Goal: Task Accomplishment & Management: Use online tool/utility

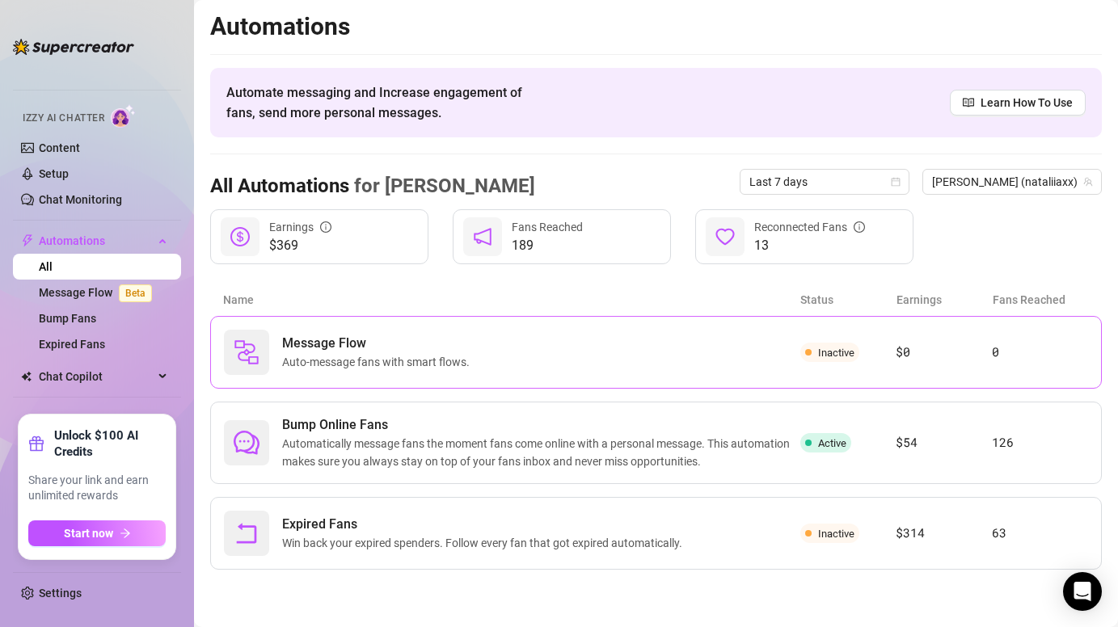
click at [351, 348] on span "Message Flow" at bounding box center [379, 343] width 194 height 19
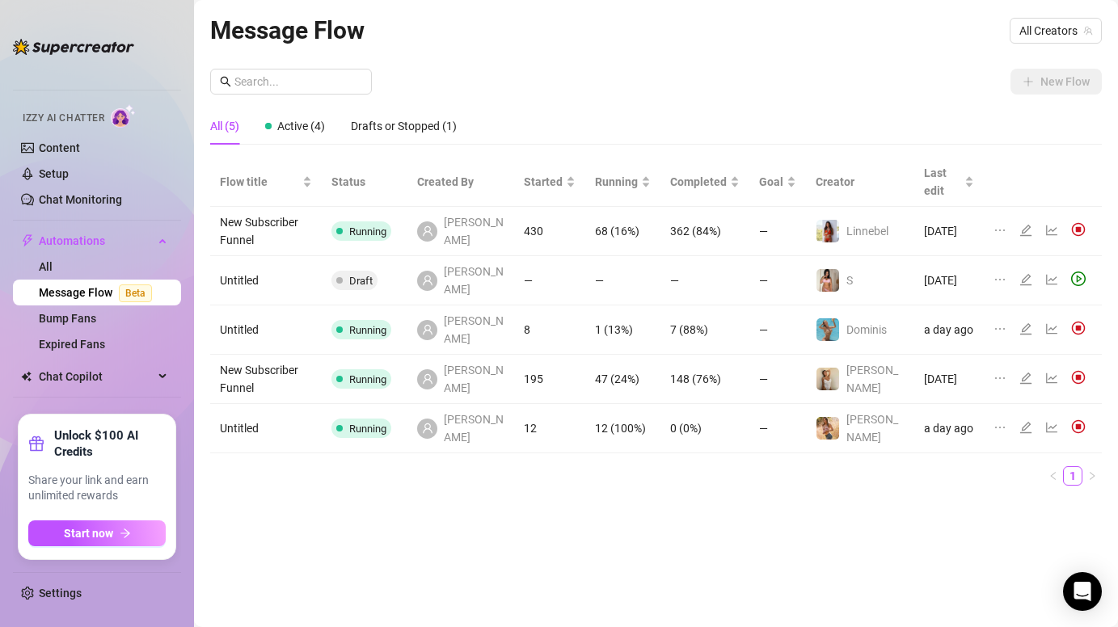
click at [828, 106] on div "New Flow All (5) Active (4) Drafts or Stopped (1) Flow title Status Created By …" at bounding box center [656, 284] width 892 height 430
click at [1063, 32] on span "All Creators" at bounding box center [1056, 31] width 73 height 24
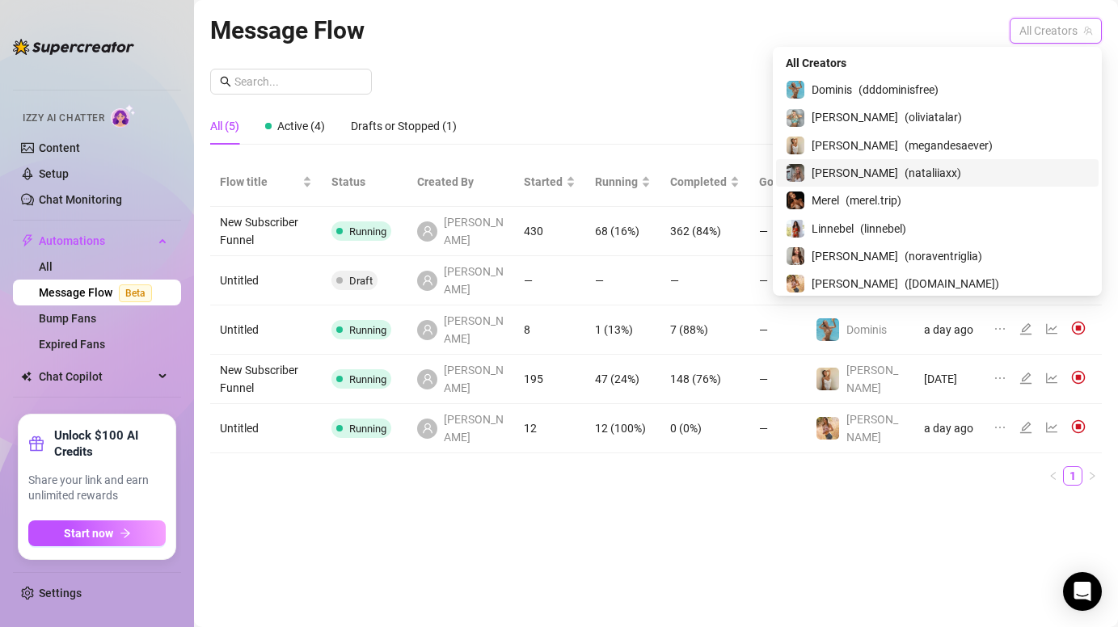
click at [898, 175] on span "[PERSON_NAME]" at bounding box center [855, 173] width 87 height 18
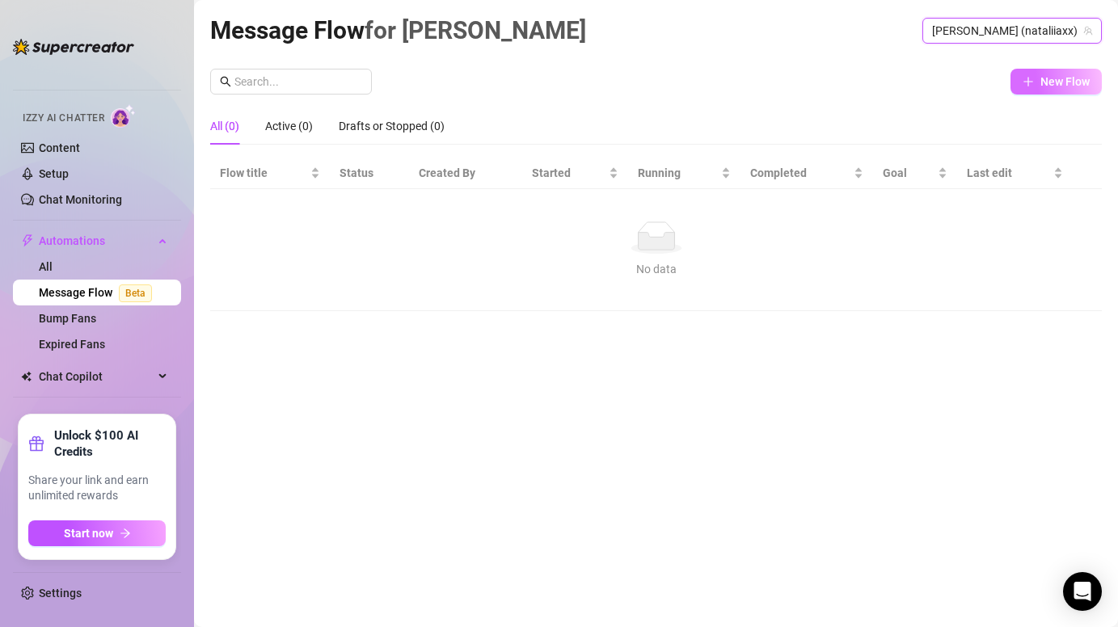
click at [1042, 74] on button "New Flow" at bounding box center [1056, 82] width 91 height 26
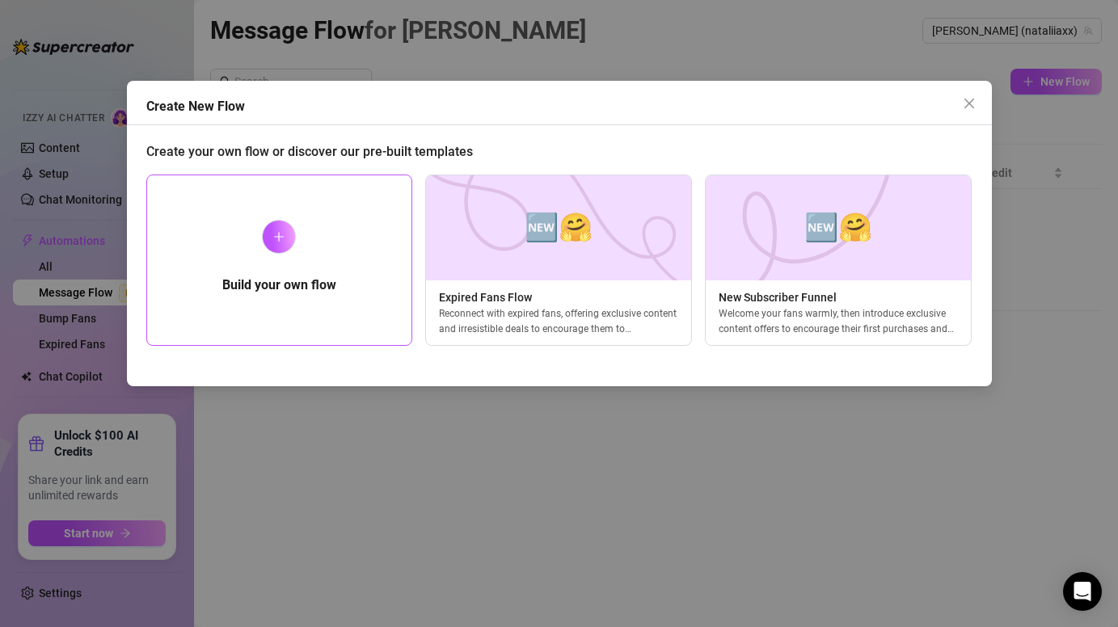
click at [356, 254] on div "Build your own flow" at bounding box center [279, 260] width 267 height 171
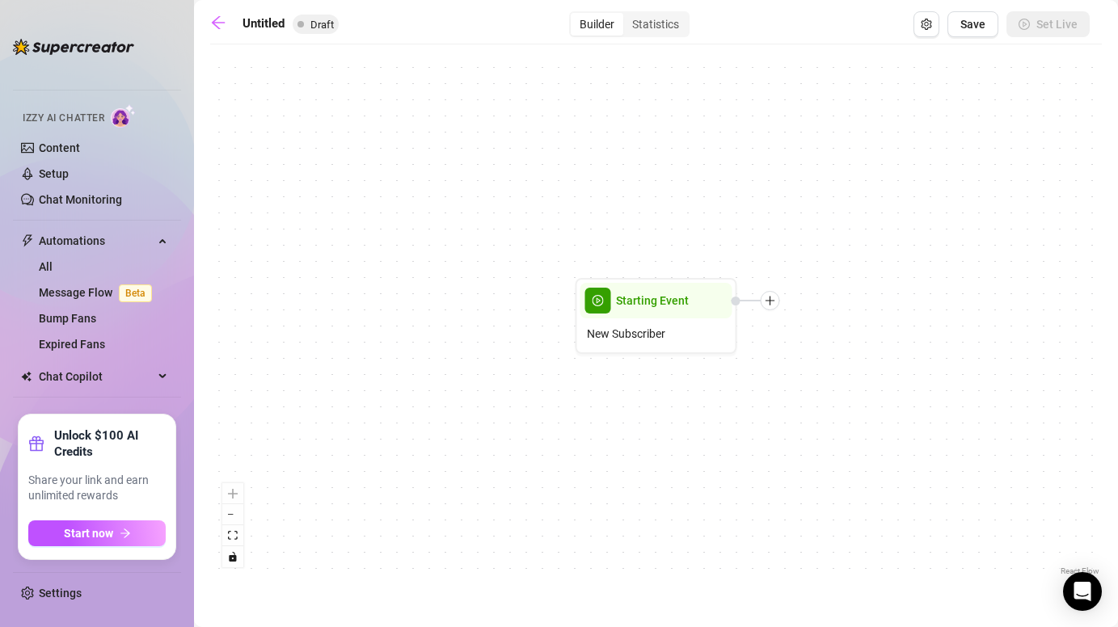
click at [750, 223] on div "Starting Event New Subscriber" at bounding box center [656, 316] width 892 height 527
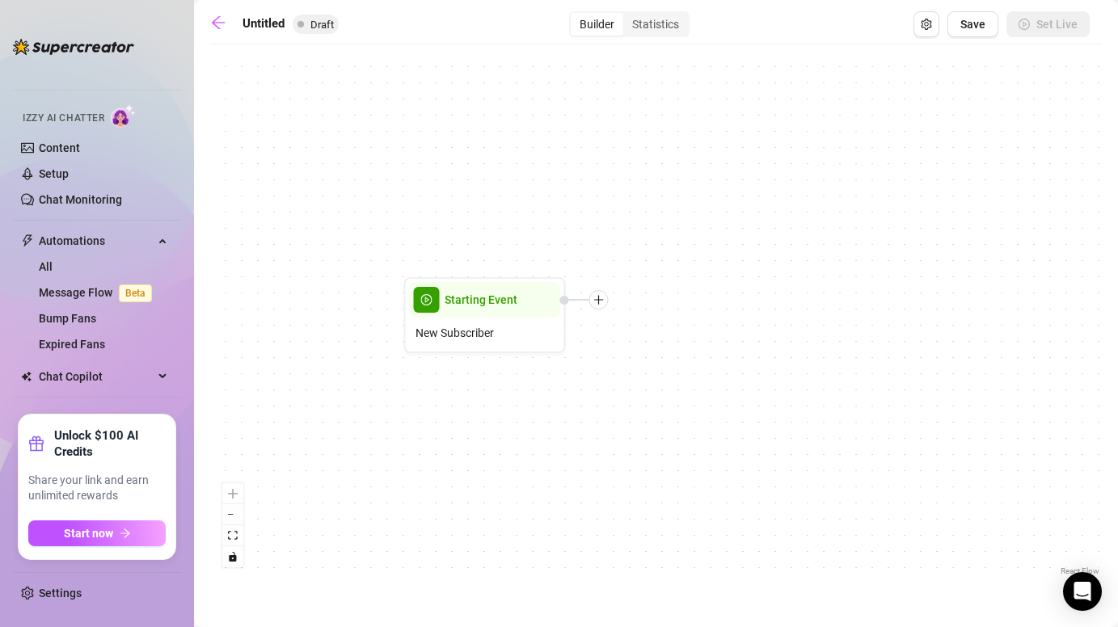
drag, startPoint x: 816, startPoint y: 326, endPoint x: 635, endPoint y: 323, distance: 180.3
click at [635, 323] on div "Starting Event New Subscriber" at bounding box center [656, 316] width 892 height 527
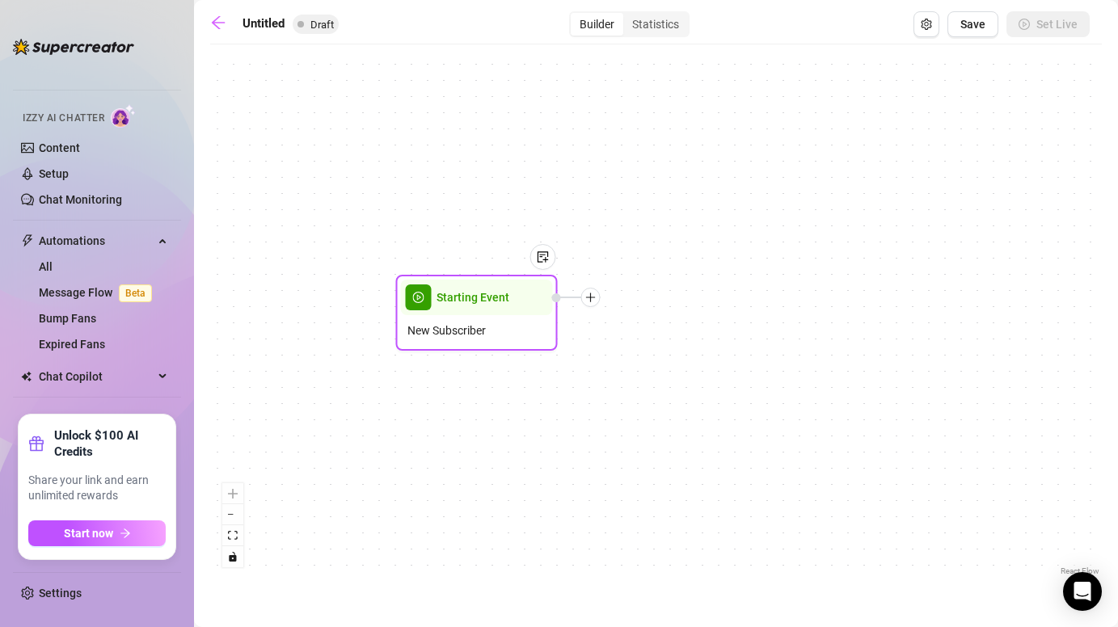
click at [595, 303] on div at bounding box center [590, 297] width 19 height 19
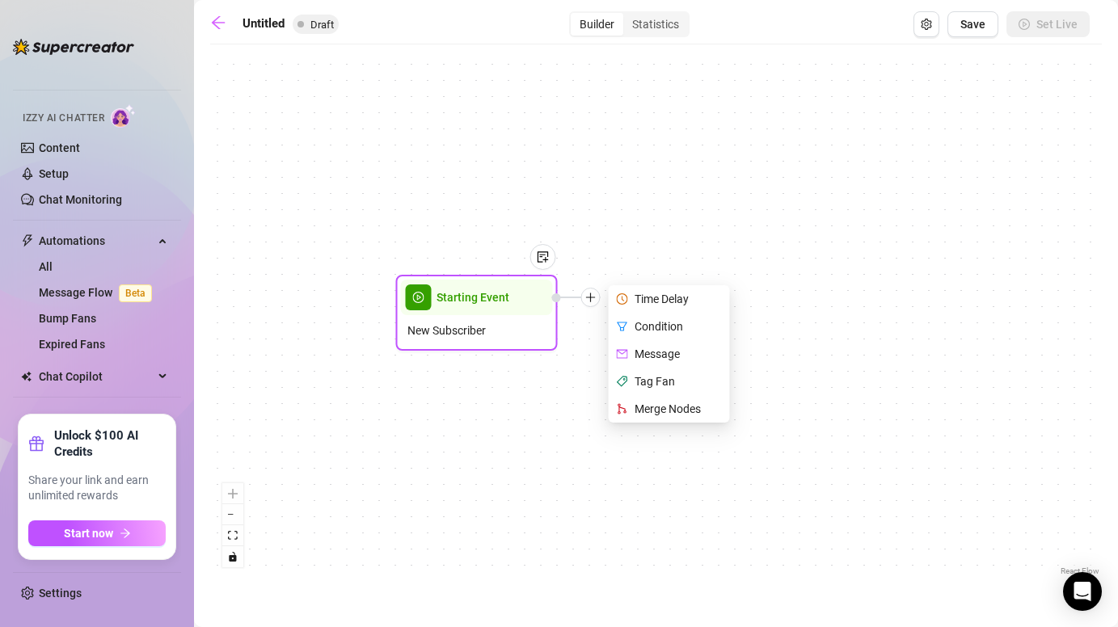
click at [657, 299] on div "Time Delay" at bounding box center [671, 298] width 118 height 27
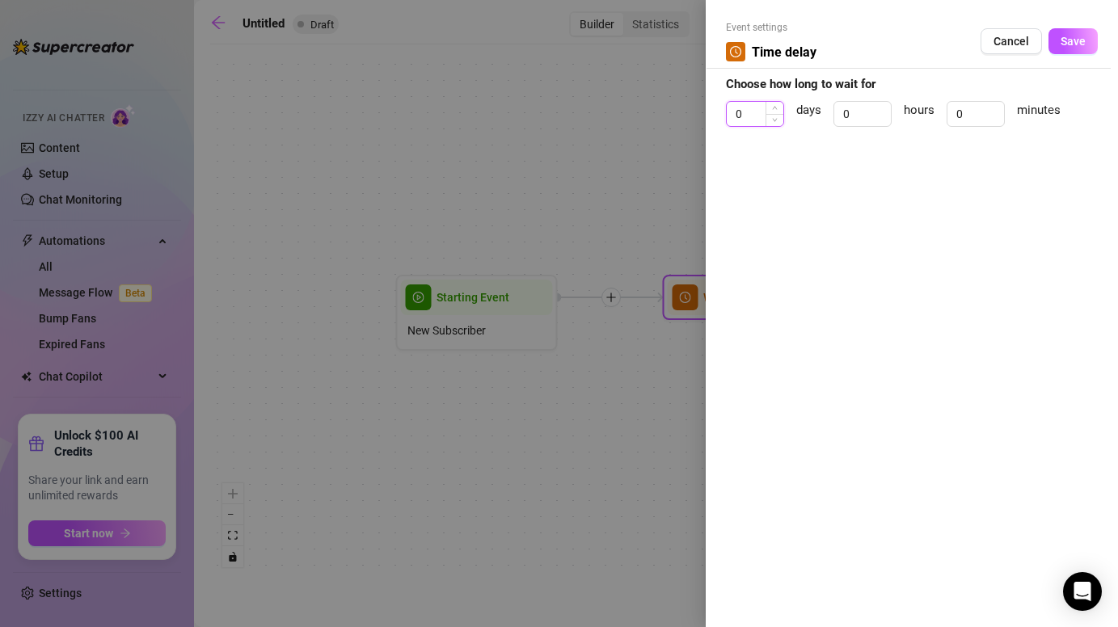
click at [761, 113] on input "0" at bounding box center [755, 114] width 57 height 24
click at [968, 109] on input "0" at bounding box center [976, 114] width 57 height 24
type input "4"
click at [1061, 45] on span "Save" at bounding box center [1073, 41] width 25 height 13
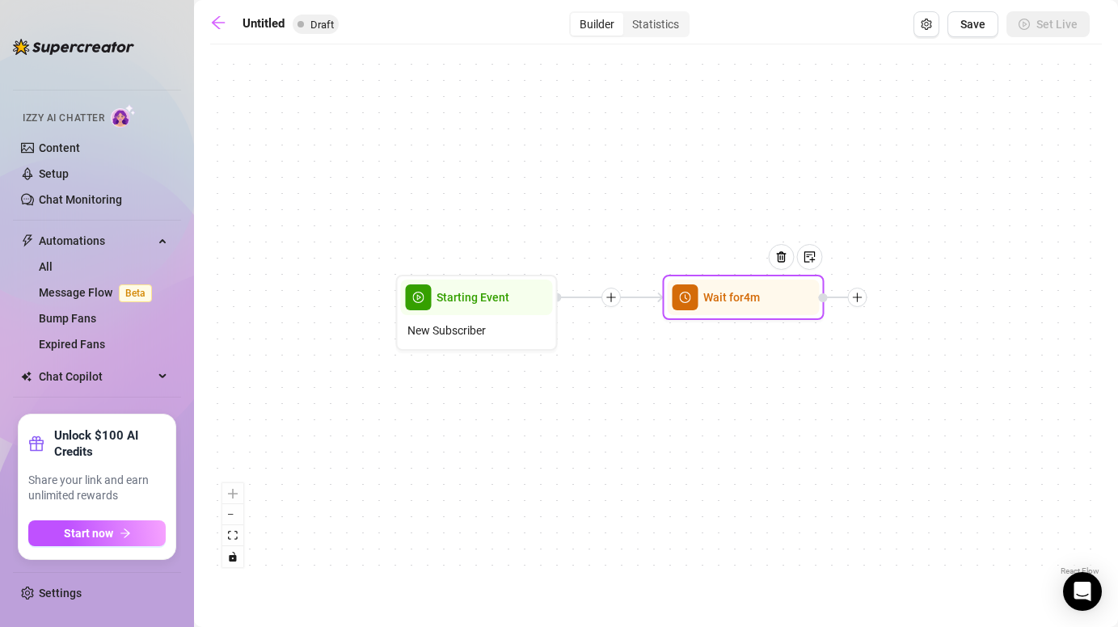
click at [857, 293] on icon "plus" at bounding box center [857, 297] width 1 height 9
click at [906, 354] on div "Message" at bounding box center [938, 353] width 118 height 27
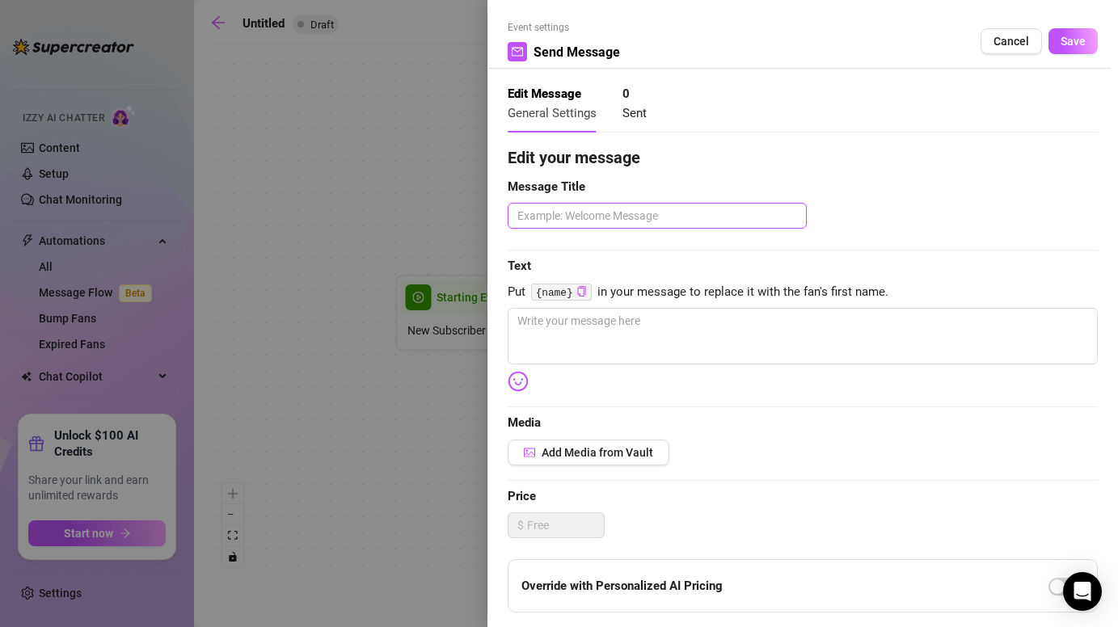
click at [619, 227] on textarea at bounding box center [657, 216] width 299 height 26
type textarea "1"
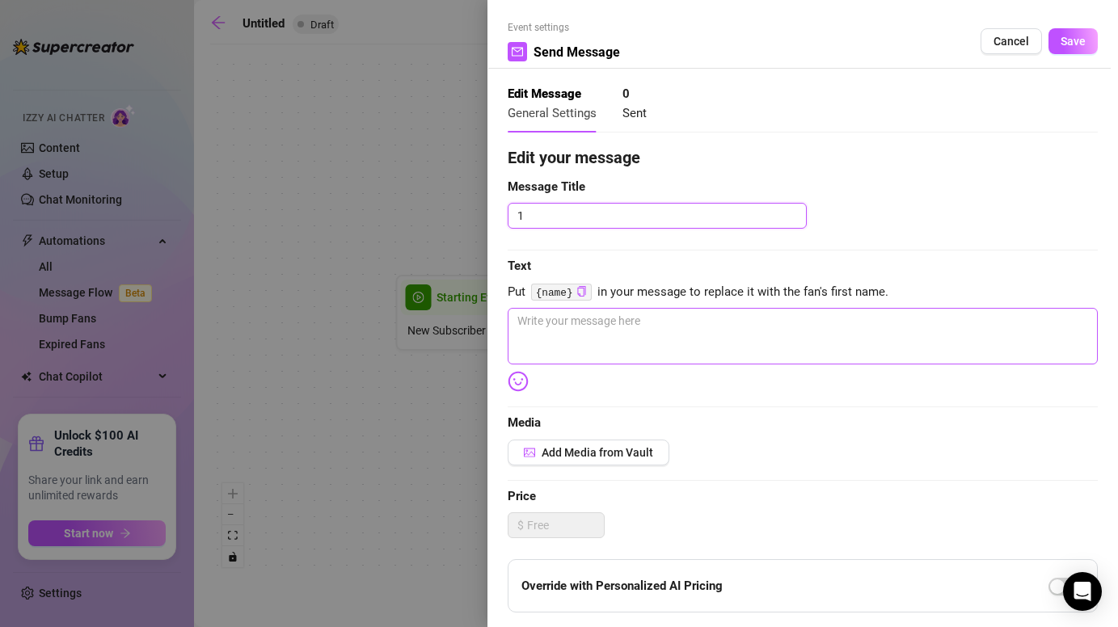
type textarea "1"
click at [627, 338] on textarea at bounding box center [803, 336] width 590 height 57
paste textarea "heyyy 😛"
type textarea "heyyy 😛"
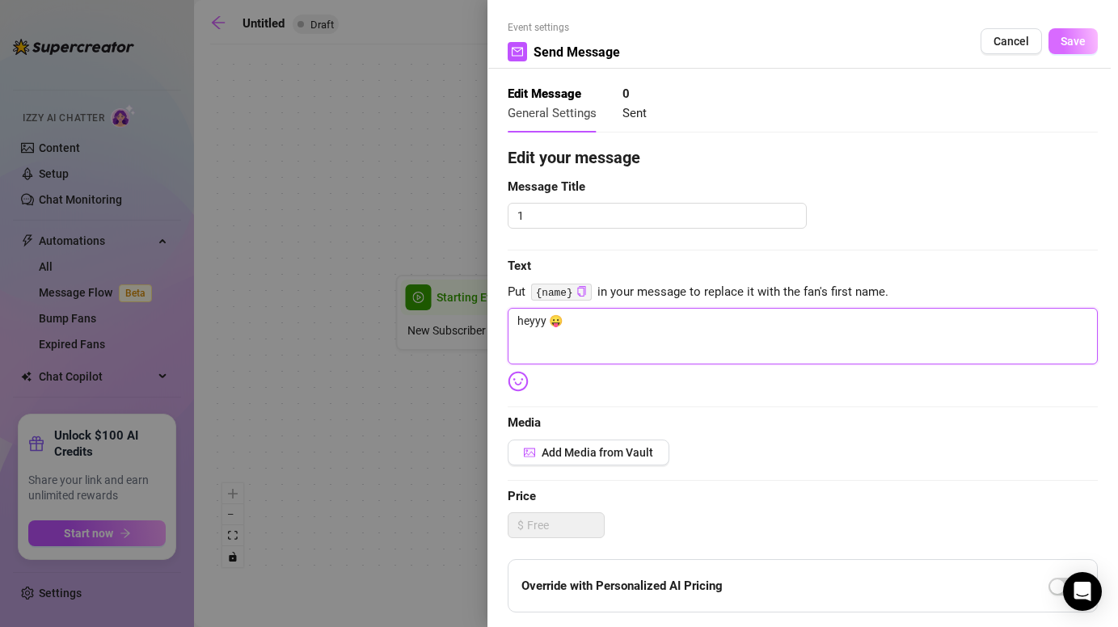
type textarea "heyyy 😛"
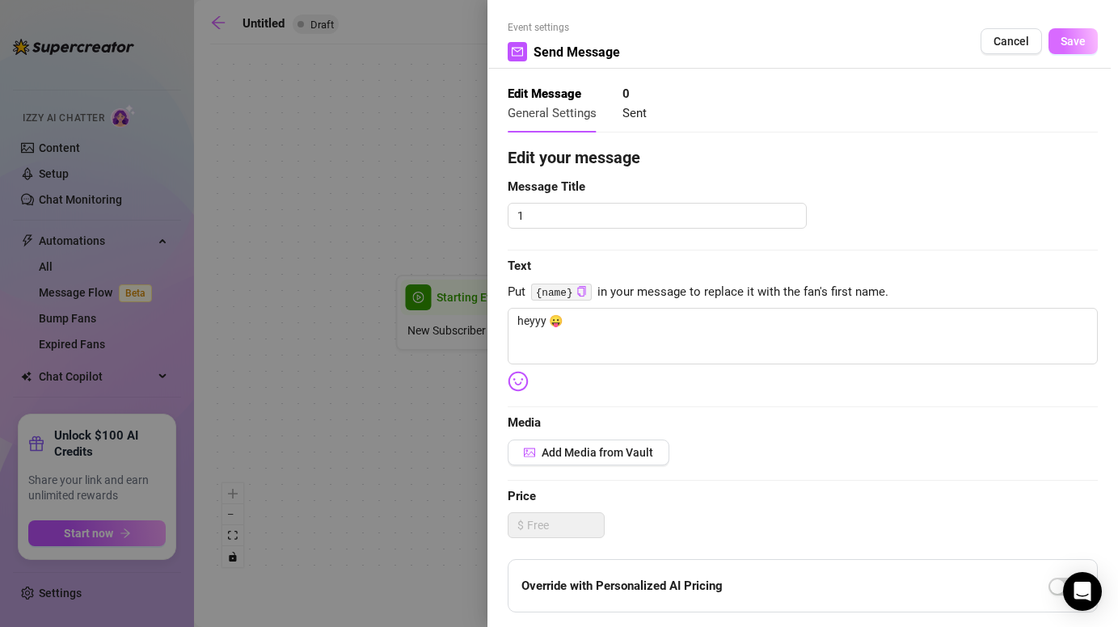
click at [1073, 36] on span "Save" at bounding box center [1073, 41] width 25 height 13
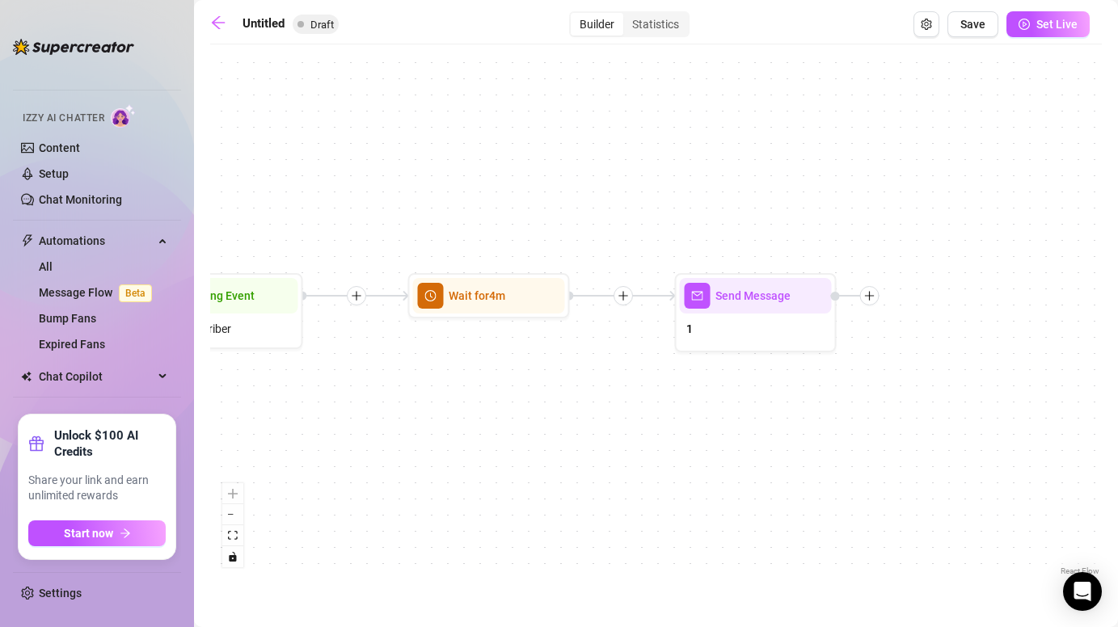
drag, startPoint x: 956, startPoint y: 382, endPoint x: 627, endPoint y: 380, distance: 329.1
click at [627, 380] on div "Send Message 1 Wait for 4m Starting Event New Subscriber" at bounding box center [656, 316] width 892 height 527
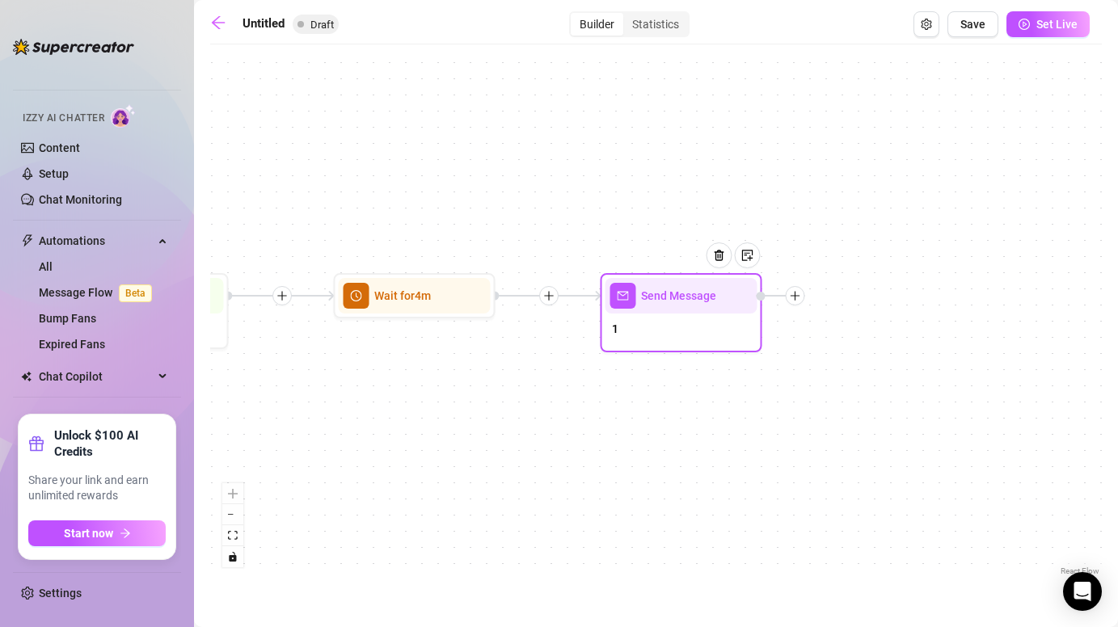
click at [795, 302] on div at bounding box center [795, 295] width 19 height 19
click at [857, 354] on div "Message" at bounding box center [876, 352] width 118 height 27
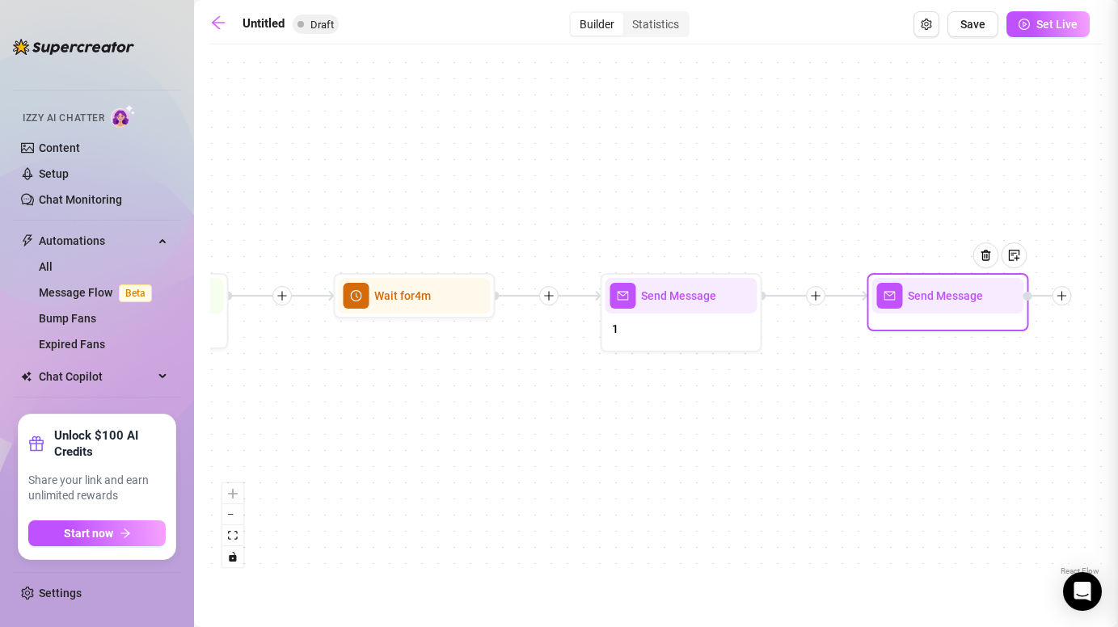
type textarea "Write your message here"
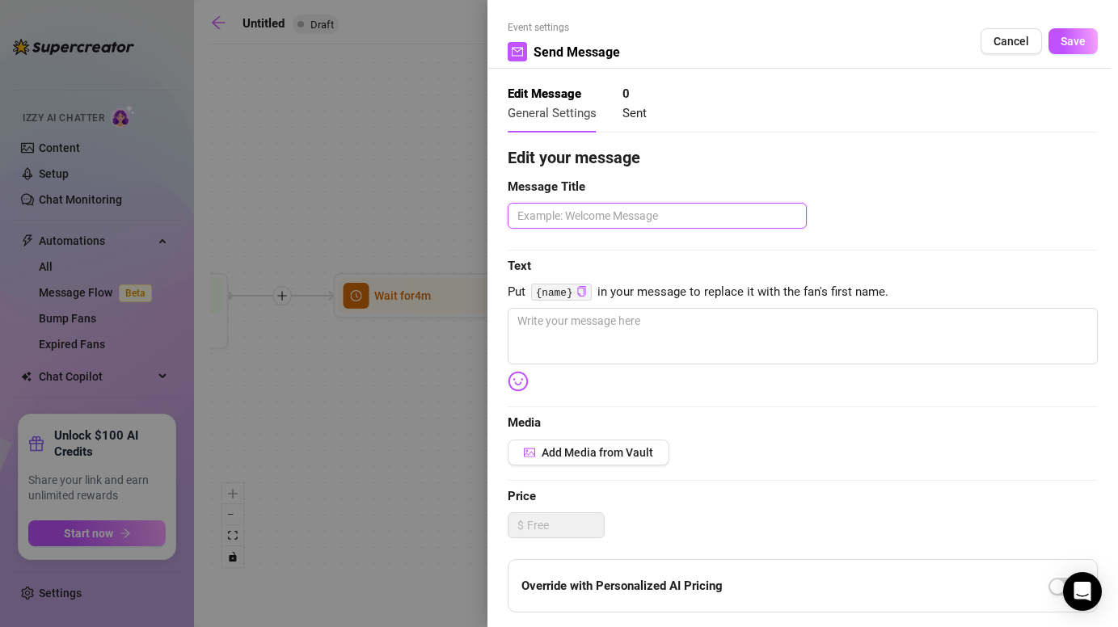
click at [581, 209] on textarea at bounding box center [657, 216] width 299 height 26
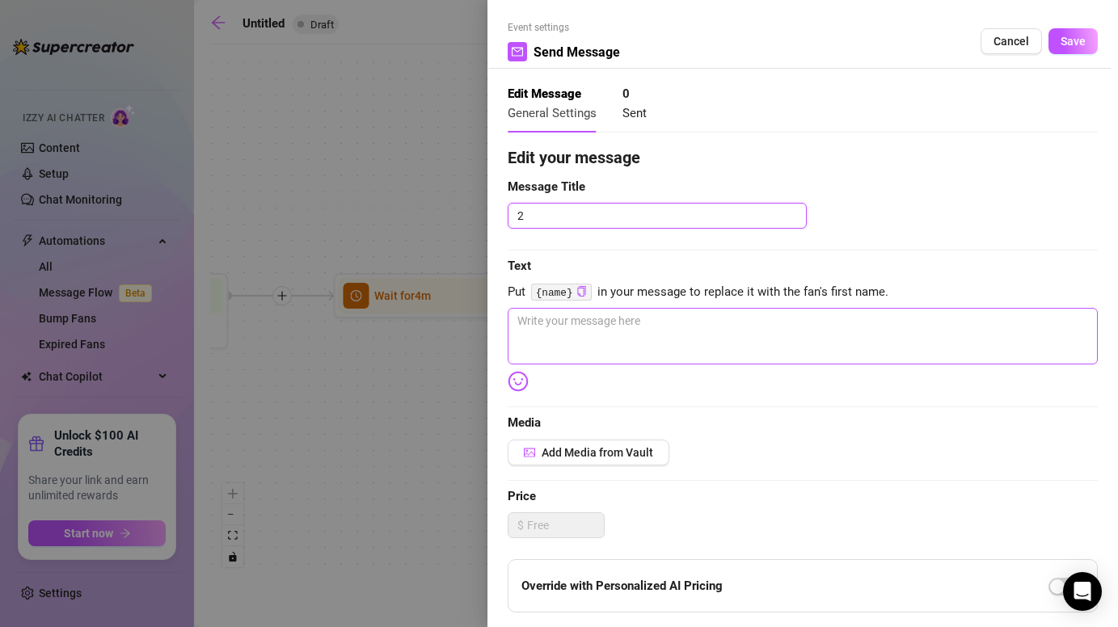
type textarea "2"
click at [589, 345] on textarea at bounding box center [803, 336] width 590 height 57
paste textarea "i’m natalia 💕"
type textarea "i’m natalia 💕"
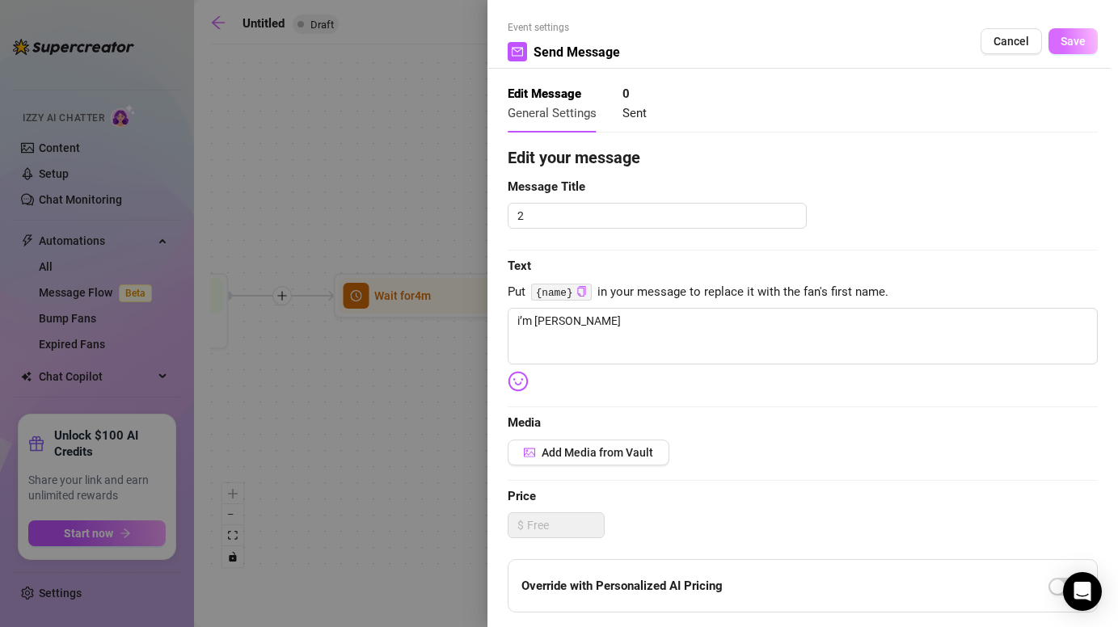
click at [1062, 40] on span "Save" at bounding box center [1073, 41] width 25 height 13
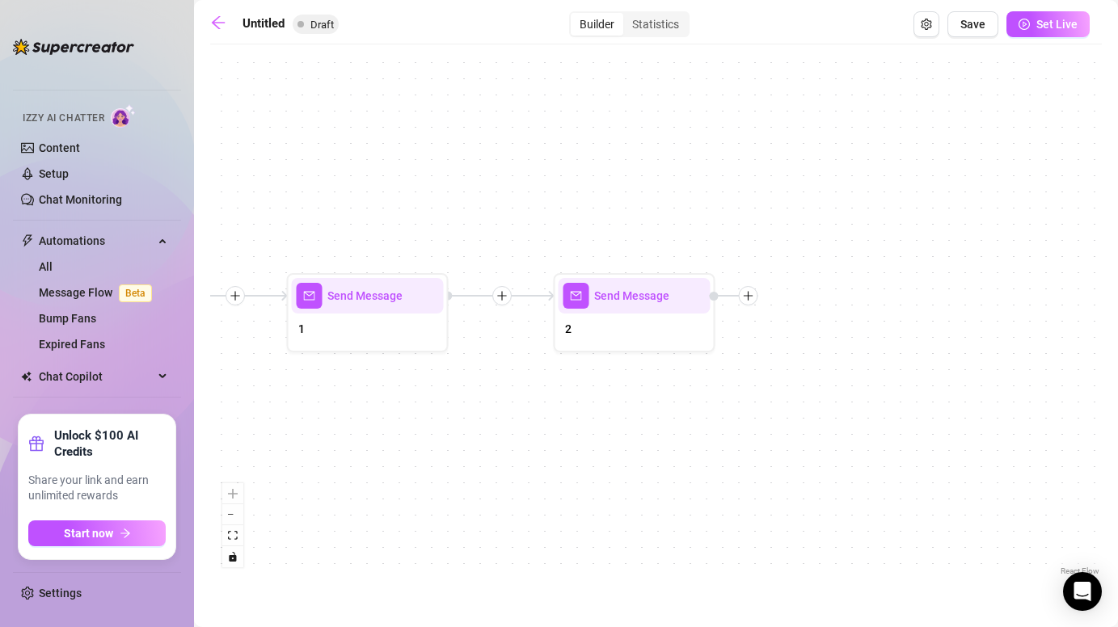
drag, startPoint x: 1070, startPoint y: 337, endPoint x: 695, endPoint y: 337, distance: 375.1
click at [695, 337] on div "Send Message 2 Send Message 1 Wait for 4m Starting Event New Subscriber" at bounding box center [656, 316] width 892 height 527
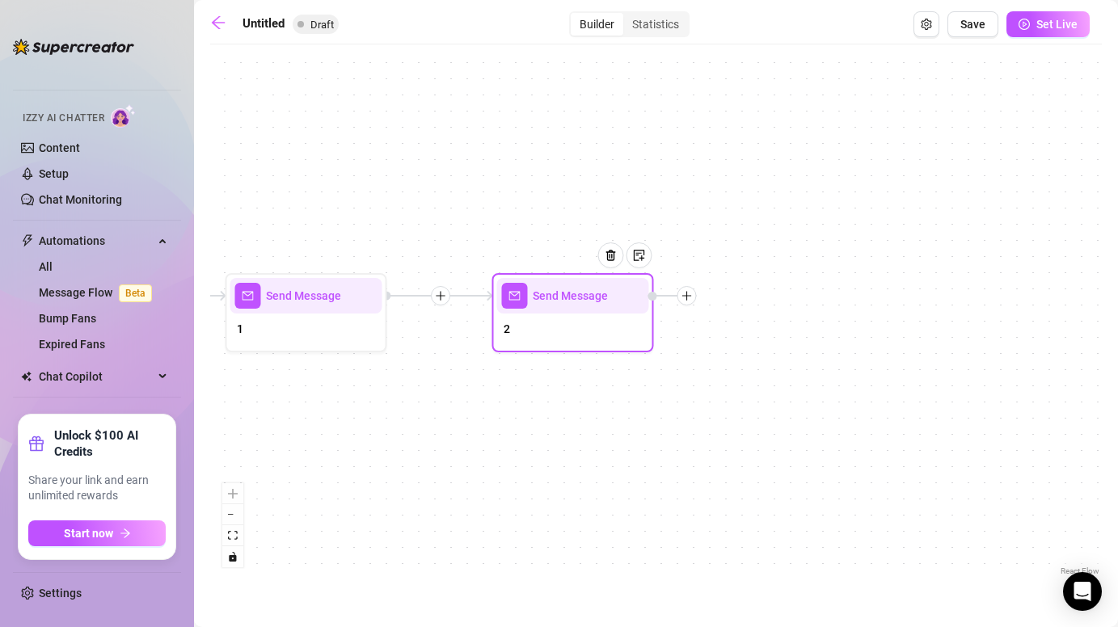
click at [688, 304] on div at bounding box center [687, 295] width 19 height 19
click at [746, 351] on div "Message" at bounding box center [767, 352] width 118 height 27
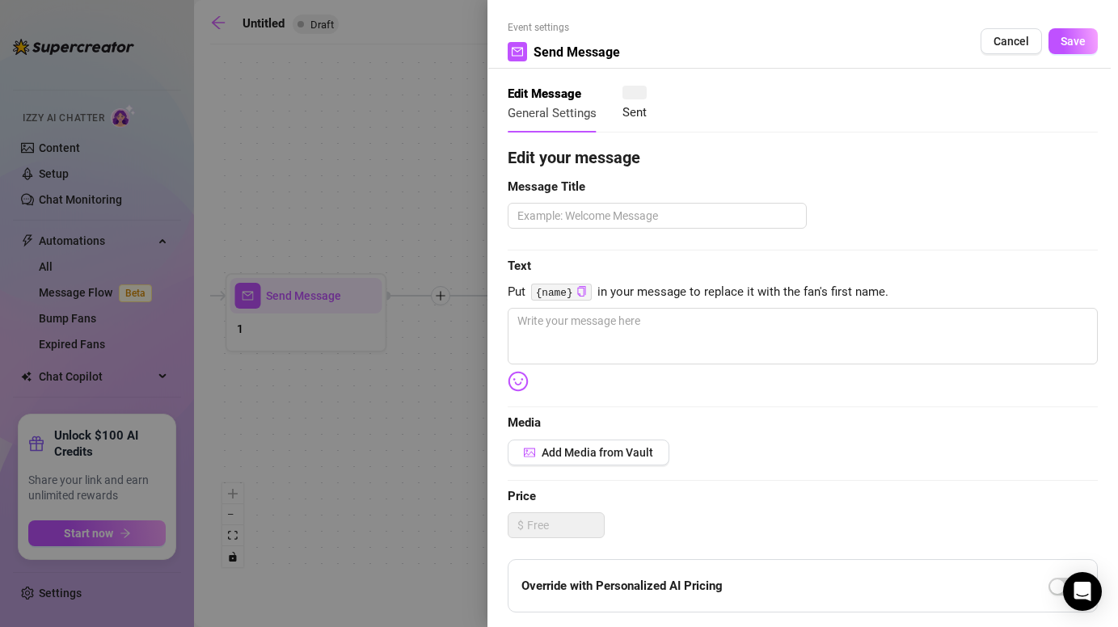
type textarea "Write your message here"
click at [587, 218] on textarea at bounding box center [657, 216] width 299 height 26
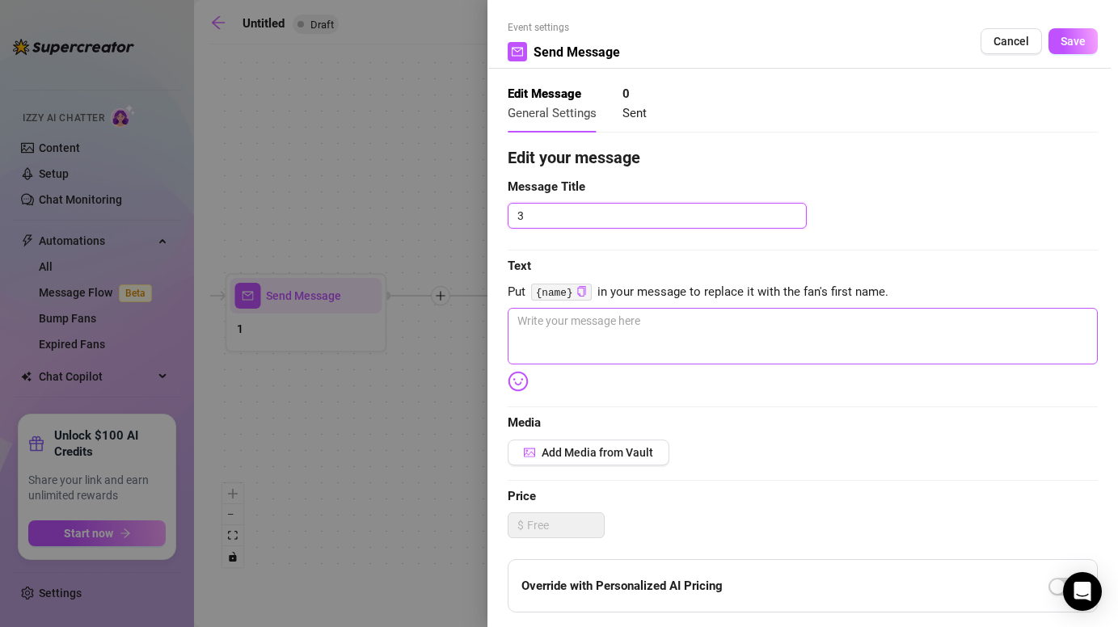
type textarea "3"
click at [609, 334] on textarea at bounding box center [803, 336] width 590 height 57
paste textarea "u made it here… now tell me 👀 do u like sweet & cute 🍒 or messy & bad 🍑"
type textarea "u made it here… now tell me 👀 do u like sweet & cute 🍒 or messy & bad 🍑"
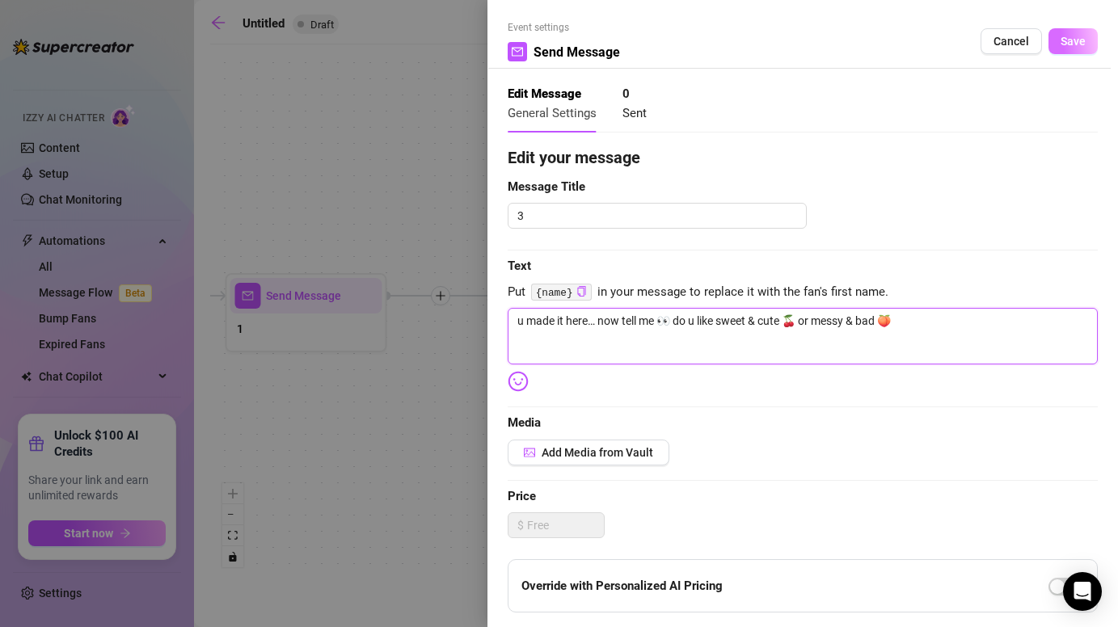
type textarea "u made it here… now tell me 👀 do u like sweet & cute 🍒 or messy & bad 🍑"
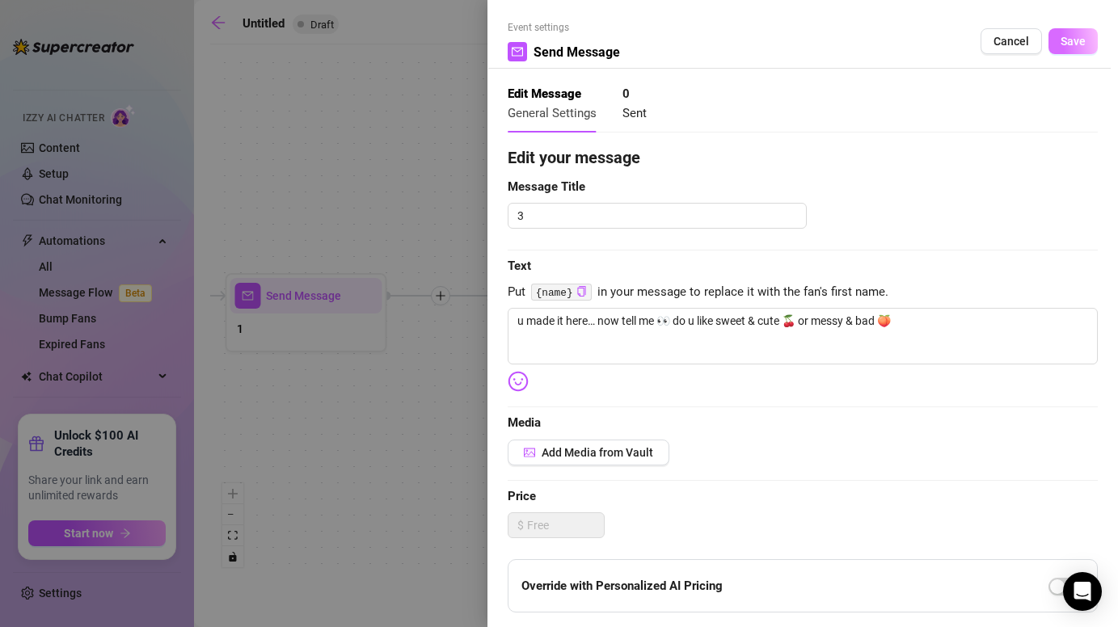
click at [1084, 40] on span "Save" at bounding box center [1073, 41] width 25 height 13
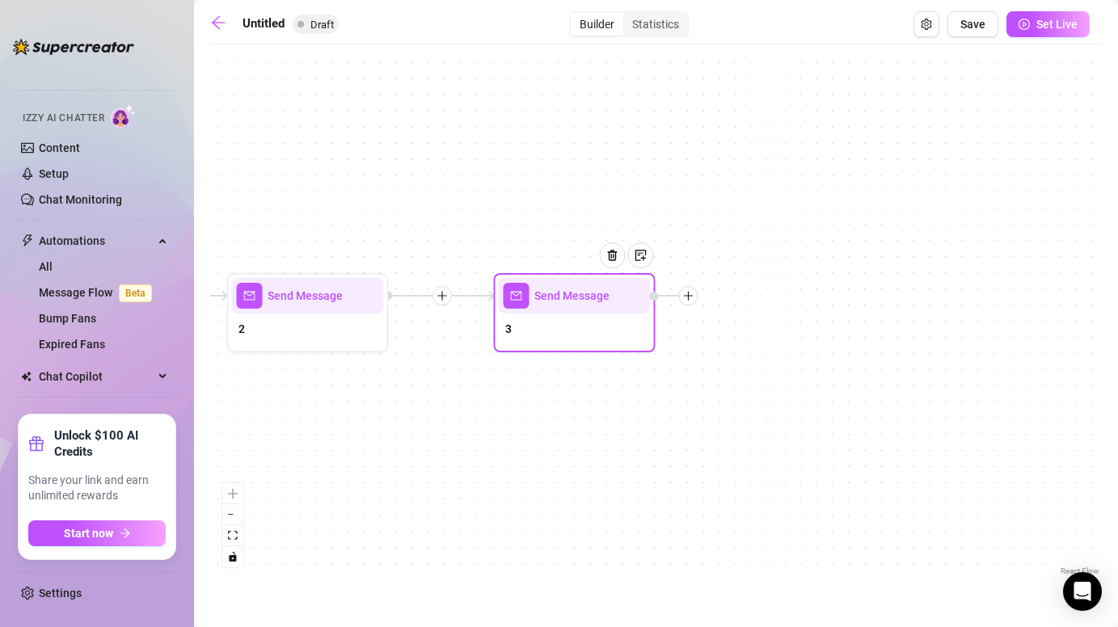
drag, startPoint x: 953, startPoint y: 392, endPoint x: 651, endPoint y: 390, distance: 302.4
click at [651, 390] on div "Send Message 3 Send Message 2 Send Message 1 Wait for 4m Starting Event New Sub…" at bounding box center [656, 316] width 892 height 527
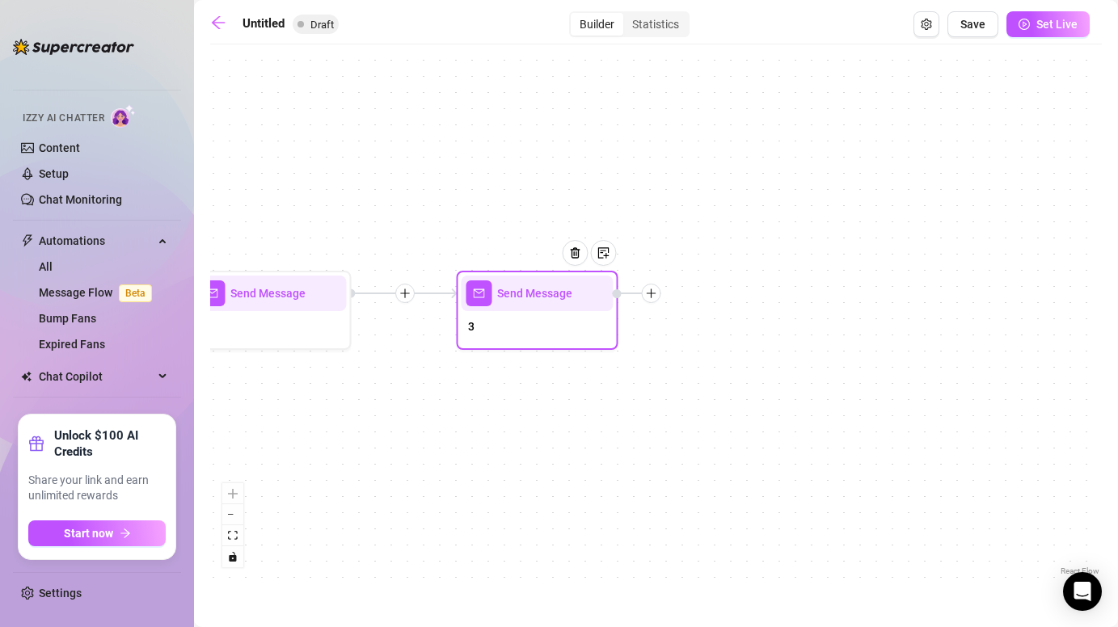
click at [407, 299] on div at bounding box center [404, 293] width 19 height 19
click at [446, 291] on div "Time Delay" at bounding box center [483, 294] width 118 height 27
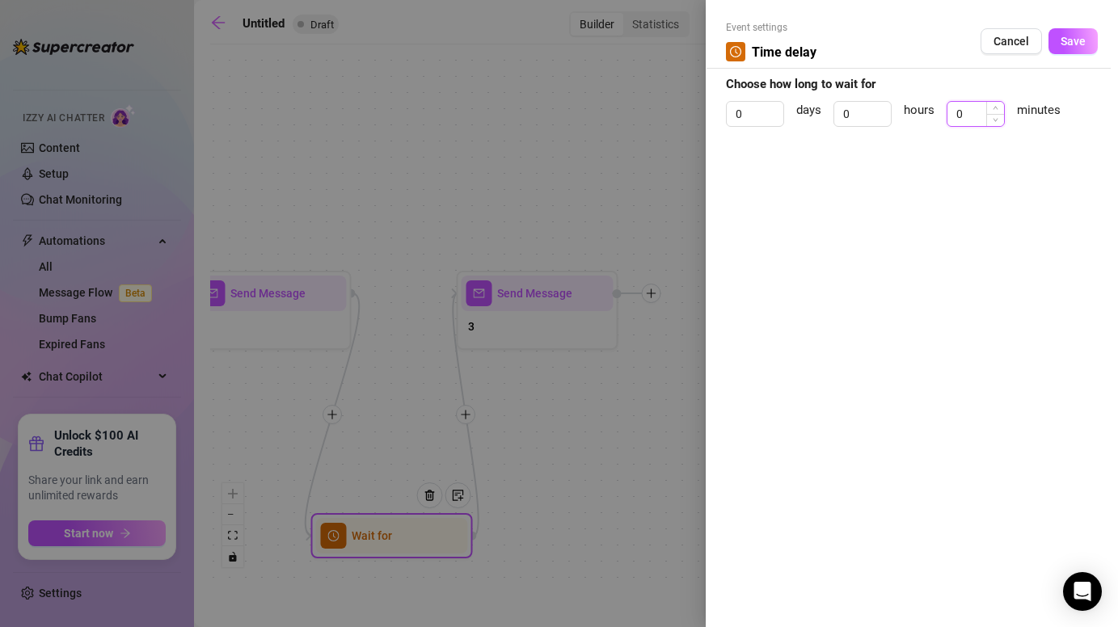
click at [961, 116] on input "0" at bounding box center [976, 114] width 57 height 24
type input "1"
click at [1083, 31] on button "Save" at bounding box center [1073, 41] width 49 height 26
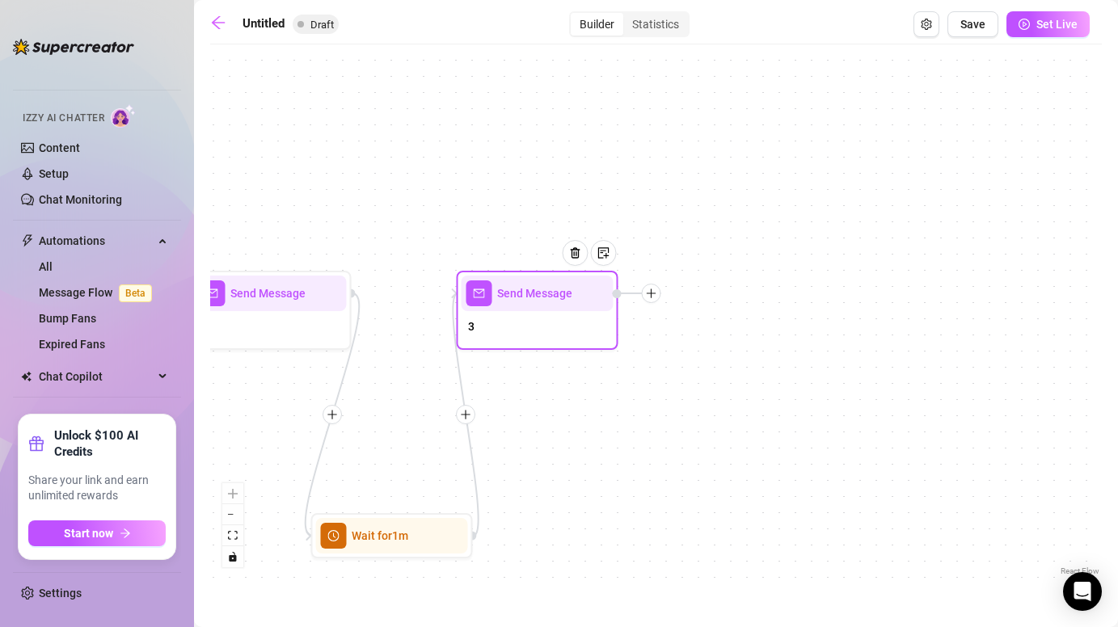
click at [652, 301] on div at bounding box center [651, 293] width 19 height 19
click at [725, 294] on div "Time Delay" at bounding box center [732, 294] width 118 height 27
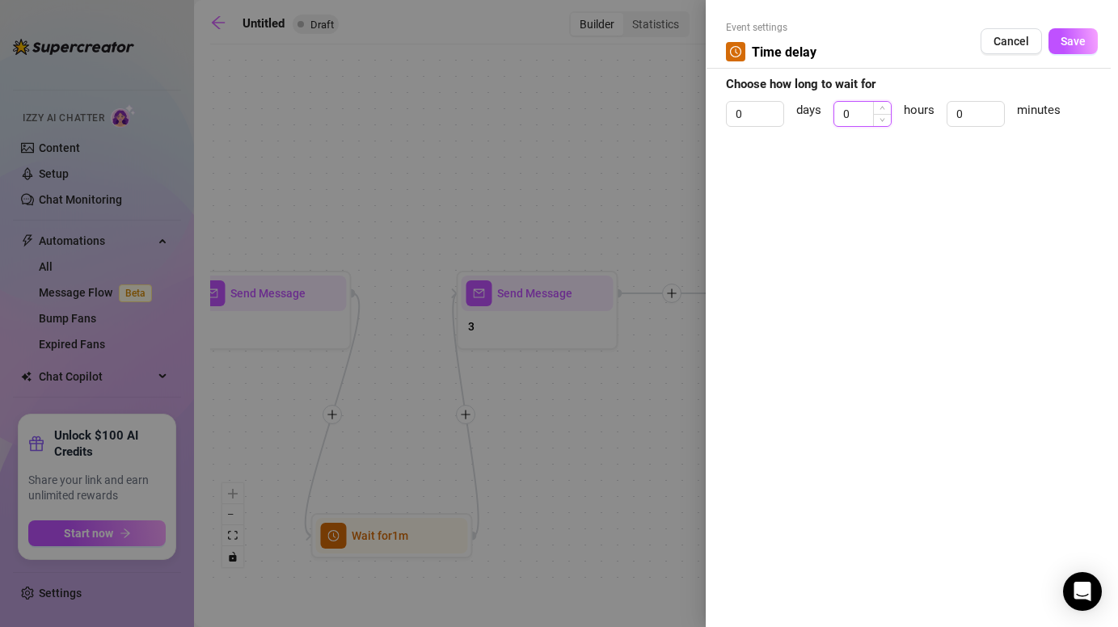
click at [861, 108] on input "0" at bounding box center [862, 114] width 57 height 24
type input "10"
click at [1070, 32] on button "Save" at bounding box center [1073, 41] width 49 height 26
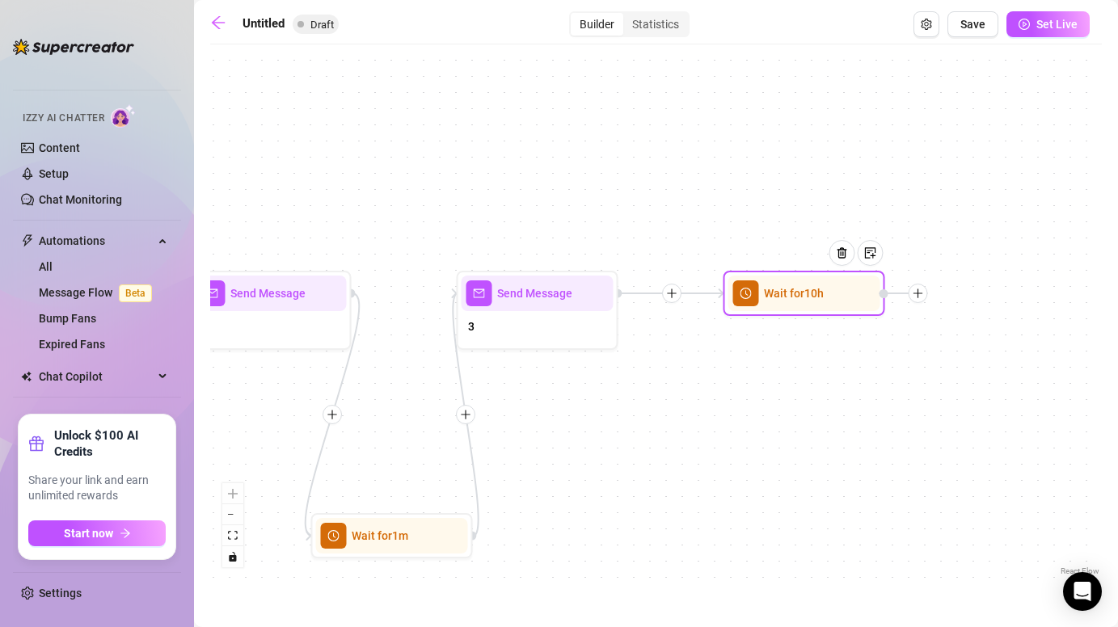
click at [922, 294] on icon "plus" at bounding box center [918, 293] width 11 height 11
click at [973, 354] on div "Message" at bounding box center [998, 349] width 118 height 27
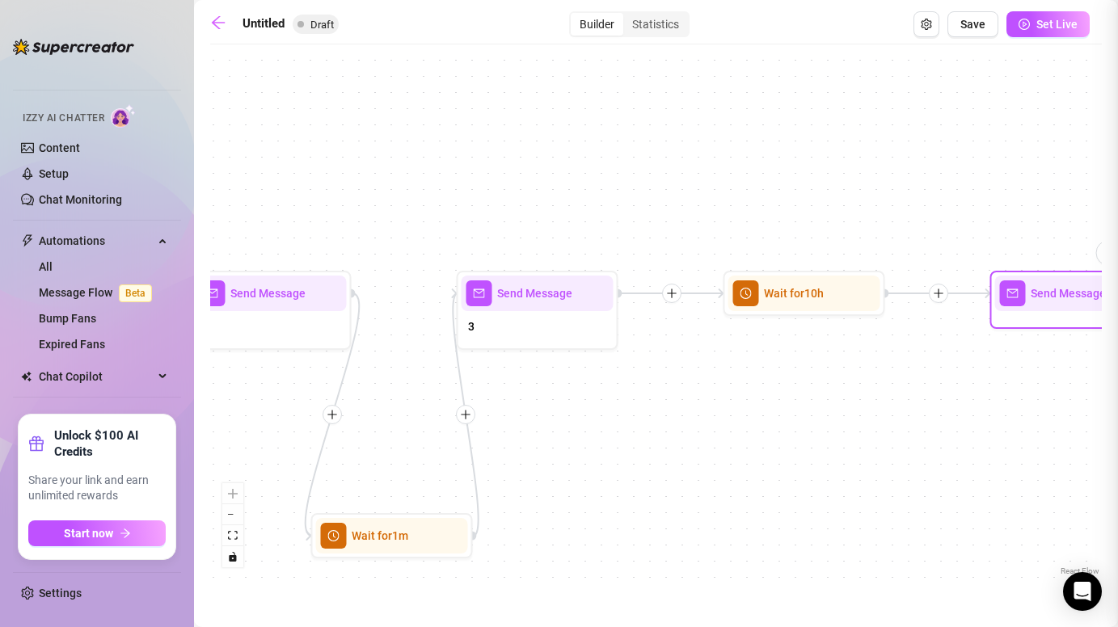
type textarea "Write your message here"
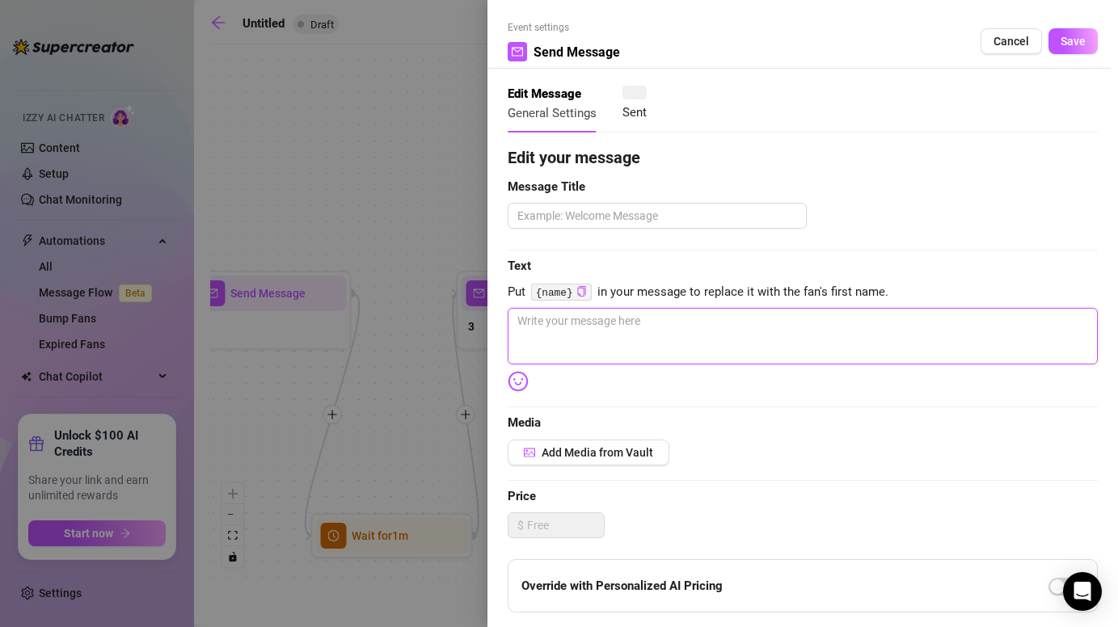
click at [737, 318] on textarea at bounding box center [803, 336] width 590 height 57
paste textarea "lmao took this like 2 min ago 😅 not even tryna be serious 👀💦"
type textarea "lmao took this like 2 min ago 😅 not even tryna be serious 👀💦"
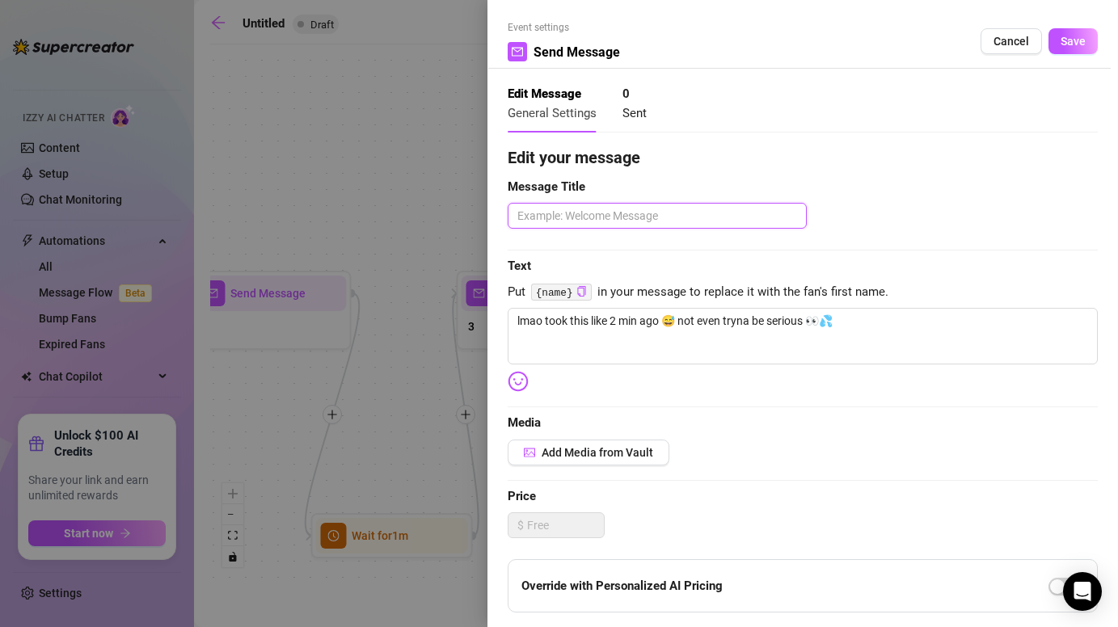
click at [618, 221] on textarea at bounding box center [657, 216] width 299 height 26
type textarea "f"
type textarea "fi"
type textarea "fist"
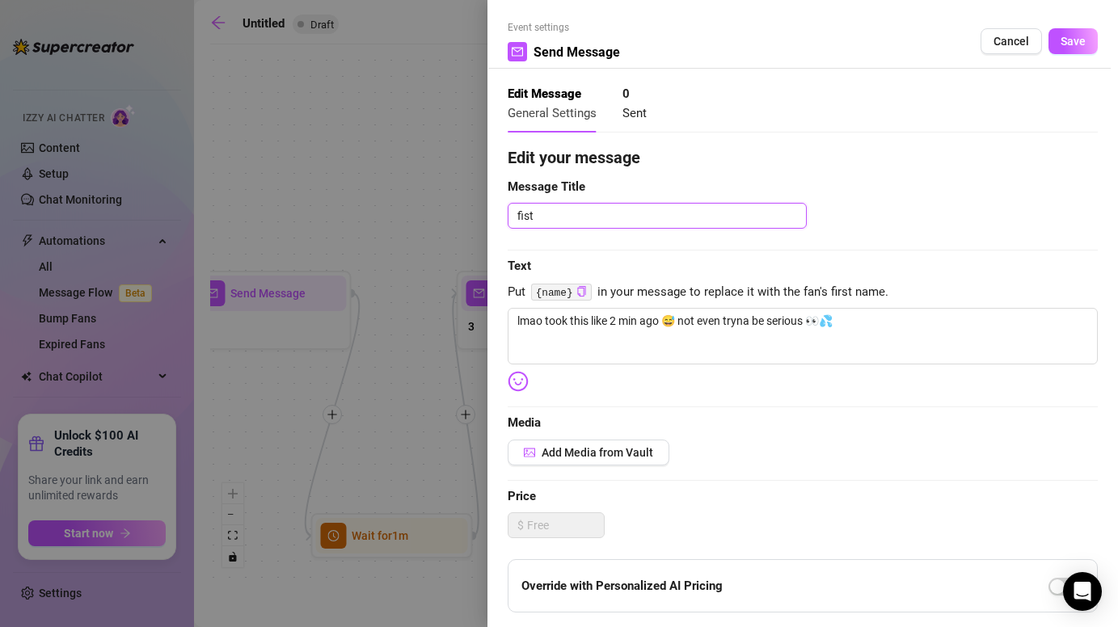
type textarea "fist s"
type textarea "fist se"
type textarea "fist sel"
type textarea "fist self"
type textarea "fist selfi"
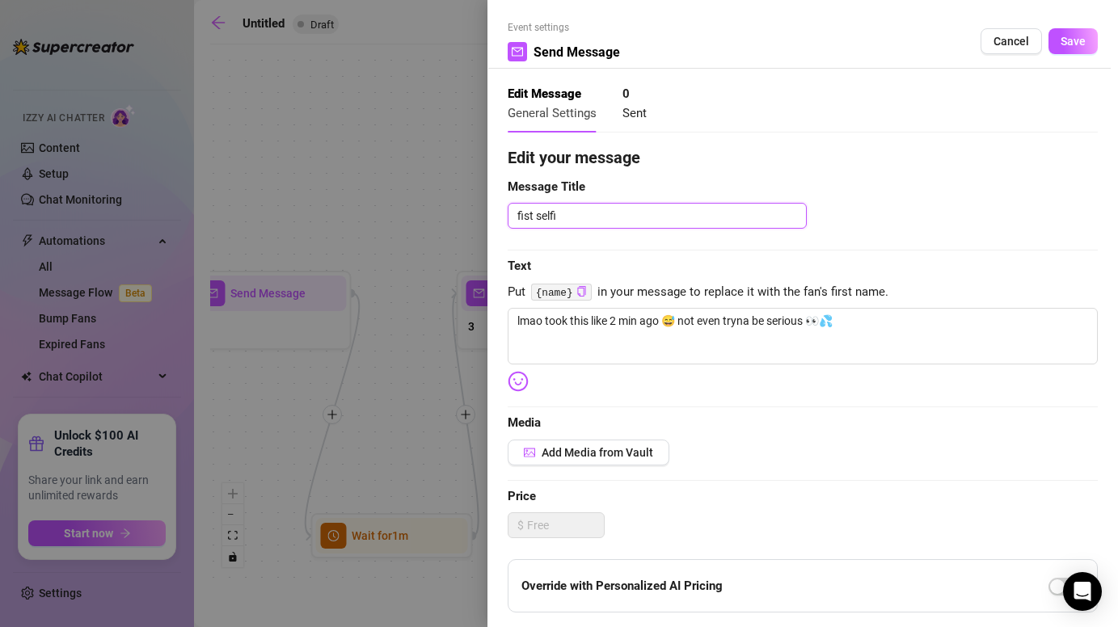
type textarea "fist selfie"
type textarea "fist selfie f"
type textarea "fist selfie fr"
type textarea "fist selfie fre"
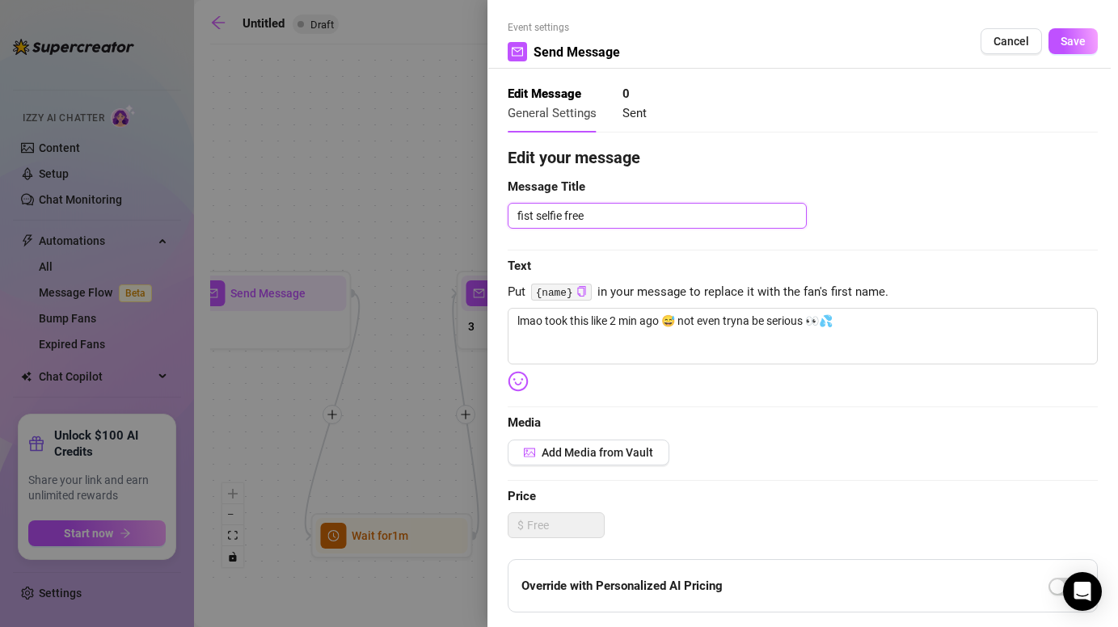
type textarea "fist selfie free"
click at [828, 230] on div "Edit your message Message Title fist selfie free Text Put {name} in your messag…" at bounding box center [803, 499] width 590 height 707
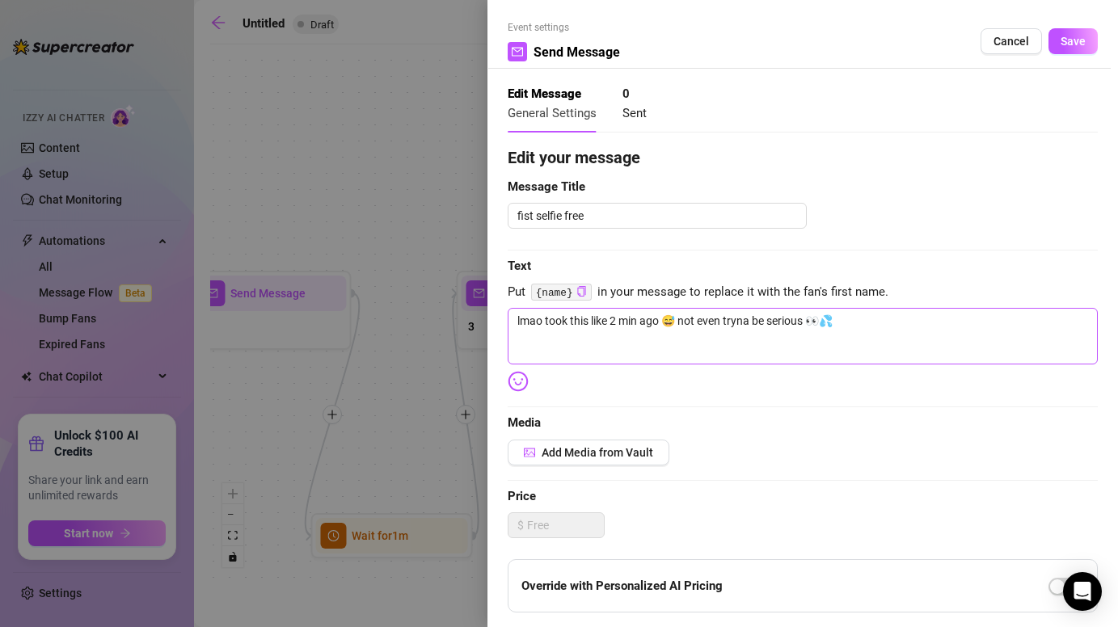
scroll to position [6, 0]
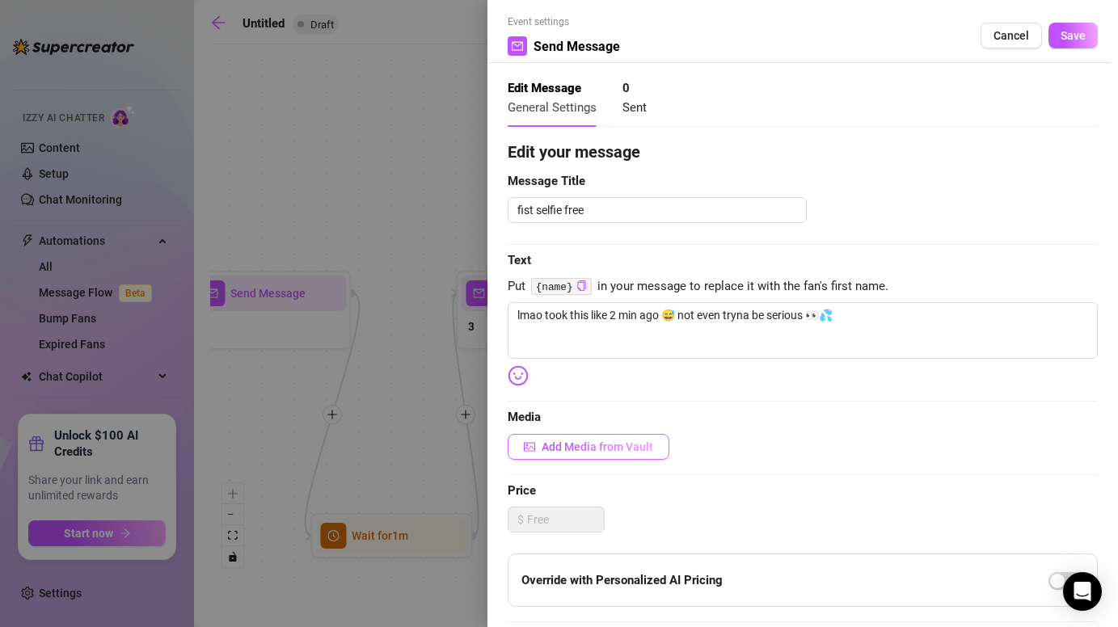
click at [616, 444] on span "Add Media from Vault" at bounding box center [598, 447] width 112 height 13
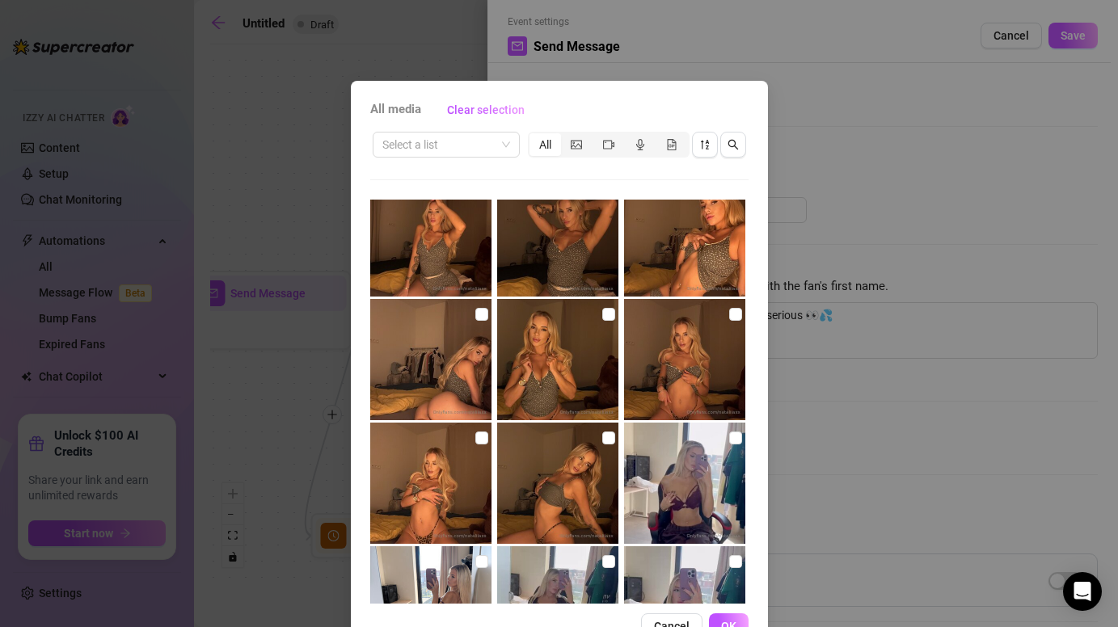
scroll to position [398, 0]
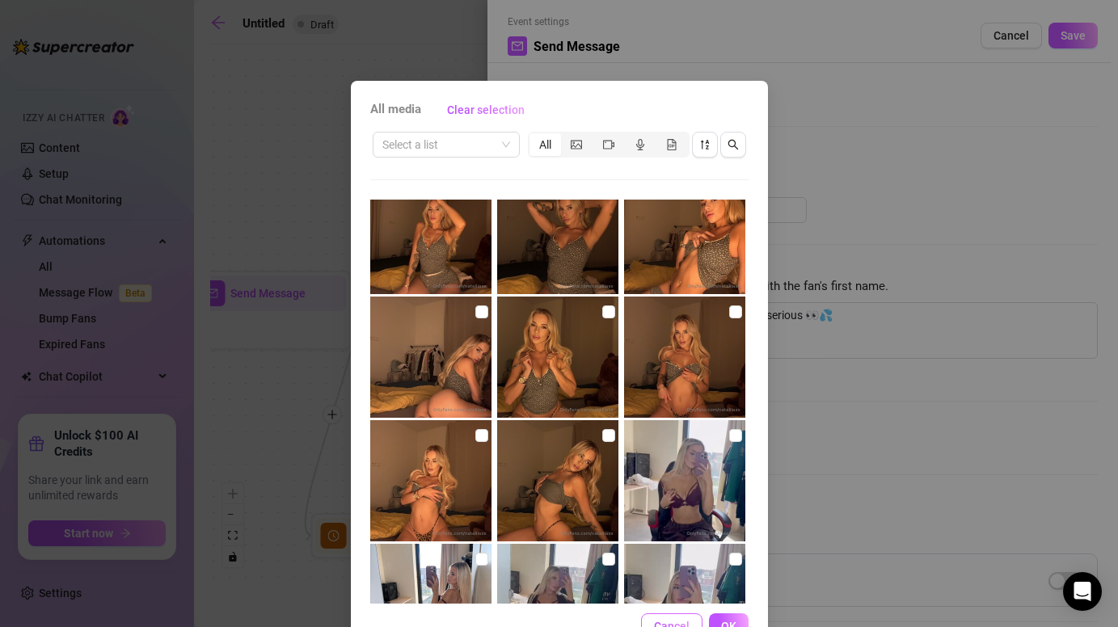
click at [665, 621] on span "Cancel" at bounding box center [672, 626] width 36 height 13
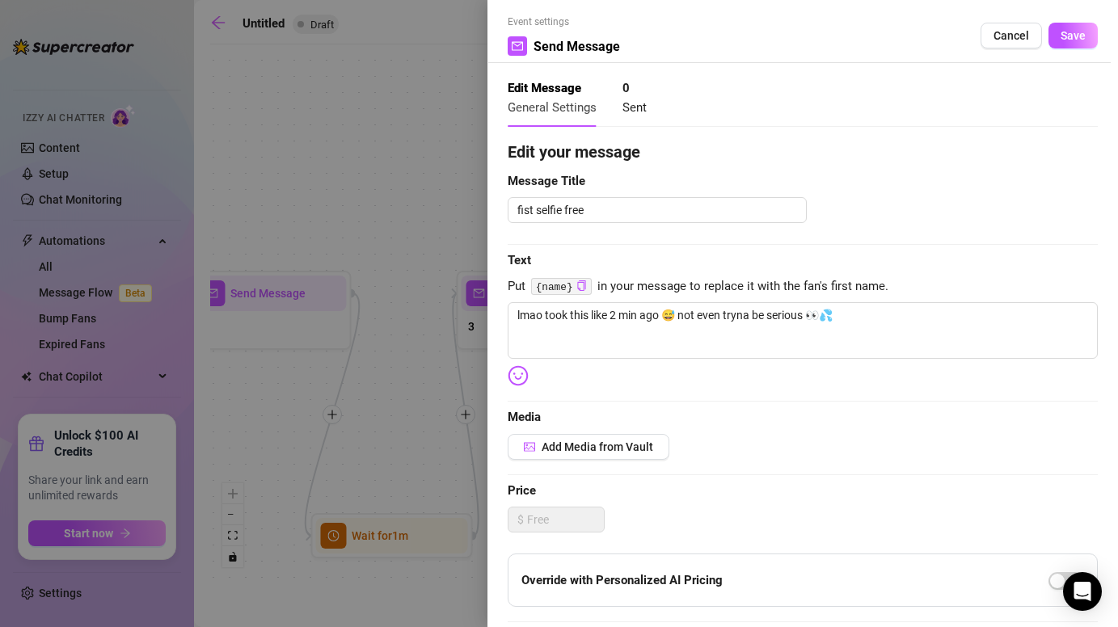
click at [400, 156] on div at bounding box center [559, 313] width 1118 height 627
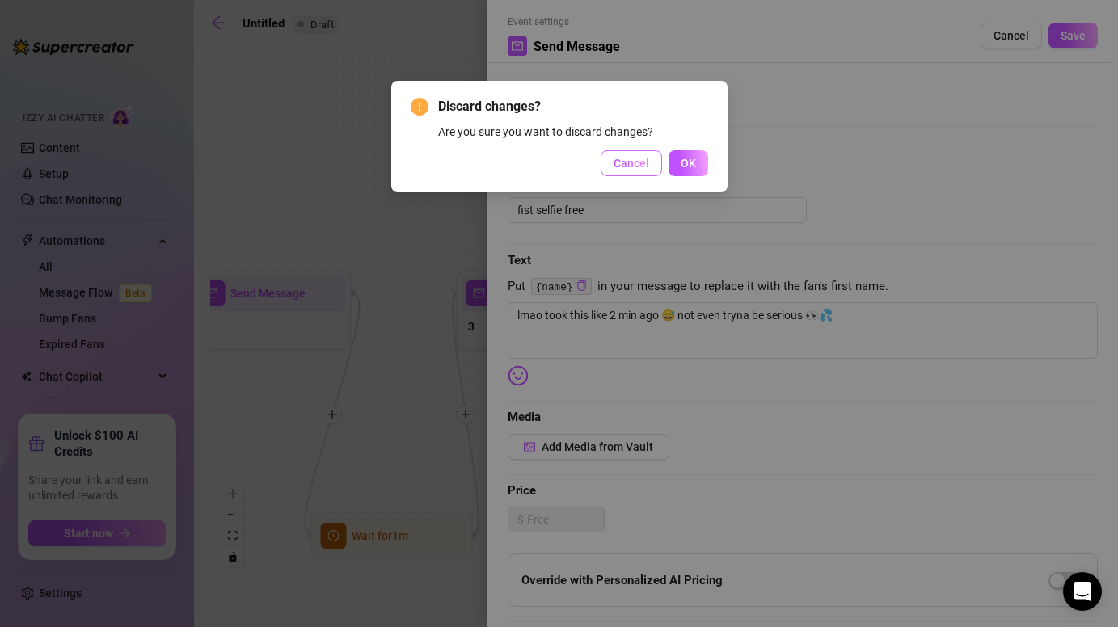
click at [640, 163] on span "Cancel" at bounding box center [632, 163] width 36 height 13
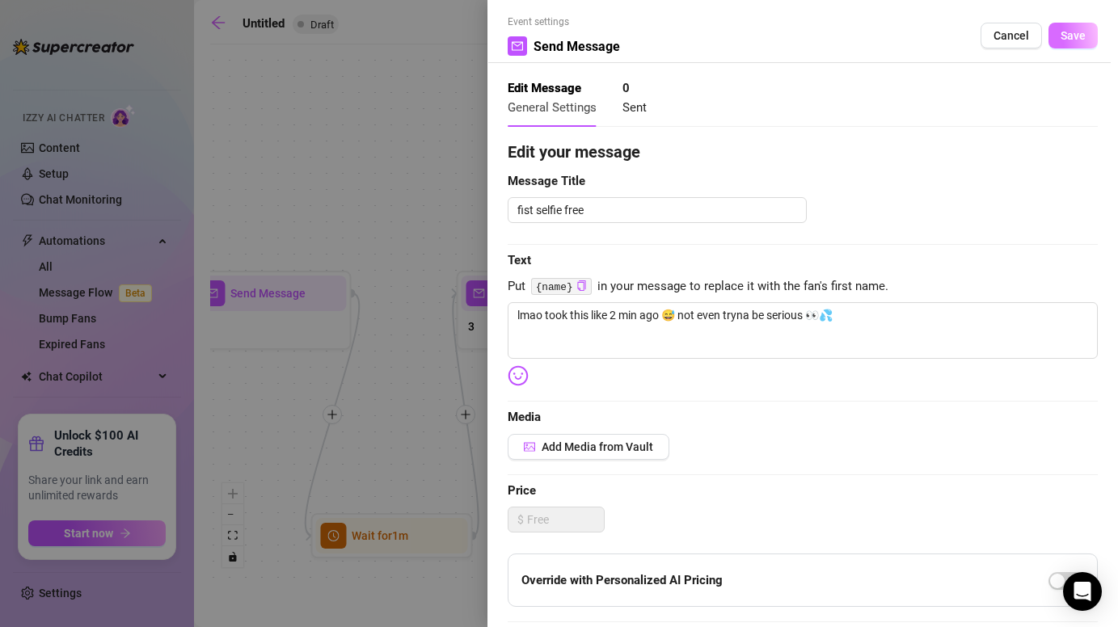
click at [1064, 37] on span "Save" at bounding box center [1073, 35] width 25 height 13
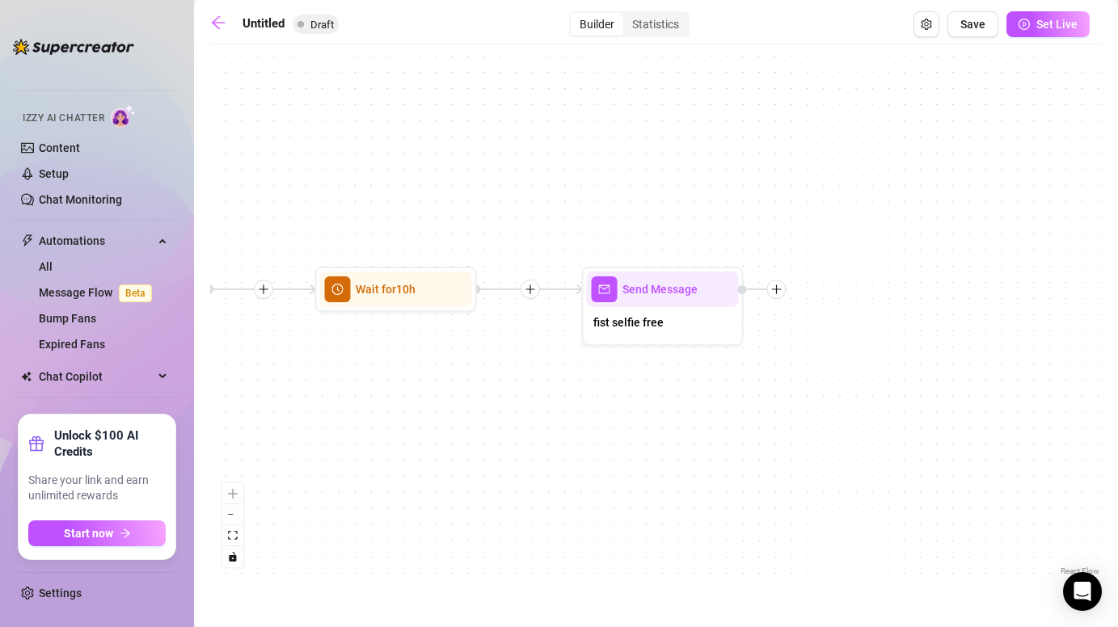
drag, startPoint x: 936, startPoint y: 490, endPoint x: 496, endPoint y: 486, distance: 439.8
click at [496, 486] on div "Send Message fist selfie free Wait for 10h Wait for 1m Send Message 3 Send Mess…" at bounding box center [656, 316] width 892 height 527
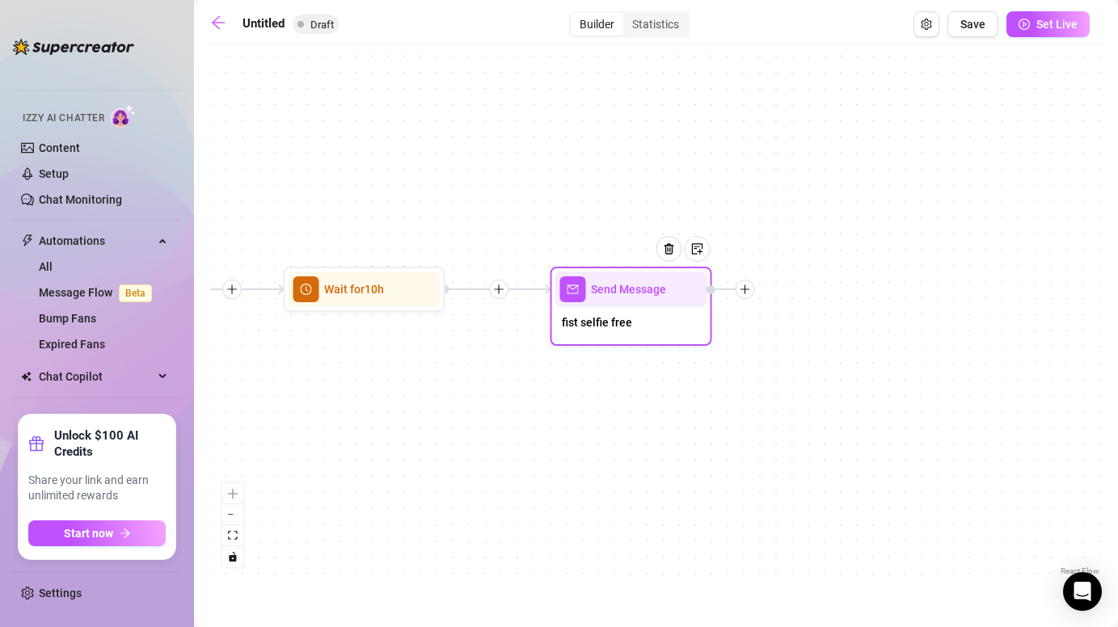
click at [617, 305] on div "Send Message" at bounding box center [631, 290] width 152 height 36
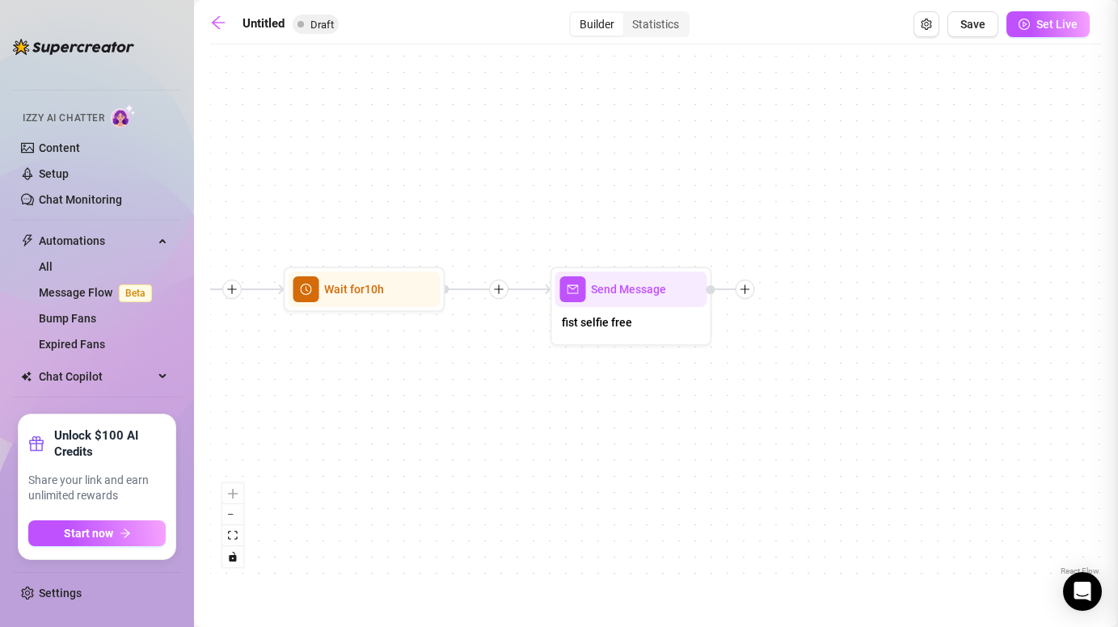
type textarea "lmao took this like 2 min ago 😅 not even tryna be serious 👀💦"
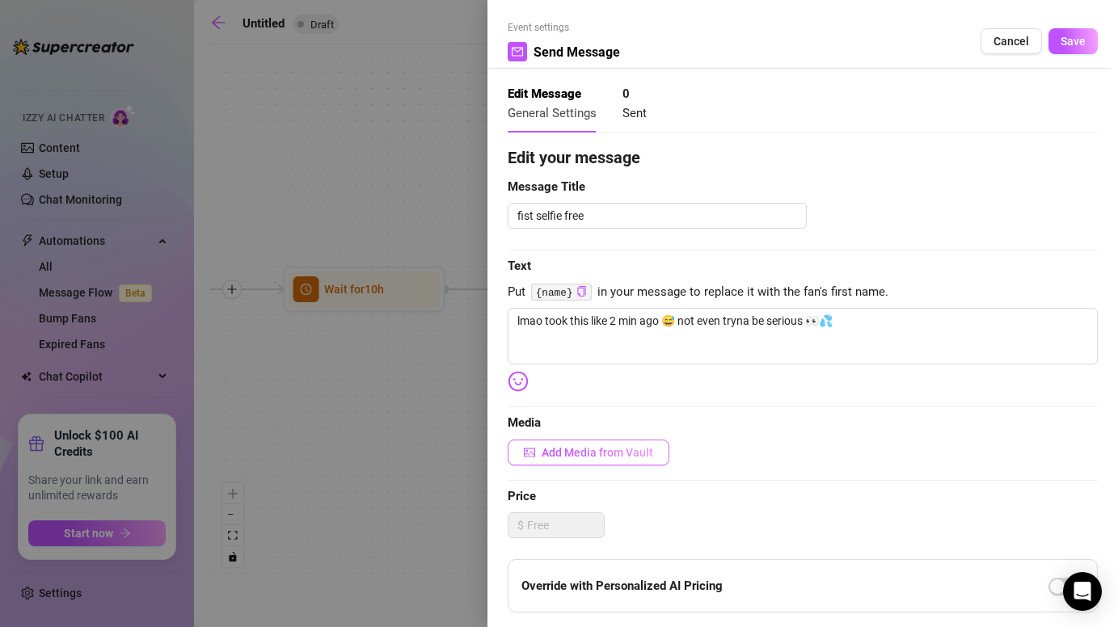
click at [568, 457] on span "Add Media from Vault" at bounding box center [598, 452] width 112 height 13
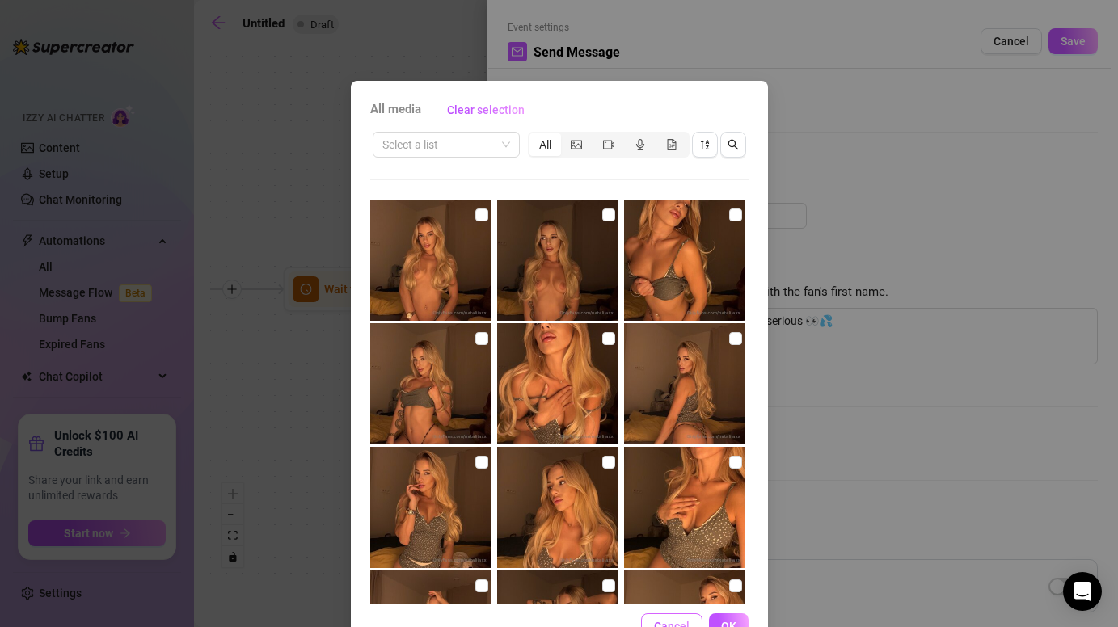
click at [673, 621] on span "Cancel" at bounding box center [672, 626] width 36 height 13
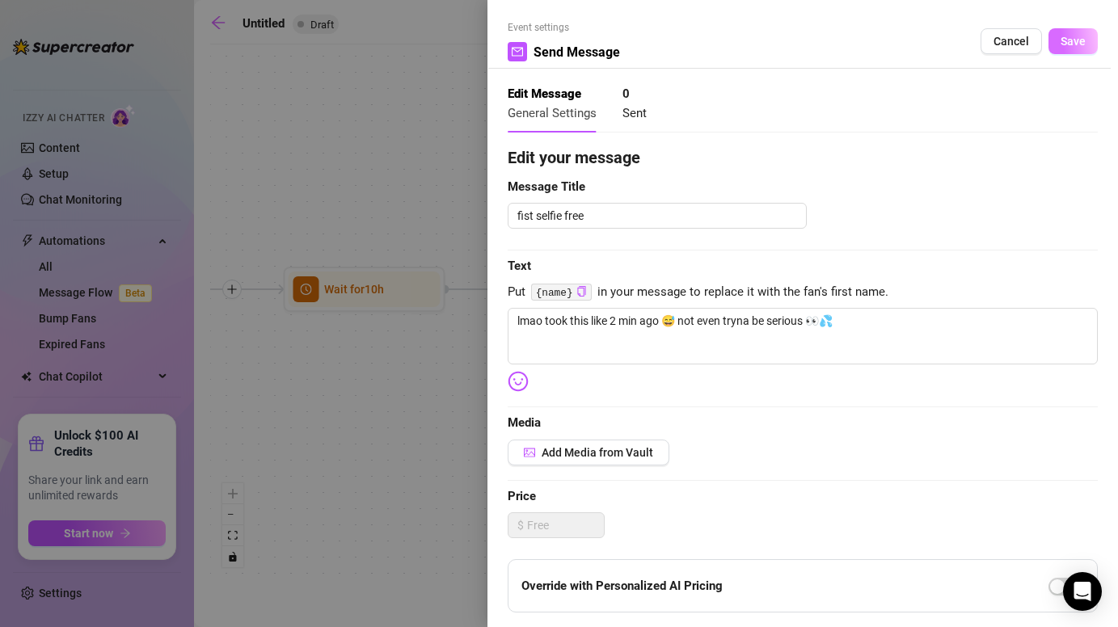
click at [1069, 42] on span "Save" at bounding box center [1073, 41] width 25 height 13
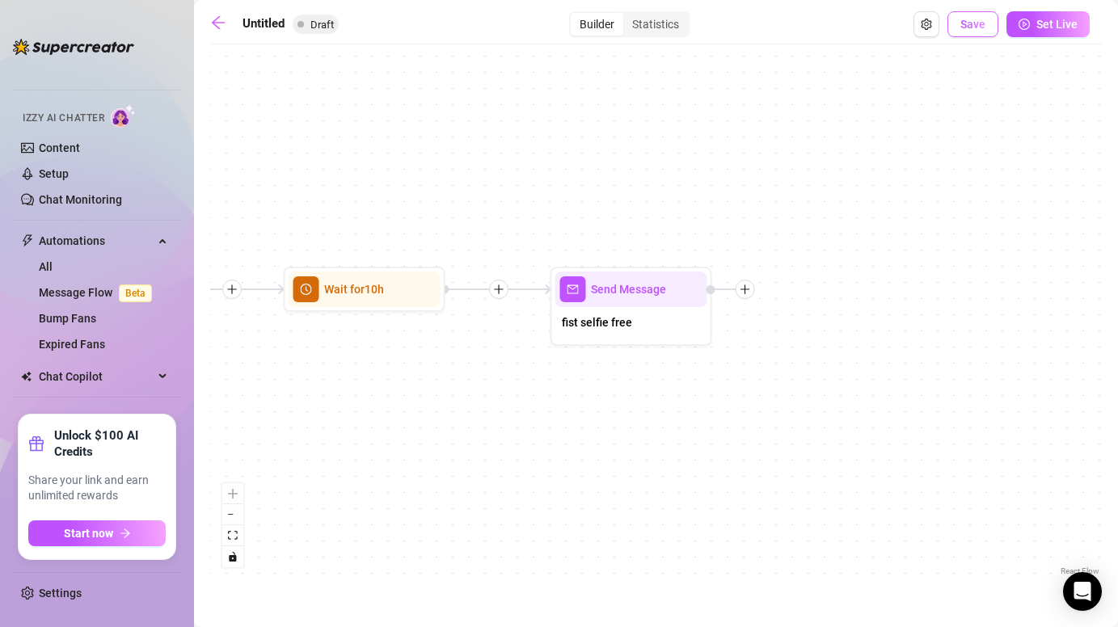
click at [974, 23] on span "Save" at bounding box center [973, 24] width 25 height 13
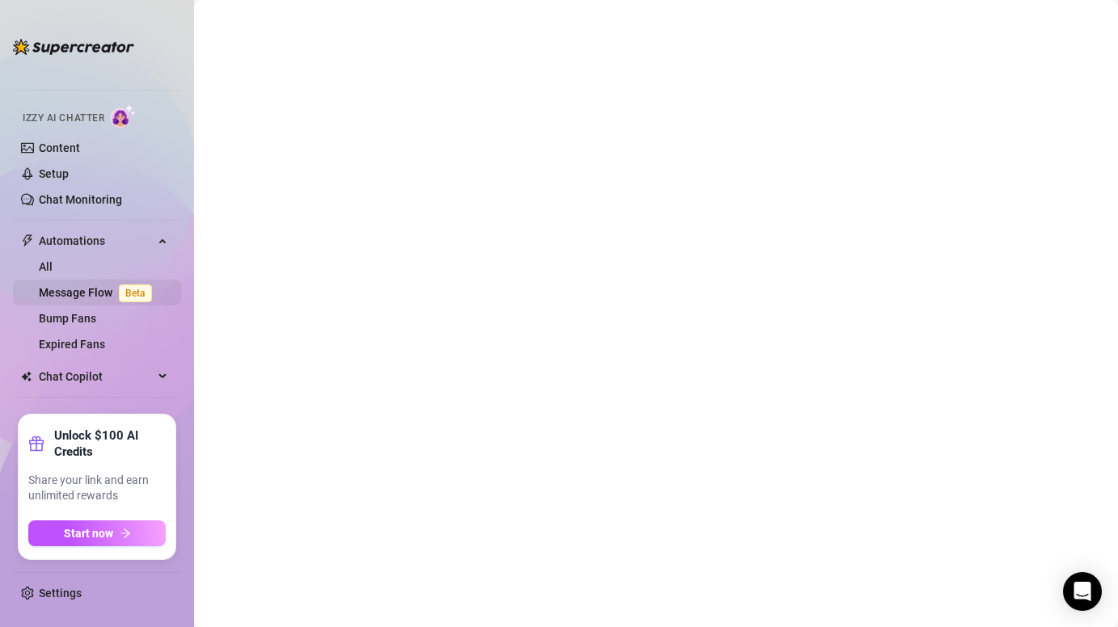
click at [84, 299] on link "Message Flow Beta" at bounding box center [99, 292] width 120 height 13
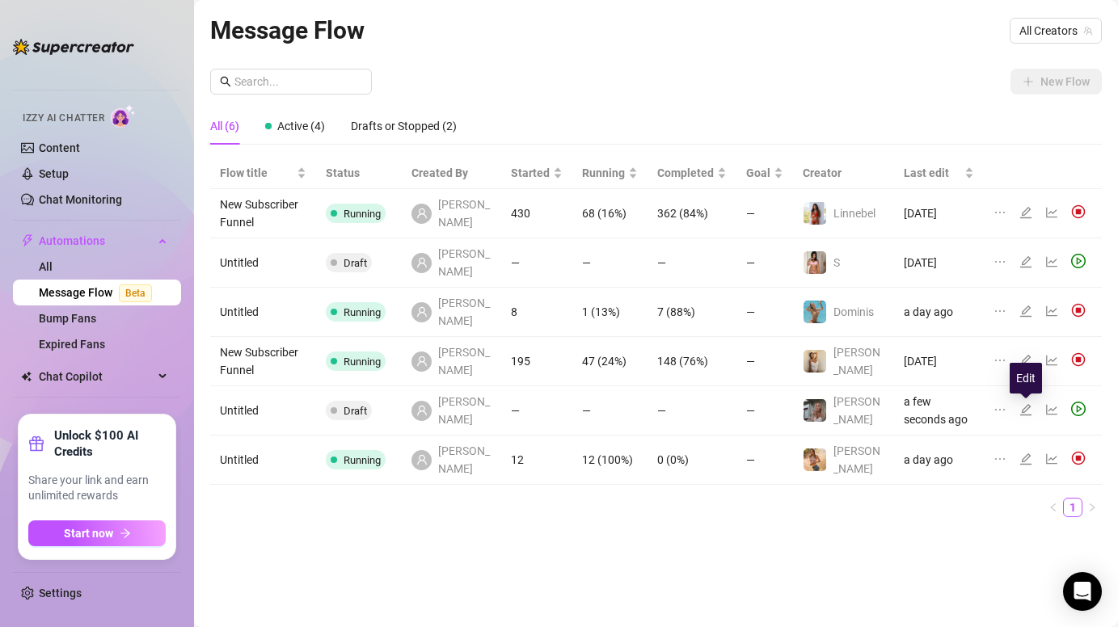
click at [1029, 411] on icon "edit" at bounding box center [1026, 409] width 13 height 13
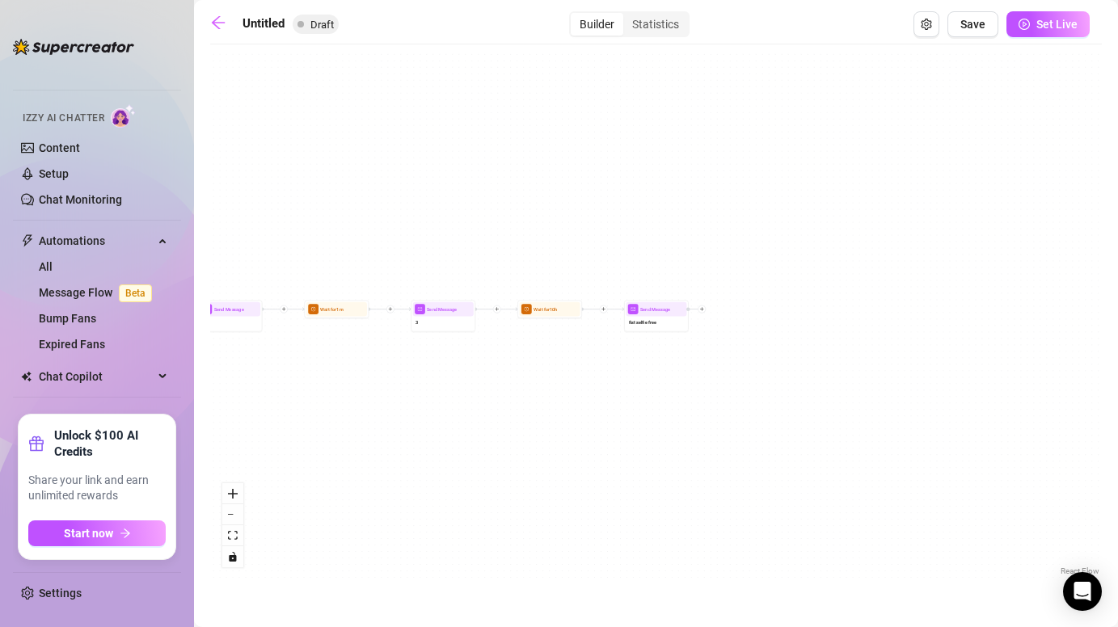
drag, startPoint x: 907, startPoint y: 363, endPoint x: 534, endPoint y: 361, distance: 373.5
click at [534, 362] on div "Send Message fist selfie free Wait for 10h Wait for 1m Send Message 3 Send Mess…" at bounding box center [656, 316] width 892 height 527
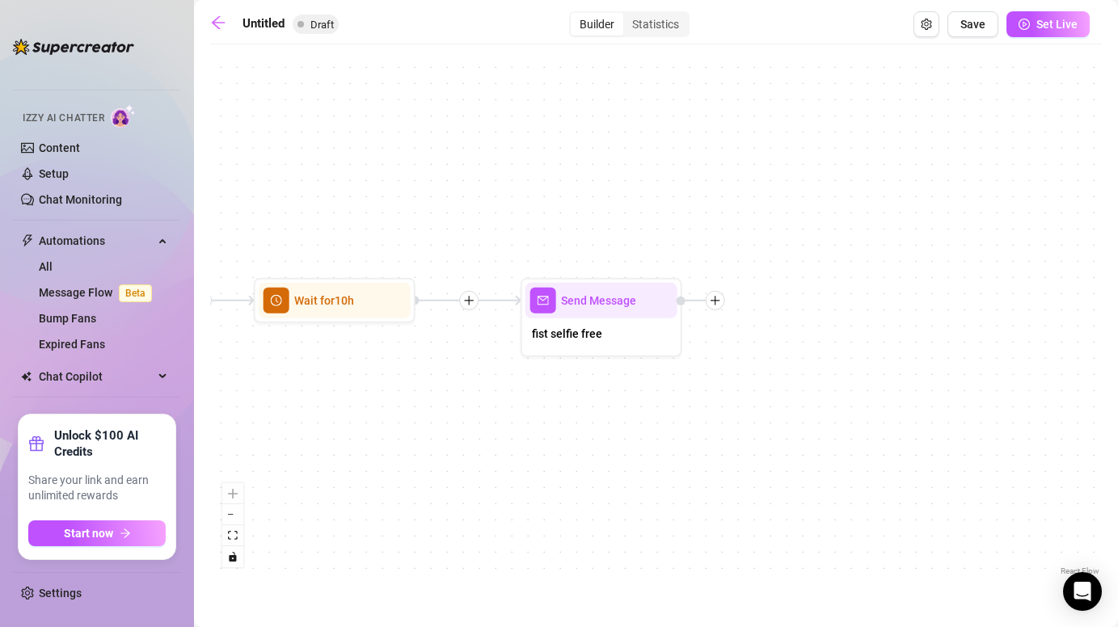
drag, startPoint x: 618, startPoint y: 336, endPoint x: 618, endPoint y: 433, distance: 97.0
click at [618, 433] on div "Send Message fist selfie free Wait for 10h Wait for 1m Send Message 3 Send Mess…" at bounding box center [656, 316] width 892 height 527
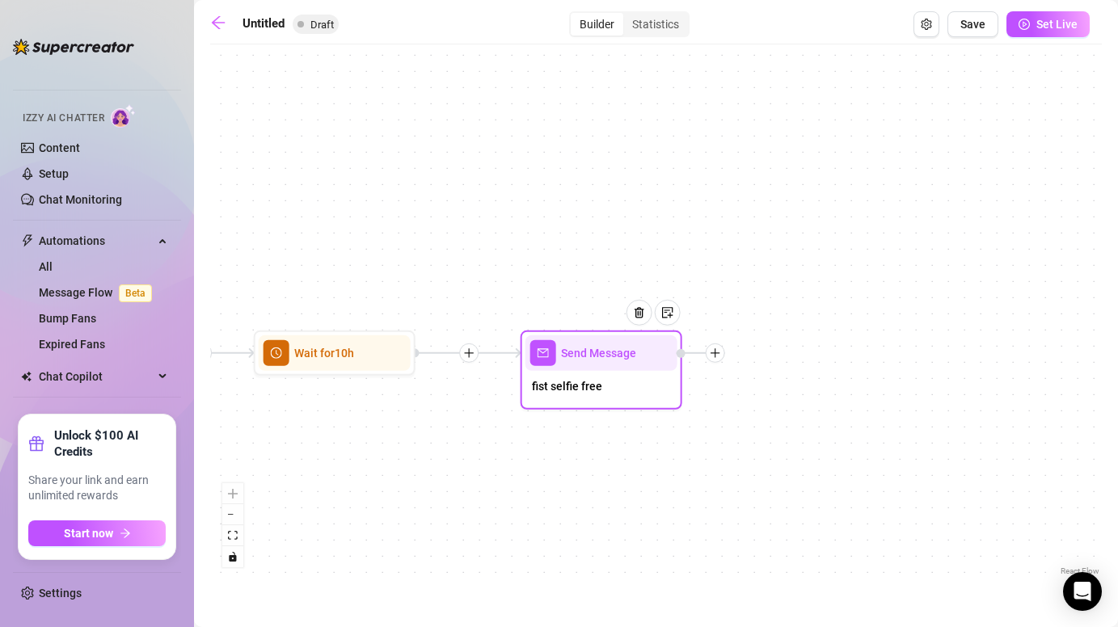
click at [581, 366] on div "Send Message" at bounding box center [602, 354] width 152 height 36
click at [576, 361] on span "Send Message" at bounding box center [598, 353] width 75 height 18
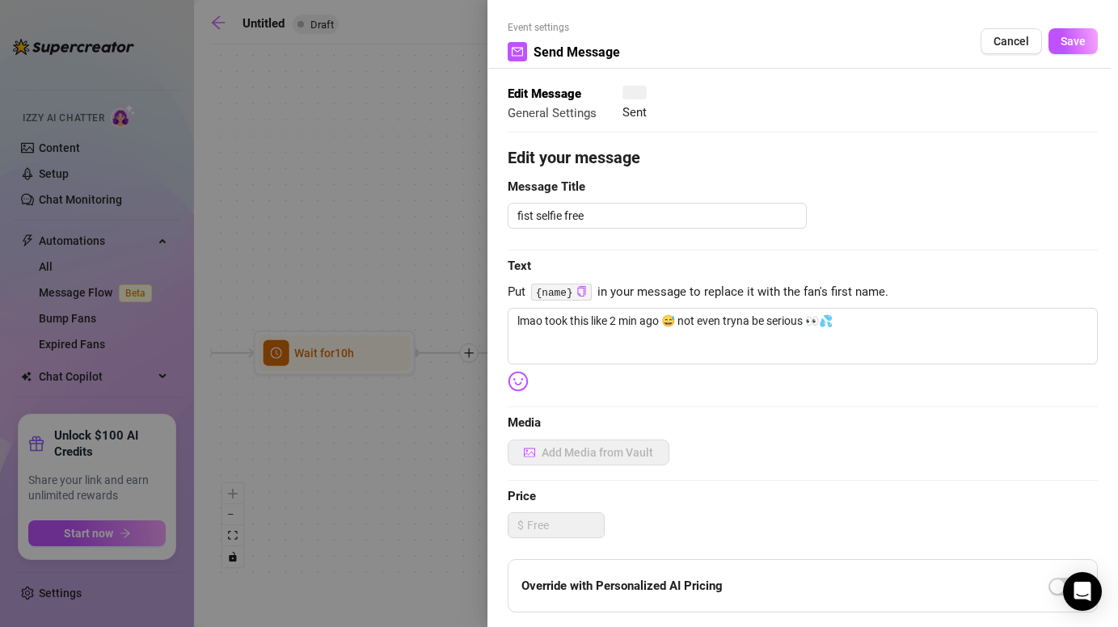
click at [576, 361] on div at bounding box center [559, 313] width 1118 height 627
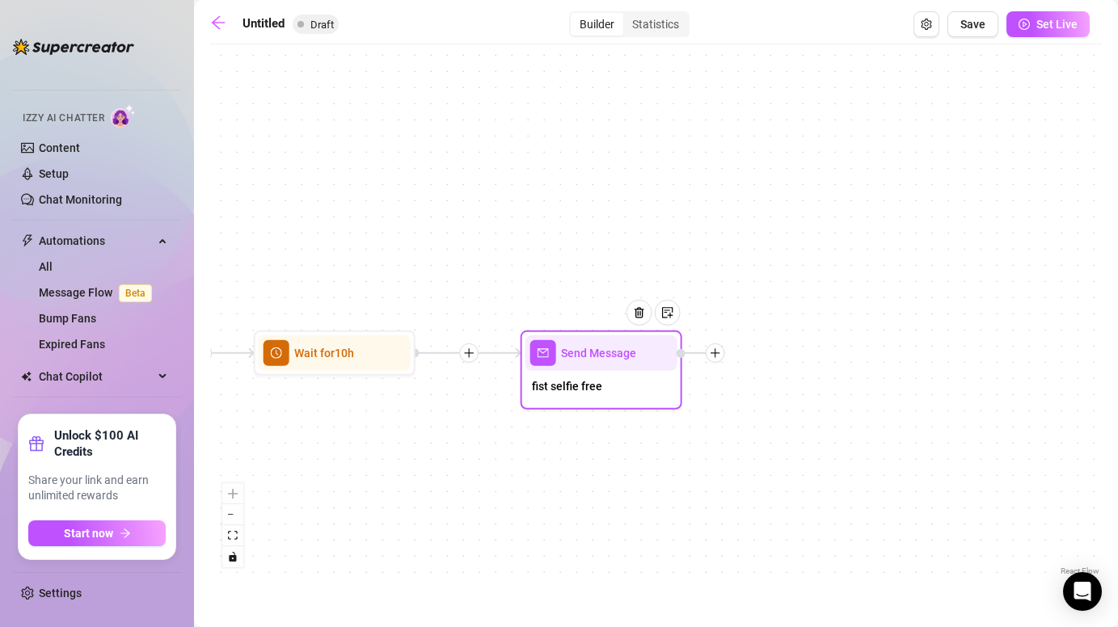
click at [576, 361] on span "Send Message" at bounding box center [598, 353] width 75 height 18
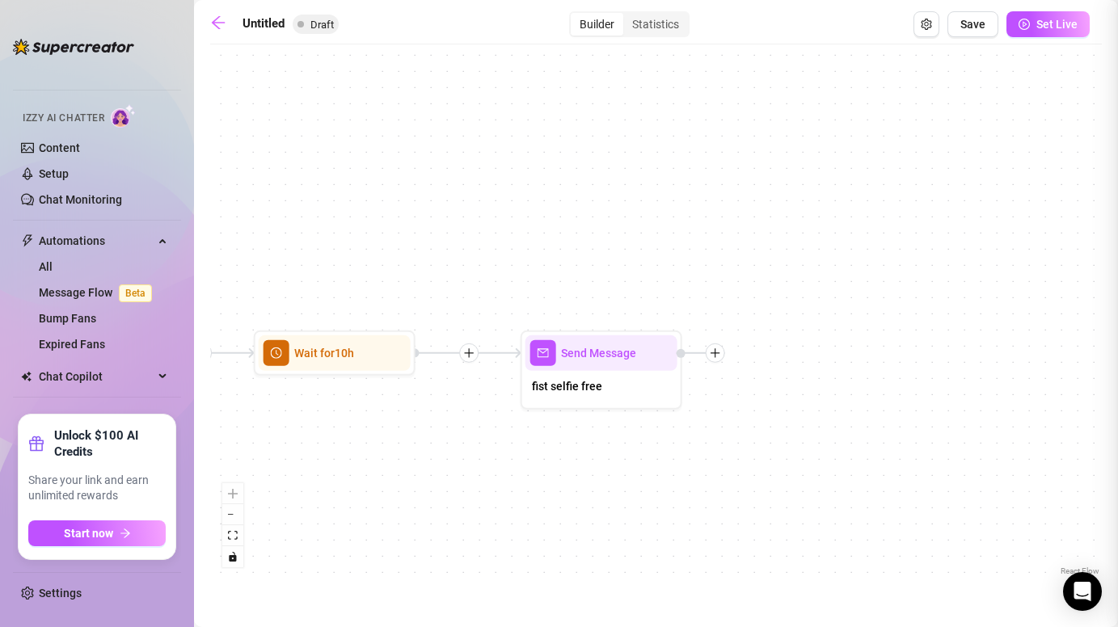
type textarea "lmao took this like 2 min ago 😅 not even tryna be serious 👀💦"
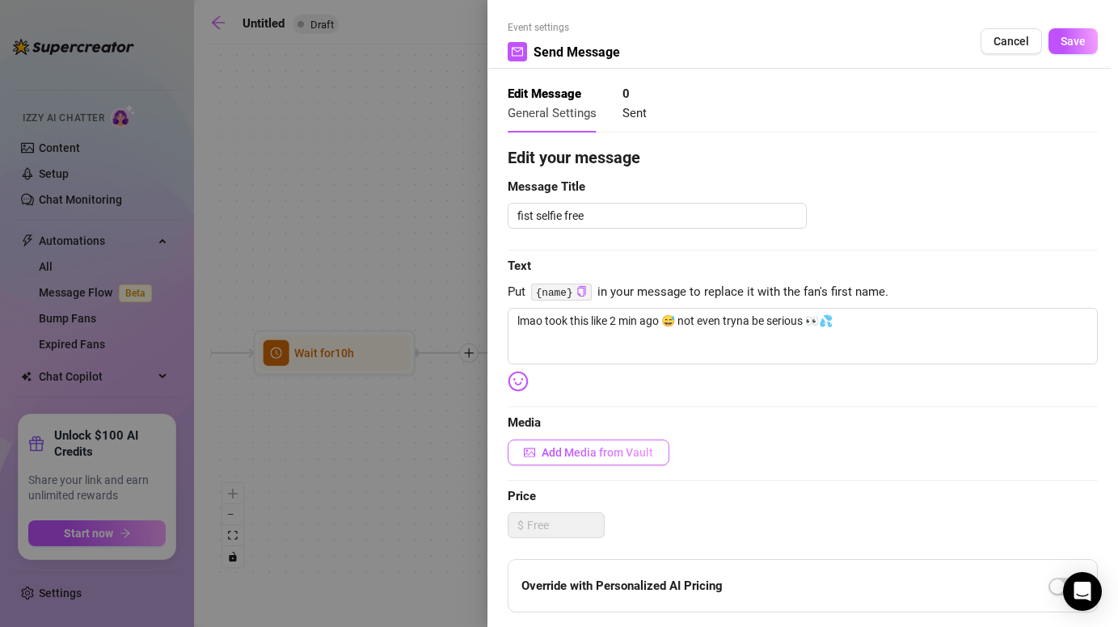
click at [589, 448] on span "Add Media from Vault" at bounding box center [598, 452] width 112 height 13
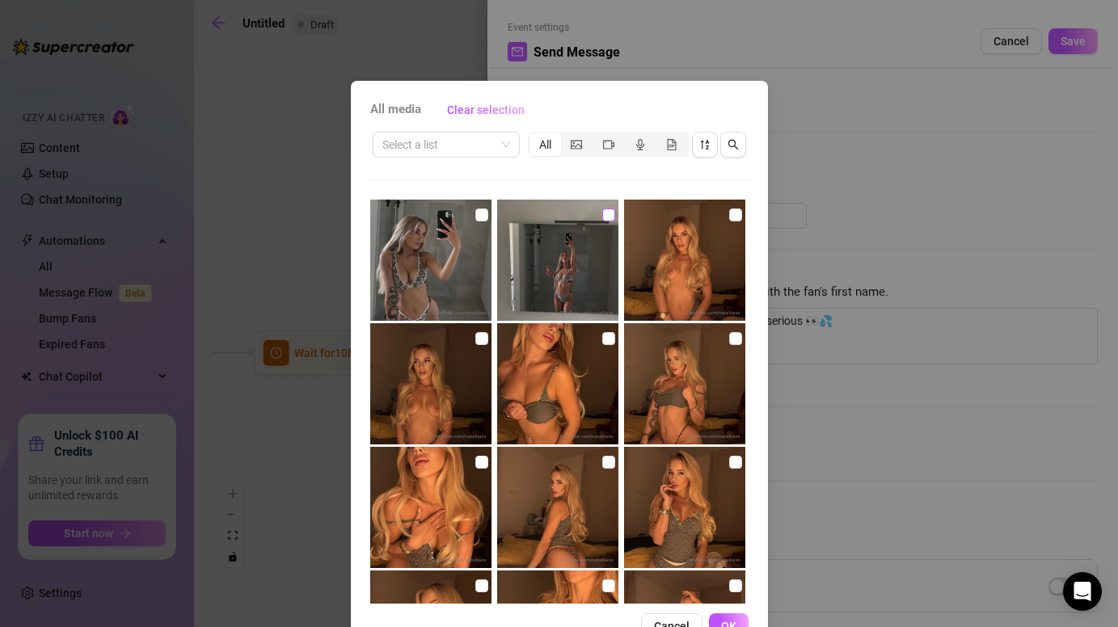
click at [603, 219] on input "checkbox" at bounding box center [608, 215] width 13 height 13
checkbox input "true"
click at [482, 212] on input "checkbox" at bounding box center [481, 215] width 13 height 13
click at [482, 213] on input "checkbox" at bounding box center [481, 215] width 13 height 13
checkbox input "false"
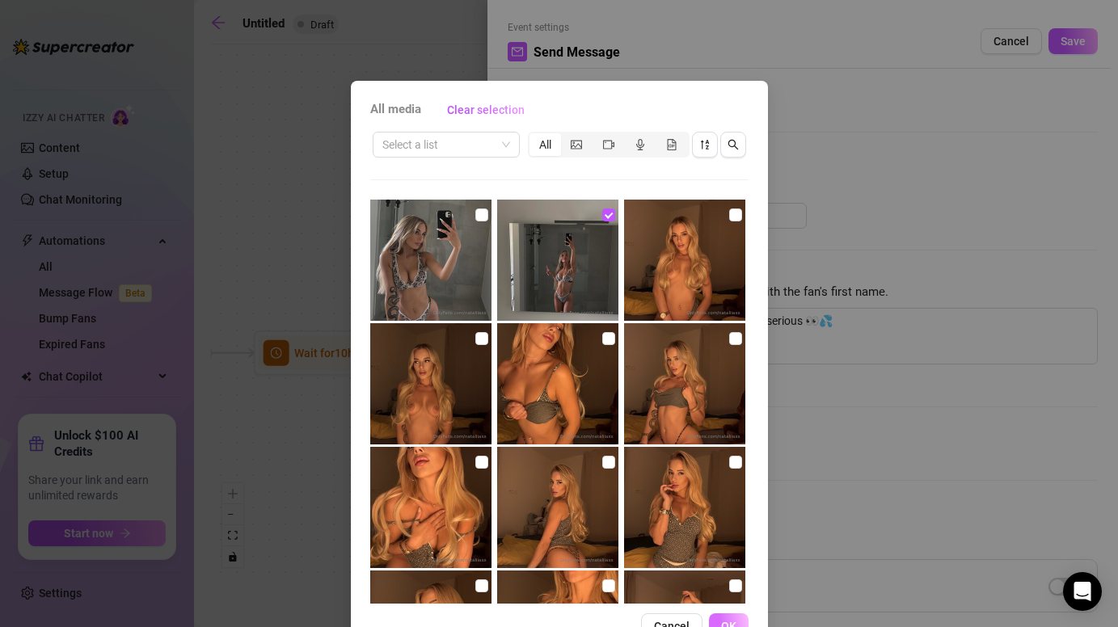
click at [732, 617] on button "OK" at bounding box center [729, 627] width 40 height 26
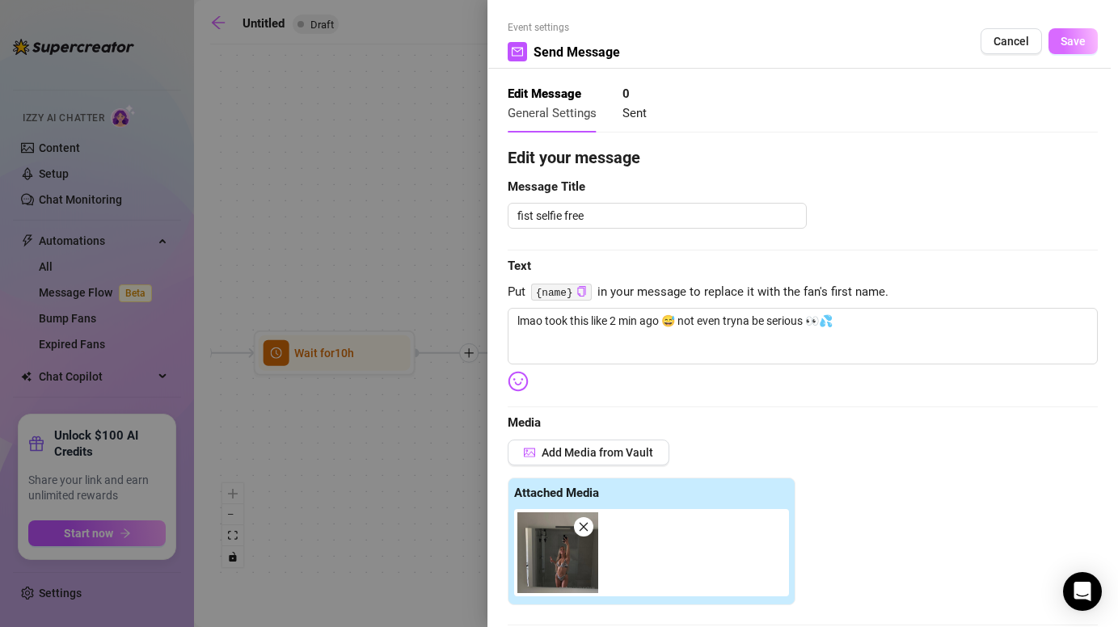
click at [1066, 37] on span "Save" at bounding box center [1073, 41] width 25 height 13
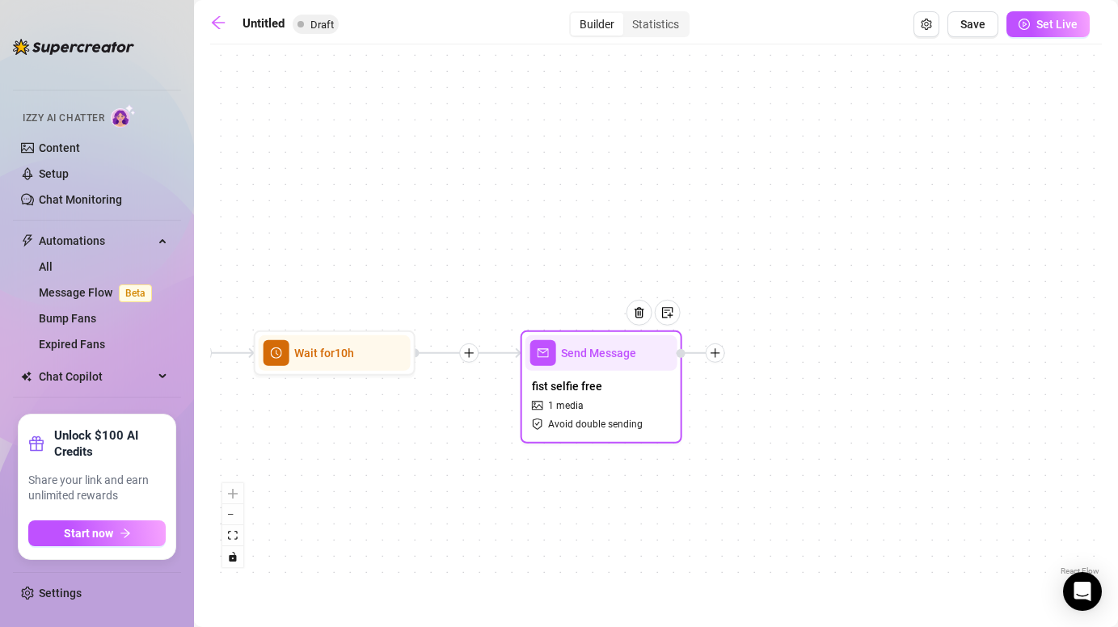
click at [719, 357] on icon "plus" at bounding box center [715, 353] width 11 height 11
click at [791, 349] on div "Time Delay" at bounding box center [796, 354] width 118 height 27
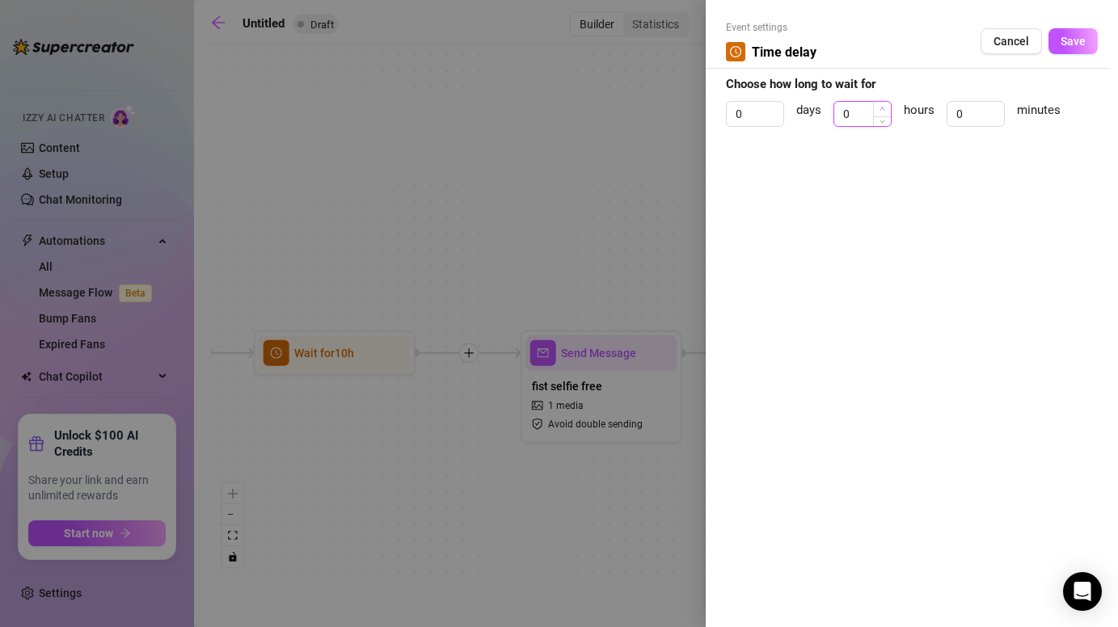
type input "1"
click at [877, 112] on span "Increase Value" at bounding box center [882, 109] width 18 height 15
click at [844, 147] on div "Event settings Time delay Cancel Save Choose how long to wait for 0 days hours …" at bounding box center [912, 313] width 412 height 627
click at [861, 112] on input at bounding box center [862, 114] width 57 height 24
type input "1"
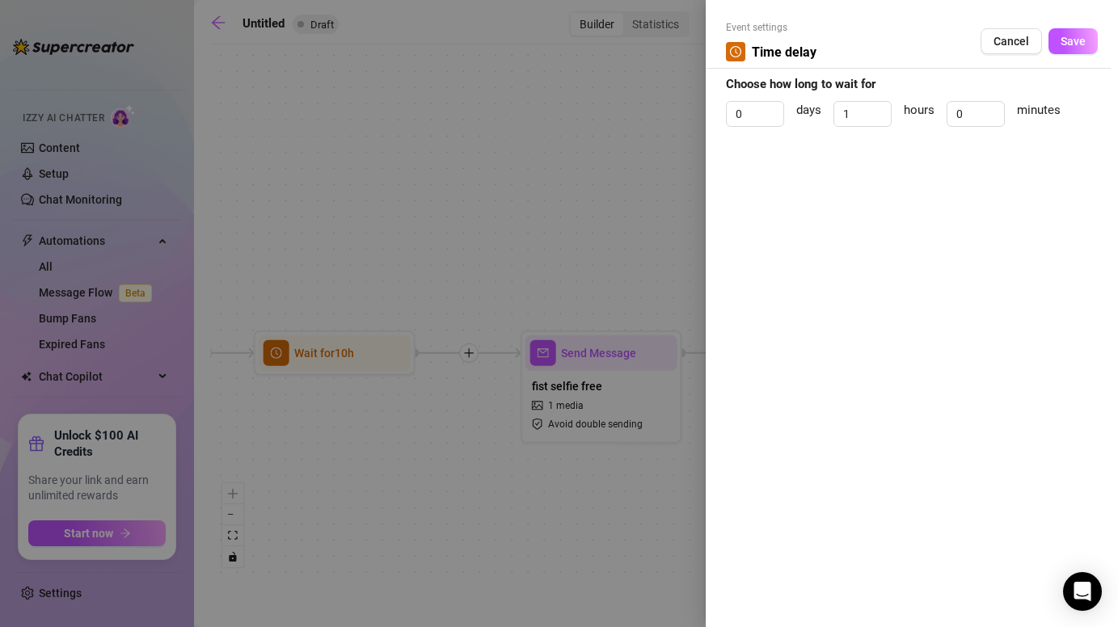
click at [875, 184] on div "Event settings Time delay Cancel Save Choose how long to wait for 0 days 1 hour…" at bounding box center [912, 313] width 412 height 627
click at [981, 112] on input "0" at bounding box center [976, 114] width 57 height 24
type input "2"
click at [1070, 44] on span "Save" at bounding box center [1073, 41] width 25 height 13
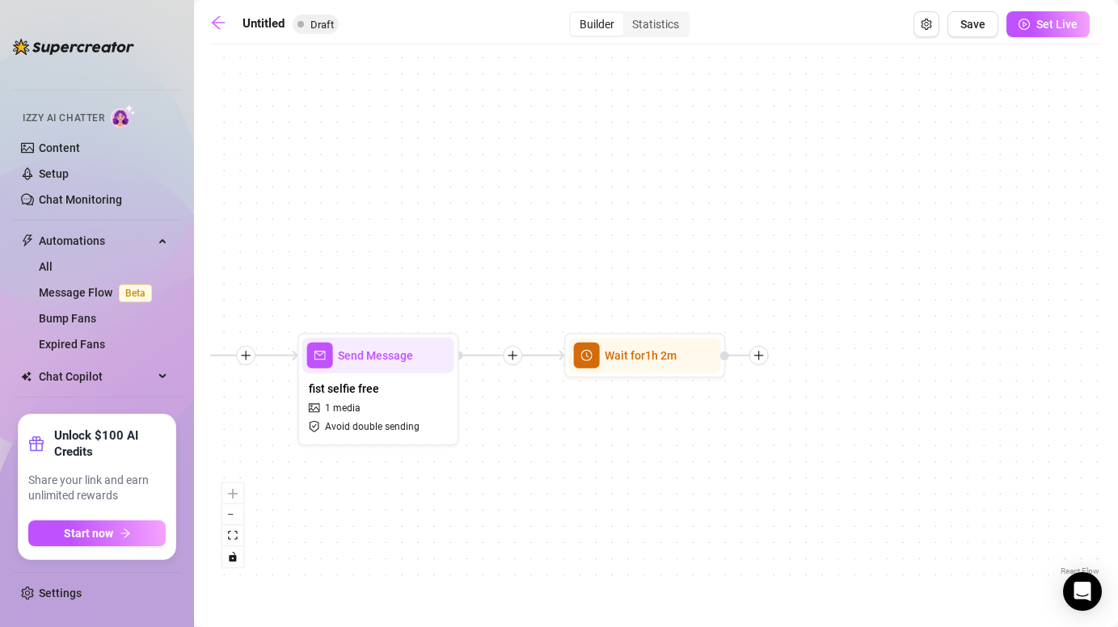
drag, startPoint x: 901, startPoint y: 450, endPoint x: 674, endPoint y: 453, distance: 227.2
click at [674, 453] on div "Wait for 1h 2m Send Message fist selfie free 1 media Avoid double sending Wait …" at bounding box center [656, 316] width 892 height 527
click at [758, 358] on icon "plus" at bounding box center [754, 355] width 11 height 11
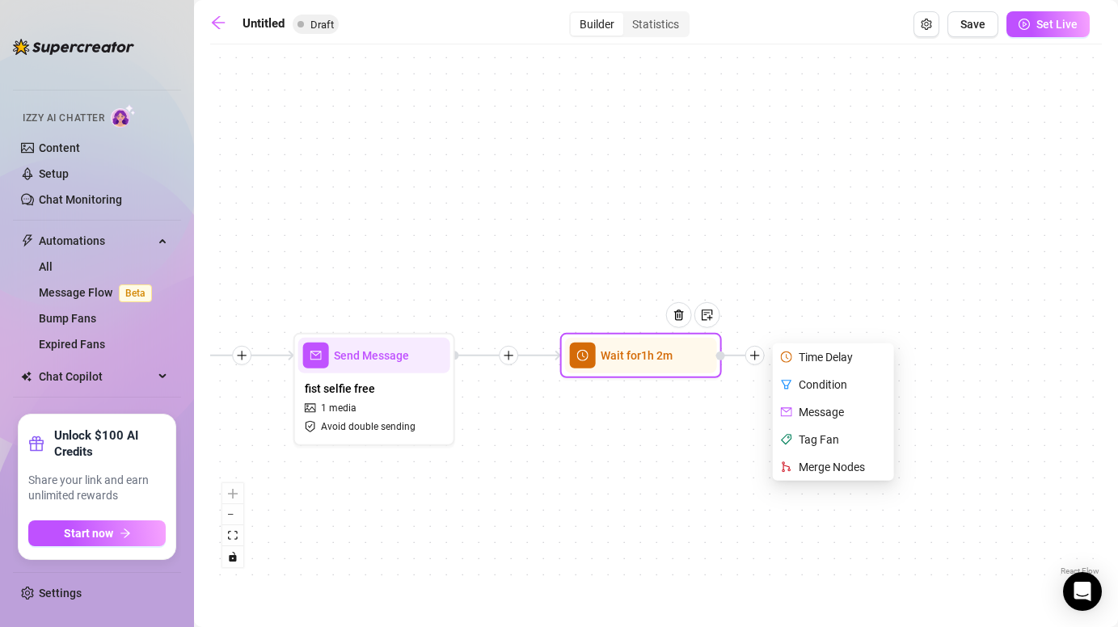
click at [815, 408] on div "Message" at bounding box center [835, 412] width 118 height 27
type textarea "Write your message here"
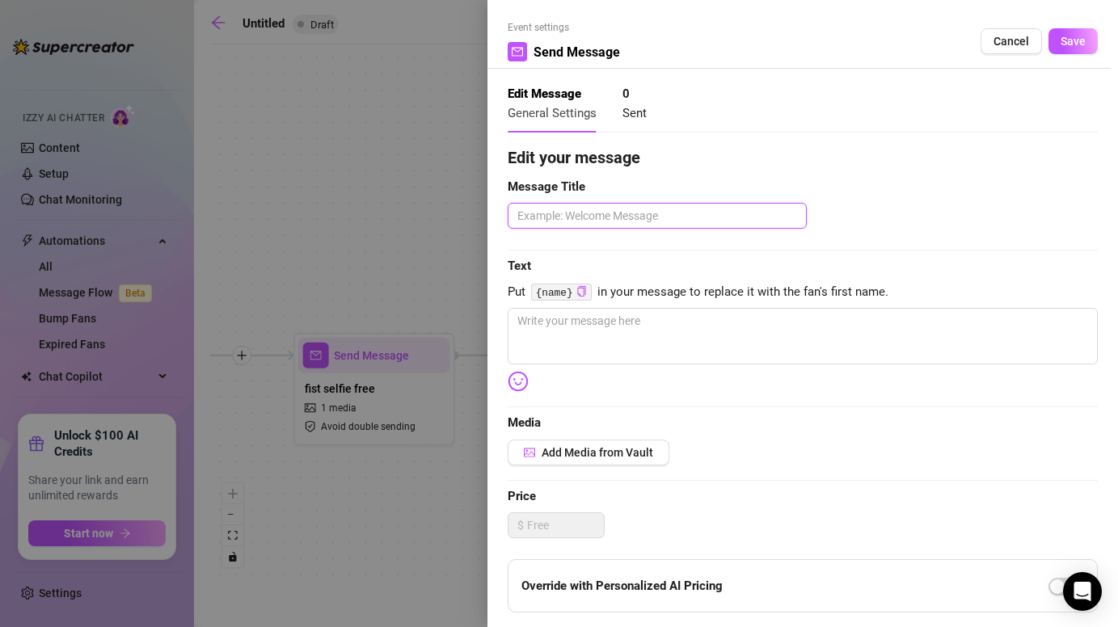
click at [621, 209] on textarea at bounding box center [657, 216] width 299 height 26
type textarea "1"
type textarea "1 s"
type textarea "1 st"
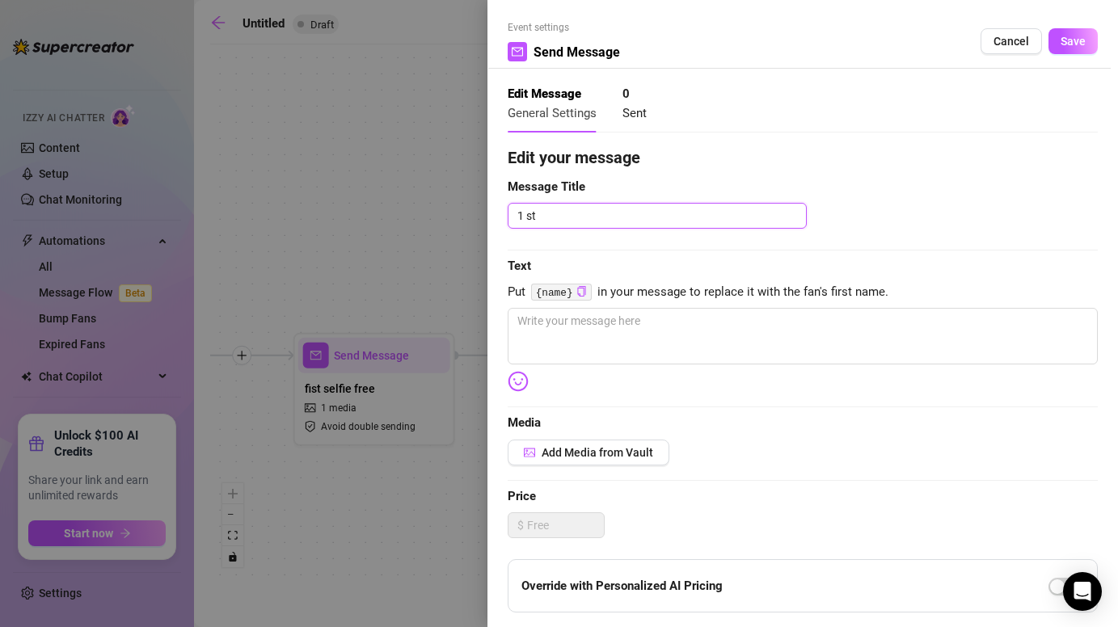
type textarea "1 st"
type textarea "1 st b"
type textarea "1 st bu"
type textarea "1 st bun"
type textarea "1 st bund"
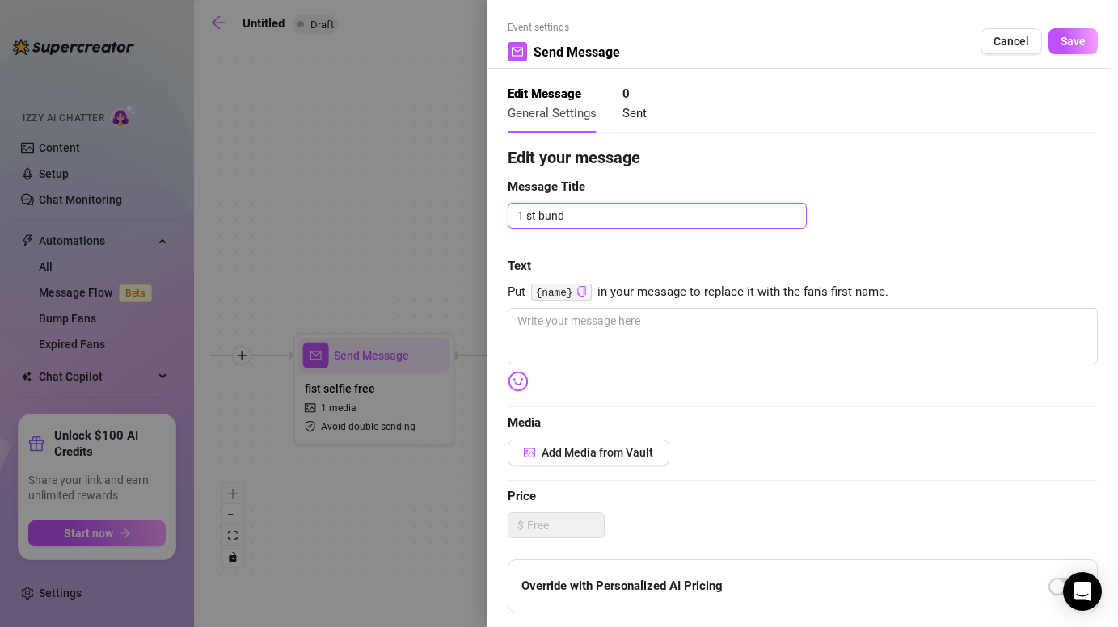
type textarea "1 st bundl"
type textarea "1 st bundle"
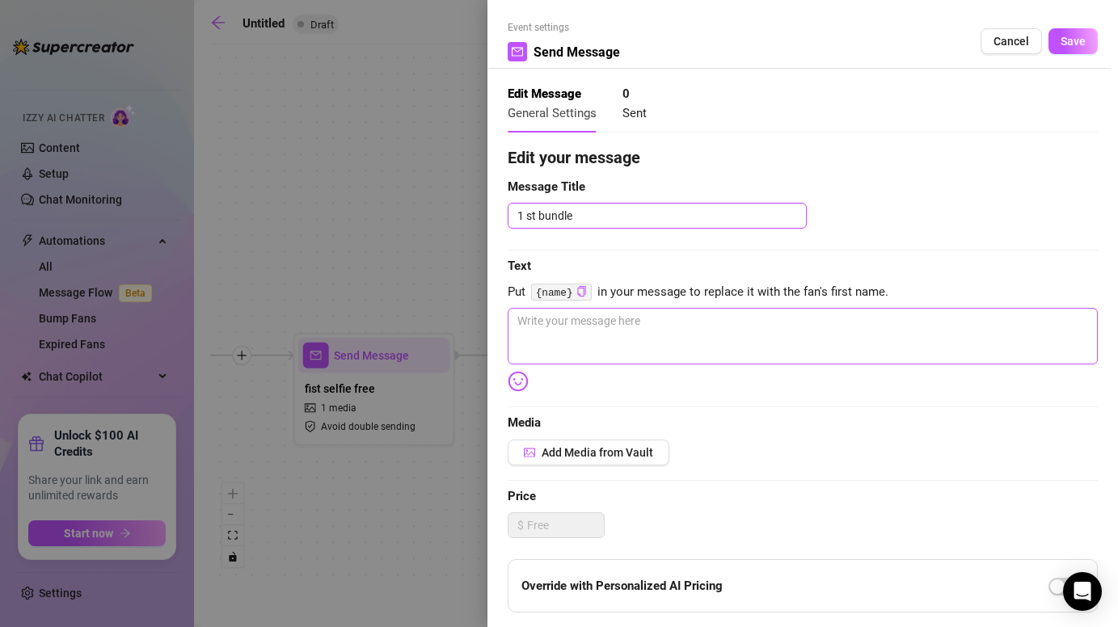
type textarea "1 st bundle"
click at [619, 340] on textarea at bounding box center [803, 336] width 590 height 57
paste textarea "ok sooo… i made u smth tiny 😈 just 3 pics but soooo slutty 🙈 unlock n prove u c…"
type textarea "ok sooo… i made u smth tiny 😈 just 3 pics but soooo slutty 🙈 unlock n prove u c…"
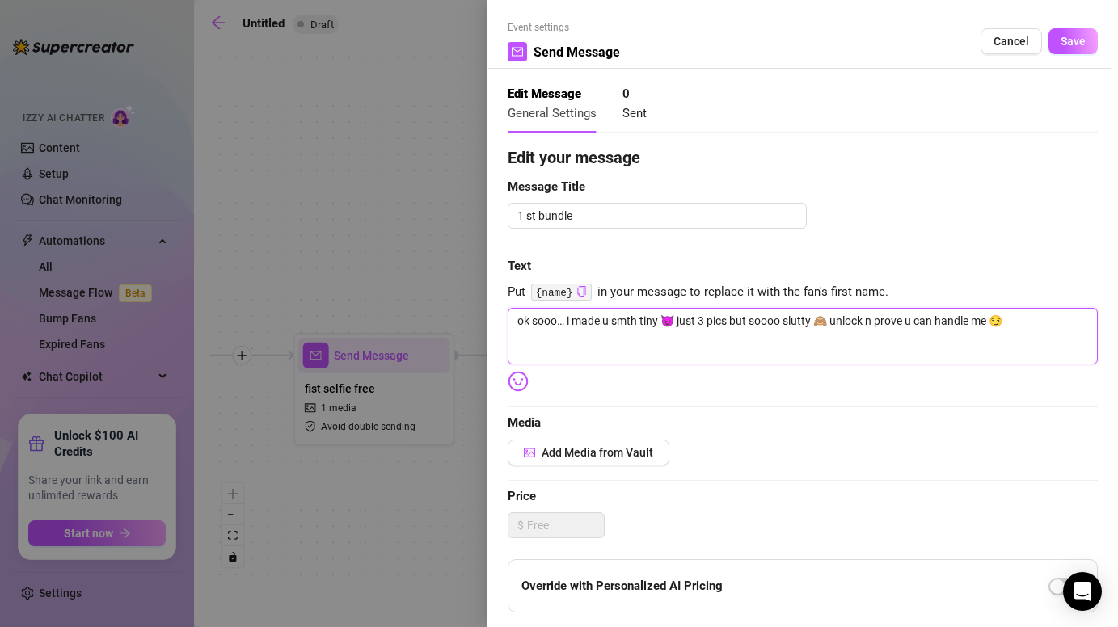
click at [624, 336] on textarea "ok sooo… i made u smth tiny 😈 just 3 pics but soooo slutty 🙈 unlock n prove u c…" at bounding box center [803, 336] width 590 height 57
drag, startPoint x: 812, startPoint y: 322, endPoint x: 784, endPoint y: 322, distance: 27.5
click at [784, 322] on textarea "ok sooo… i made u smth tiny 😈 just 3 pics but soooo slutty 🙈 unlock n prove u c…" at bounding box center [803, 336] width 590 height 57
type textarea "ok sooo… i made u smth tiny 😈 just 3 pics but soooo 🙈 unlock n prove u can hand…"
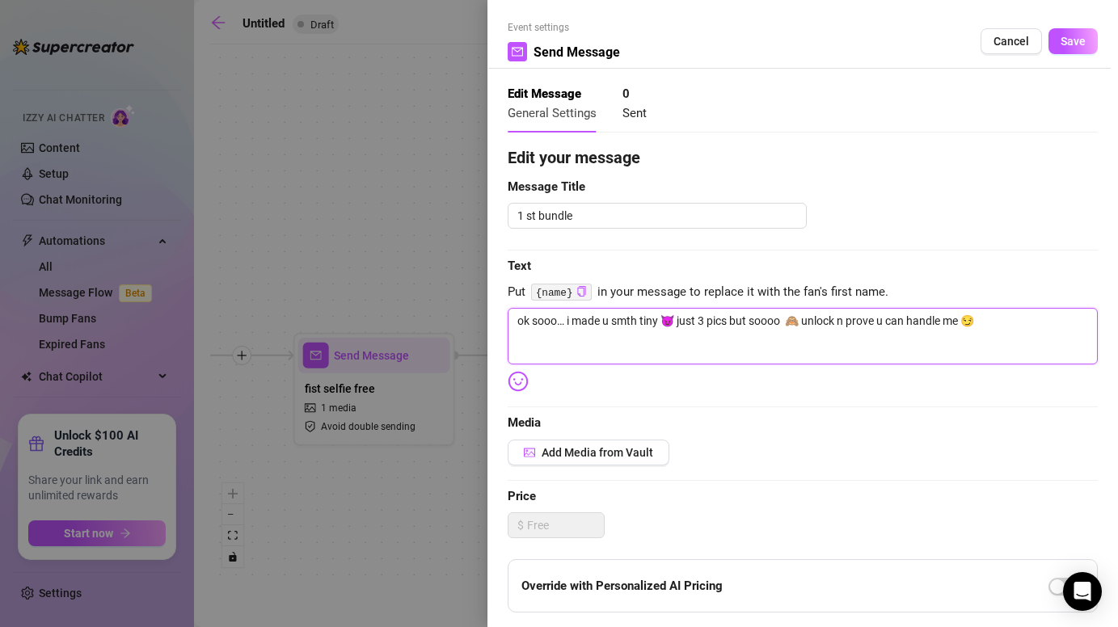
type textarea "ok sooo… i made u smth tiny 😈 just 3 pics but soooo n 🙈 unlock n prove u can ha…"
type textarea "ok sooo… i made u smth tiny 😈 just 3 pics but soooo na 🙈 unlock n prove u can h…"
type textarea "ok sooo… i made u smth tiny 😈 just 3 pics but soooo nau 🙈 unlock n prove u can …"
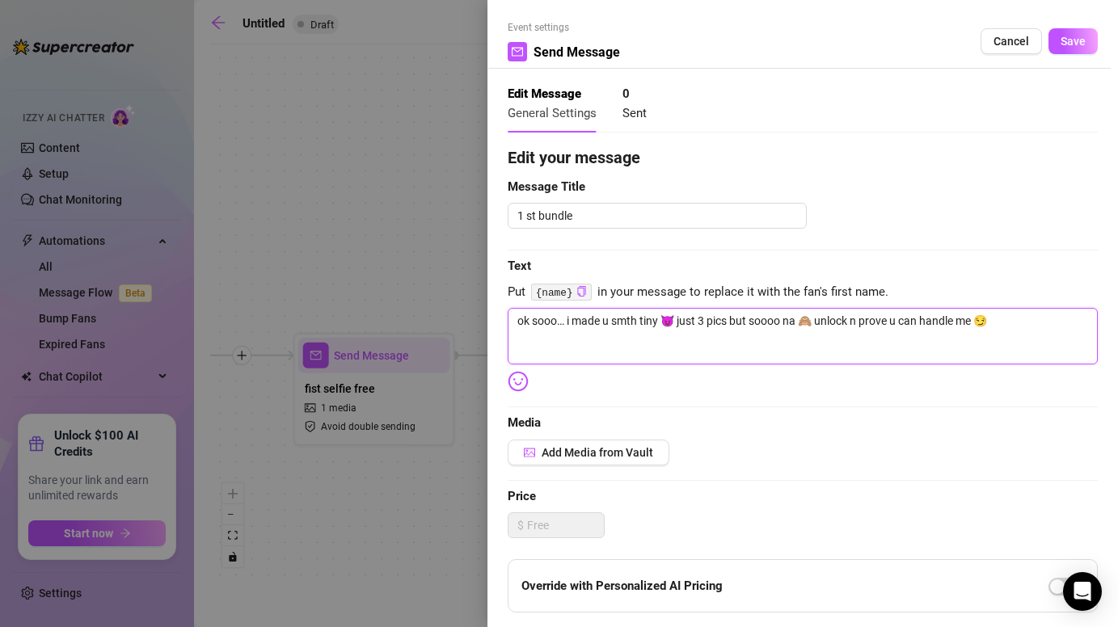
type textarea "ok sooo… i made u smth tiny 😈 just 3 pics but soooo nau 🙈 unlock n prove u can …"
type textarea "ok sooo… i made u smth tiny 😈 just 3 pics but soooo naug 🙈 unlock n prove u can…"
type textarea "ok sooo… i made u smth tiny 😈 just 3 pics but soooo naugh 🙈 unlock n prove u ca…"
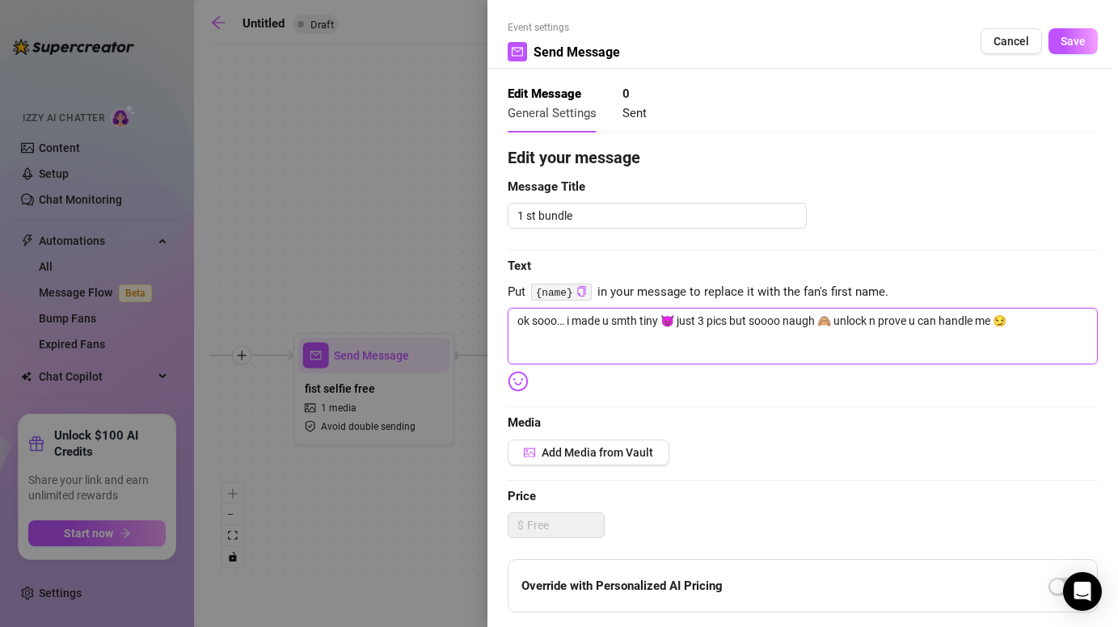
type textarea "ok sooo… i made u smth tiny 😈 just 3 pics but soooo naught 🙈 unlock n prove u c…"
type textarea "ok sooo… i made u smth tiny 😈 just 3 pics but soooo naughty 🙈 unlock n prove u …"
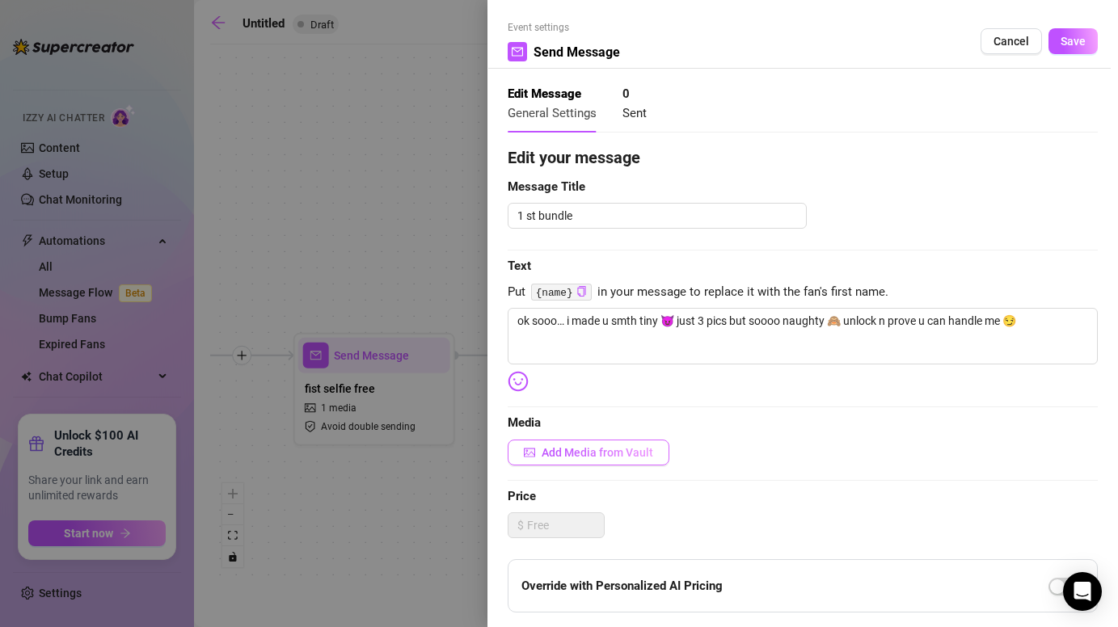
click at [614, 441] on button "Add Media from Vault" at bounding box center [589, 453] width 162 height 26
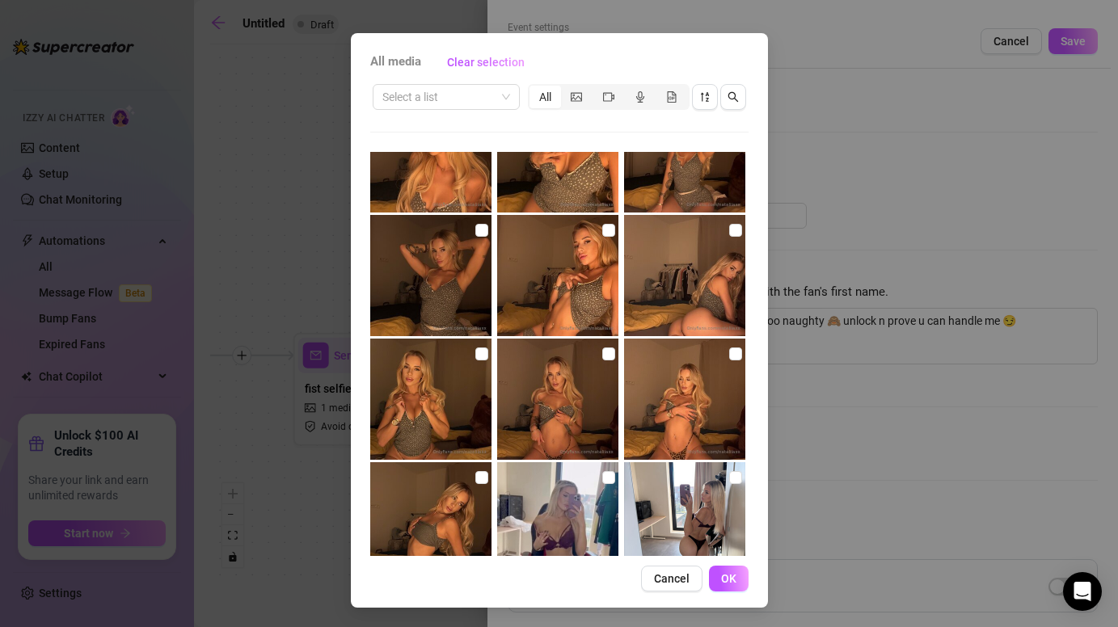
scroll to position [403, 0]
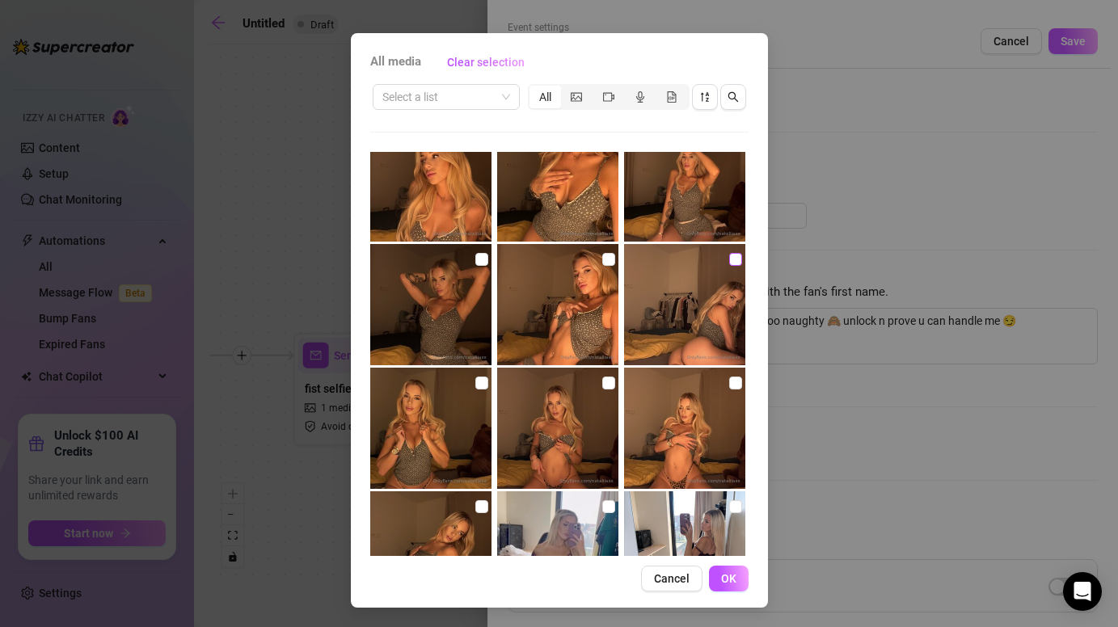
click at [732, 260] on input "checkbox" at bounding box center [735, 259] width 13 height 13
checkbox input "true"
click at [601, 261] on img at bounding box center [557, 304] width 121 height 121
click at [607, 255] on input "checkbox" at bounding box center [608, 259] width 13 height 13
checkbox input "true"
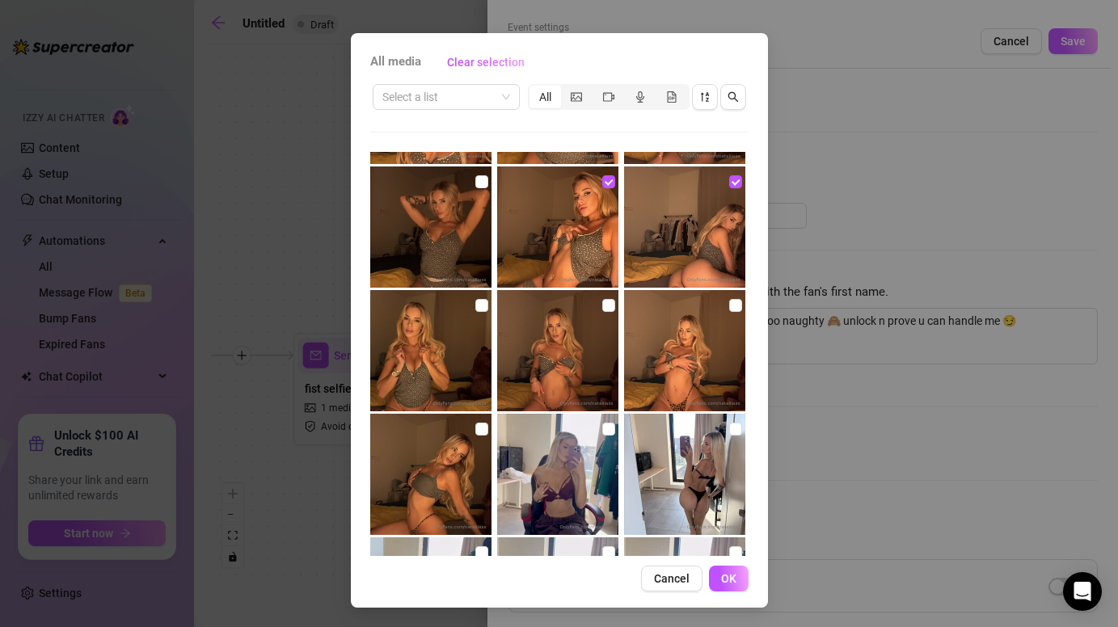
scroll to position [540, 0]
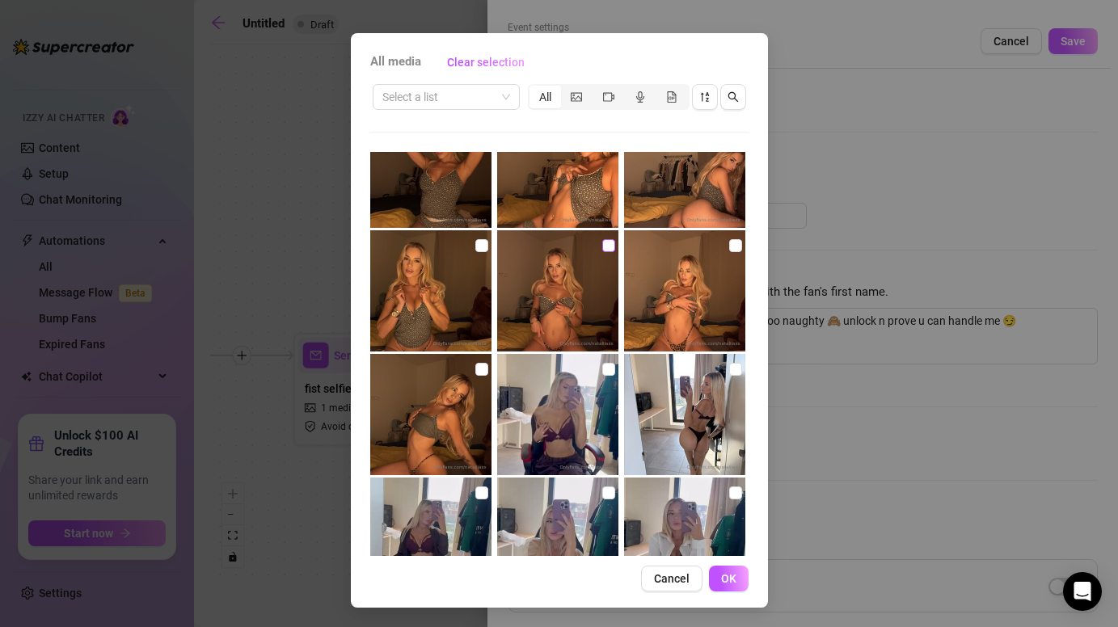
click at [610, 246] on input "checkbox" at bounding box center [608, 245] width 13 height 13
checkbox input "true"
click at [720, 578] on button "OK" at bounding box center [729, 579] width 40 height 26
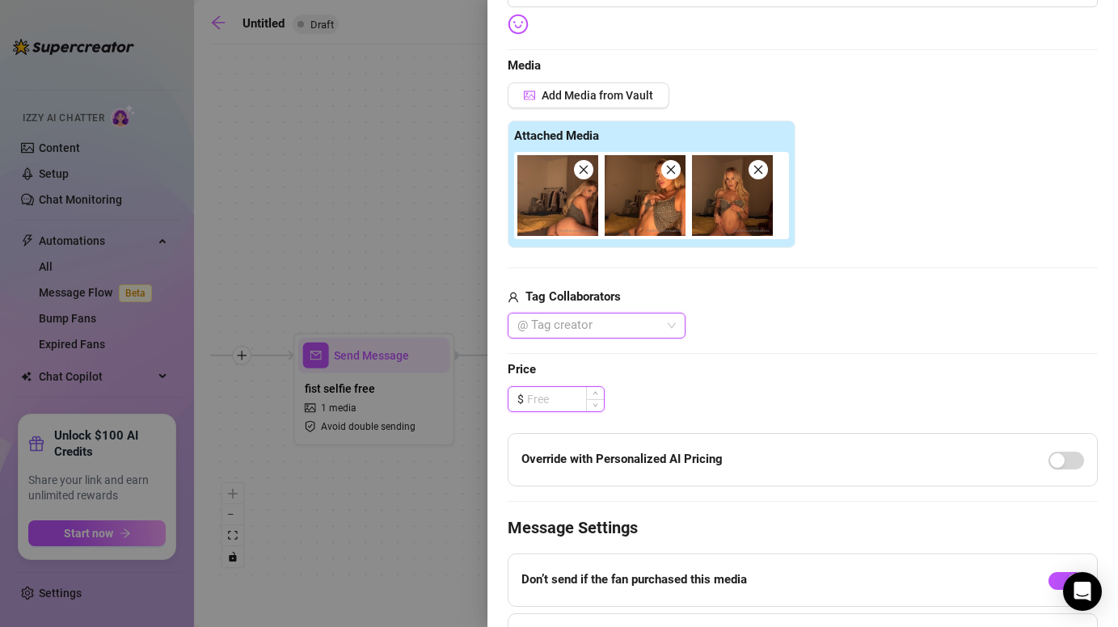
click at [573, 395] on input at bounding box center [565, 399] width 77 height 24
click at [565, 391] on input at bounding box center [565, 399] width 77 height 24
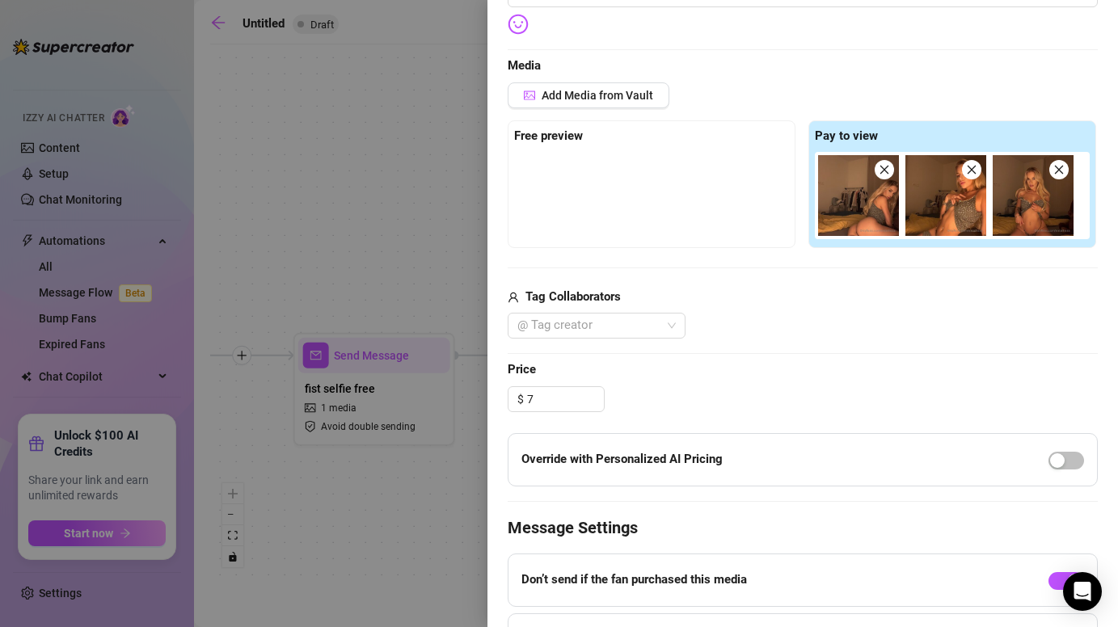
type input "7.00"
click at [703, 378] on span "Price" at bounding box center [803, 370] width 590 height 19
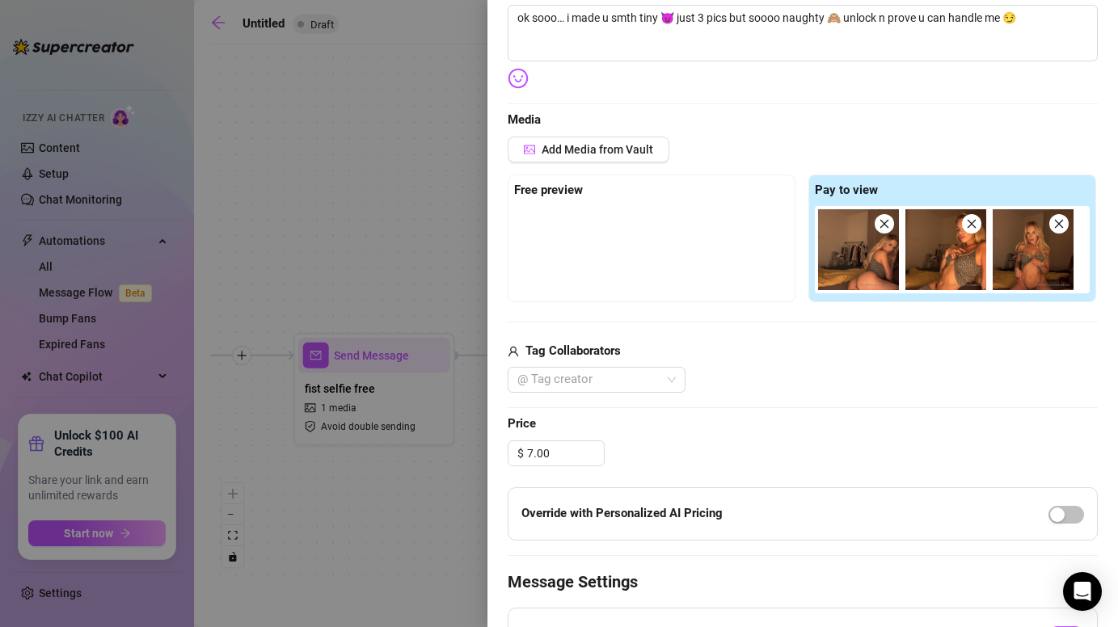
scroll to position [0, 0]
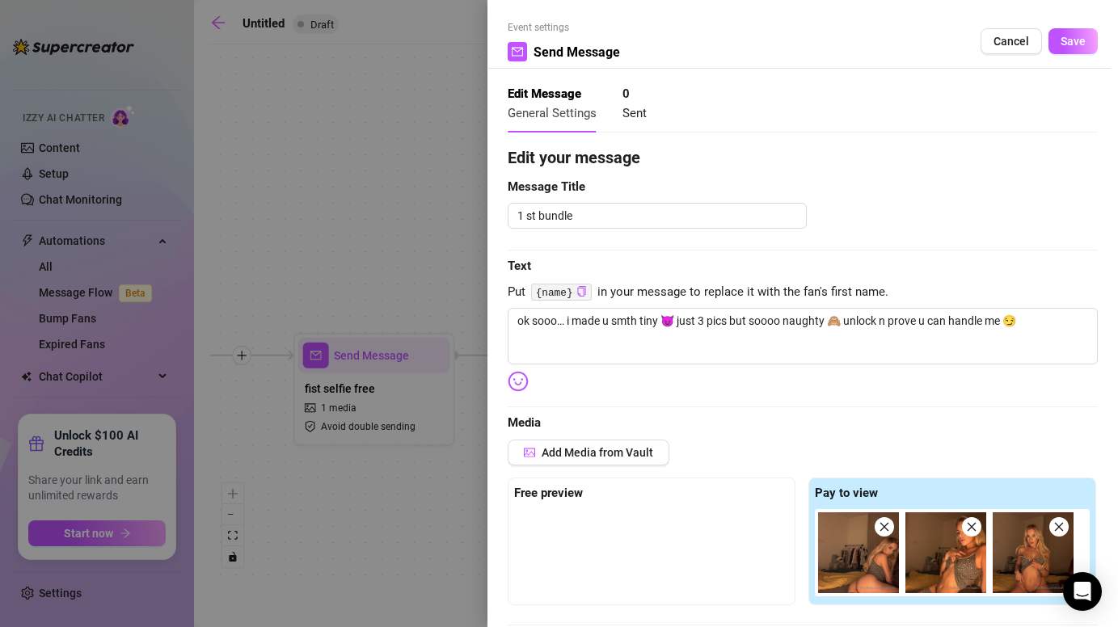
drag, startPoint x: 1058, startPoint y: 43, endPoint x: 926, endPoint y: 289, distance: 280.0
click at [926, 289] on form "Event settings Send Message Cancel Save Edit Message General Settings 0 Sent Ed…" at bounding box center [803, 552] width 590 height 1064
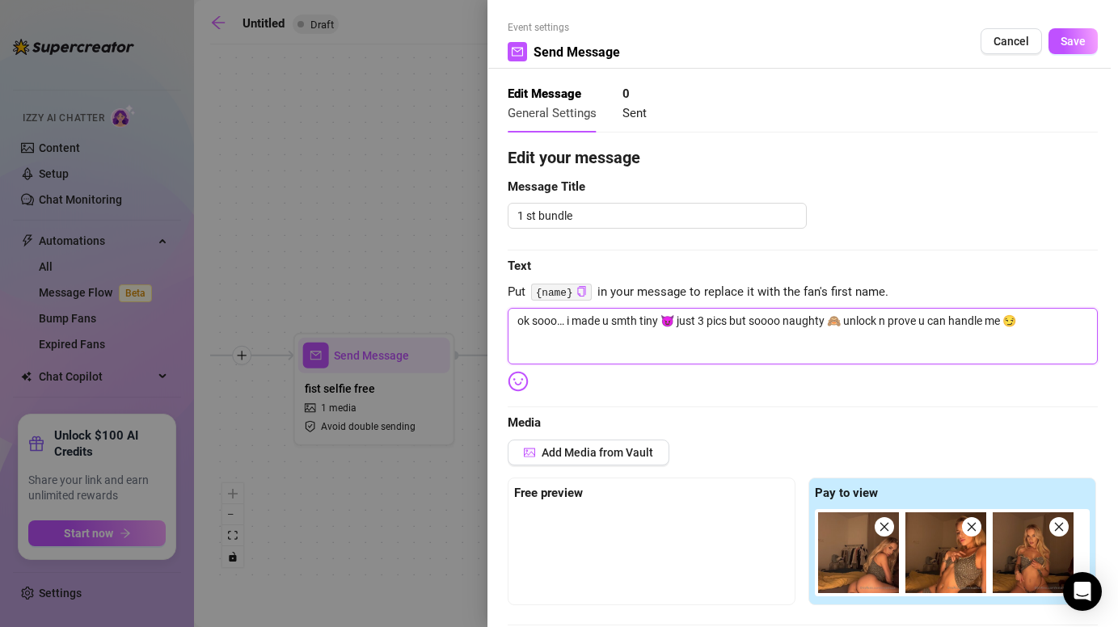
drag, startPoint x: 613, startPoint y: 321, endPoint x: 668, endPoint y: 320, distance: 55.0
click at [668, 320] on textarea "ok sooo… i made u smth tiny 😈 just 3 pics but soooo naughty 🙈 unlock n prove u …" at bounding box center [803, 336] width 590 height 57
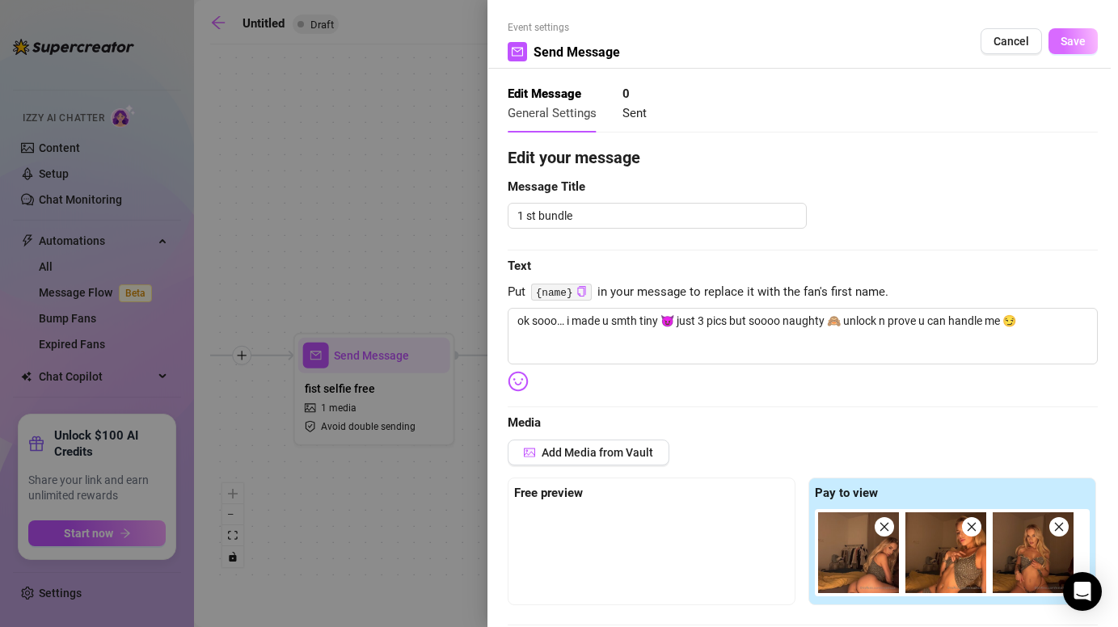
click at [1066, 41] on span "Save" at bounding box center [1073, 41] width 25 height 13
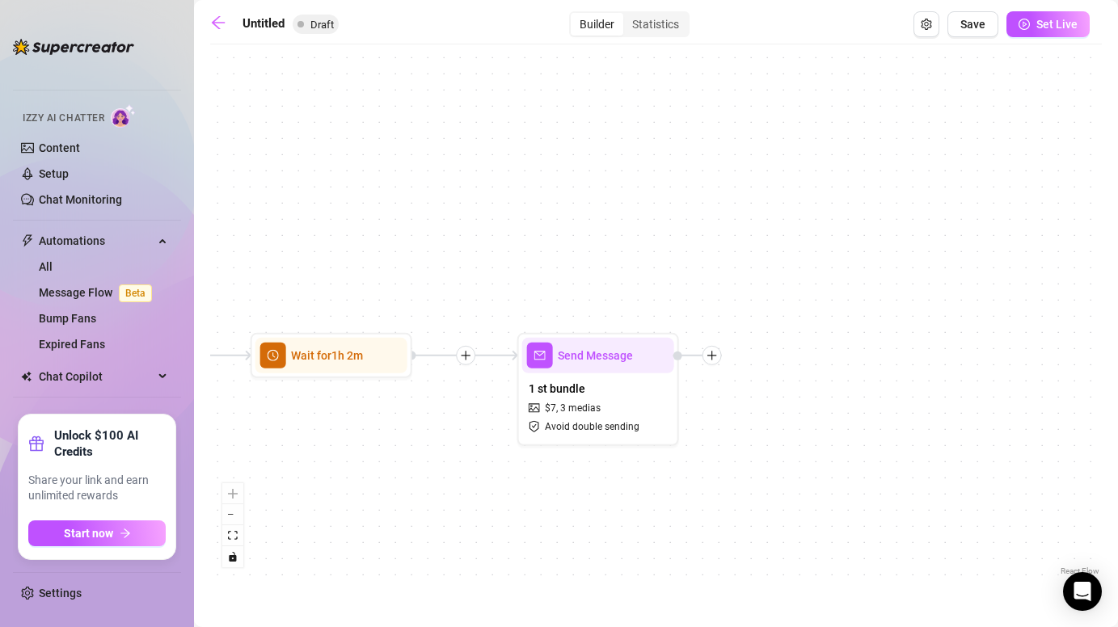
drag, startPoint x: 906, startPoint y: 513, endPoint x: 544, endPoint y: 509, distance: 362.2
click at [543, 509] on div "Send Message 1 st bundle $ 7 , 3 medias Avoid double sending Wait for 1h 2m Sen…" at bounding box center [656, 316] width 892 height 527
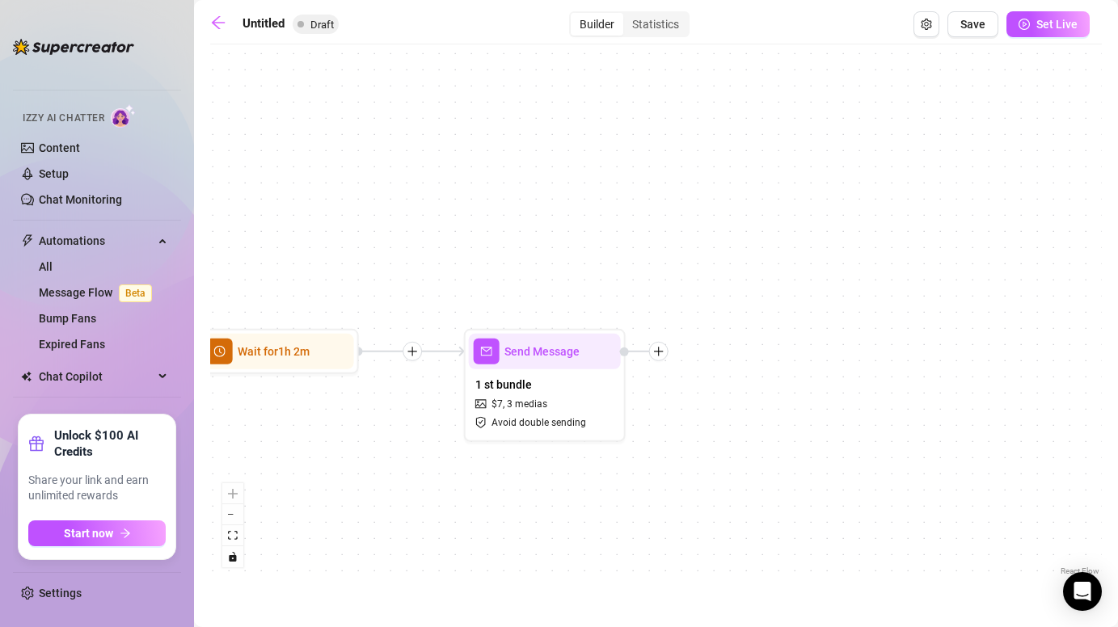
click at [666, 353] on div at bounding box center [658, 351] width 19 height 19
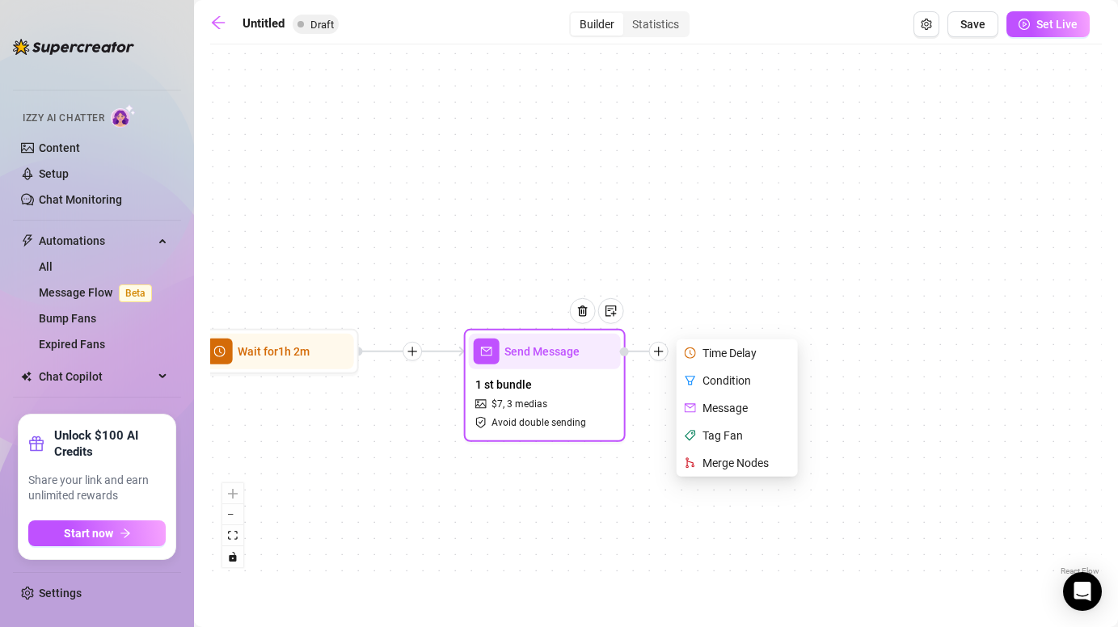
click at [724, 351] on div "Time Delay" at bounding box center [739, 353] width 118 height 27
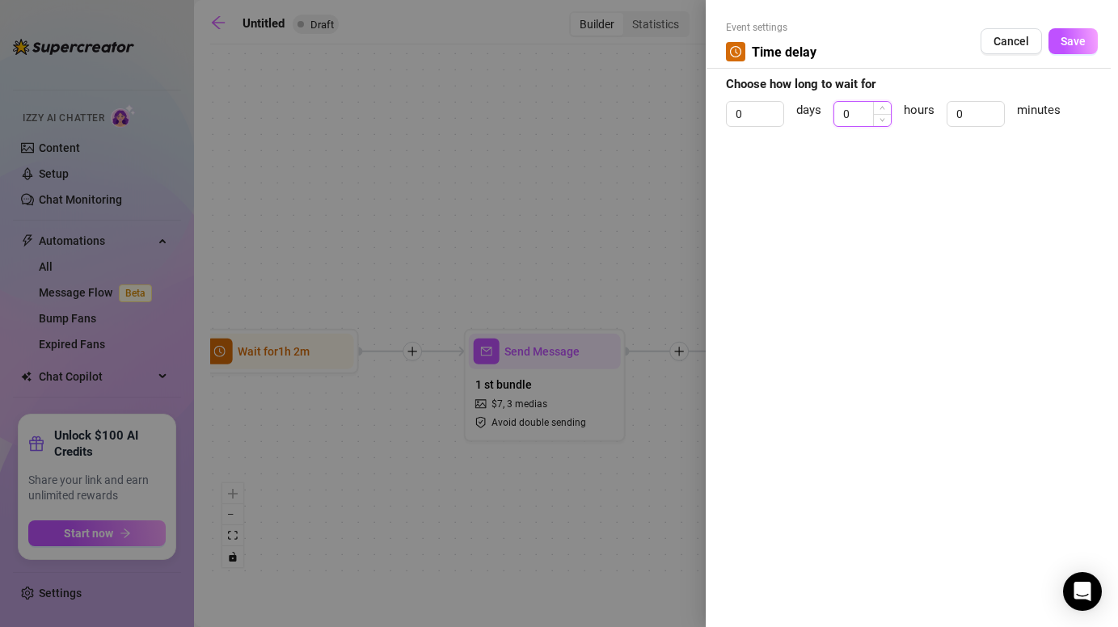
click at [864, 109] on input "0" at bounding box center [862, 114] width 57 height 24
type input "3"
click at [979, 116] on input "0" at bounding box center [976, 114] width 57 height 24
type input "9"
click at [1066, 49] on button "Save" at bounding box center [1073, 41] width 49 height 26
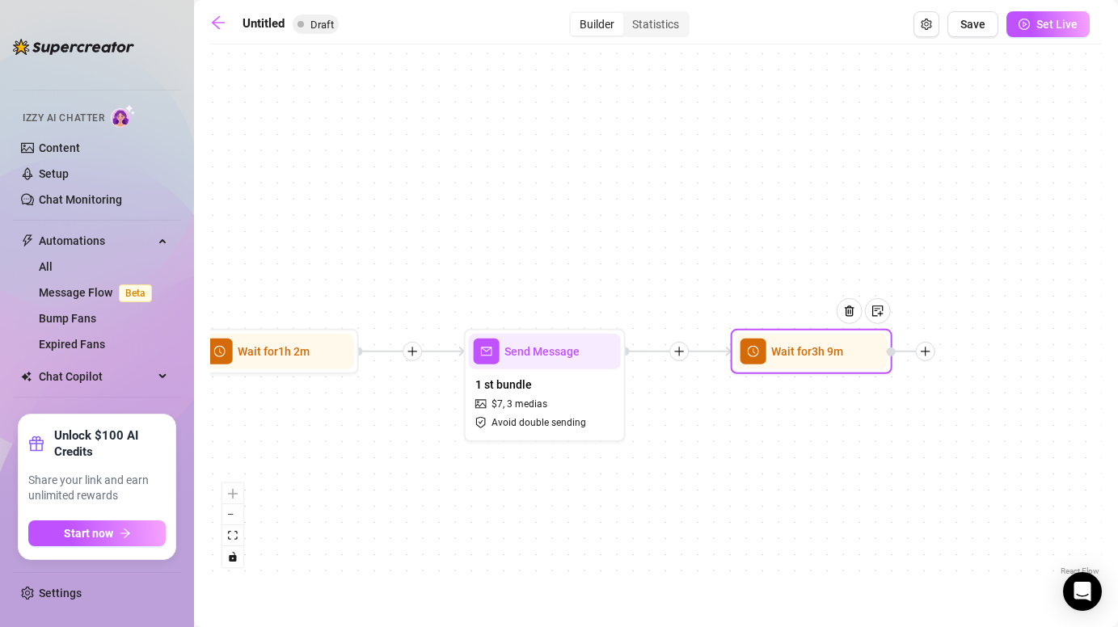
click at [926, 358] on div at bounding box center [925, 351] width 19 height 19
click at [991, 399] on div "Message" at bounding box center [1006, 408] width 118 height 27
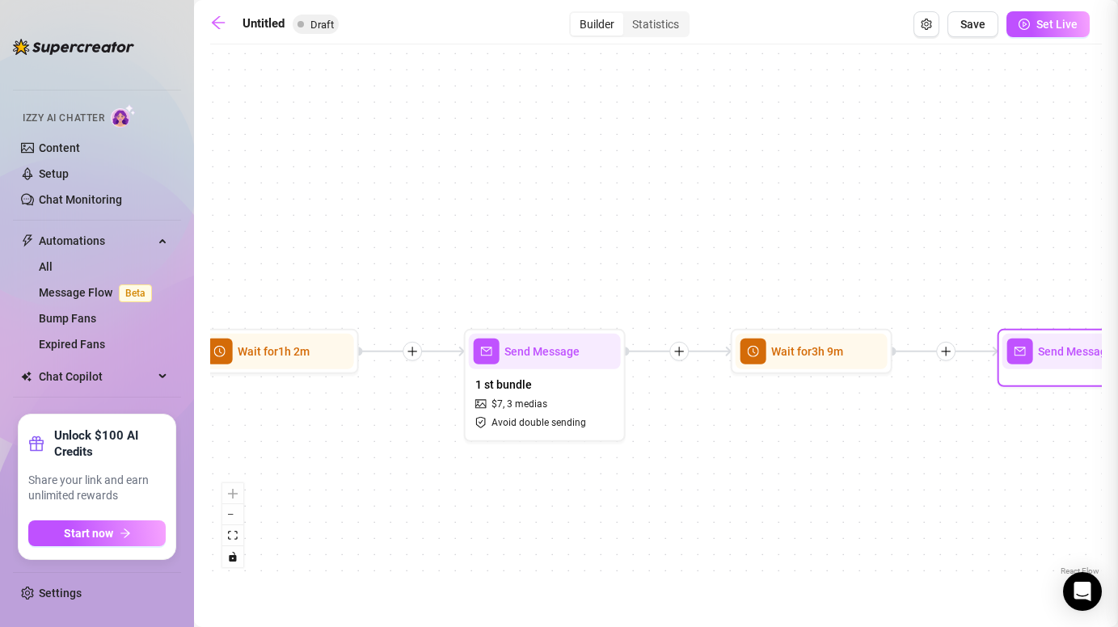
type textarea "Write your message here"
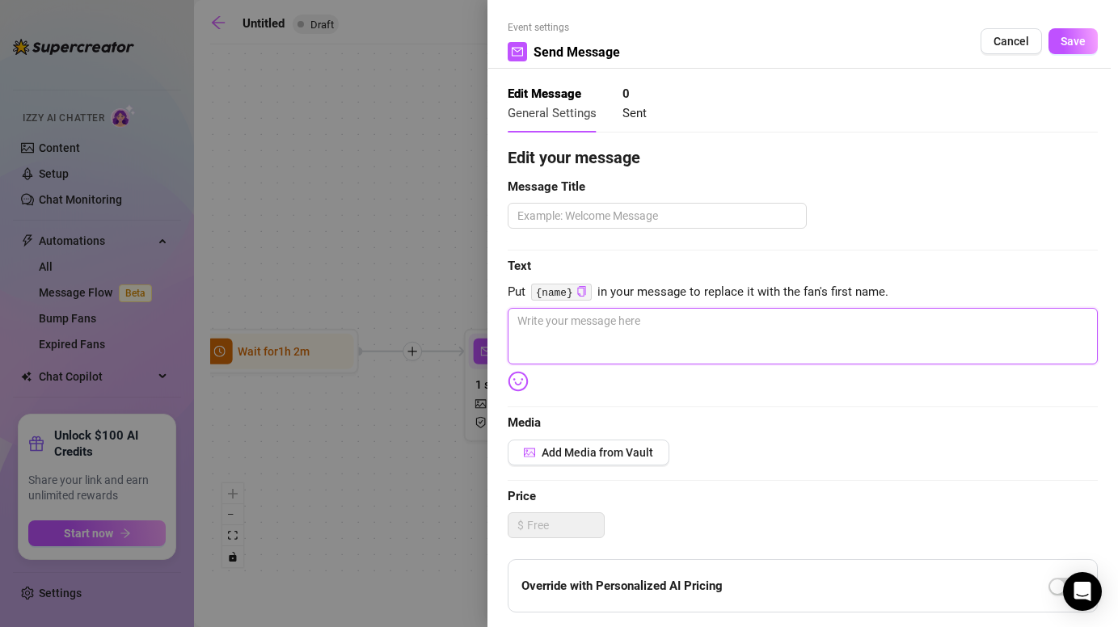
click at [681, 329] on textarea at bounding box center [803, 336] width 590 height 57
paste textarea "ur quiet 👀 don’t tell me ur shy… i like bad boys not angels 😈💋"
type textarea "ur quiet 👀 don’t tell me ur shy… i like bad boys not angels 😈💋"
type textarea "ur quiet 👀 don’t tell me ur shy… i like bad boys not angels 😈"
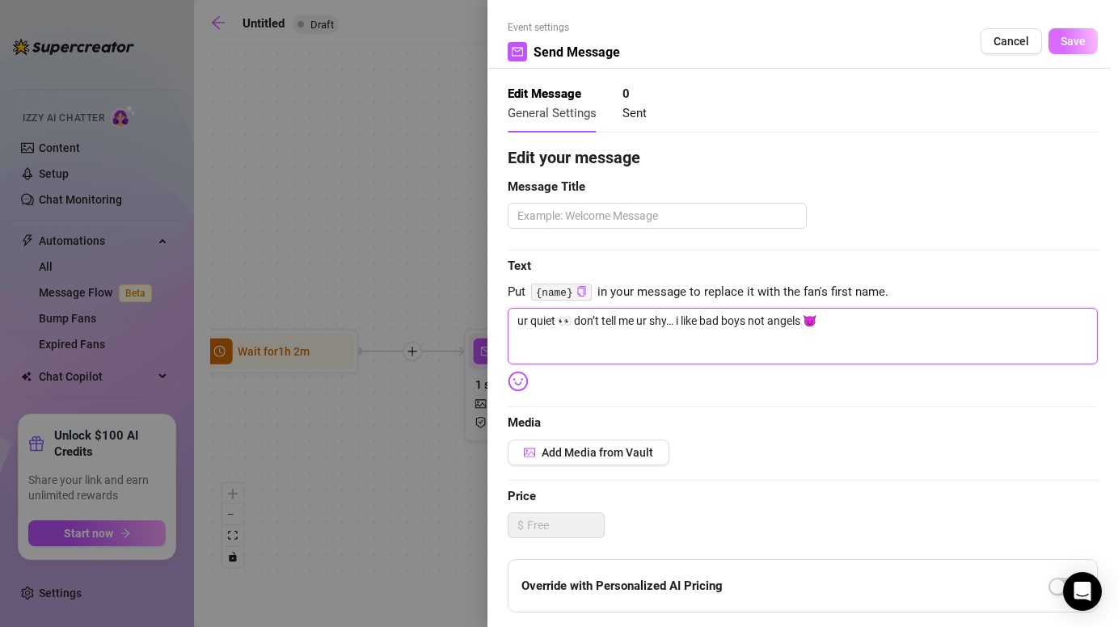
type textarea "ur quiet 👀 don’t tell me ur shy… i like bad boys not angels 😈"
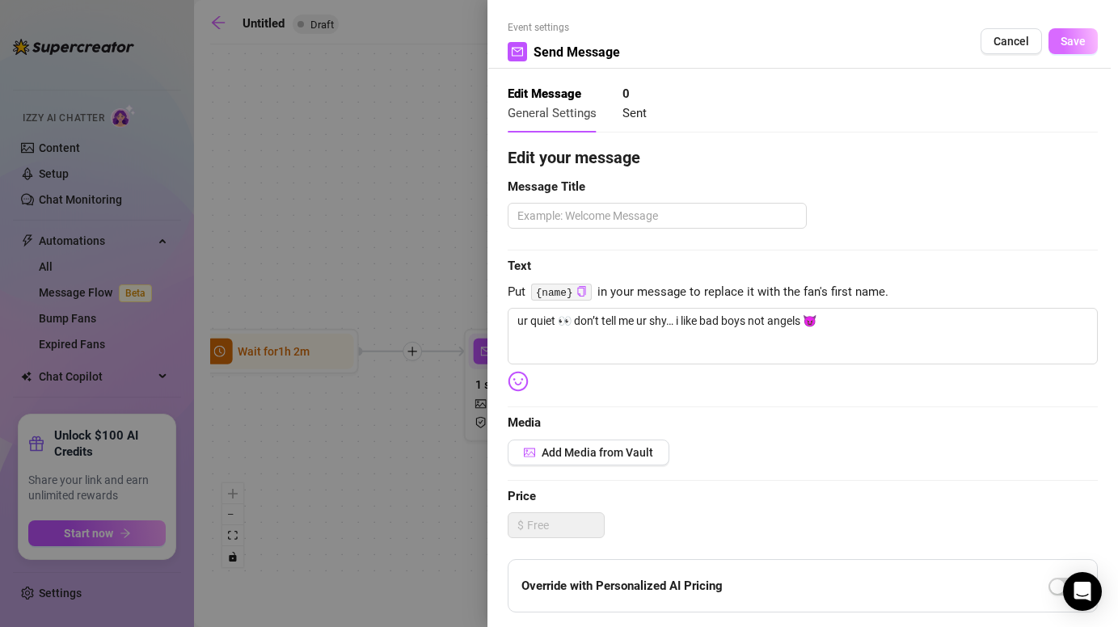
click at [1070, 40] on span "Save" at bounding box center [1073, 41] width 25 height 13
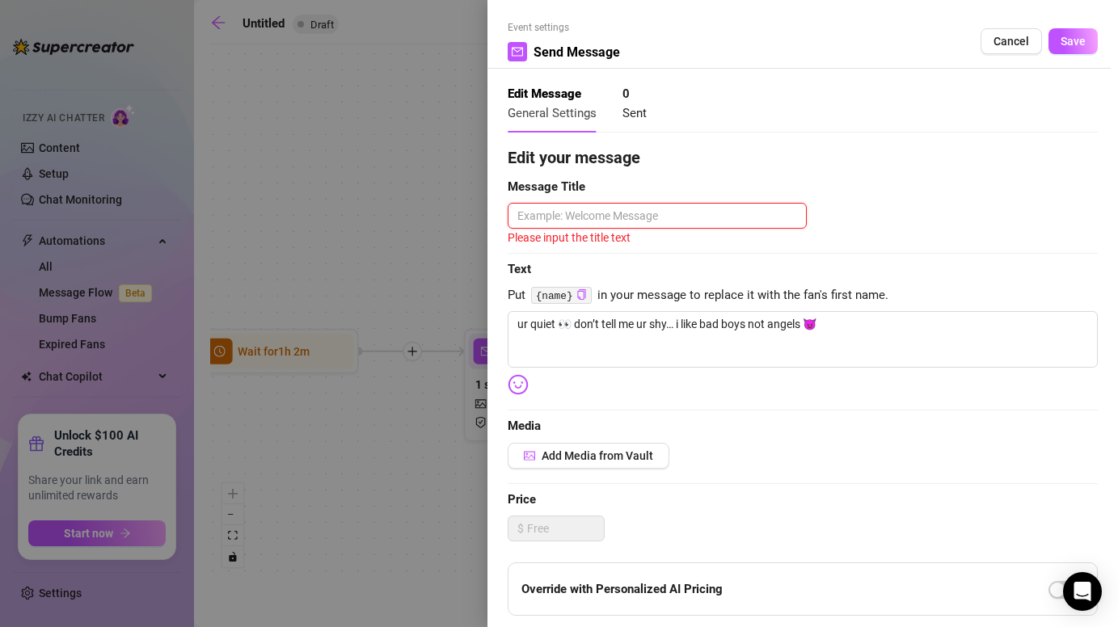
click at [715, 211] on textarea at bounding box center [657, 216] width 299 height 26
type textarea "f"
type textarea "fo"
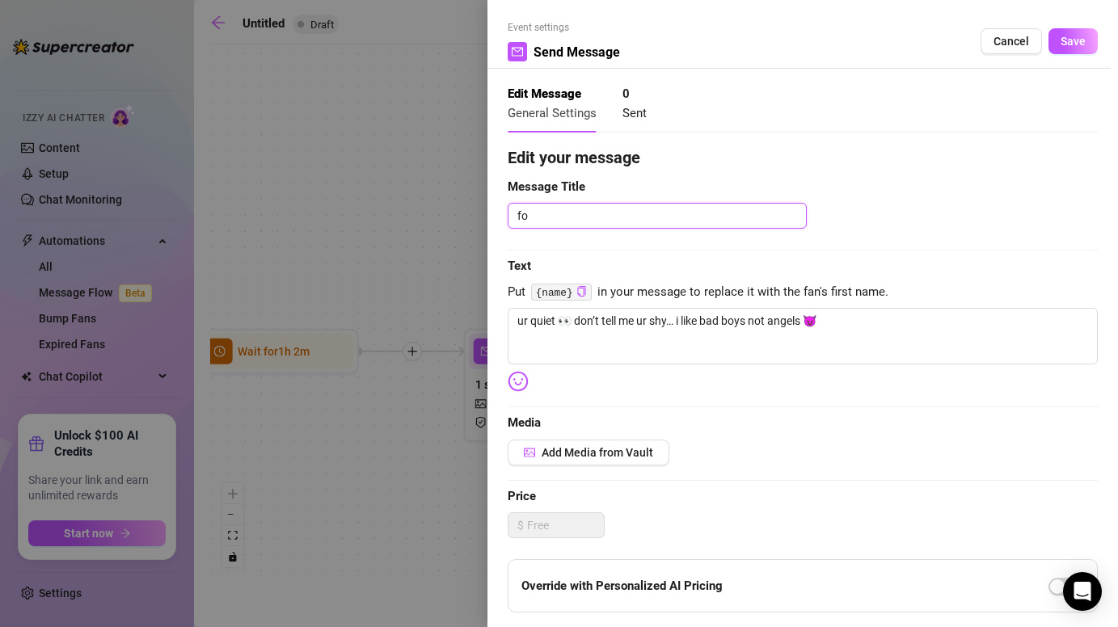
type textarea "fol"
type textarea "foll"
type textarea "follo"
type textarea "follow"
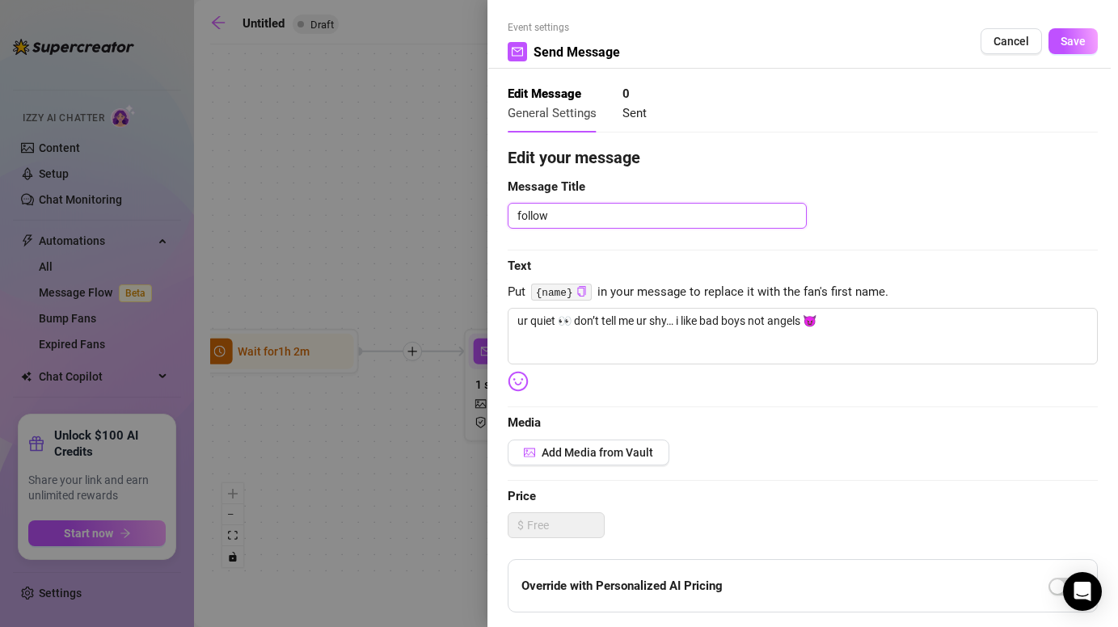
type textarea "follow u"
type textarea "follow up"
click at [1068, 42] on span "Save" at bounding box center [1073, 41] width 25 height 13
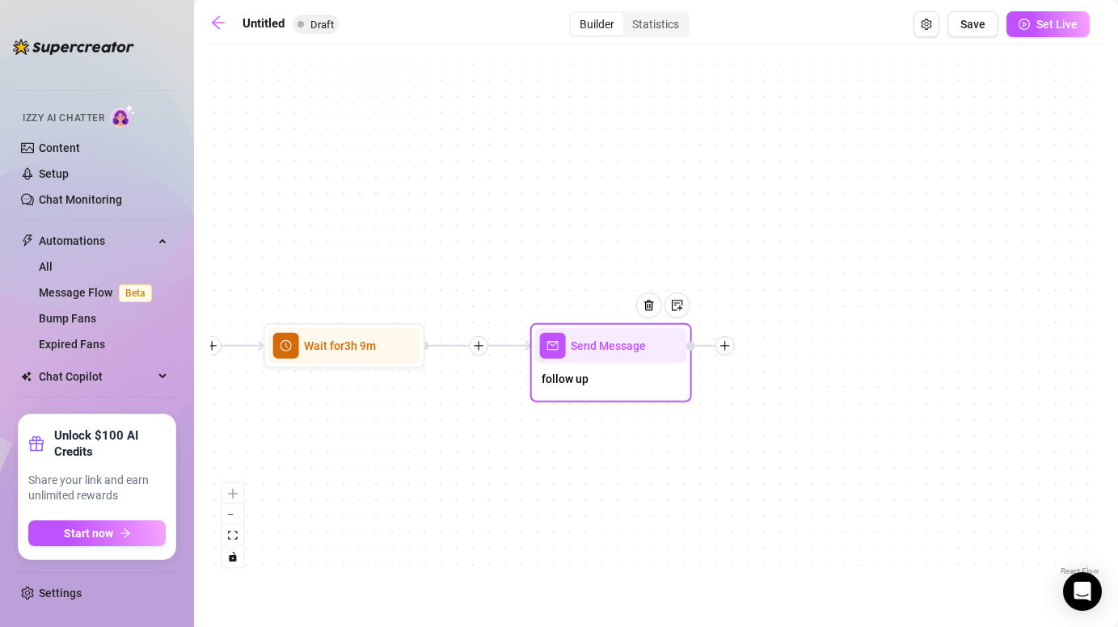
drag, startPoint x: 867, startPoint y: 513, endPoint x: 399, endPoint y: 507, distance: 468.2
click at [397, 507] on div "Send Message follow up Wait for 3h 9m Send Message 1 st bundle $ 7 , 3 medias A…" at bounding box center [656, 316] width 892 height 527
click at [727, 348] on icon "plus" at bounding box center [722, 345] width 11 height 11
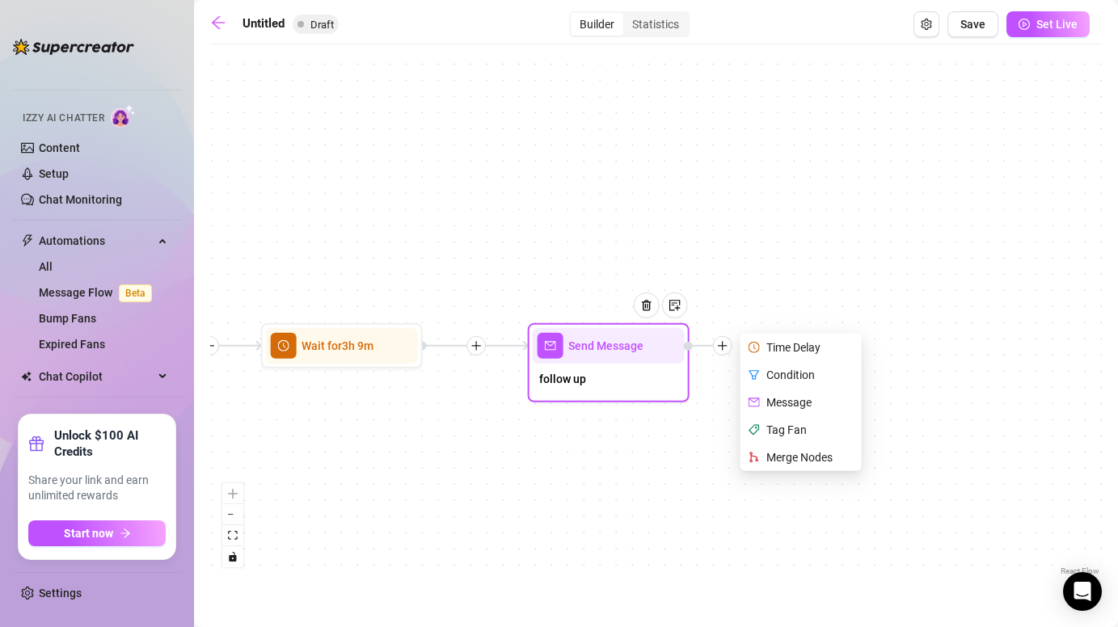
click at [782, 397] on div "Message" at bounding box center [803, 402] width 118 height 27
type textarea "Write your message here"
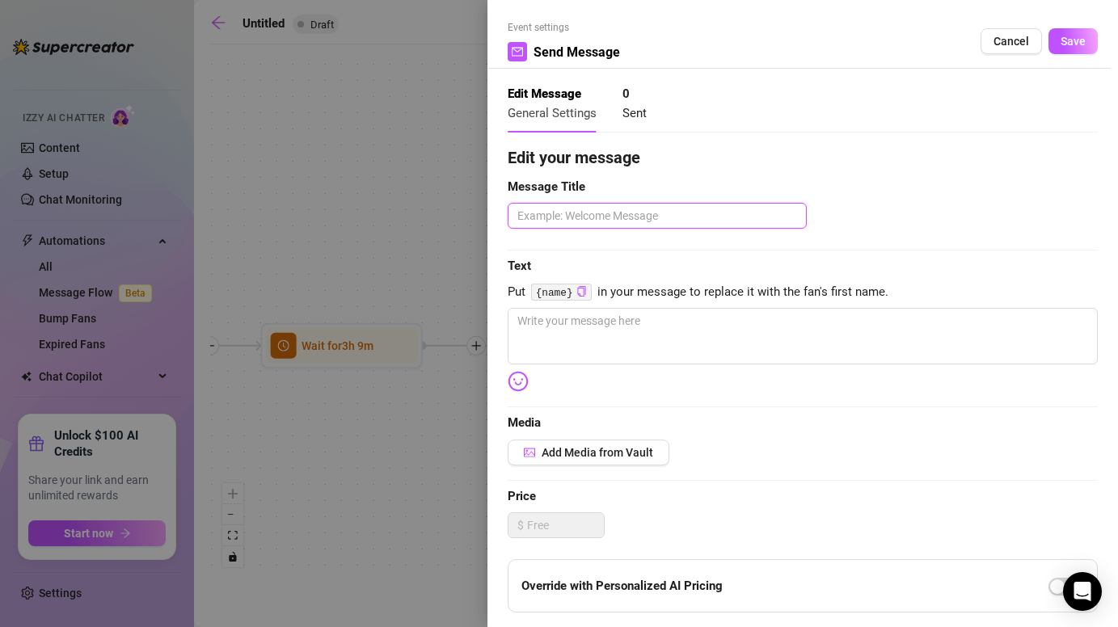
click at [610, 213] on textarea at bounding box center [657, 216] width 299 height 26
type textarea "2"
type textarea "2 b"
type textarea "2 bu"
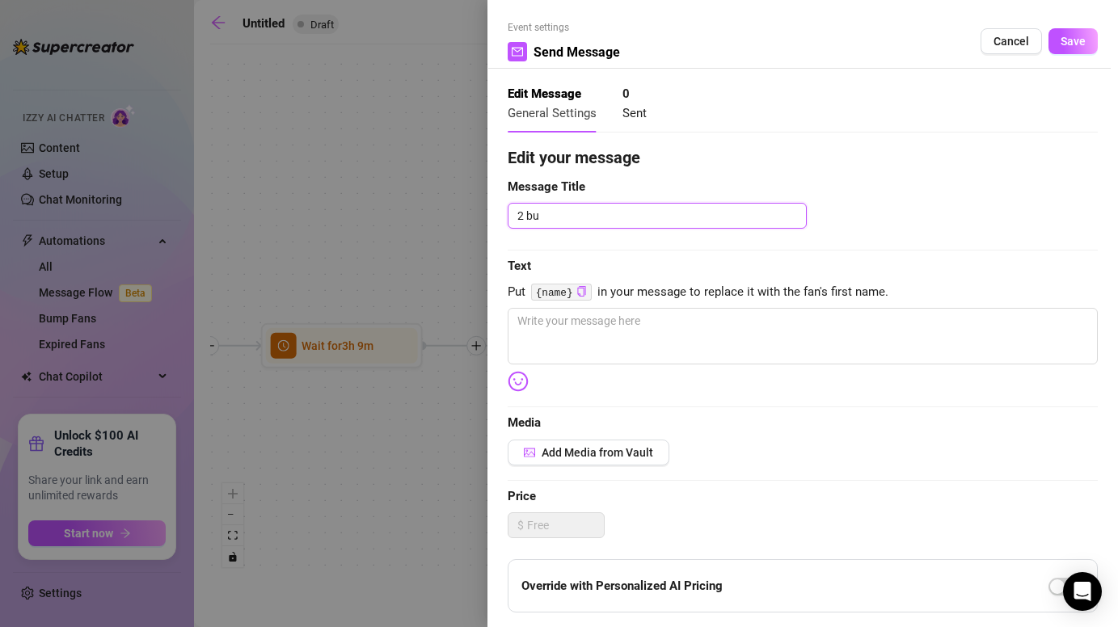
type textarea "2 bun"
type textarea "2 bund"
type textarea "2 bundl"
type textarea "2 bundle"
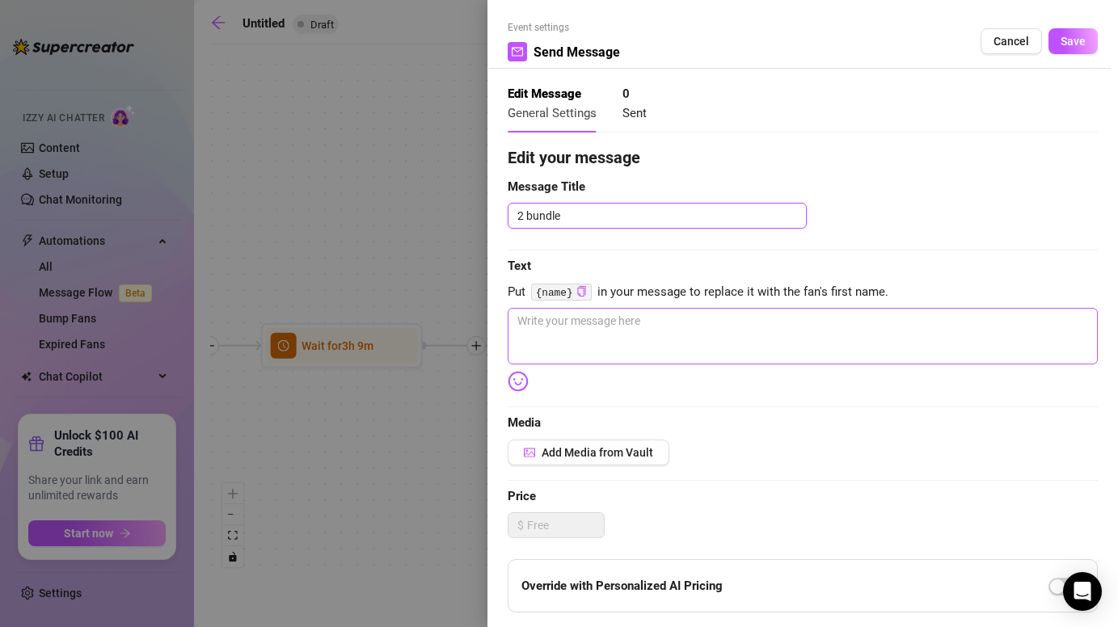
type textarea "2 bundle"
click at [621, 340] on textarea at bounding box center [803, 336] width 590 height 57
paste textarea "hehe couldn’t stop myself… snapped 4 more dirty lil pics 🙊 cheap af 😏 only for …"
type textarea "hehe couldn’t stop myself… snapped 4 more dirty lil pics 🙊 cheap af 😏 only for …"
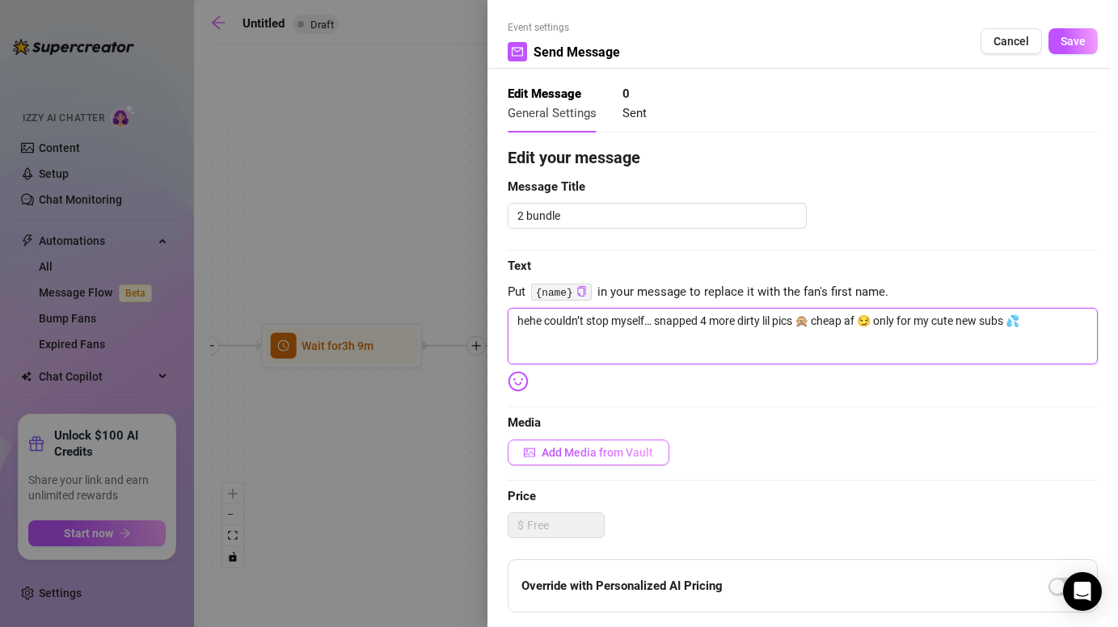
type textarea "hehe couldn’t stop myself… snapped 4 more dirty lil pics 🙊 cheap af 😏 only for …"
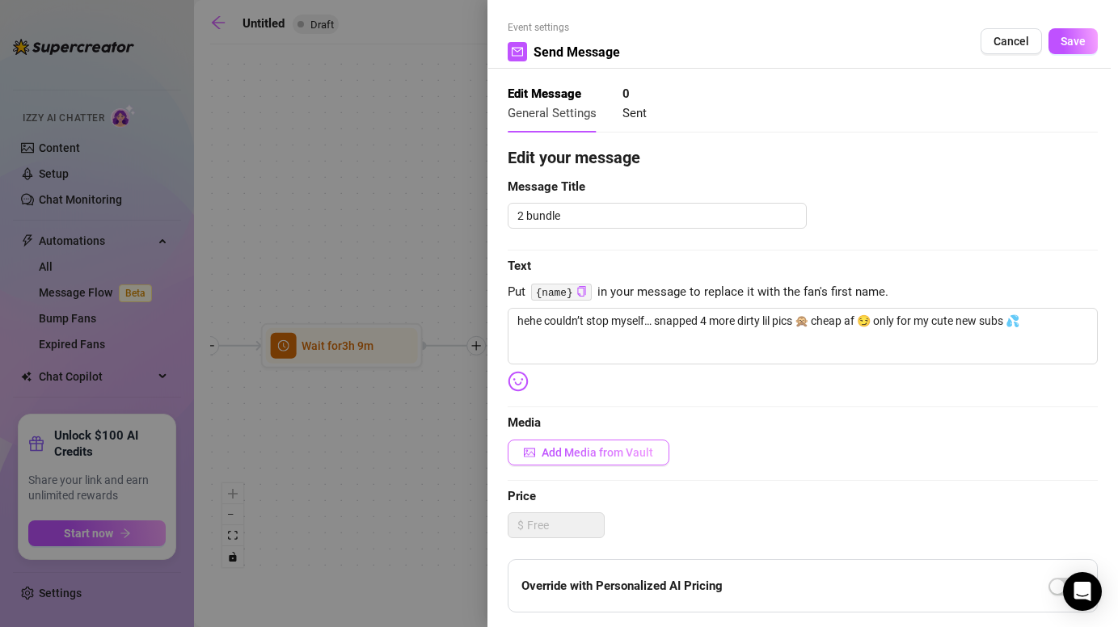
click at [615, 457] on span "Add Media from Vault" at bounding box center [598, 452] width 112 height 13
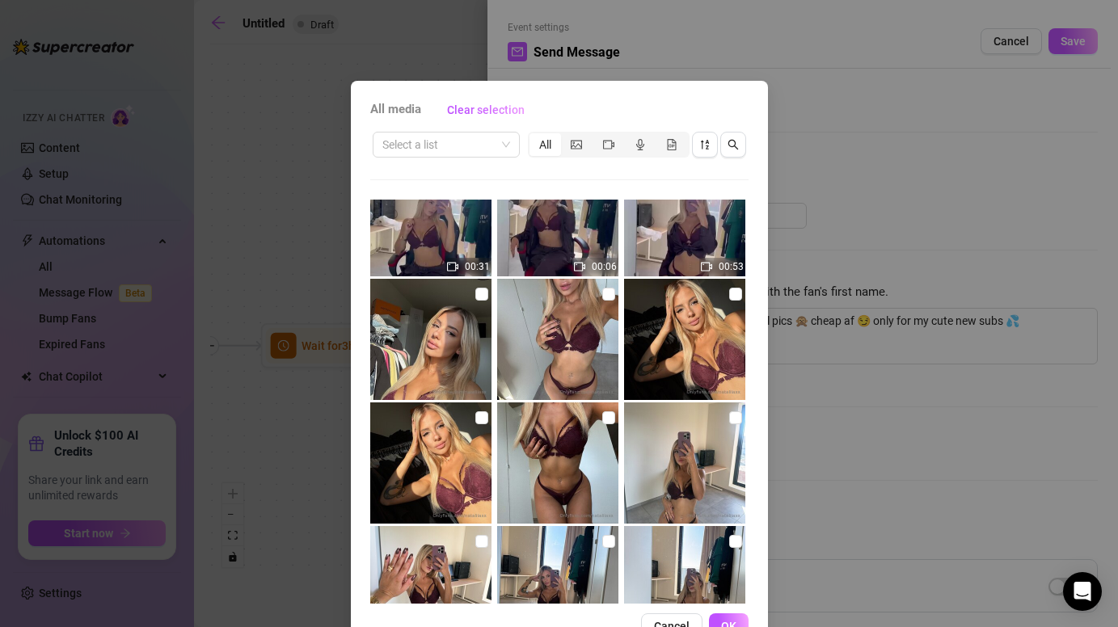
scroll to position [1656, 0]
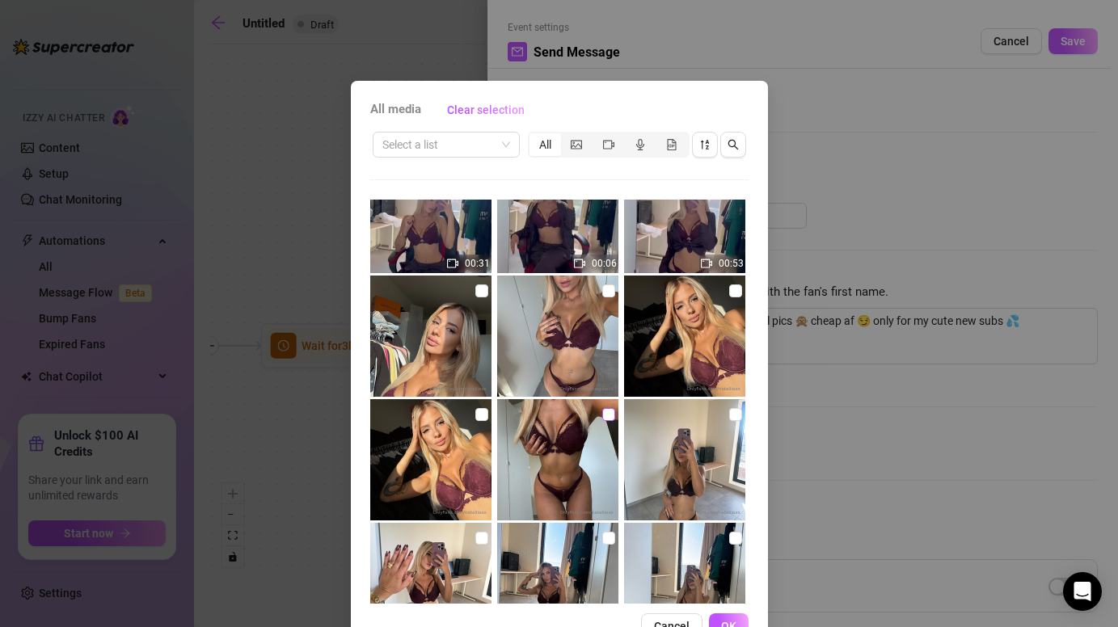
click at [610, 416] on input "checkbox" at bounding box center [608, 414] width 13 height 13
checkbox input "true"
click at [479, 412] on input "checkbox" at bounding box center [481, 414] width 13 height 13
checkbox input "true"
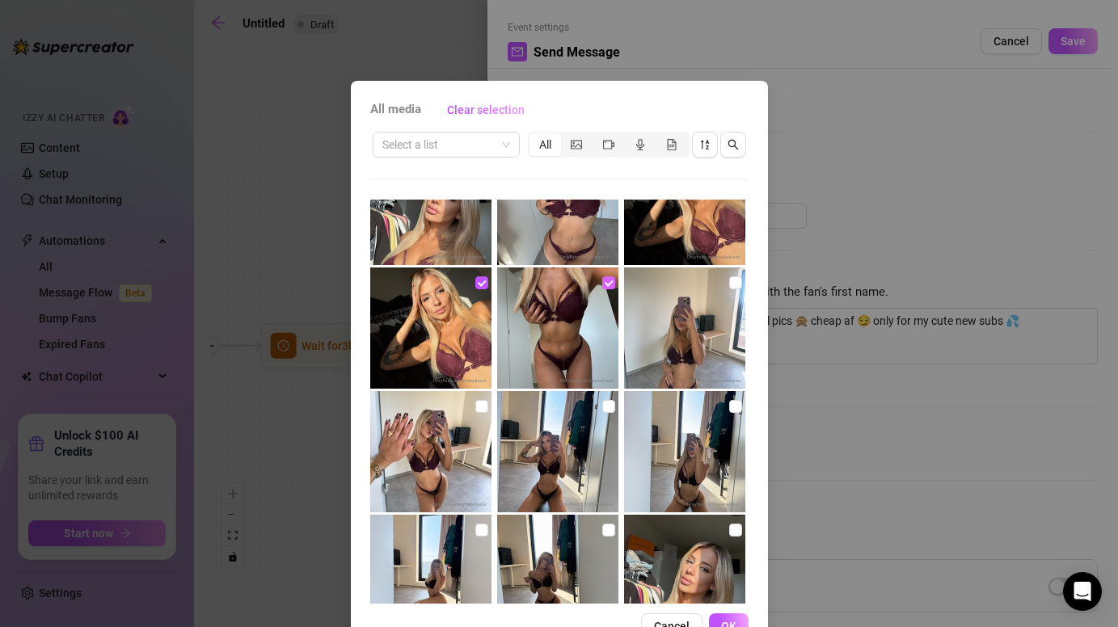
scroll to position [1789, 0]
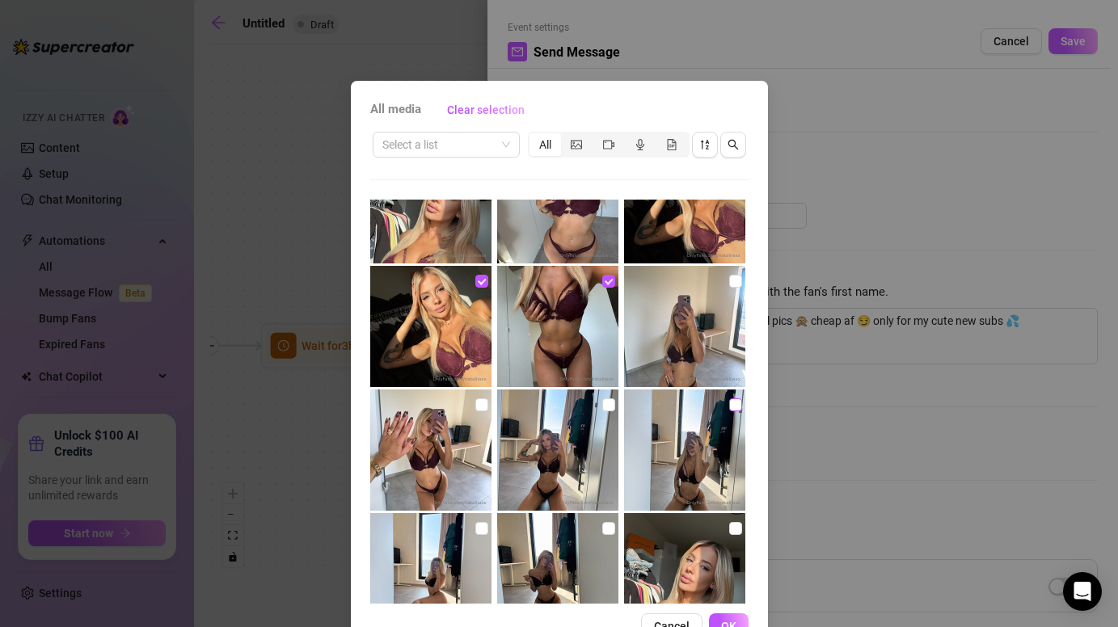
click at [729, 407] on input "checkbox" at bounding box center [735, 405] width 13 height 13
checkbox input "true"
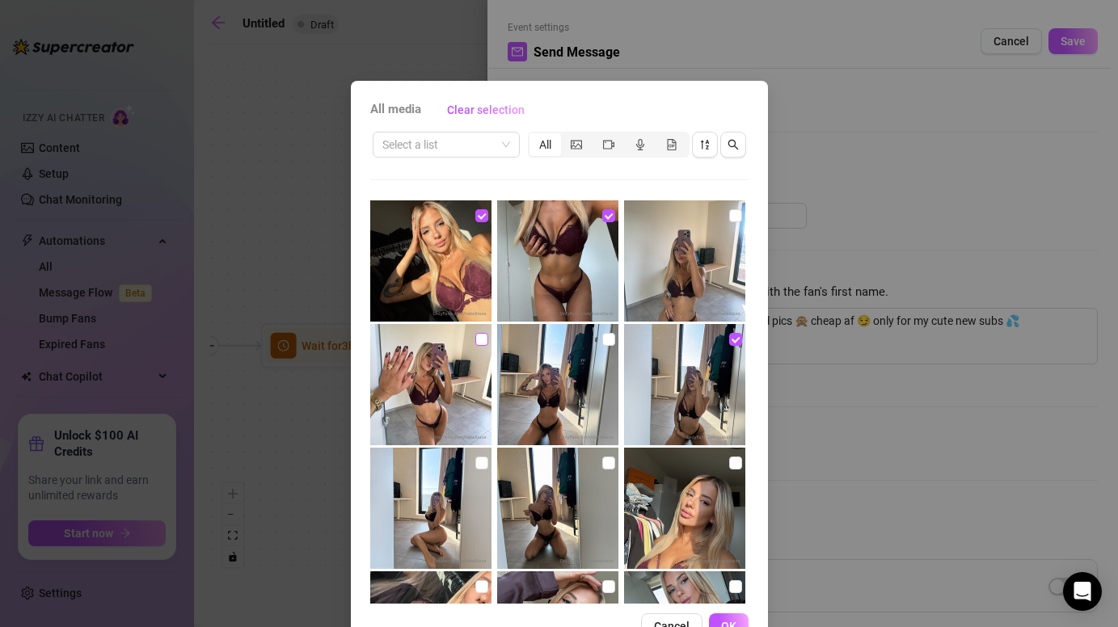
click at [479, 343] on input "checkbox" at bounding box center [481, 339] width 13 height 13
checkbox input "true"
click at [731, 618] on button "OK" at bounding box center [729, 627] width 40 height 26
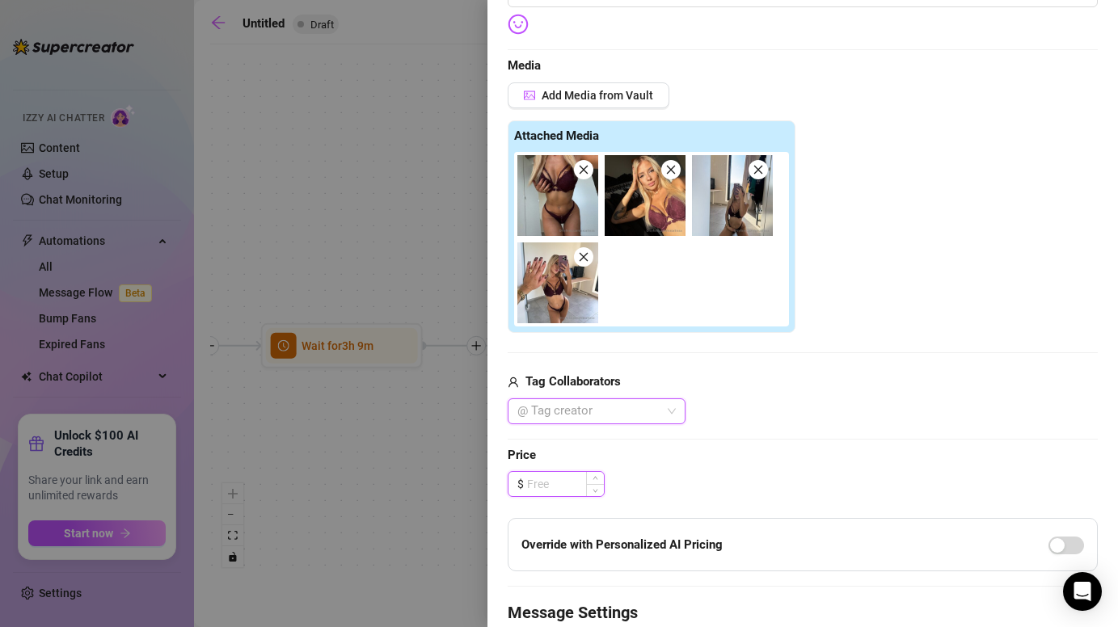
click at [568, 483] on input at bounding box center [565, 484] width 77 height 24
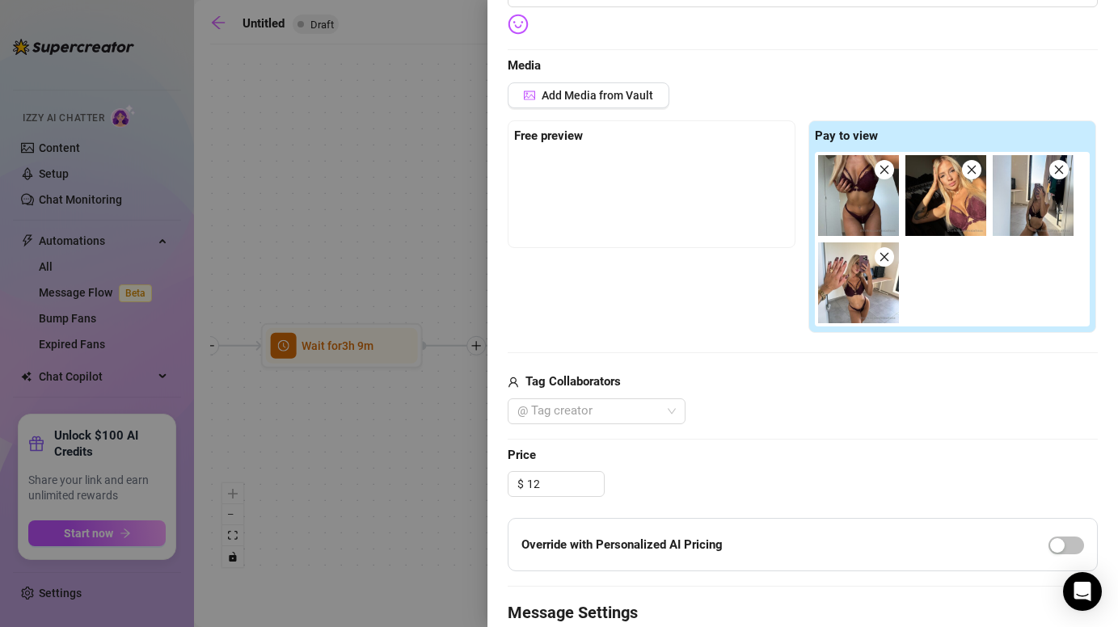
type input "12.00"
click at [767, 442] on div "Edit your message Message Title 2 bundle Text Put {name} in your message to rep…" at bounding box center [803, 300] width 590 height 1024
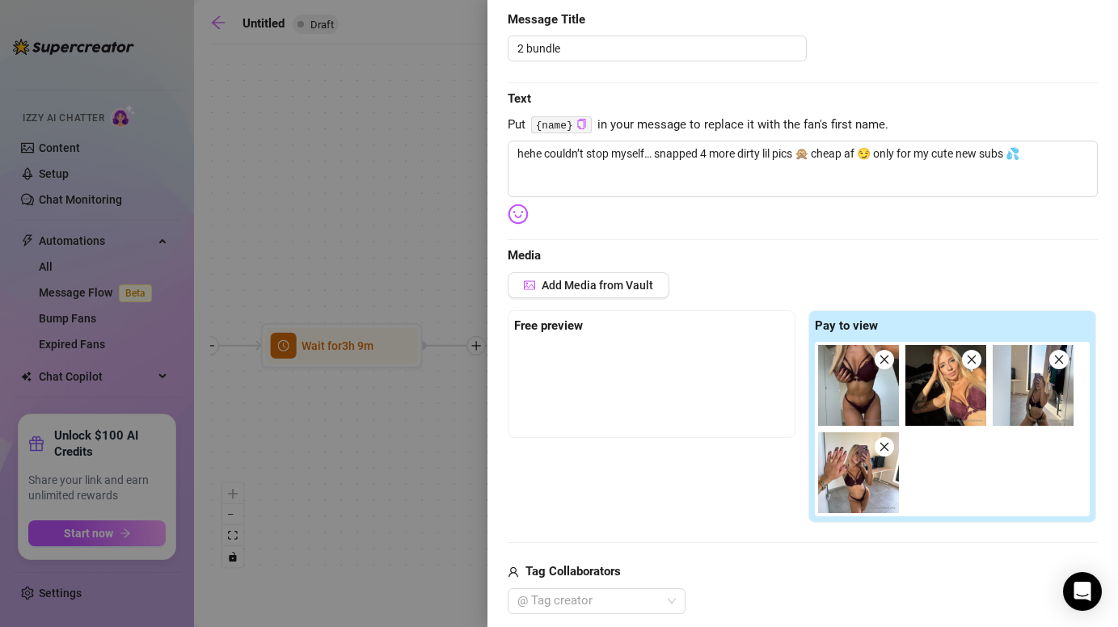
scroll to position [22, 0]
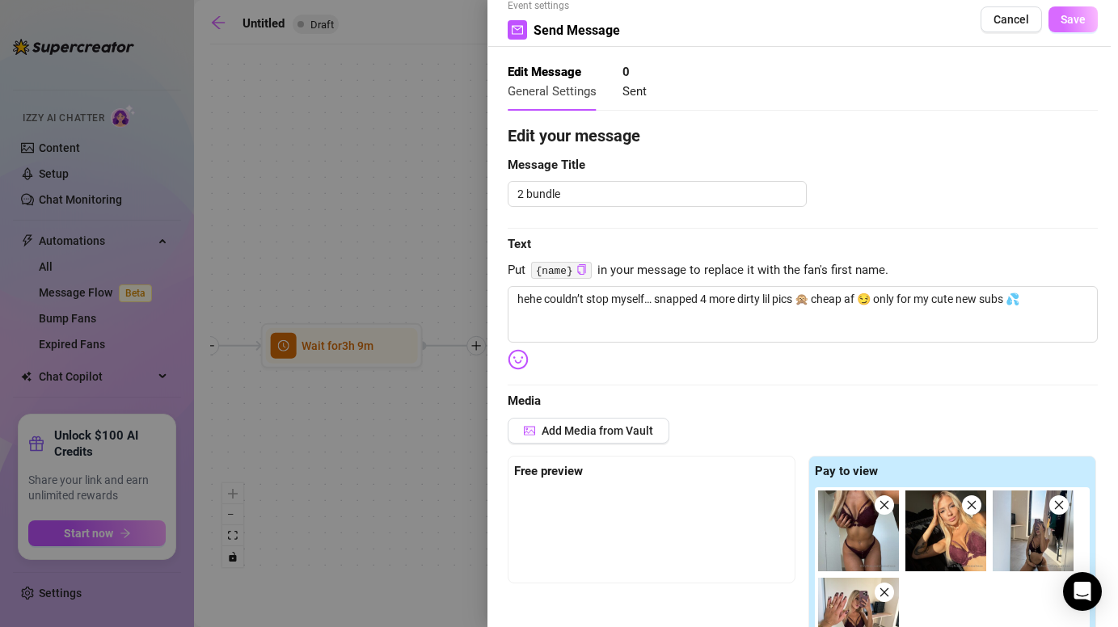
click at [1066, 27] on button "Save" at bounding box center [1073, 19] width 49 height 26
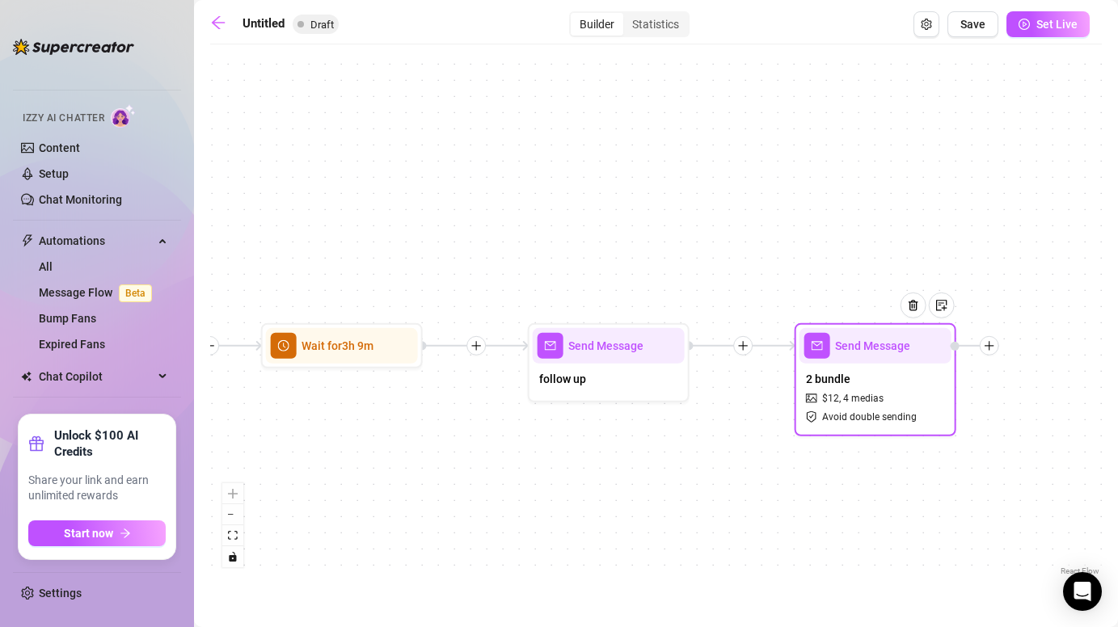
click at [995, 351] on div at bounding box center [989, 345] width 19 height 19
click at [1047, 351] on div "Time Delay" at bounding box center [1070, 347] width 118 height 27
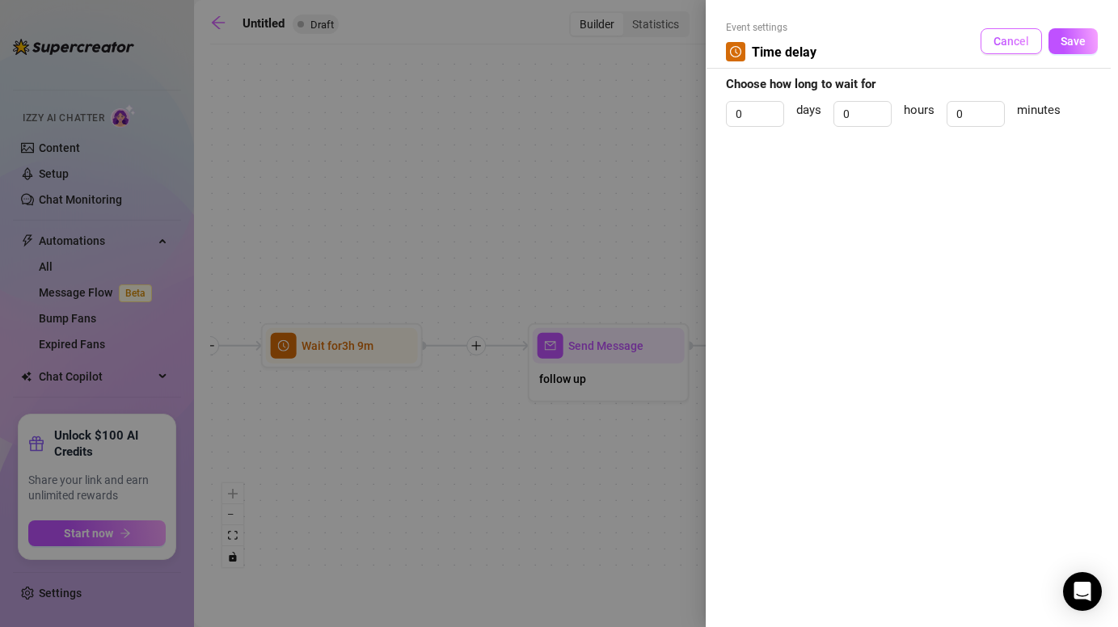
click at [1022, 40] on span "Cancel" at bounding box center [1012, 41] width 36 height 13
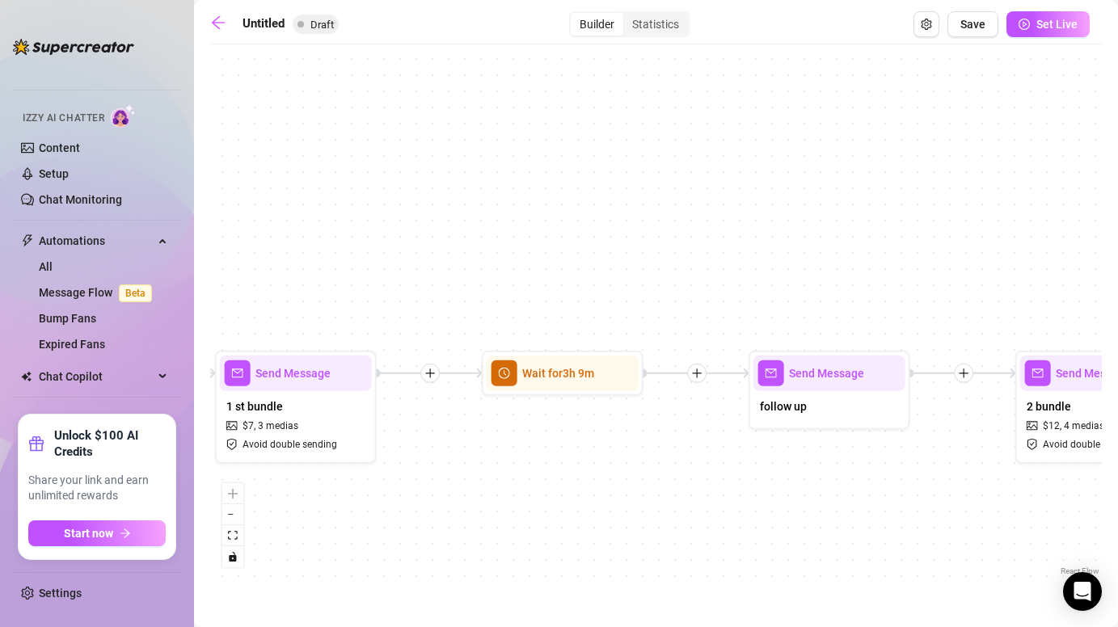
drag, startPoint x: 377, startPoint y: 399, endPoint x: 627, endPoint y: 424, distance: 251.2
click at [627, 424] on div "Send Message 2 bundle $ 12 , 4 medias Avoid double sending Send Message follow …" at bounding box center [656, 316] width 892 height 527
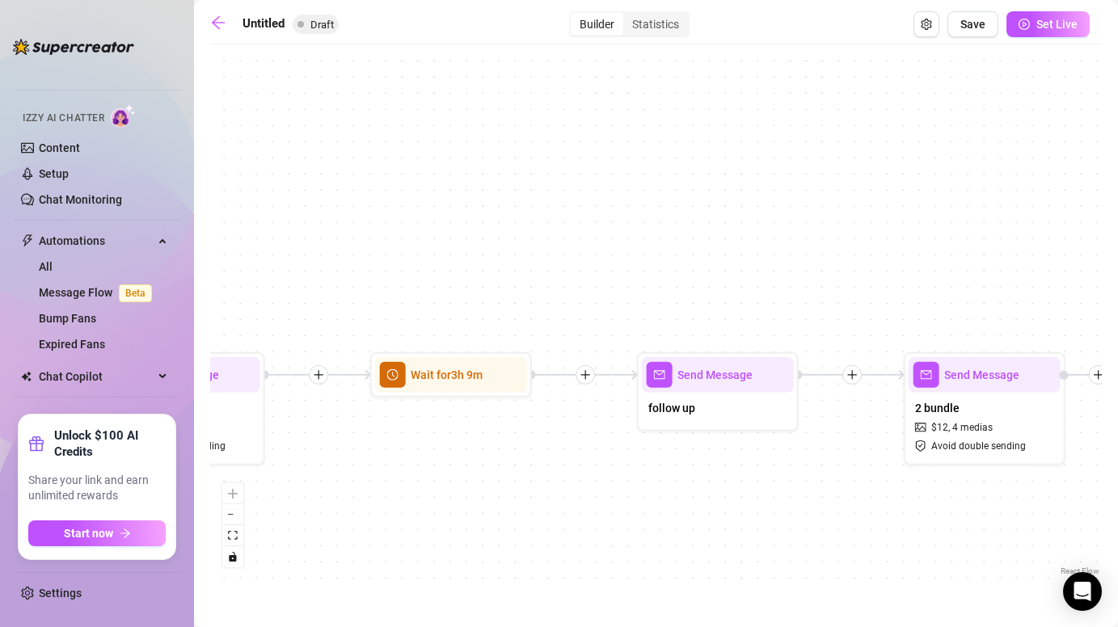
drag, startPoint x: 695, startPoint y: 455, endPoint x: 480, endPoint y: 461, distance: 214.3
click at [480, 461] on div "Send Message 2 bundle $ 12 , 4 medias Avoid double sending Send Message follow …" at bounding box center [656, 316] width 892 height 527
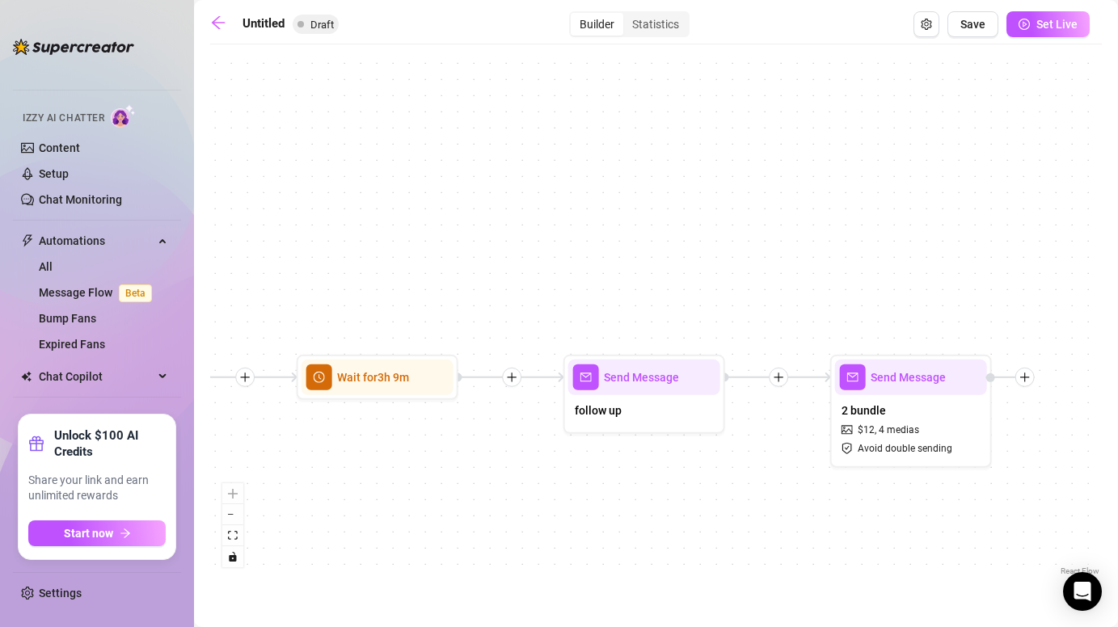
click at [778, 376] on icon "plus" at bounding box center [778, 377] width 11 height 11
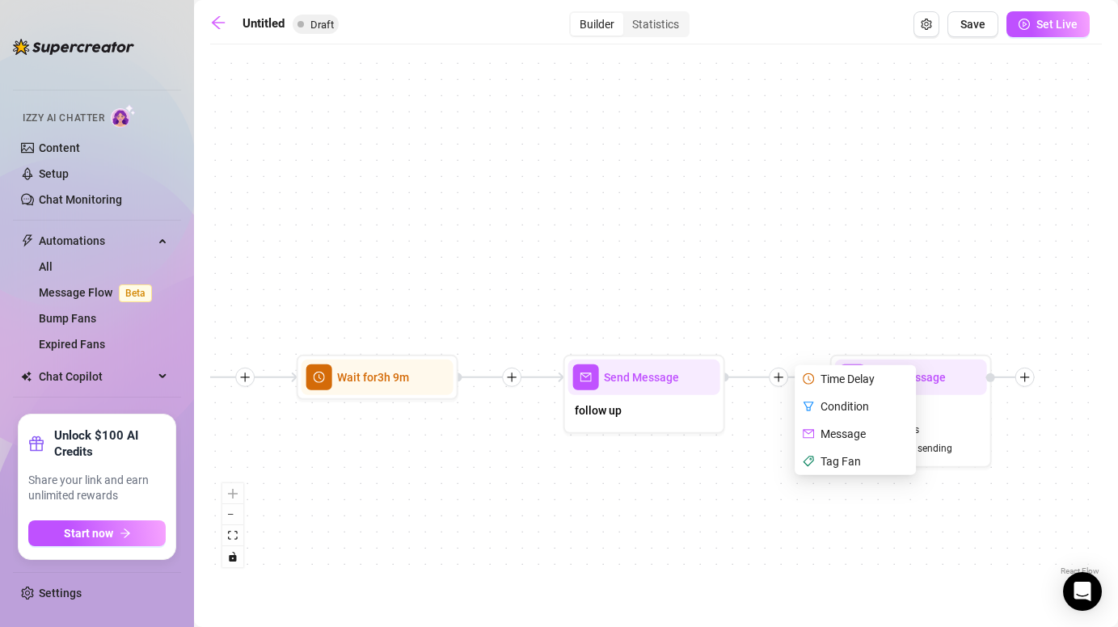
click at [846, 377] on div "Time Delay" at bounding box center [857, 378] width 118 height 27
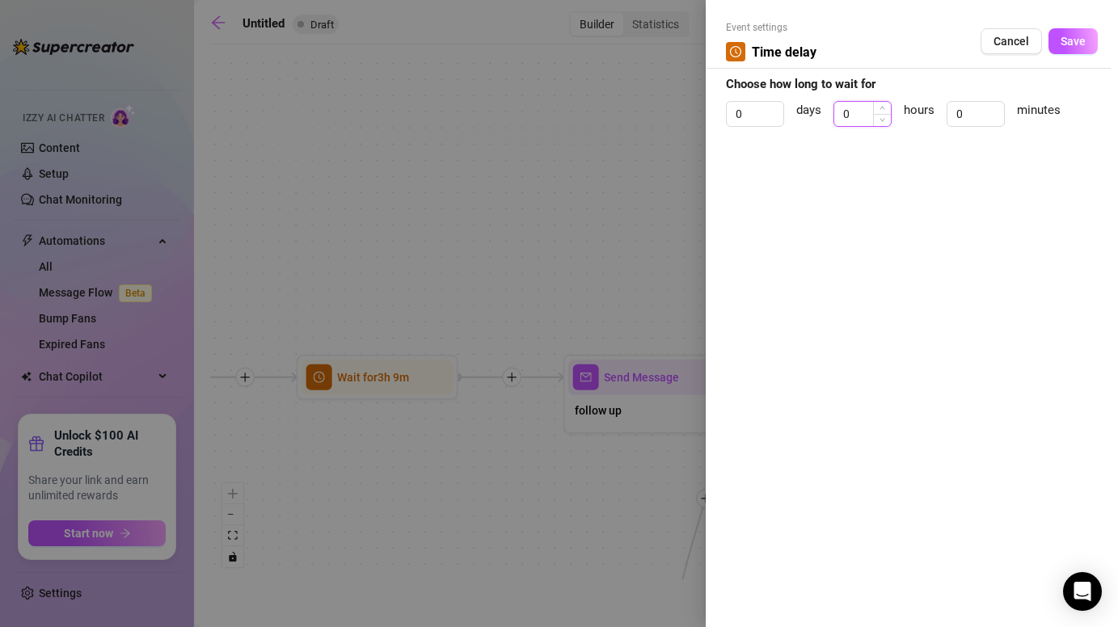
click at [857, 114] on input "0" at bounding box center [862, 114] width 57 height 24
type input "1"
click at [750, 112] on input "0" at bounding box center [755, 114] width 57 height 24
type input "1"
click at [961, 110] on input "0" at bounding box center [976, 114] width 57 height 24
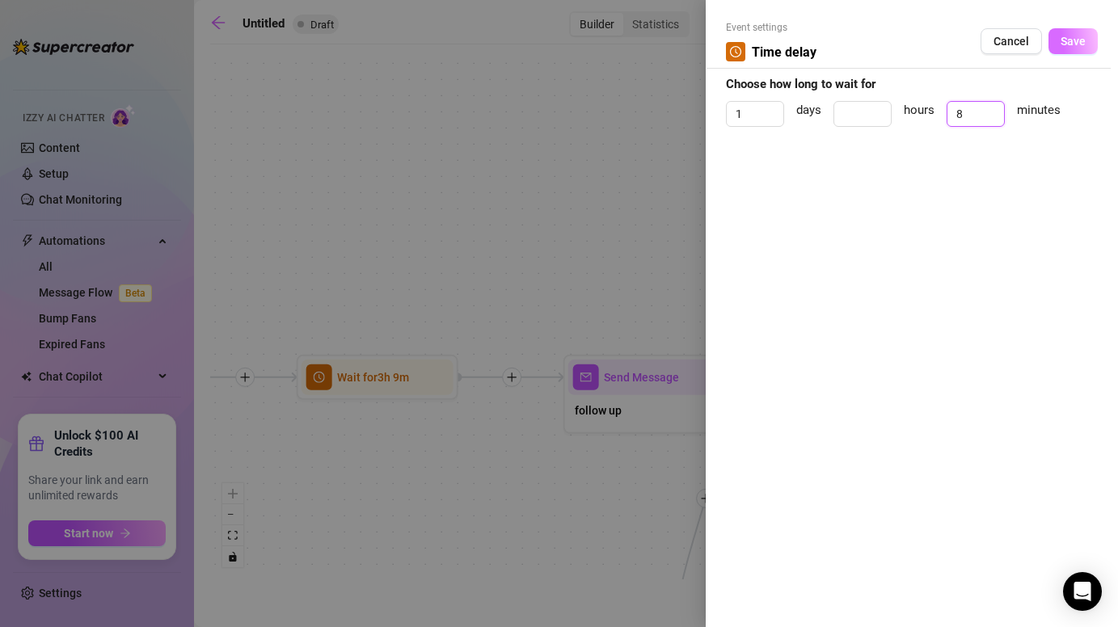
type input "8"
click at [1066, 47] on button "Save" at bounding box center [1073, 41] width 49 height 26
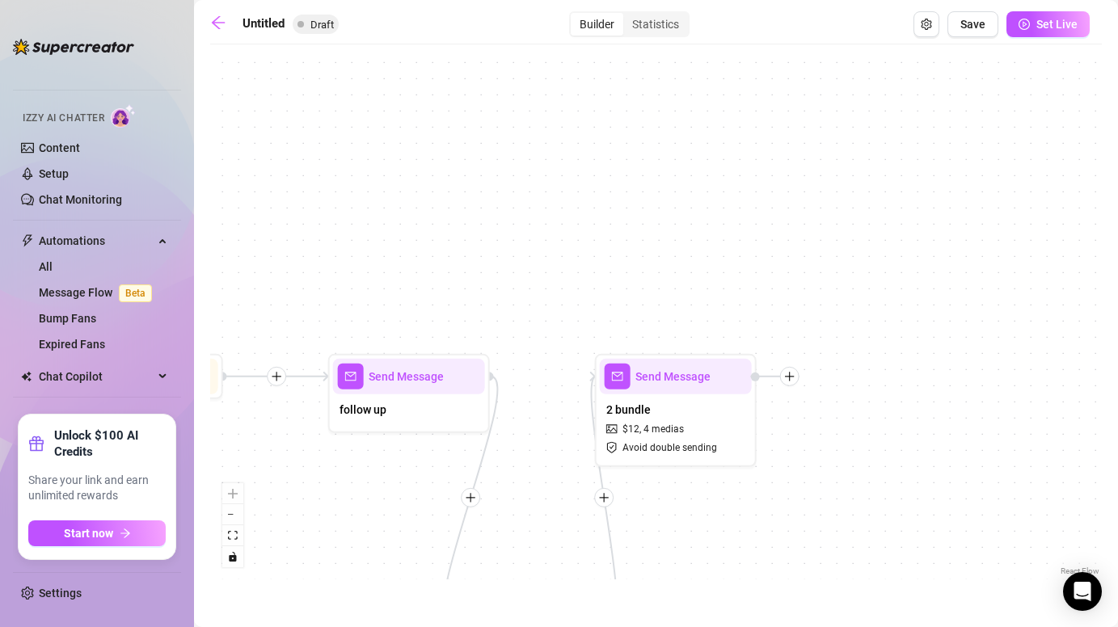
drag, startPoint x: 955, startPoint y: 534, endPoint x: 670, endPoint y: 526, distance: 284.7
click at [670, 526] on div "Wait for 1d 8m Send Message 2 bundle $ 12 , 4 medias Avoid double sending Send …" at bounding box center [656, 316] width 892 height 527
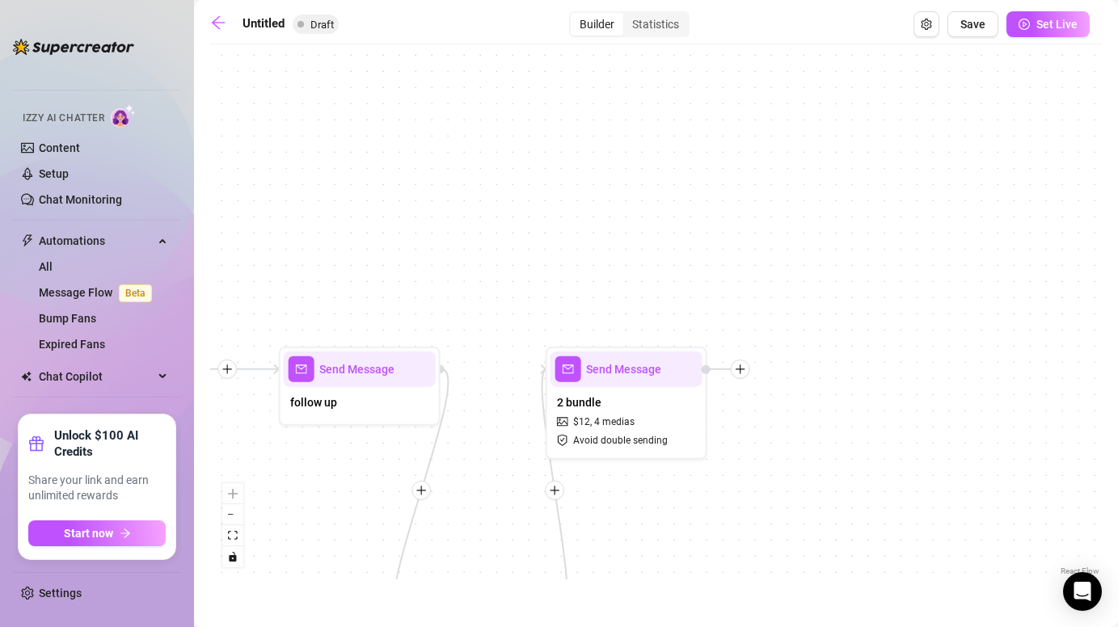
click at [738, 378] on div at bounding box center [740, 369] width 19 height 19
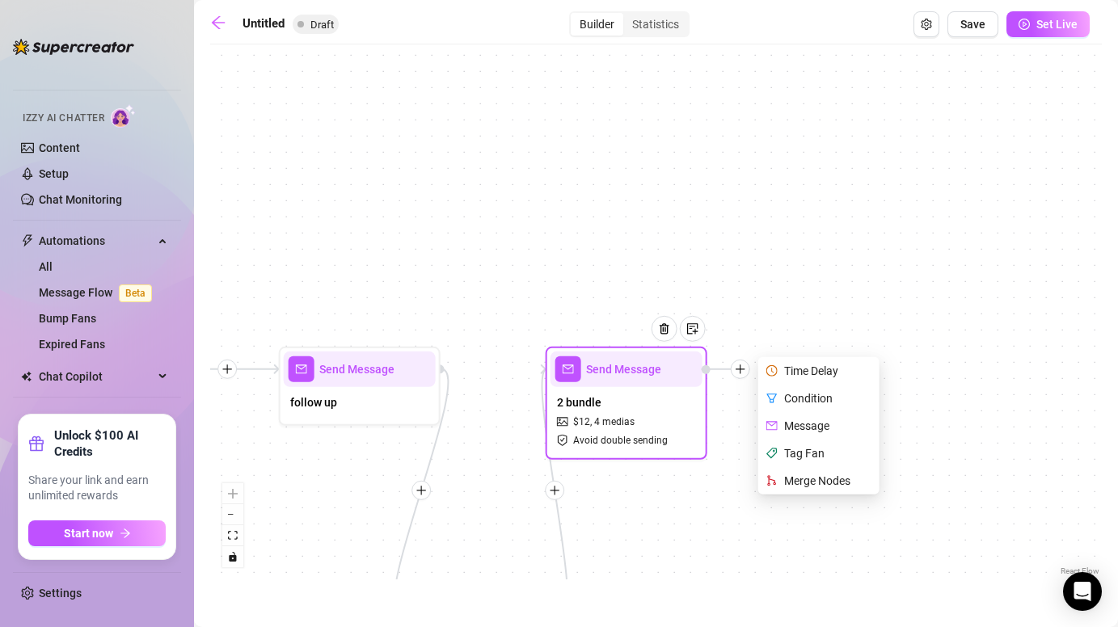
click at [806, 366] on div "Time Delay" at bounding box center [821, 370] width 118 height 27
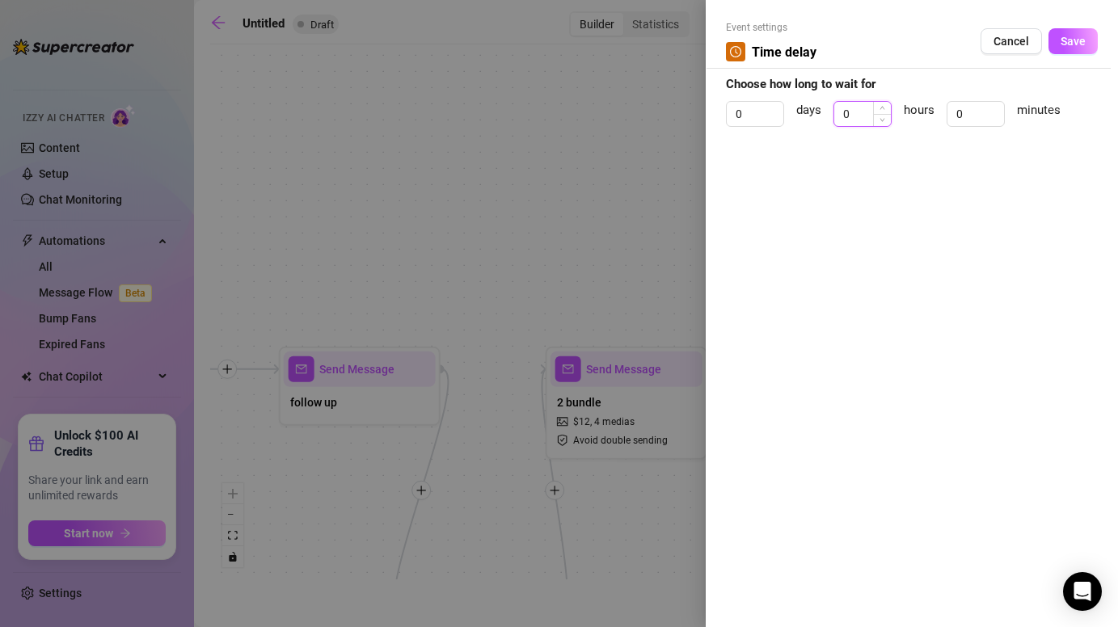
click at [854, 118] on input "0" at bounding box center [862, 114] width 57 height 24
type input "6"
click at [1077, 35] on span "Save" at bounding box center [1073, 41] width 25 height 13
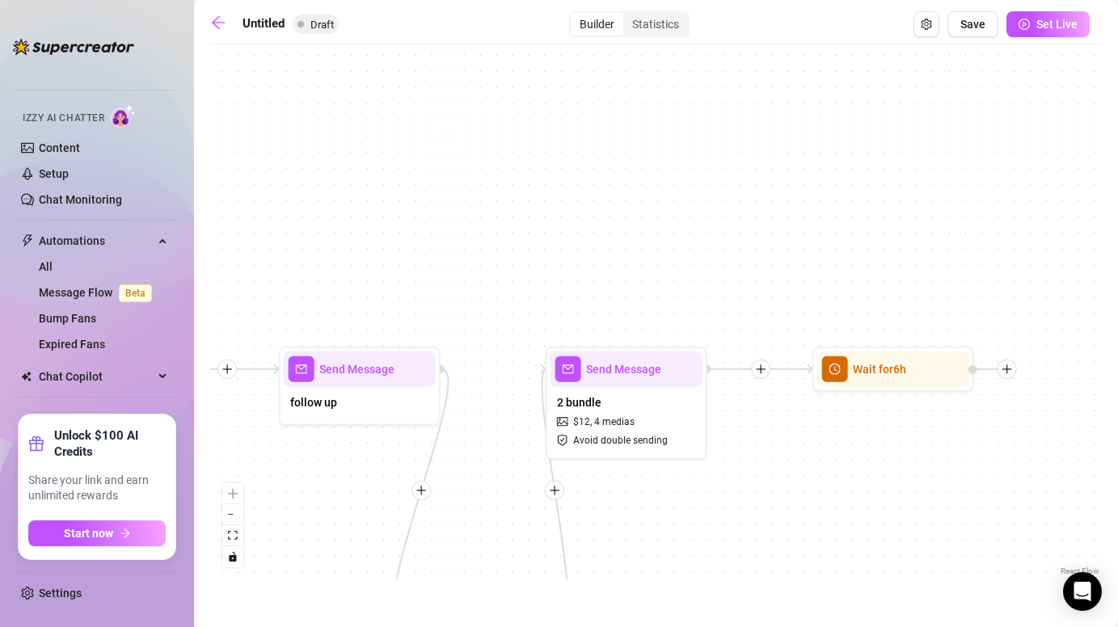
drag, startPoint x: 923, startPoint y: 464, endPoint x: 568, endPoint y: 464, distance: 354.9
click at [568, 464] on div "Wait for 6h Wait for 1d 8m Send Message 2 bundle $ 12 , 4 medias Avoid double s…" at bounding box center [656, 316] width 892 height 527
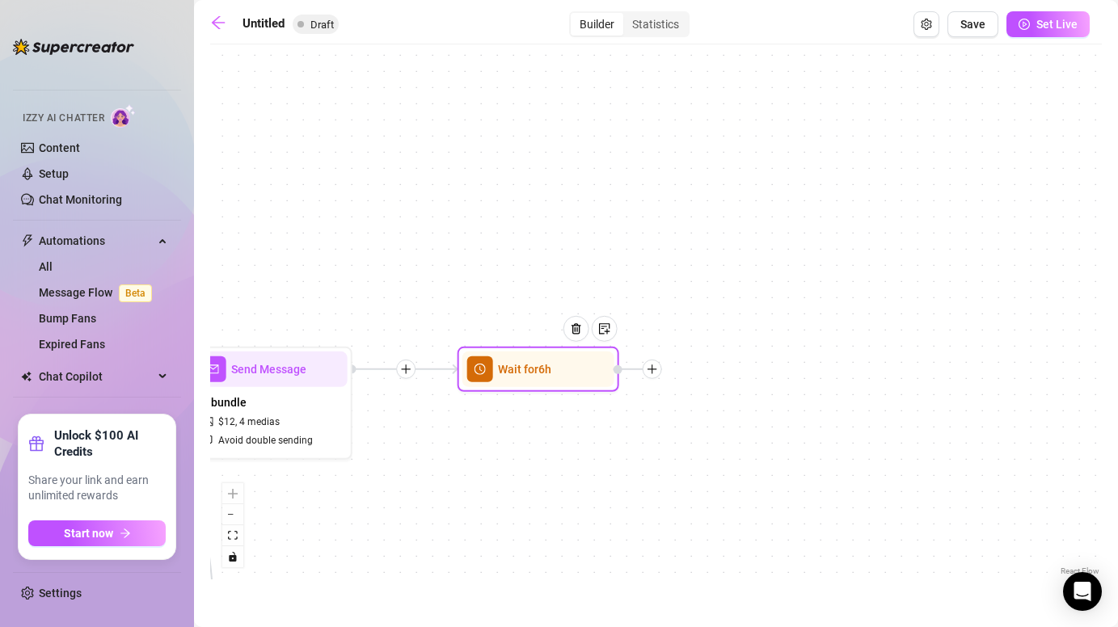
click at [655, 375] on div at bounding box center [652, 369] width 19 height 19
click at [718, 417] on div "Message" at bounding box center [732, 425] width 118 height 27
type textarea "Write your message here"
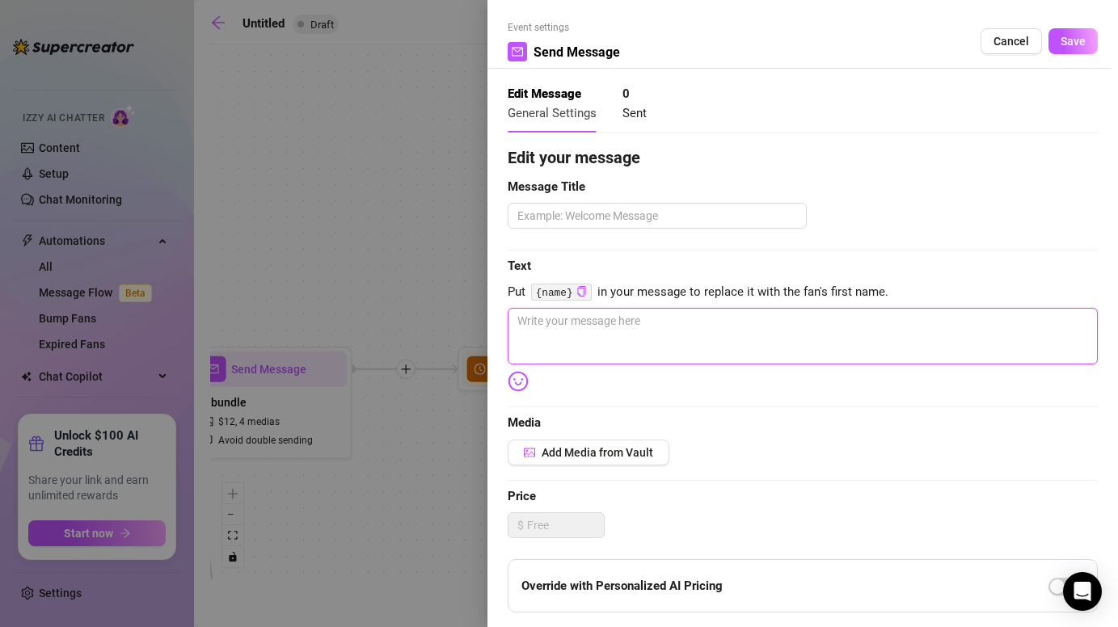
click at [673, 322] on textarea at bounding box center [803, 336] width 590 height 57
paste textarea "sooo… i hv a secret vip side 😳💎 it’s where i get EXTRA freaky it’s 99$ n i don’…"
type textarea "sooo… i hv a secret vip side 😳💎 it’s where i get EXTRA freaky it’s 99$ n i don’…"
click at [566, 323] on textarea "sooo… i hv a secret vip side 😳💎 it’s where i get EXTRA freaky it’s 99$ n i don’…" at bounding box center [803, 336] width 590 height 57
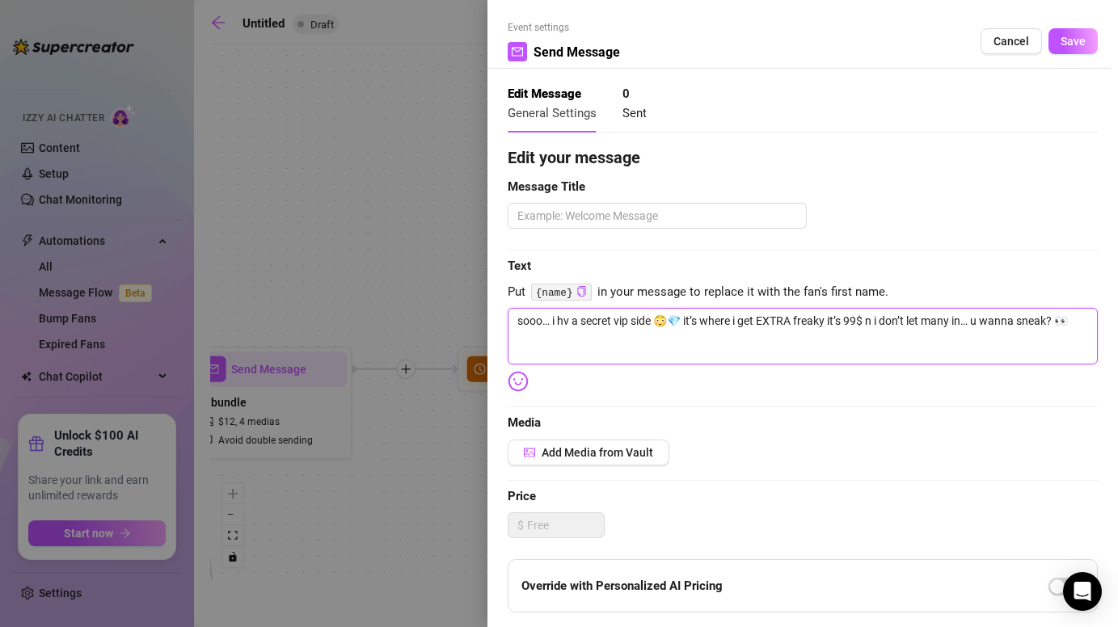
type textarea "sooo… i hav a secret vip side 😳💎 it’s where i get EXTRA freaky it’s 99$ n i don…"
click at [575, 321] on textarea "sooo… i hav a secret vip side 😳💎 it’s where i get EXTRA freaky it’s 99$ n i don…" at bounding box center [803, 336] width 590 height 57
type textarea "sooo… i have a secret vip side 😳💎 it’s where i get EXTRA freaky it’s 99$ n i do…"
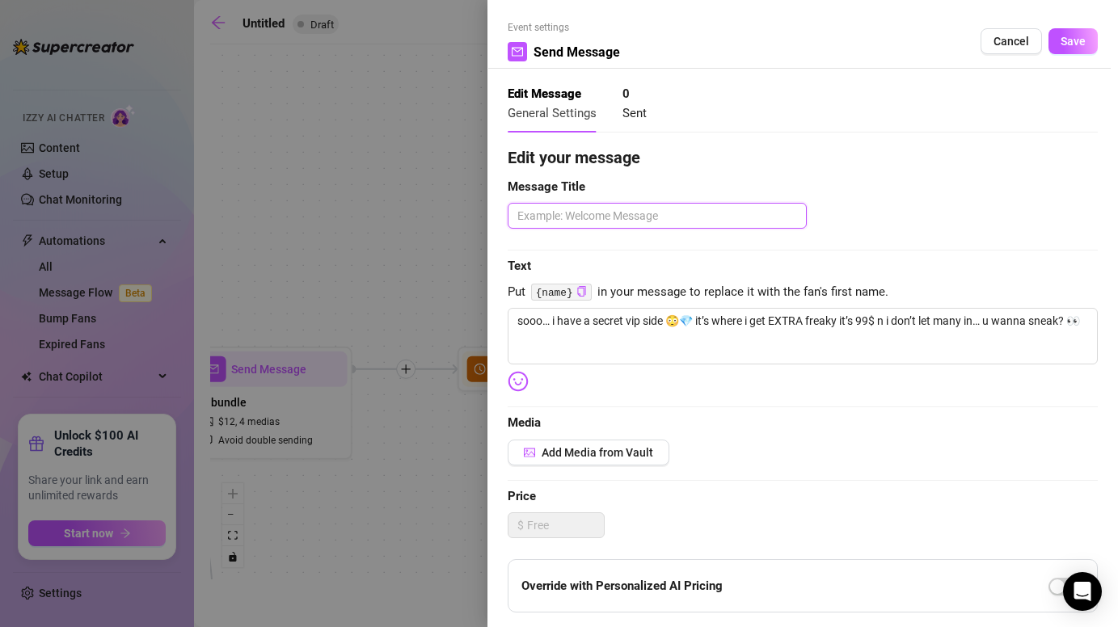
click at [761, 207] on textarea at bounding box center [657, 216] width 299 height 26
click at [758, 214] on textarea at bounding box center [657, 216] width 299 height 26
type textarea "v"
type textarea "vi"
type textarea "vip"
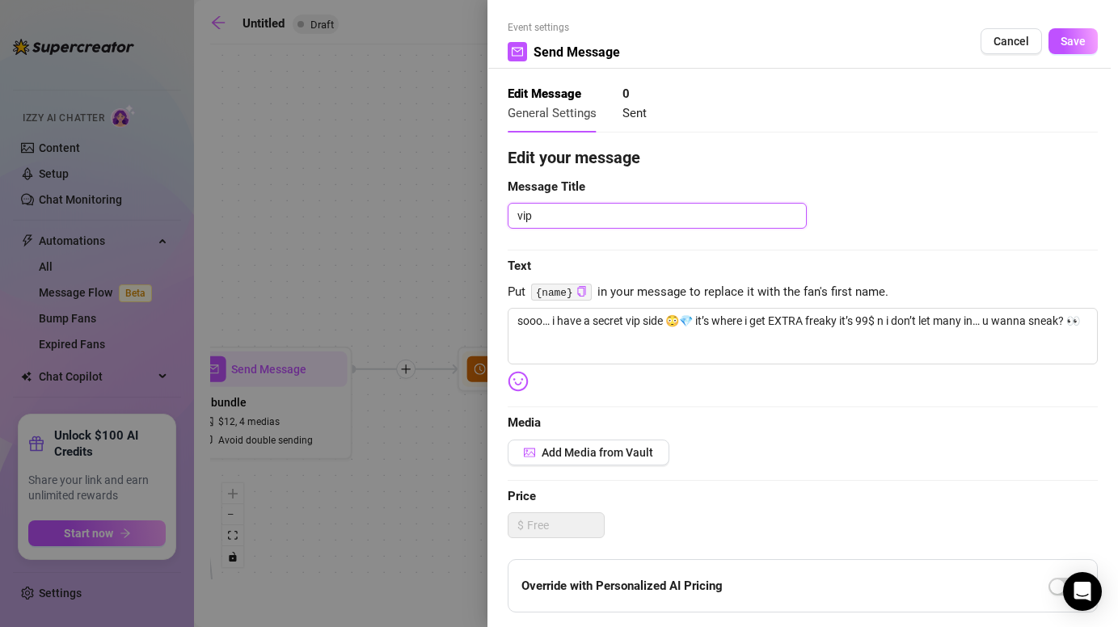
type textarea "vip"
type textarea "vip o"
type textarea "vip of"
type textarea "vip off"
type textarea "vip offe"
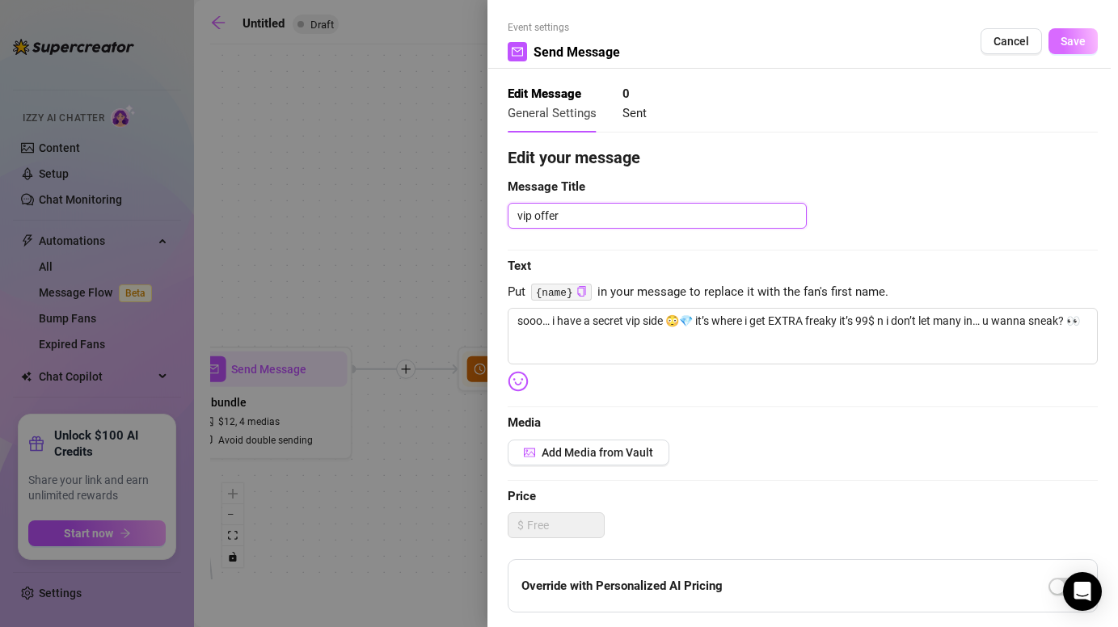
type textarea "vip offer"
click at [1060, 44] on button "Save" at bounding box center [1073, 41] width 49 height 26
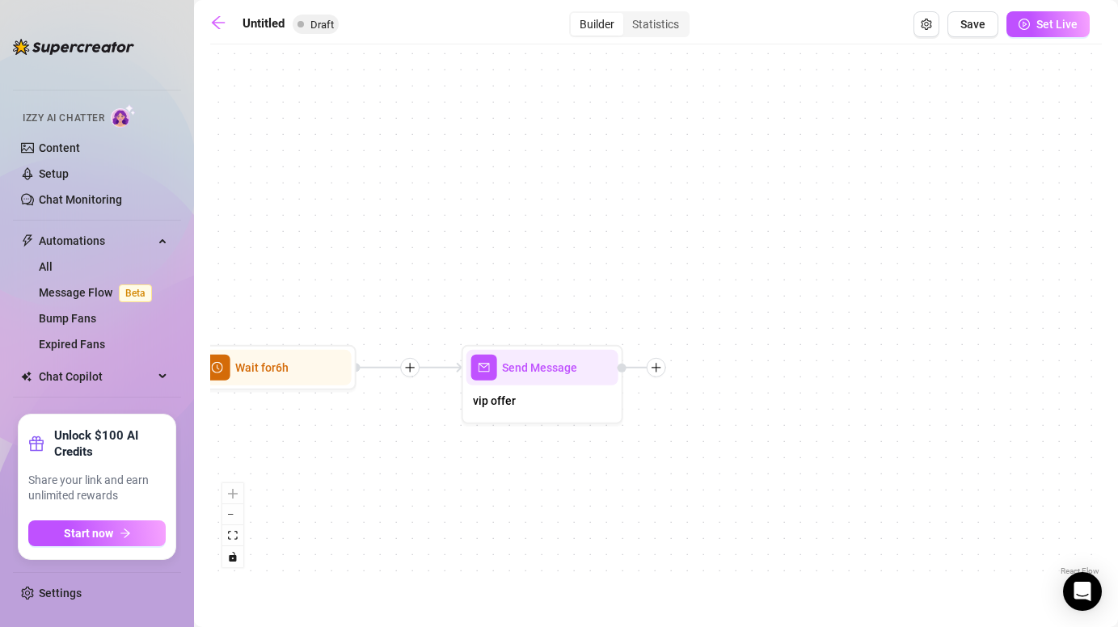
drag, startPoint x: 758, startPoint y: 492, endPoint x: 496, endPoint y: 489, distance: 262.8
click at [495, 490] on div "Send Message vip offer Wait for 6h Wait for 1d 8m Send Message 2 bundle $ 12 , …" at bounding box center [656, 316] width 892 height 527
click at [527, 410] on div "vip offer" at bounding box center [542, 403] width 152 height 34
type textarea "sooo… i have a secret vip side 😳💎 it’s where i get EXTRA freaky it’s 99$ n i do…"
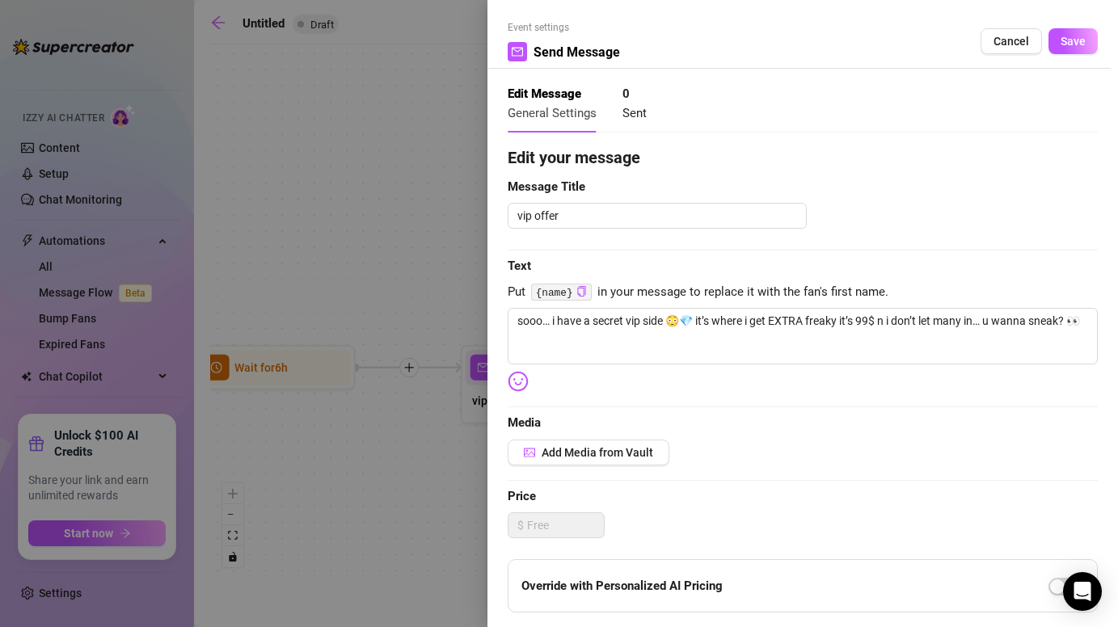
click at [428, 480] on div at bounding box center [559, 313] width 1118 height 627
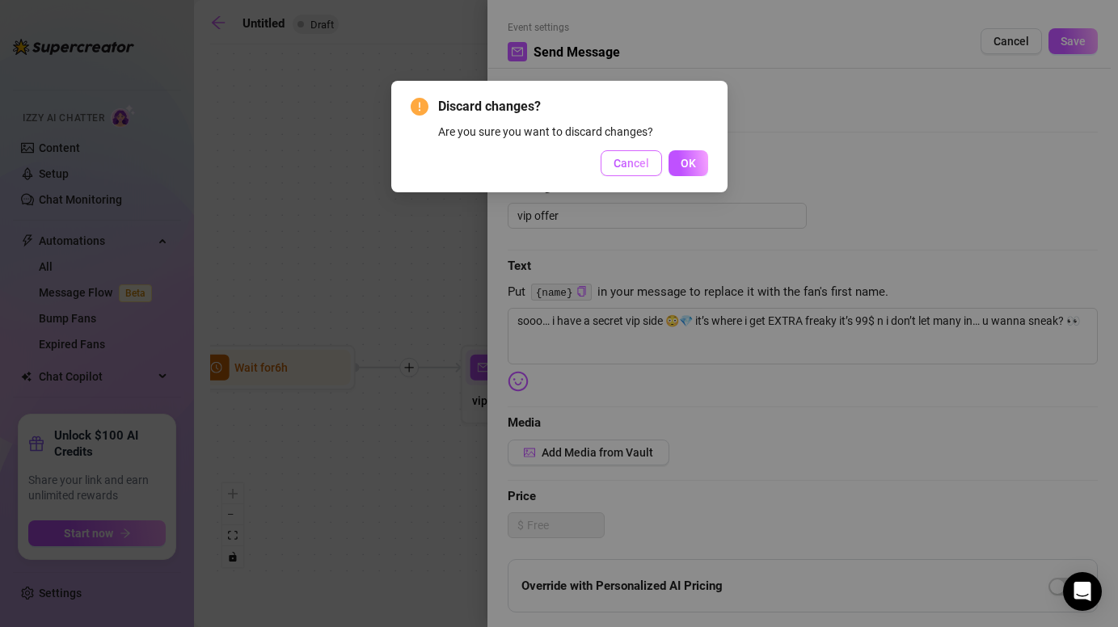
click at [626, 159] on span "Cancel" at bounding box center [632, 163] width 36 height 13
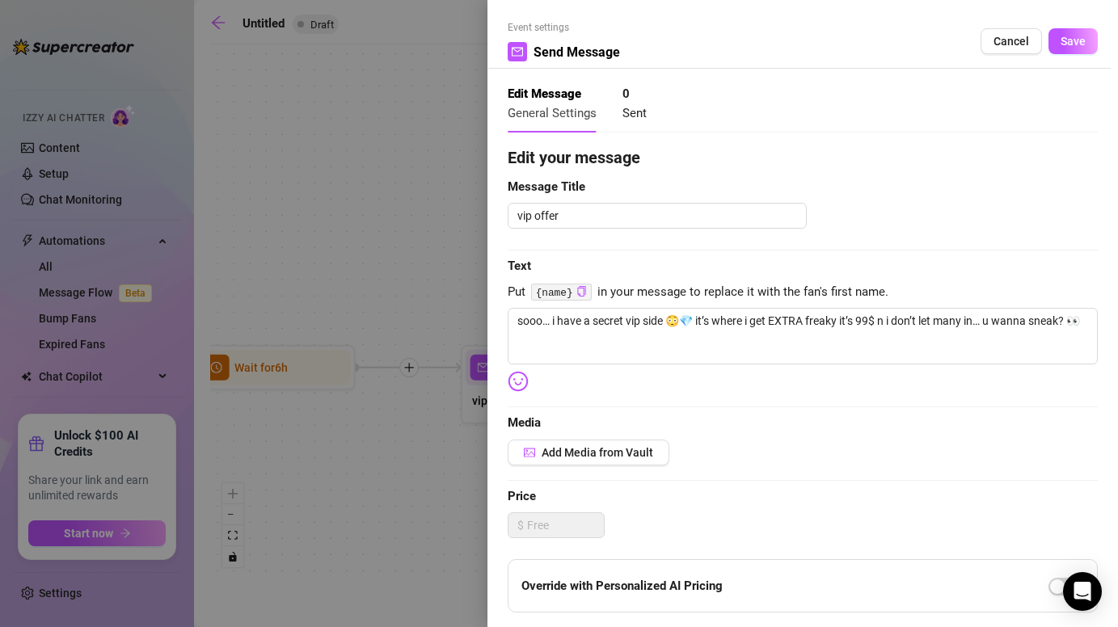
click at [397, 226] on div at bounding box center [559, 313] width 1118 height 627
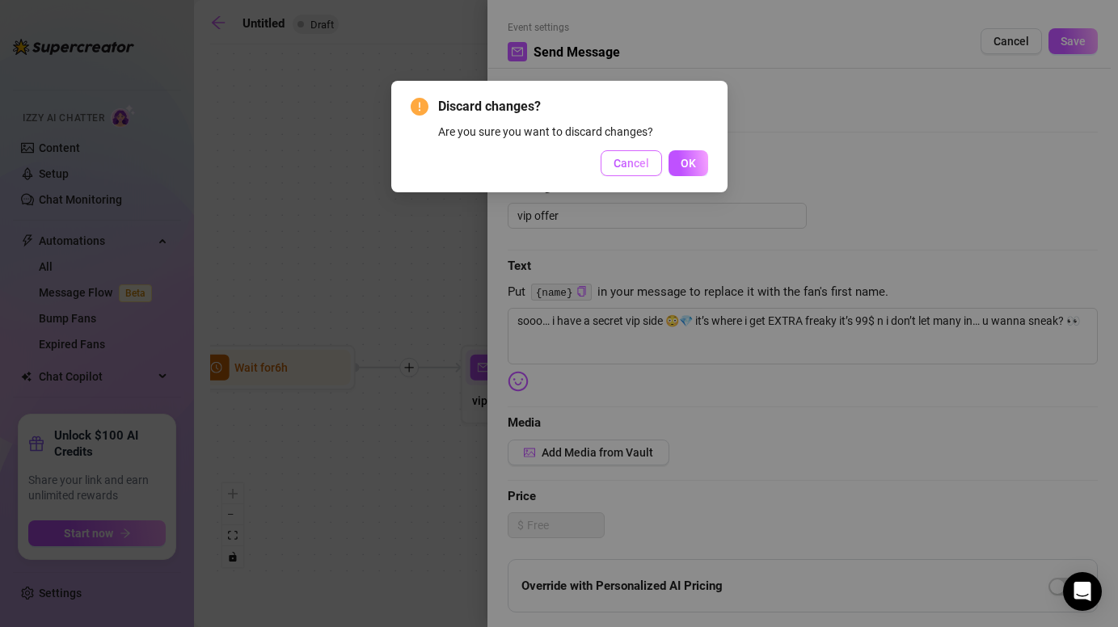
click at [633, 157] on span "Cancel" at bounding box center [632, 163] width 36 height 13
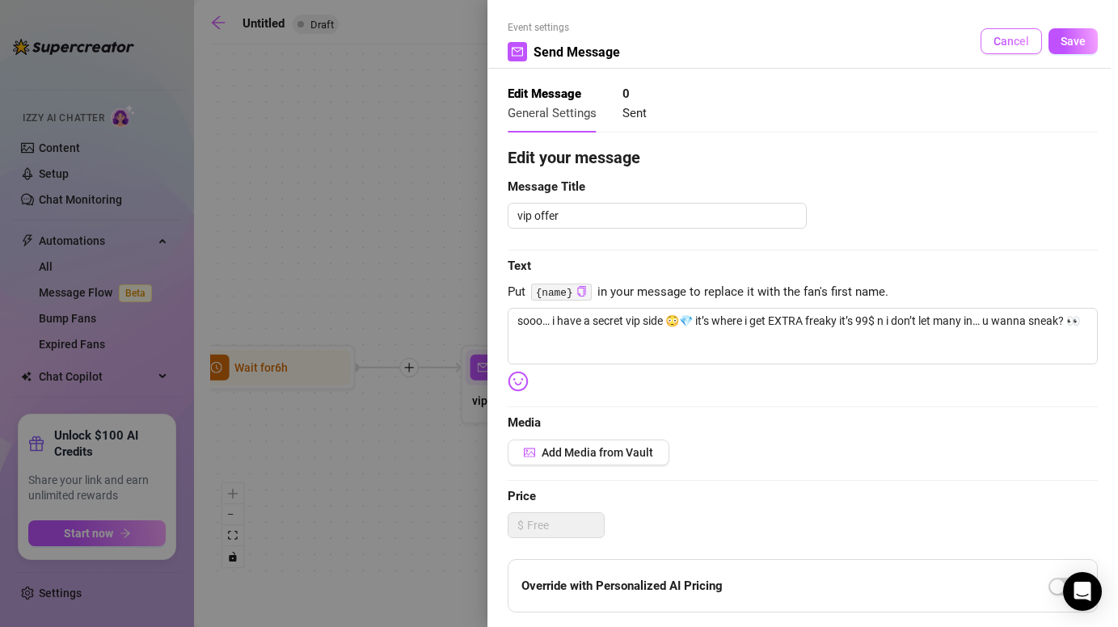
click at [1019, 43] on span "Cancel" at bounding box center [1012, 41] width 36 height 13
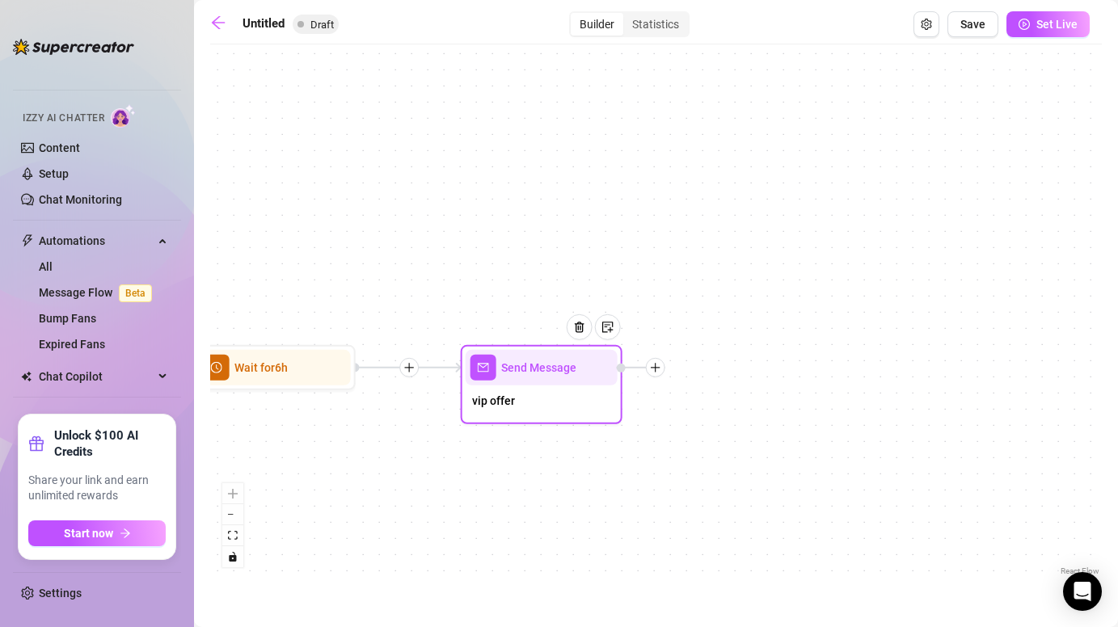
click at [660, 371] on icon "plus" at bounding box center [655, 367] width 11 height 11
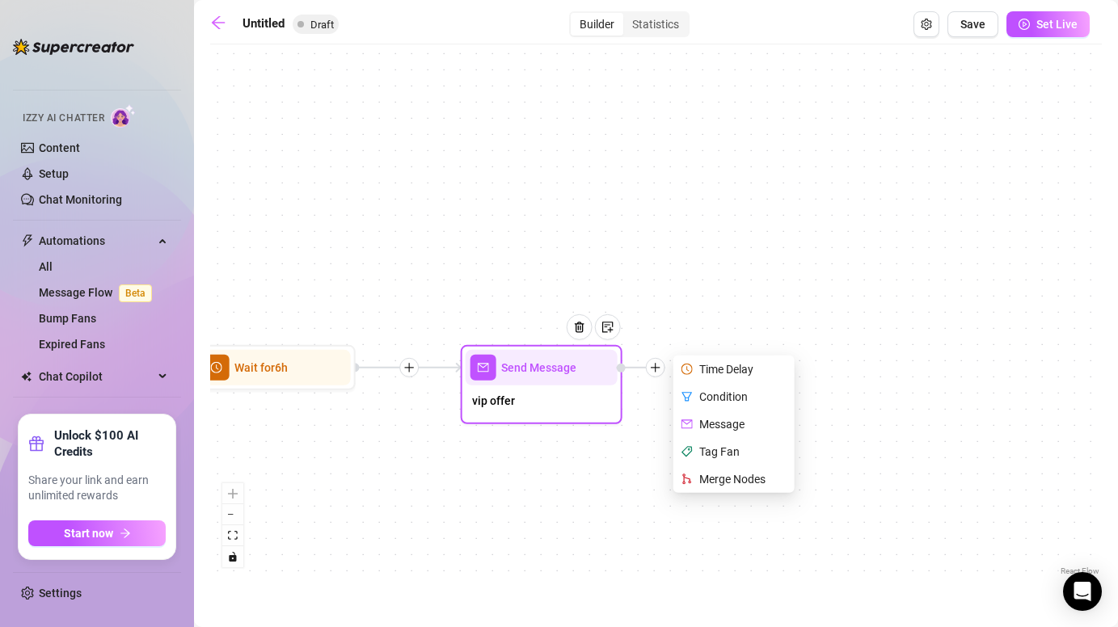
click at [720, 369] on div "Time Delay" at bounding box center [736, 369] width 118 height 27
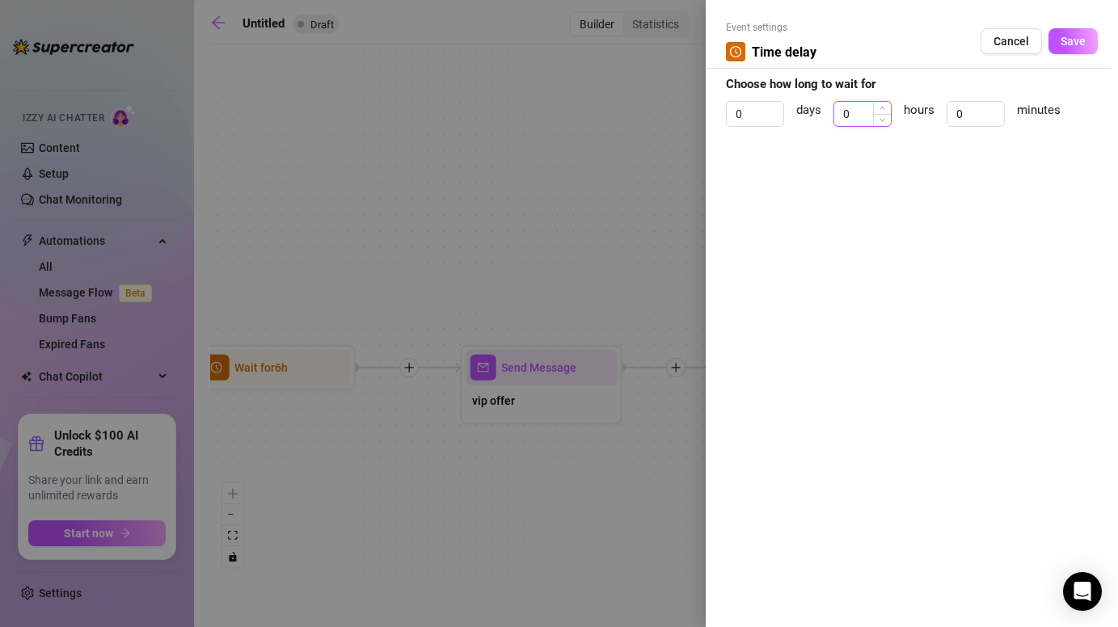
click at [848, 110] on input "0" at bounding box center [862, 114] width 57 height 24
type input "13"
click at [1076, 48] on button "Save" at bounding box center [1073, 41] width 49 height 26
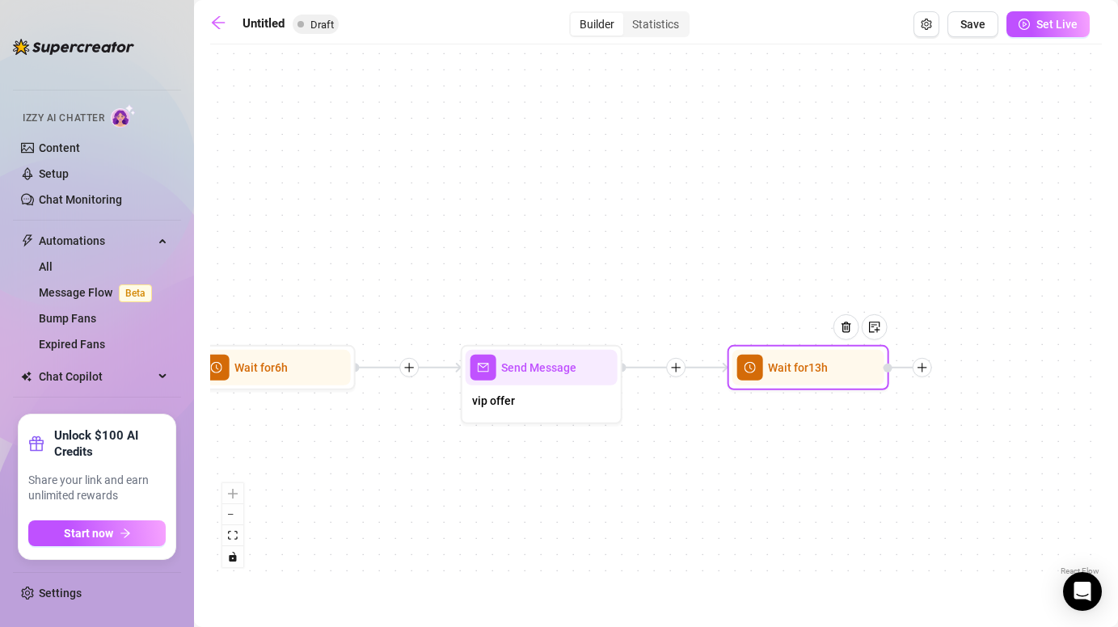
click at [926, 373] on icon "plus" at bounding box center [922, 367] width 11 height 11
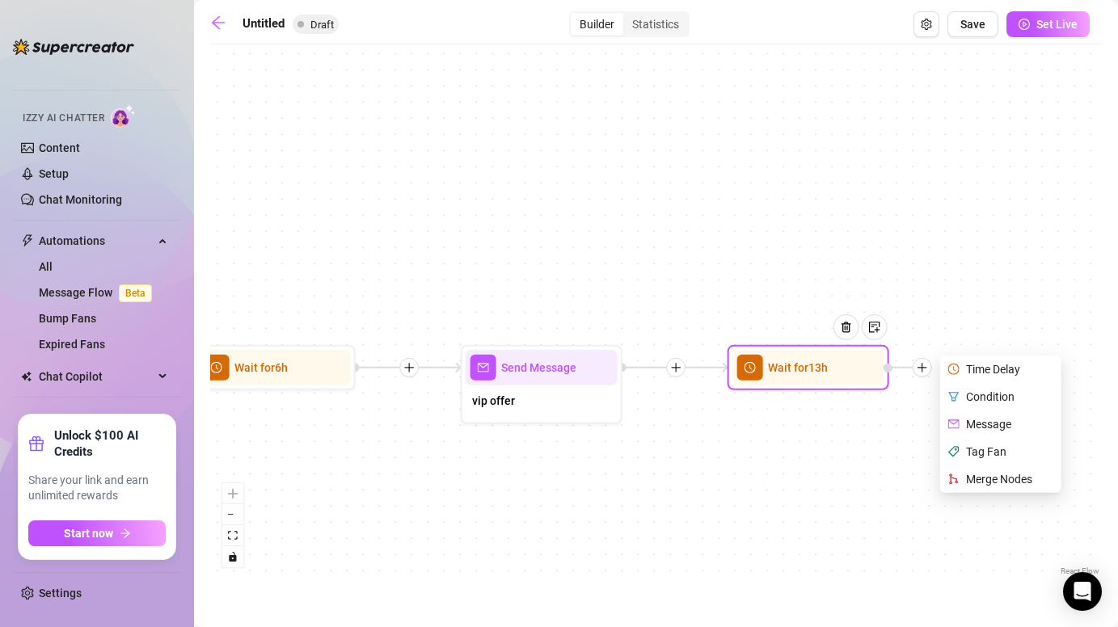
click at [970, 424] on div "Message" at bounding box center [1003, 424] width 118 height 27
type textarea "Write your message here"
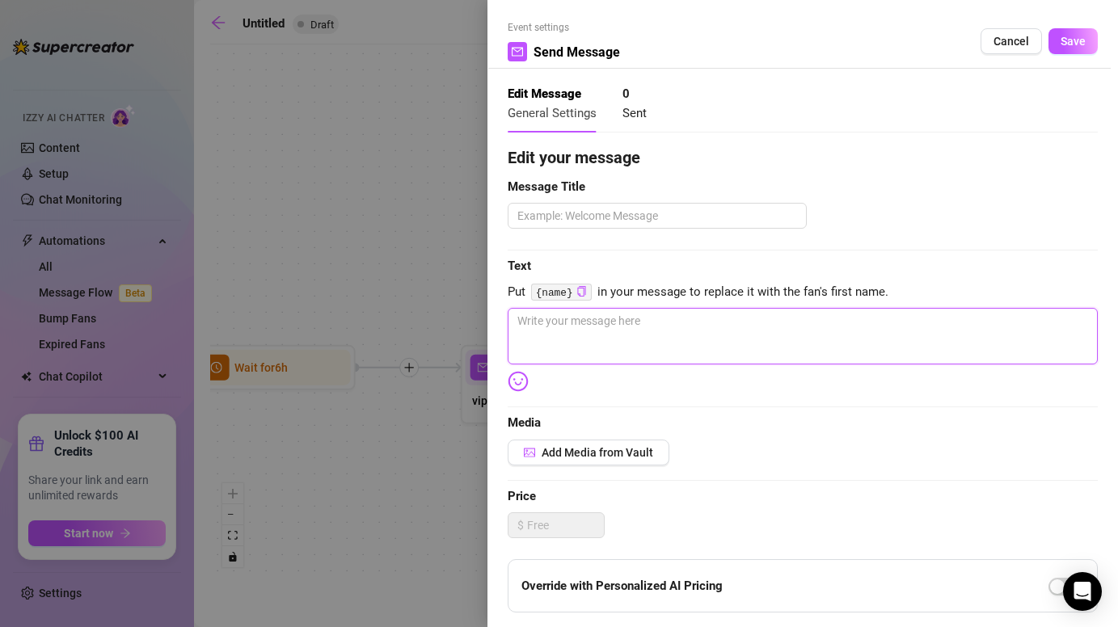
click at [721, 334] on textarea at bounding box center [803, 336] width 590 height 57
paste textarea "i’ll make it easy 4 u 👉 unlock this lil bundle n boom ur in vip 😈💦 3 pics + ful…"
type textarea "i’ll make it easy 4 u 👉 unlock this lil bundle n boom ur in vip 😈💦 3 pics + ful…"
click at [848, 320] on textarea "i’ll make it easy 4 u 👉 unlock this lil bundle n boom ur in vip 😈💦 3 pics + ful…" at bounding box center [803, 336] width 590 height 57
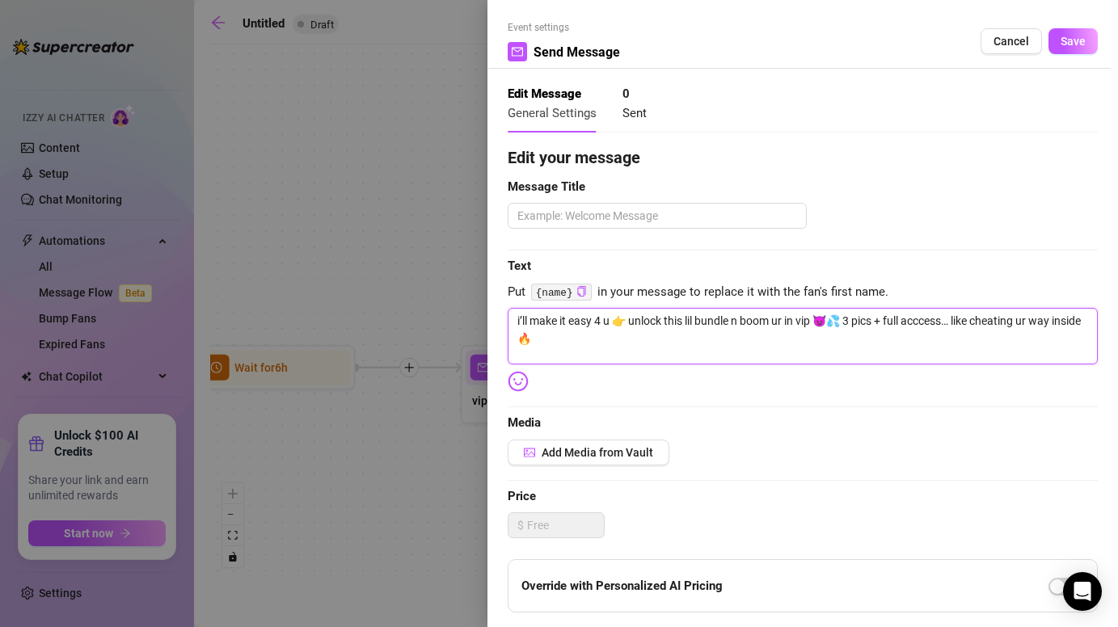
type textarea "i’ll make it easy 4 u 👉 unlock this lil bundle n boom ur in vip 😈💦 pics + full …"
type textarea "i’ll make it easy 4 u 👉 unlock this lil bundle n boom ur in vip 😈💦 1 pics + ful…"
type textarea "i’ll make it easy 4 u 👉 unlock this lil bundle n boom ur in vip 😈💦 13 pics + fu…"
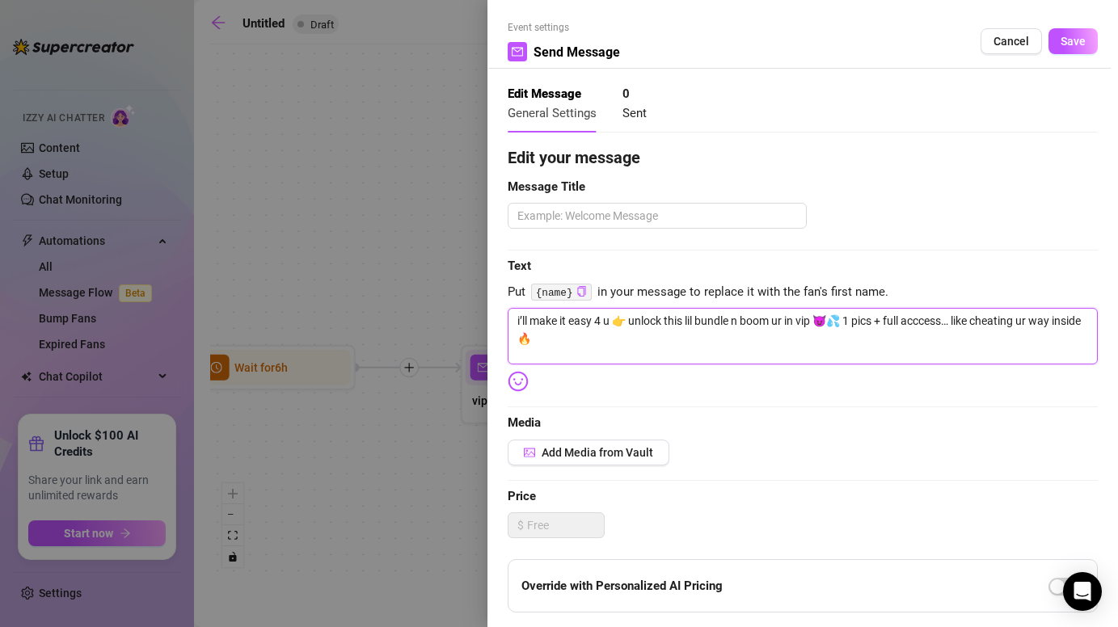
type textarea "i’ll make it easy 4 u 👉 unlock this lil bundle n boom ur in vip 😈💦 13 pics + fu…"
type textarea "i’ll make it easy 4 u 👉 unlock this lil bundle n boom ur in vip 😈💦 1 pics + ful…"
type textarea "i’ll make it easy 4 u 👉 unlock this lil bundle n boom ur in vip 😈💦 pics + full …"
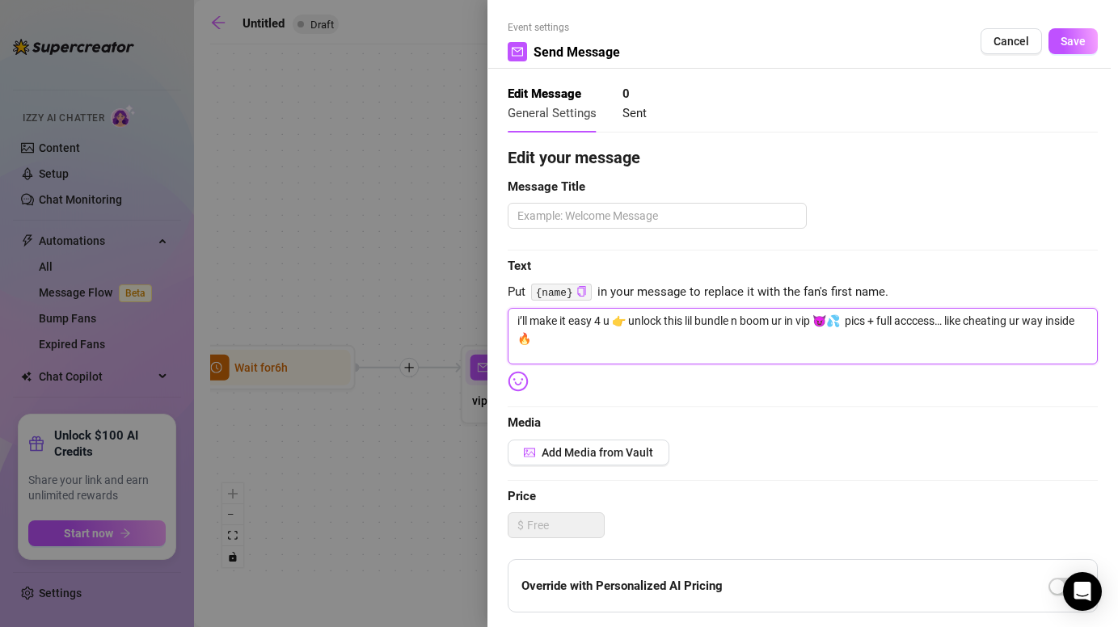
type textarea "i’ll make it easy 4 u 👉 unlock this lil bundle n boom ur in vip 😈💦 9 pics + ful…"
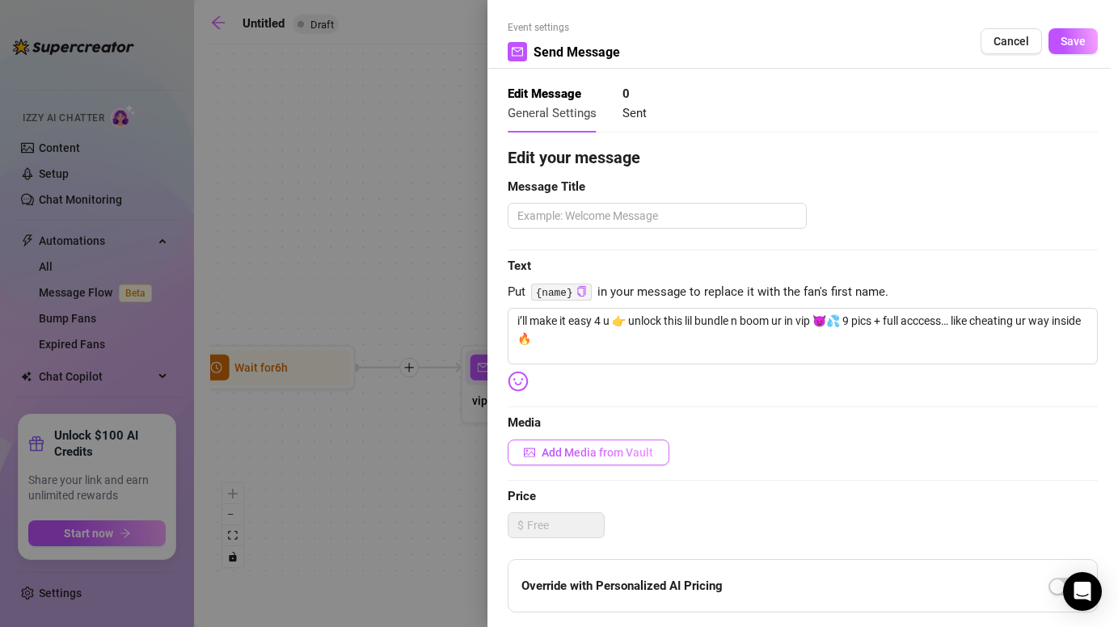
click at [606, 459] on button "Add Media from Vault" at bounding box center [589, 453] width 162 height 26
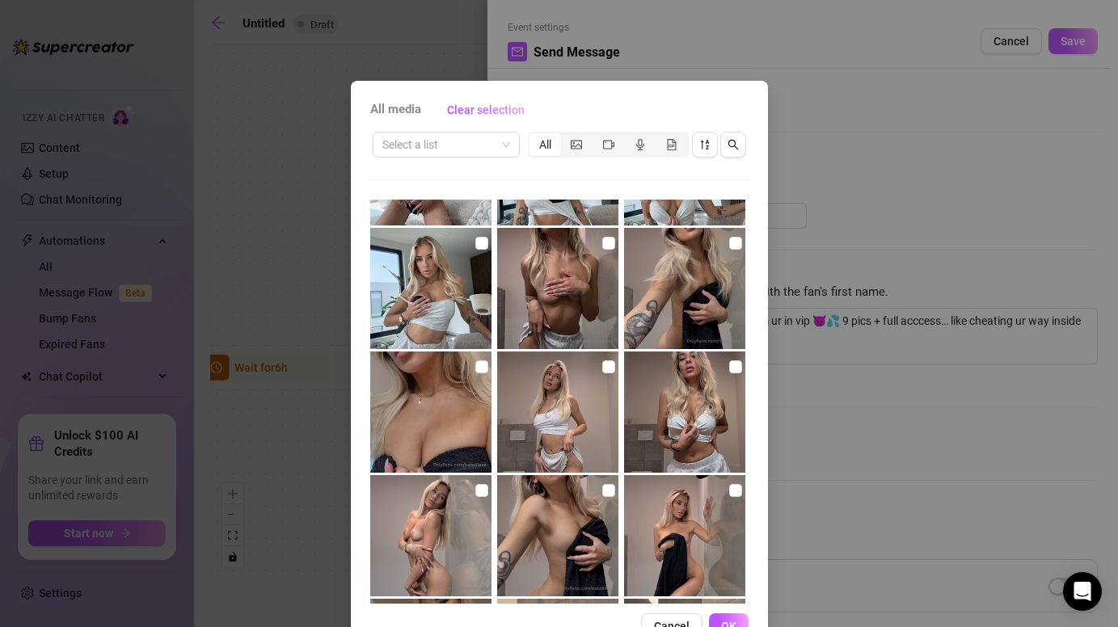
scroll to position [3066, 0]
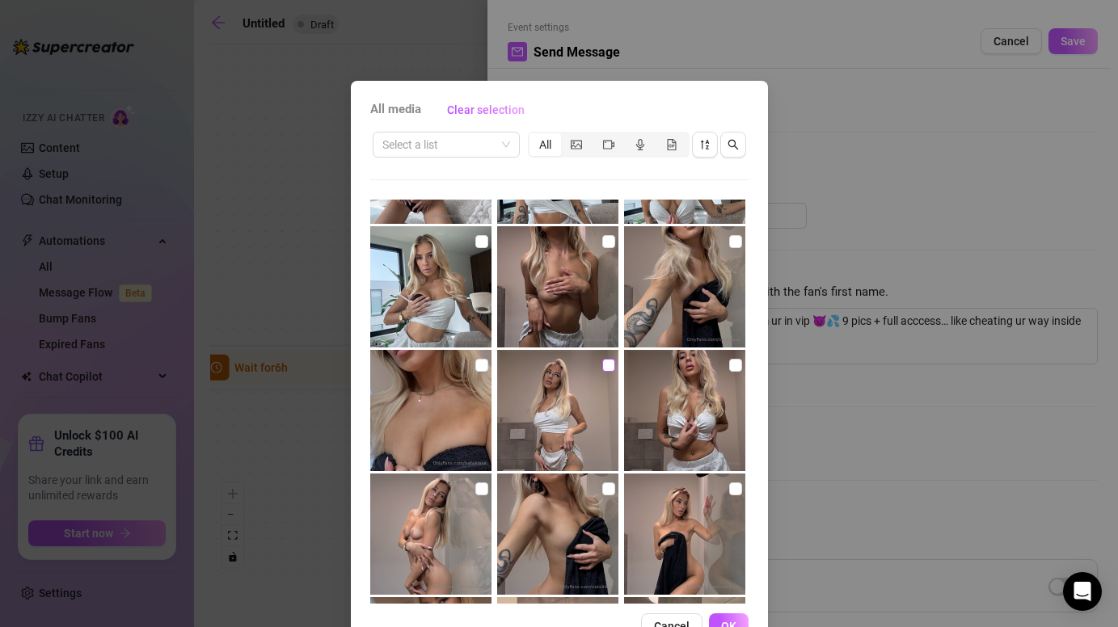
click at [607, 363] on input "checkbox" at bounding box center [608, 365] width 13 height 13
checkbox input "true"
click at [731, 365] on input "checkbox" at bounding box center [735, 365] width 13 height 13
checkbox input "true"
click at [606, 490] on input "checkbox" at bounding box center [608, 489] width 13 height 13
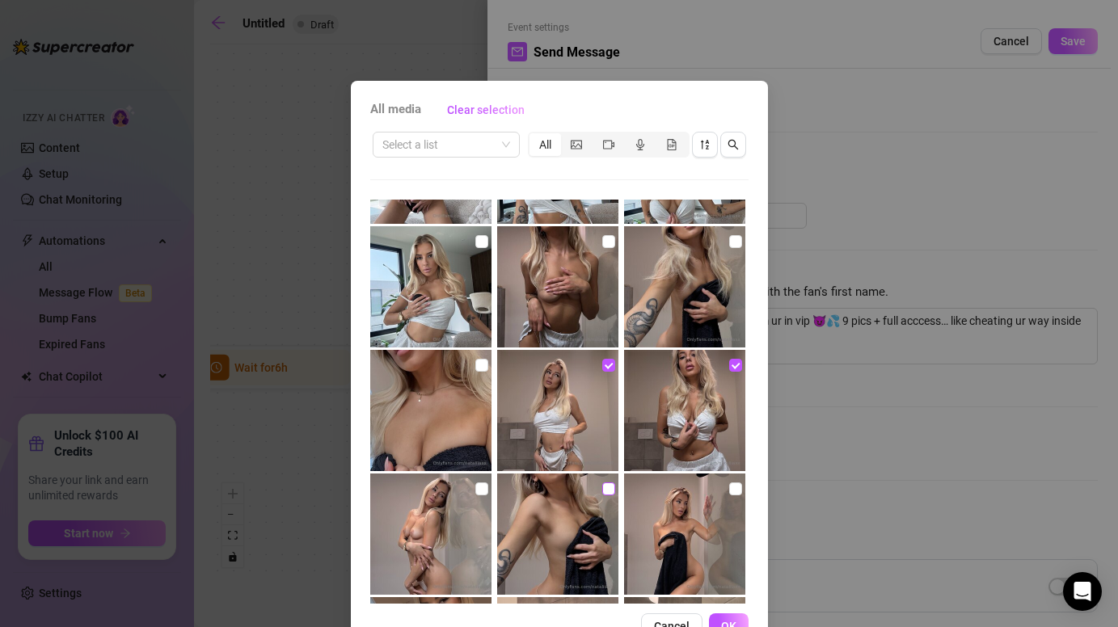
checkbox input "true"
click at [734, 491] on input "checkbox" at bounding box center [735, 489] width 13 height 13
checkbox input "true"
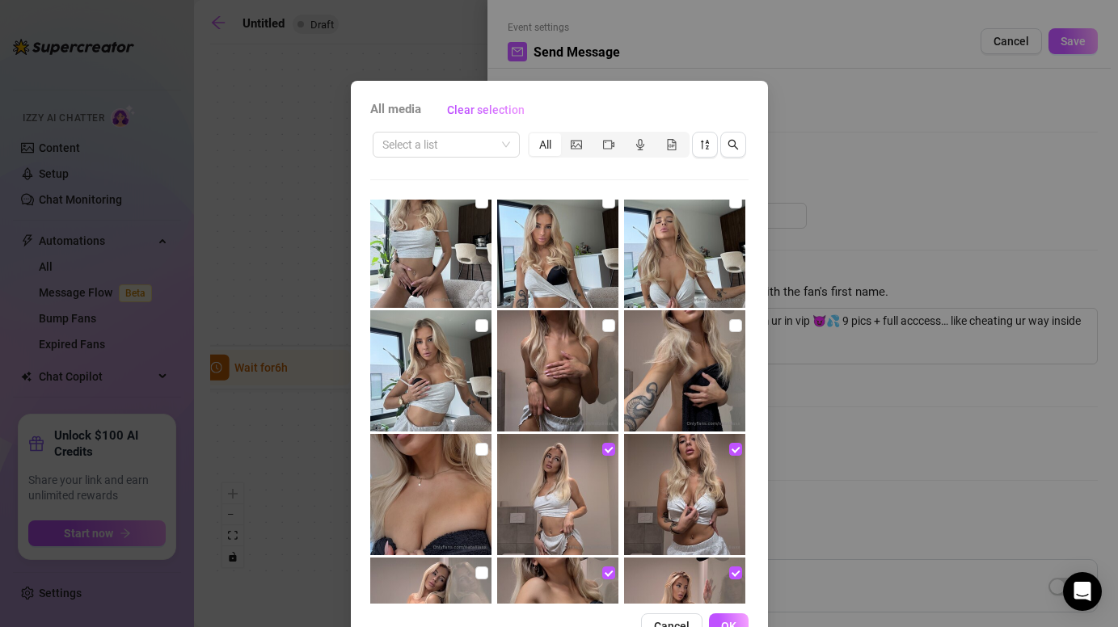
scroll to position [2965, 0]
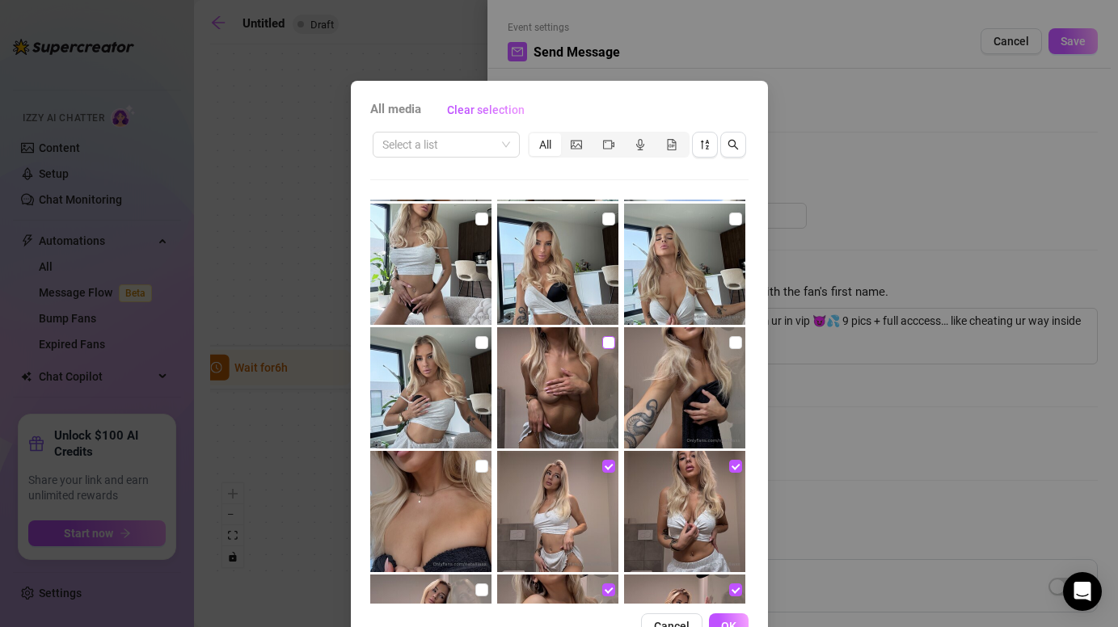
click at [613, 344] on input "checkbox" at bounding box center [608, 342] width 13 height 13
checkbox input "true"
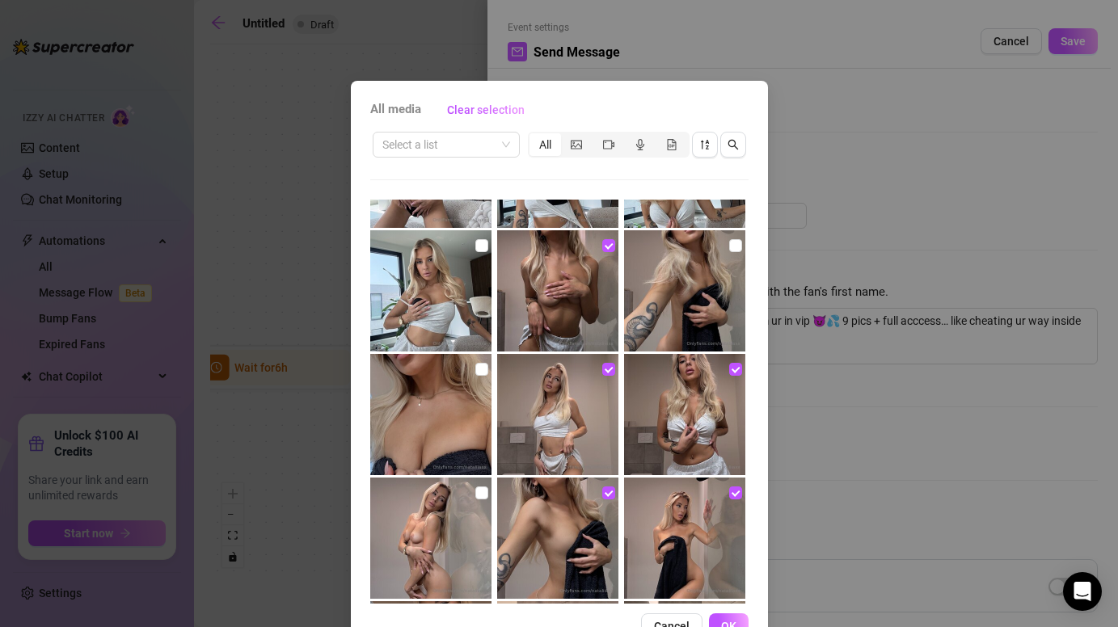
scroll to position [3093, 0]
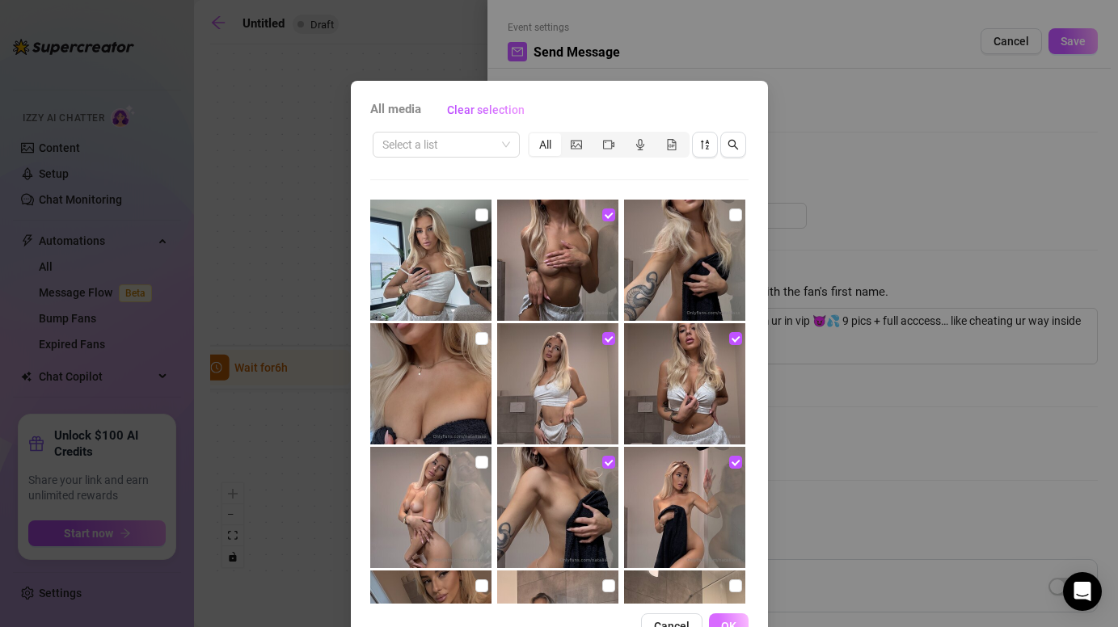
click at [720, 621] on button "OK" at bounding box center [729, 627] width 40 height 26
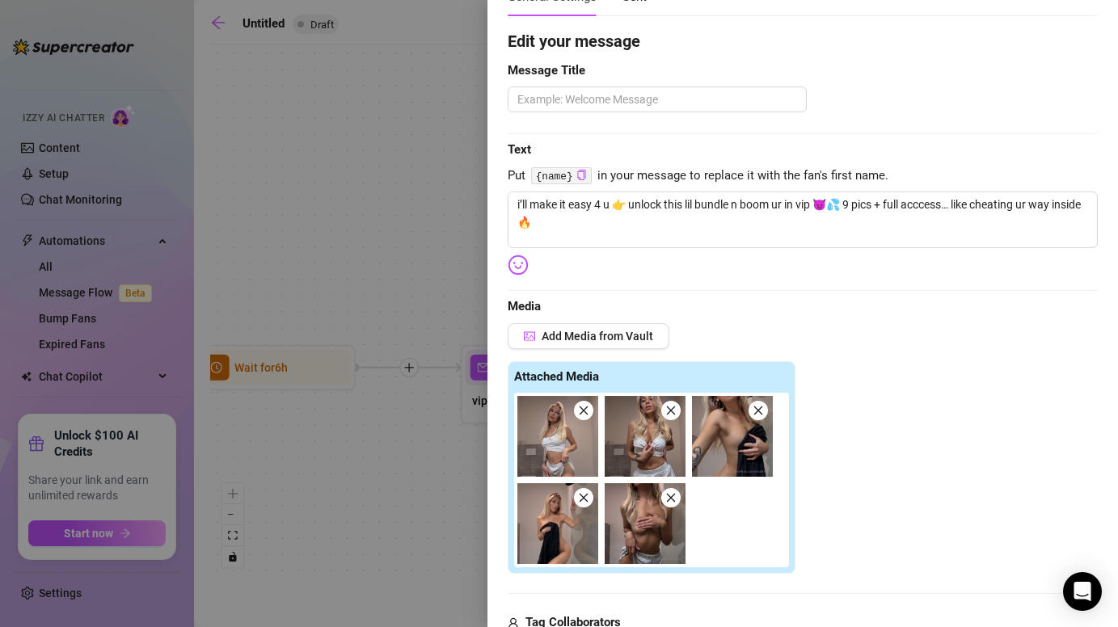
scroll to position [110, 0]
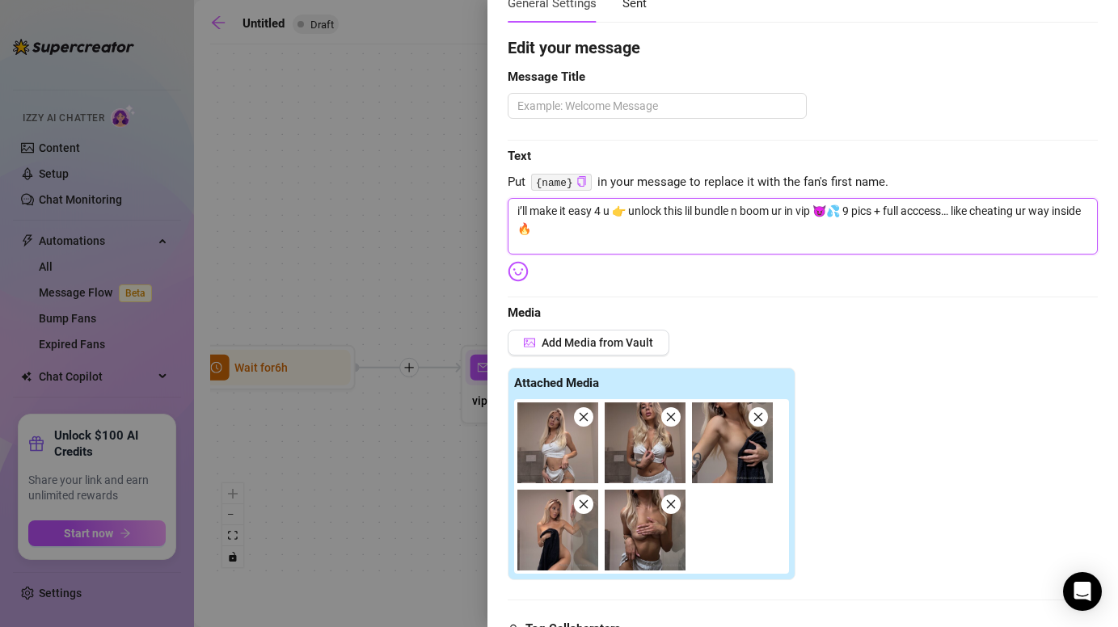
click at [849, 210] on textarea "i’ll make it easy 4 u 👉 unlock this lil bundle n boom ur in vip 😈💦 9 pics + ful…" at bounding box center [803, 226] width 590 height 57
type textarea "i’ll make it easy 4 u 👉 unlock this lil bundle n boom ur in vip 😈💦 pics + full …"
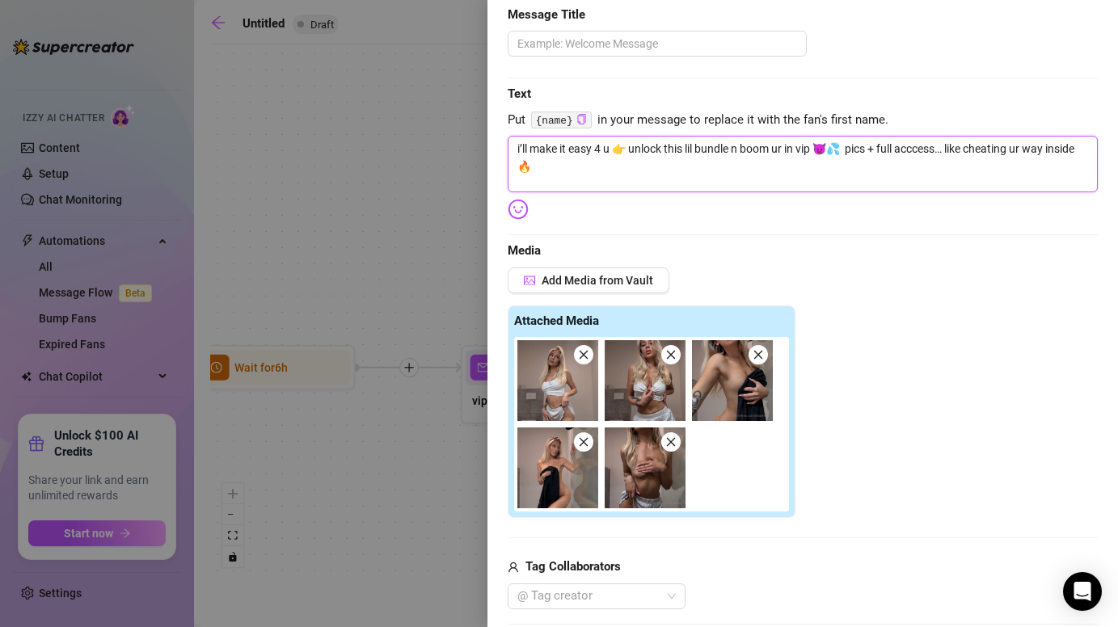
scroll to position [277, 0]
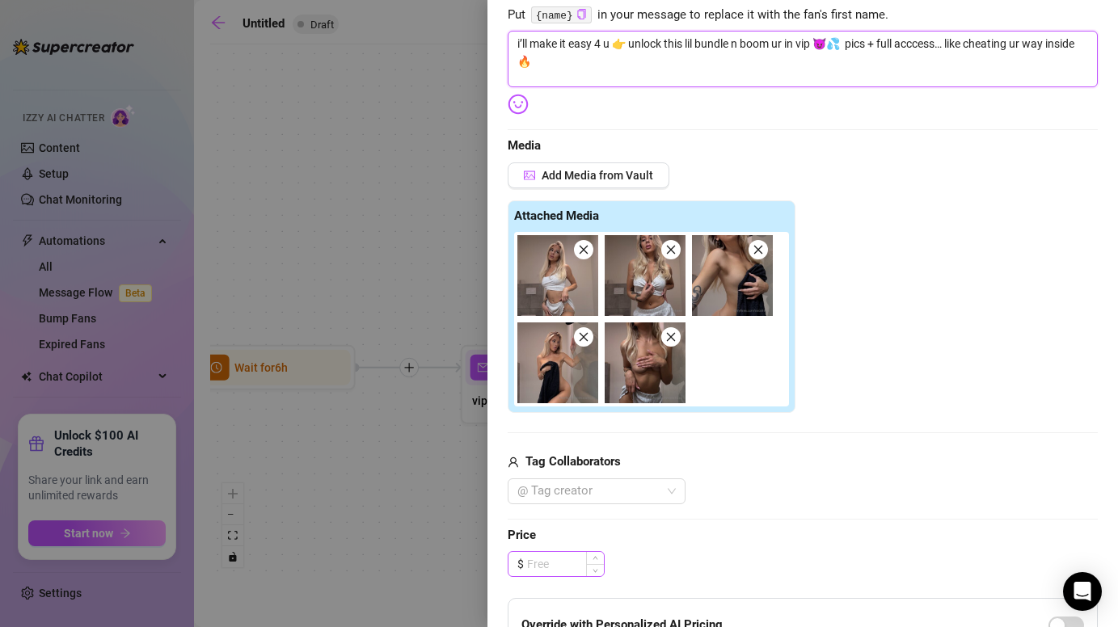
type textarea "i’ll make it easy 4 u 👉 unlock this lil bundle n boom ur in vip 😈💦 pics + full …"
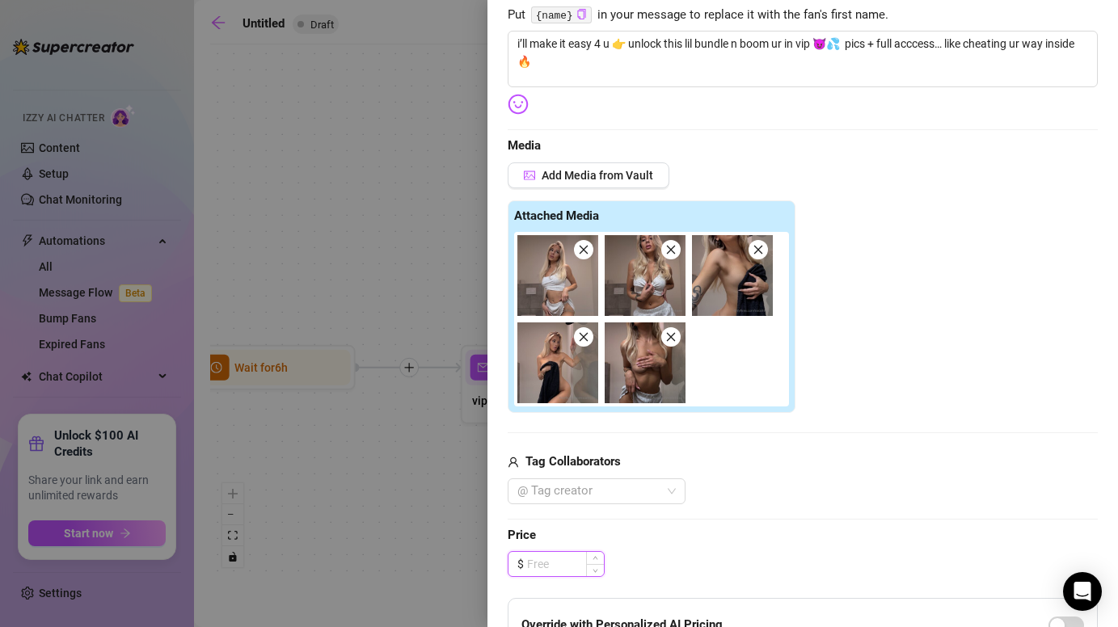
click at [563, 564] on input at bounding box center [565, 564] width 77 height 24
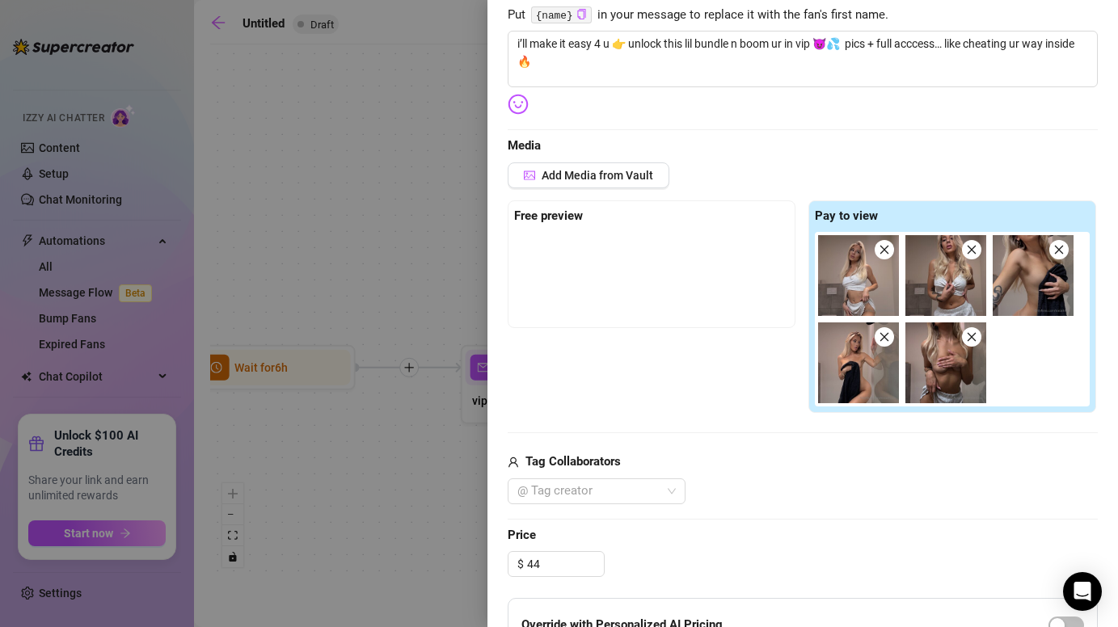
type input "44.00"
click at [724, 538] on span "Price" at bounding box center [803, 535] width 590 height 19
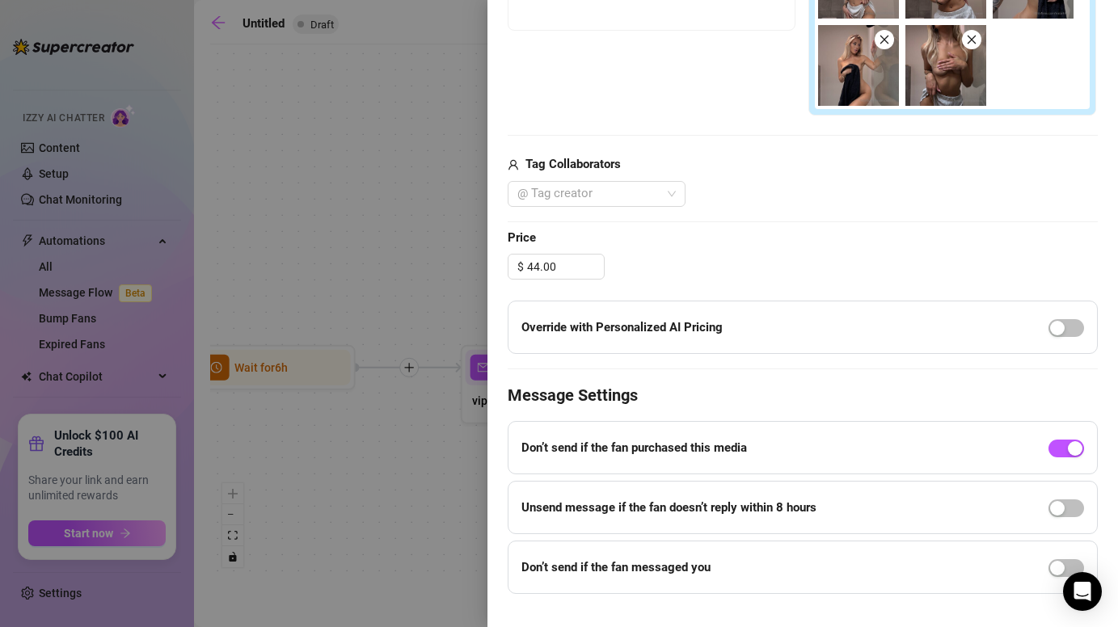
scroll to position [602, 0]
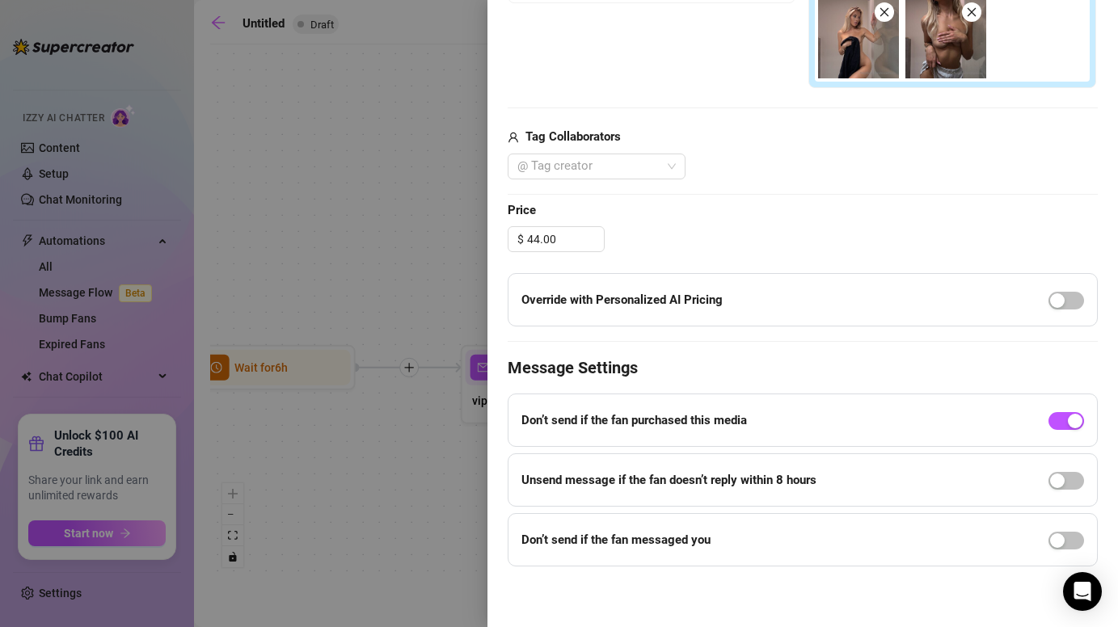
drag, startPoint x: 1066, startPoint y: 420, endPoint x: 982, endPoint y: 384, distance: 92.0
click at [982, 384] on div "Edit your message Message Title Text Put {name} in your message to replace it w…" at bounding box center [803, 55] width 590 height 1024
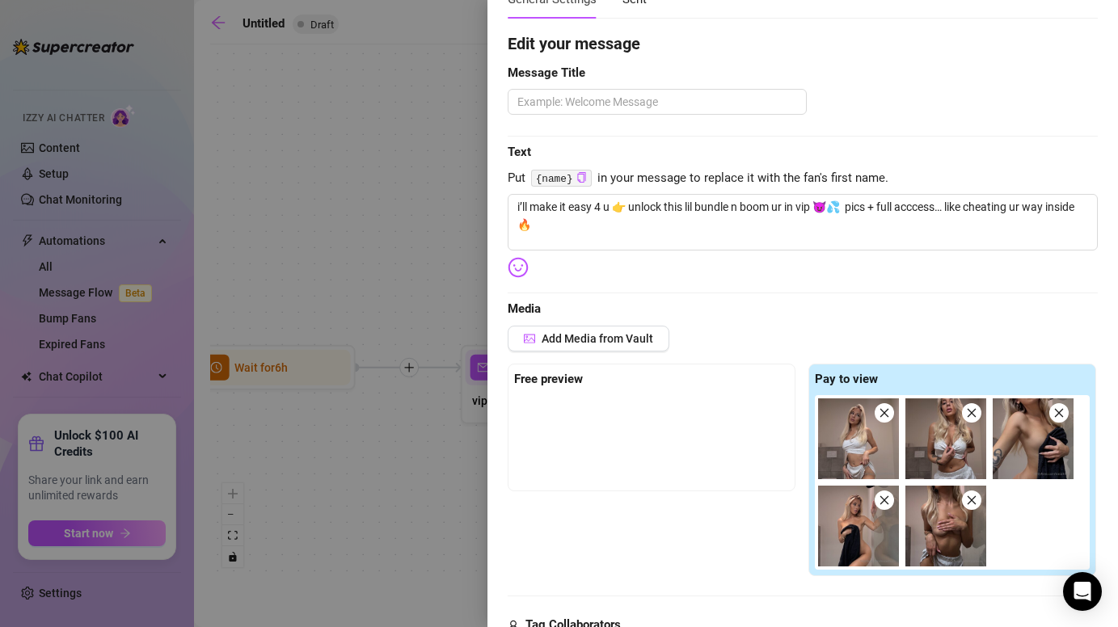
scroll to position [0, 0]
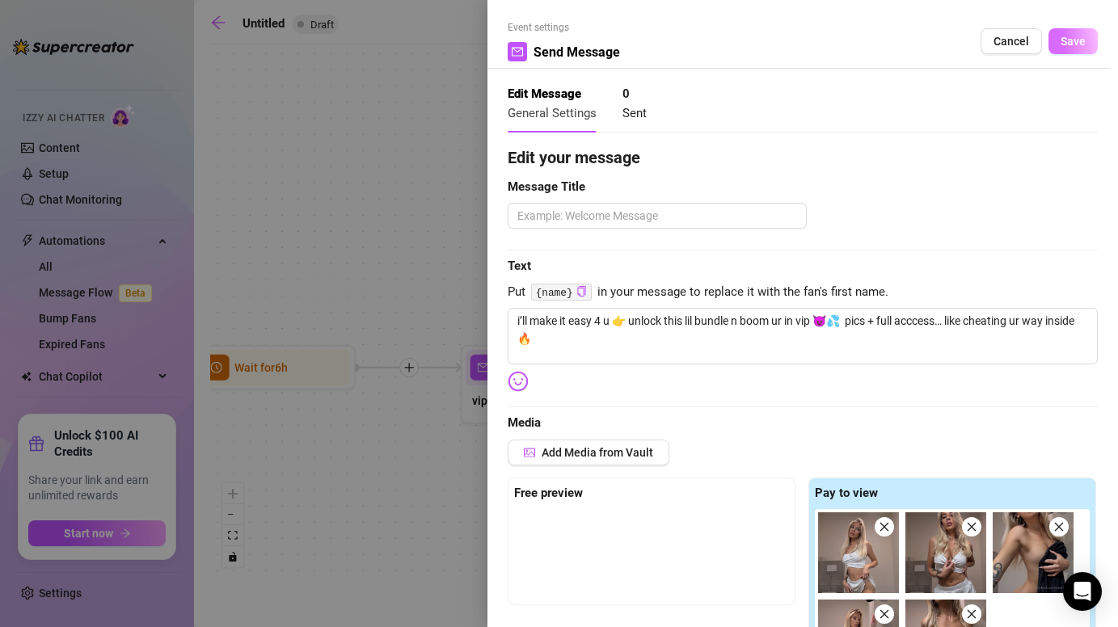
click at [1075, 42] on span "Save" at bounding box center [1073, 41] width 25 height 13
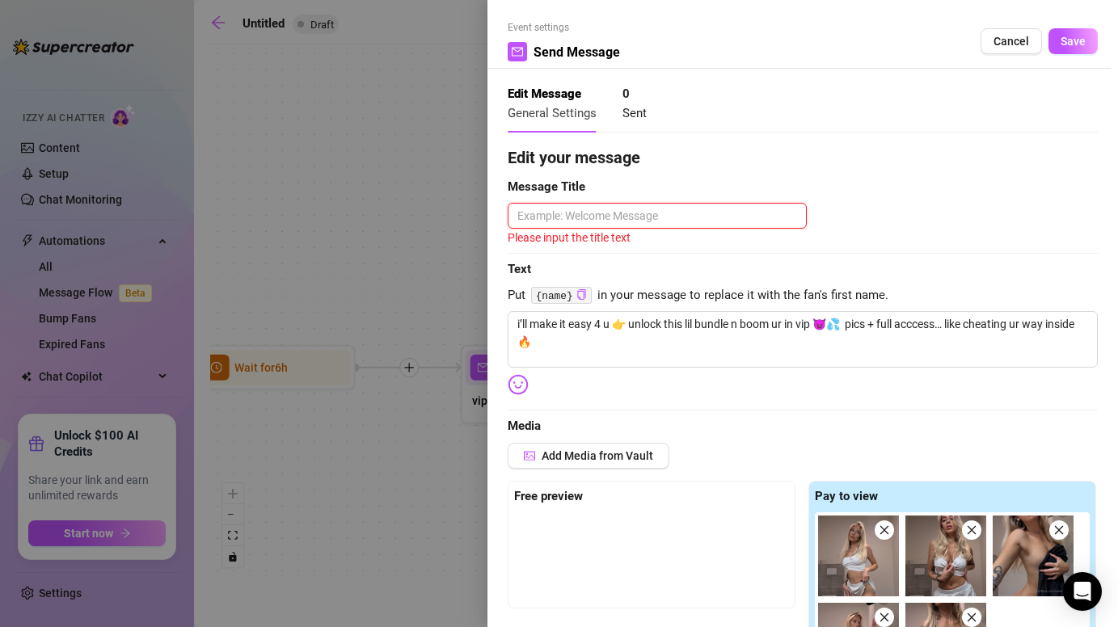
click at [707, 220] on textarea at bounding box center [657, 216] width 299 height 26
type textarea "v"
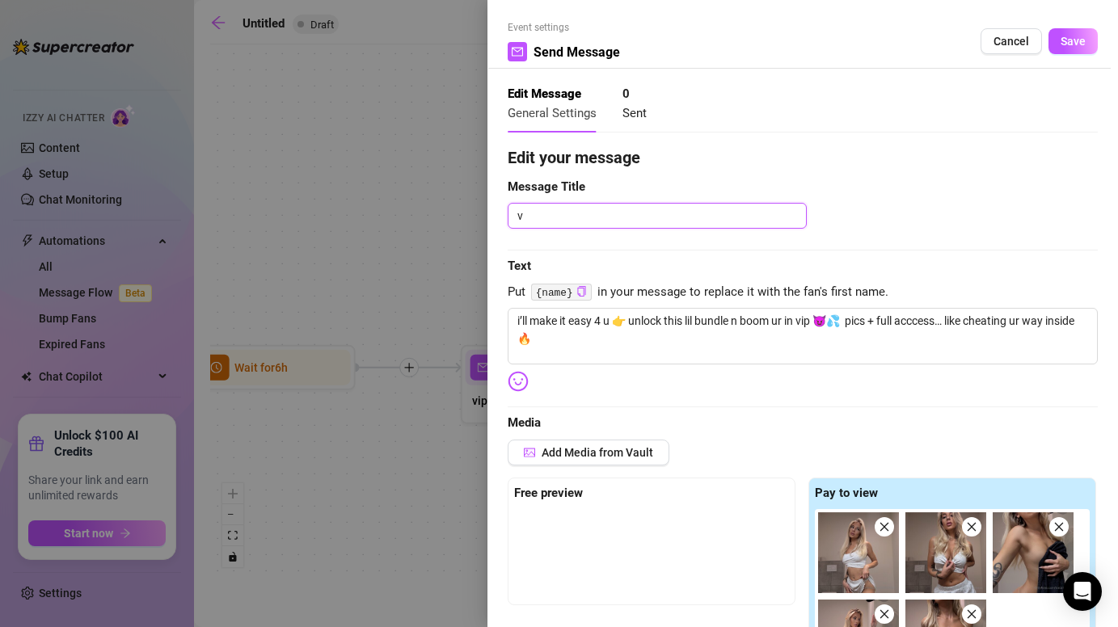
type textarea "vi"
type textarea "vip"
type textarea "vip d"
type textarea "vip di"
type textarea "vip dic"
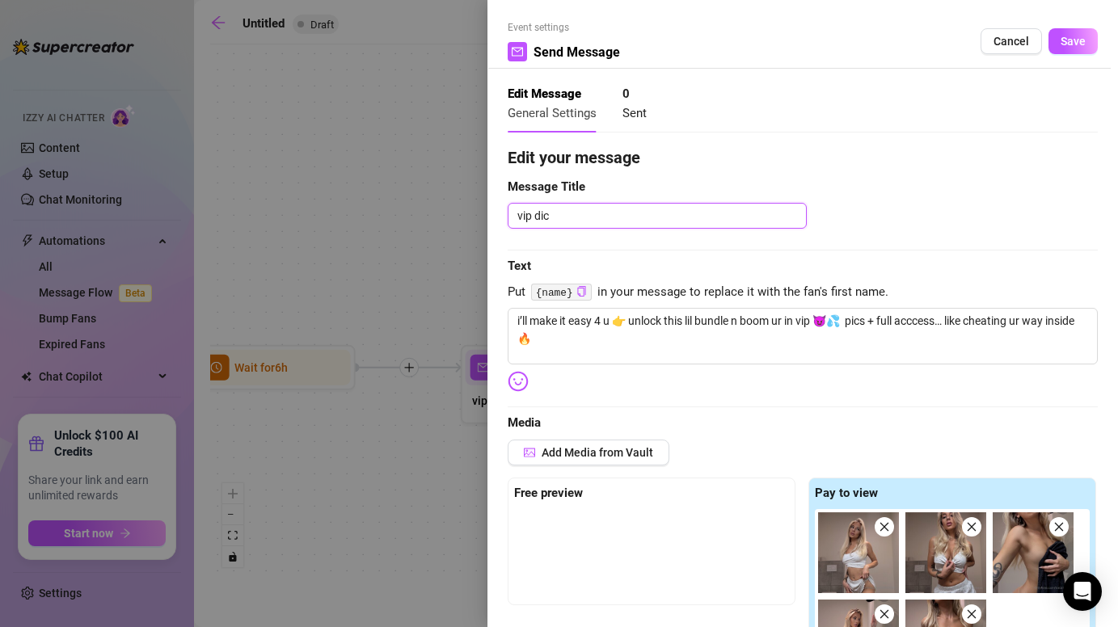
type textarea "vip dico"
type textarea "vip dicou"
type textarea "vip dicound"
type textarea "vip dicoun"
type textarea "vip dicount"
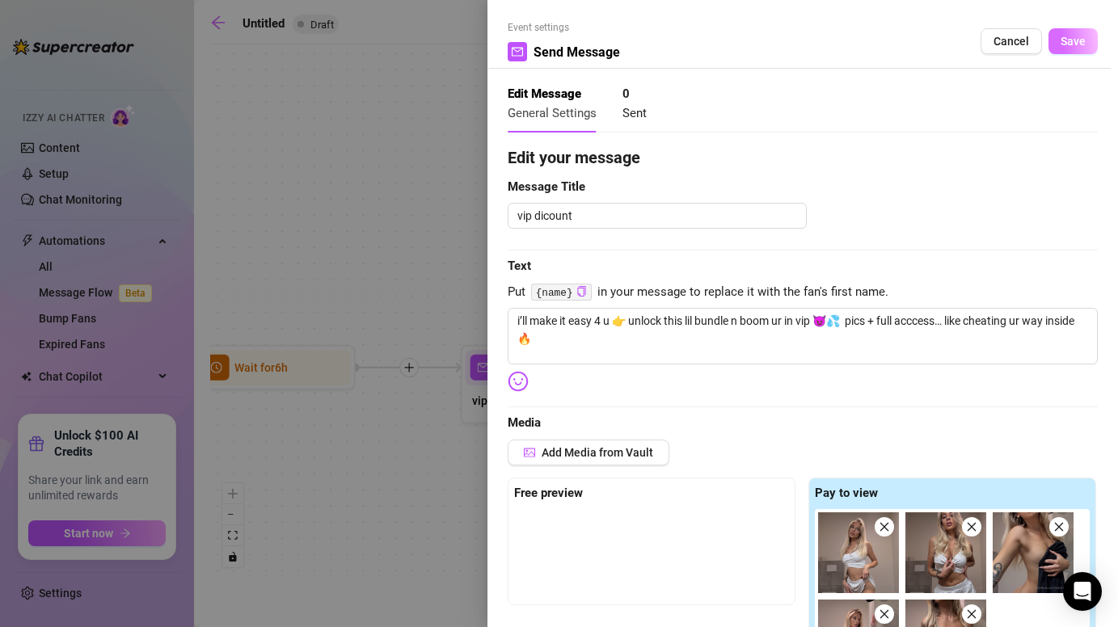
click at [1085, 51] on button "Save" at bounding box center [1073, 41] width 49 height 26
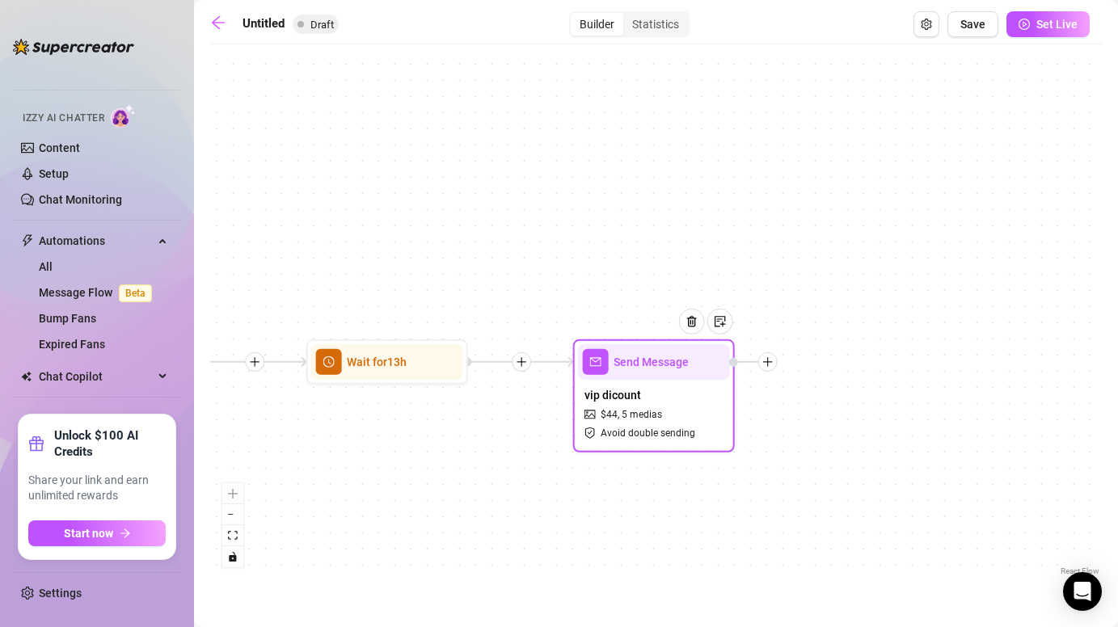
drag, startPoint x: 840, startPoint y: 534, endPoint x: 418, endPoint y: 528, distance: 422.1
click at [418, 528] on div "Send Message vip dicount $ 44 , 5 medias Avoid double sending Wait for 13h Send…" at bounding box center [656, 316] width 892 height 527
click at [770, 369] on div at bounding box center [767, 361] width 19 height 19
click at [765, 366] on div at bounding box center [767, 361] width 19 height 19
click at [766, 360] on icon "plus" at bounding box center [767, 361] width 11 height 11
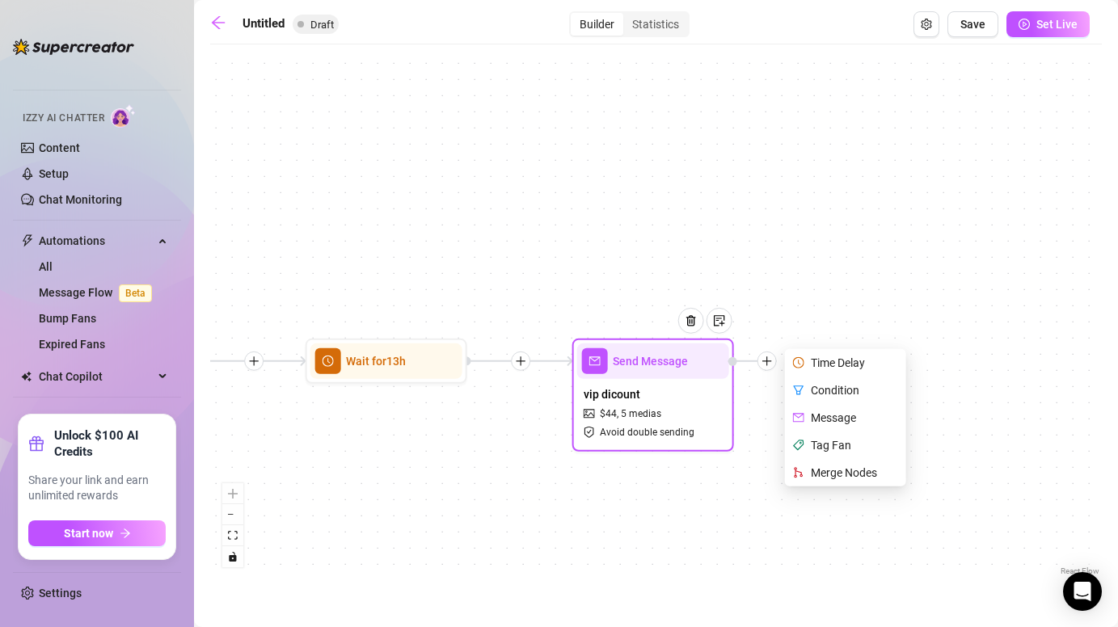
click at [821, 362] on div "Time Delay" at bounding box center [847, 362] width 118 height 27
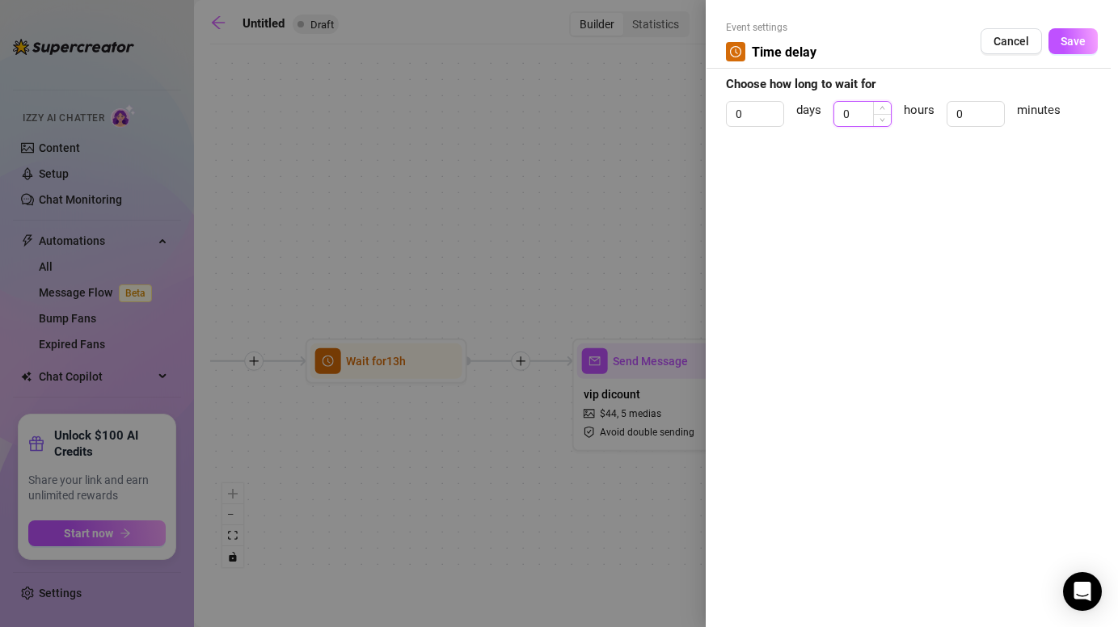
click at [855, 108] on input "0" at bounding box center [862, 114] width 57 height 24
type input "12"
click at [1058, 44] on button "Save" at bounding box center [1073, 41] width 49 height 26
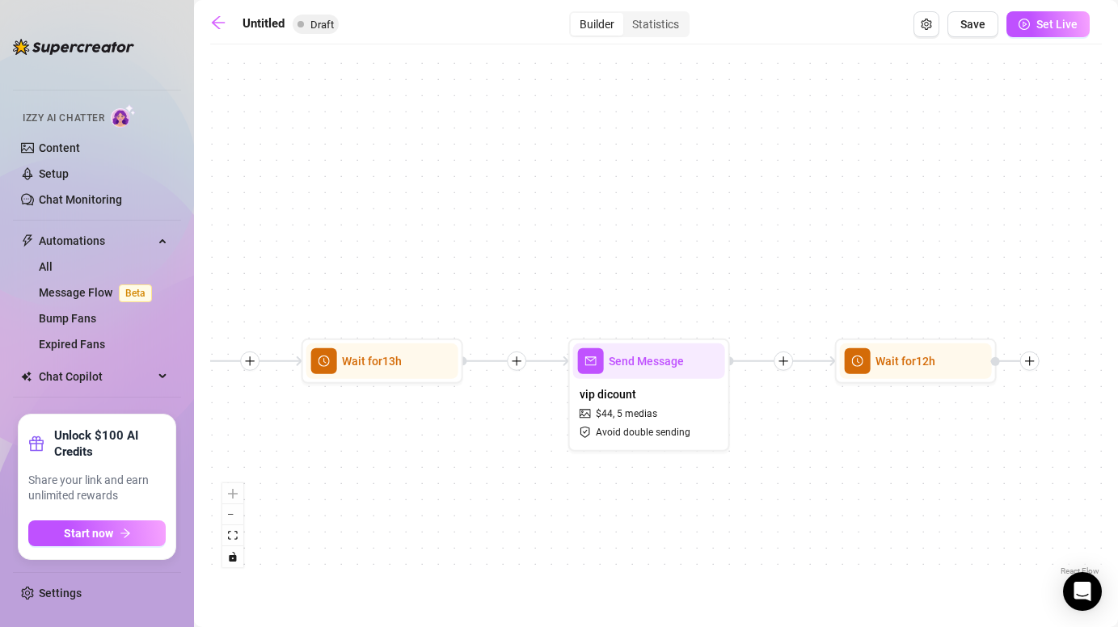
drag, startPoint x: 990, startPoint y: 409, endPoint x: 678, endPoint y: 413, distance: 312.1
click at [678, 413] on div "Wait for 12h Send Message vip dicount $ 44 , 5 medias Avoid double sending Wait…" at bounding box center [656, 316] width 892 height 527
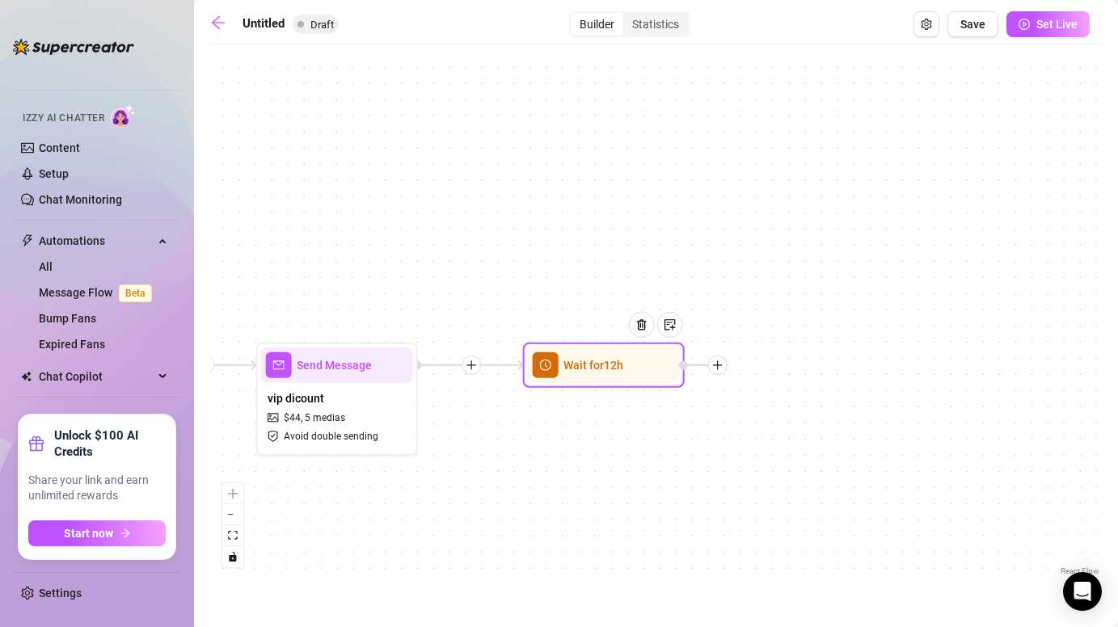
click at [721, 365] on icon "plus" at bounding box center [717, 365] width 11 height 11
click at [791, 419] on div "Message" at bounding box center [798, 421] width 118 height 27
type textarea "Write your message here"
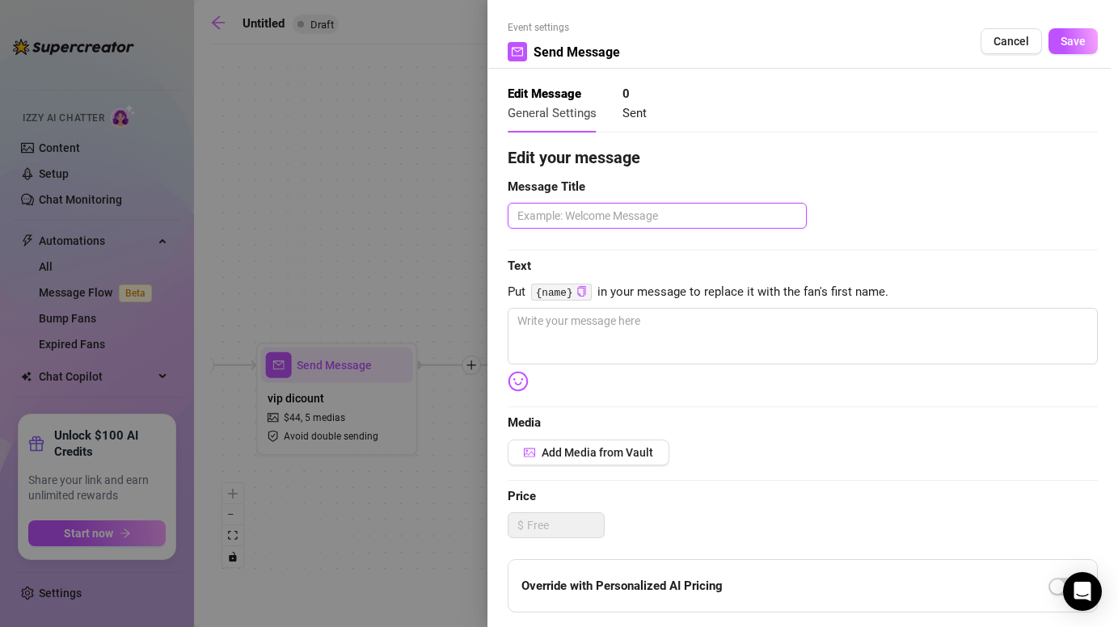
click at [613, 217] on textarea at bounding box center [657, 216] width 299 height 26
type textarea "f"
type textarea "fo"
type textarea "fol"
type textarea "foll"
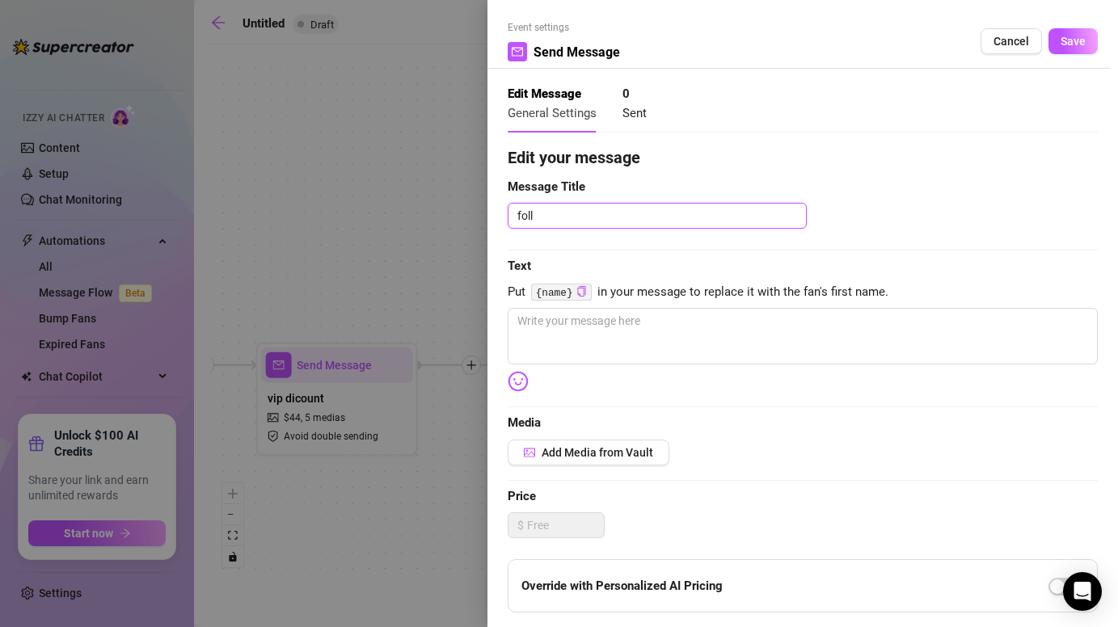
type textarea "follo"
type textarea "follow"
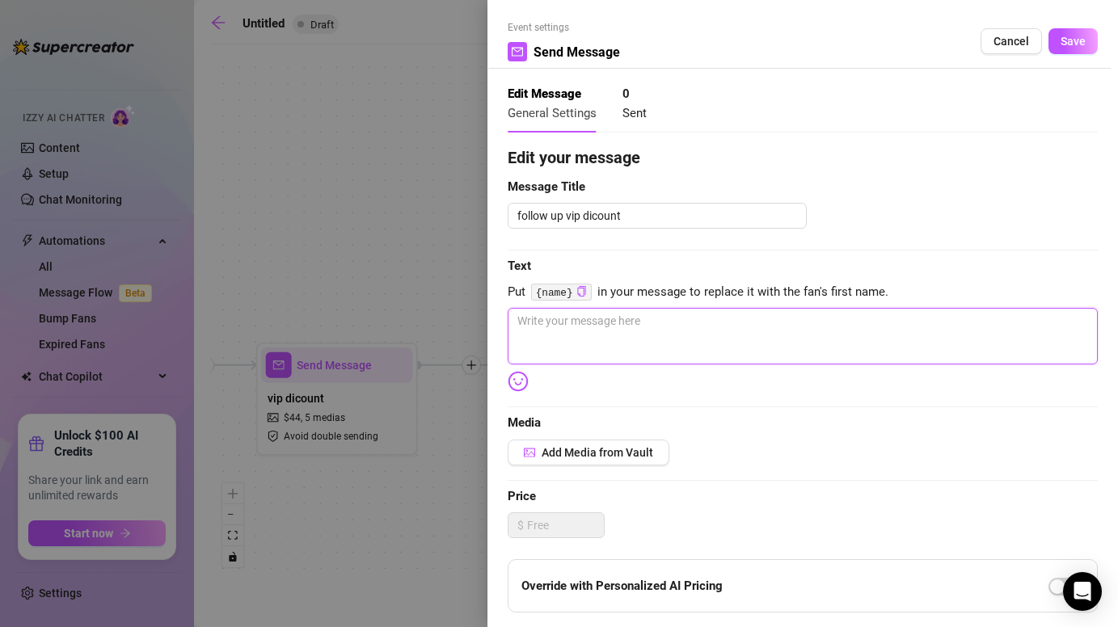
click at [589, 333] on textarea at bounding box center [803, 336] width 590 height 57
paste textarea "sending cheap lil dirty drops 🙊 wanna c more tiny bundles or should i tease u h…"
click at [717, 322] on textarea "sending cheap lil dirty drops 🙊 wanna c more tiny bundles or should i tease u h…" at bounding box center [803, 336] width 590 height 57
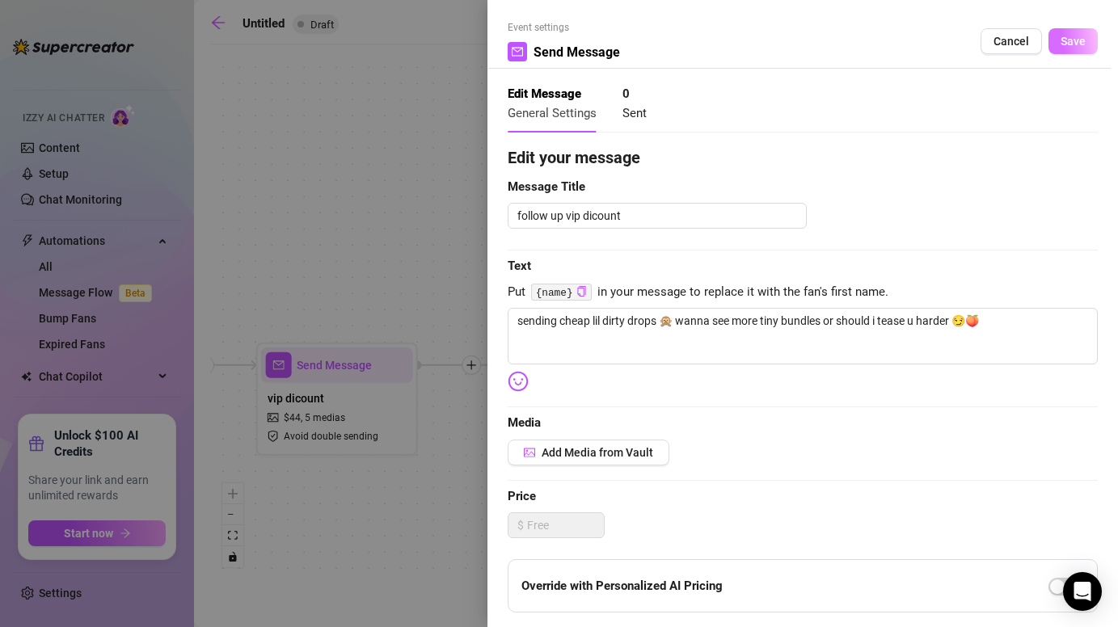
click at [1066, 43] on span "Save" at bounding box center [1073, 41] width 25 height 13
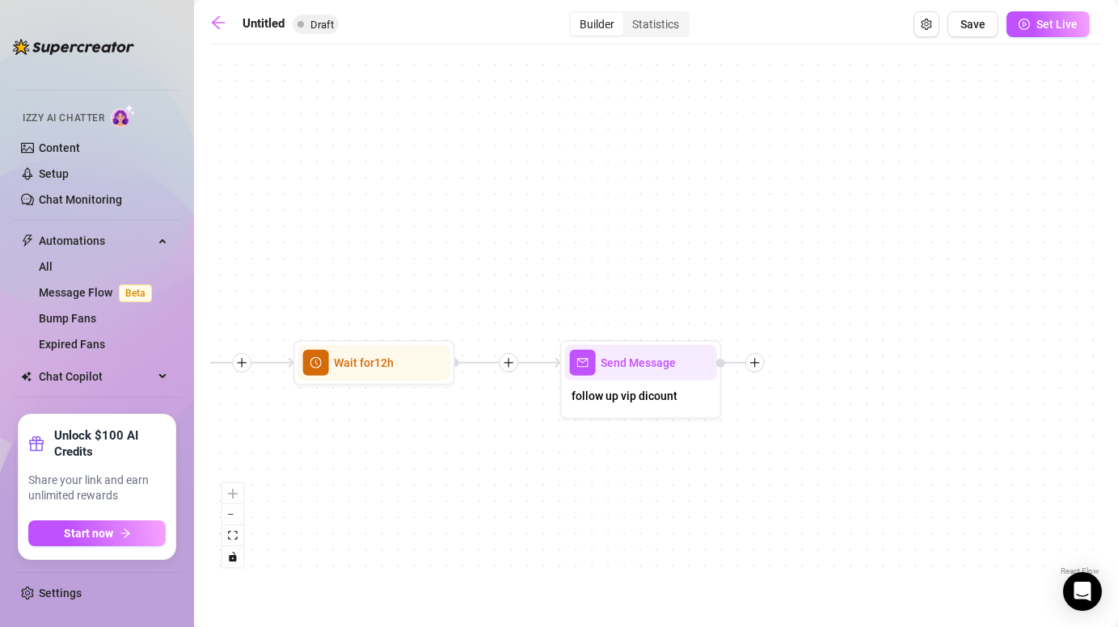
drag, startPoint x: 862, startPoint y: 481, endPoint x: 632, endPoint y: 478, distance: 229.6
click at [632, 478] on div "Send Message follow up vip dicount Wait for 12h Send Message vip dicount $ 44 ,…" at bounding box center [656, 316] width 892 height 527
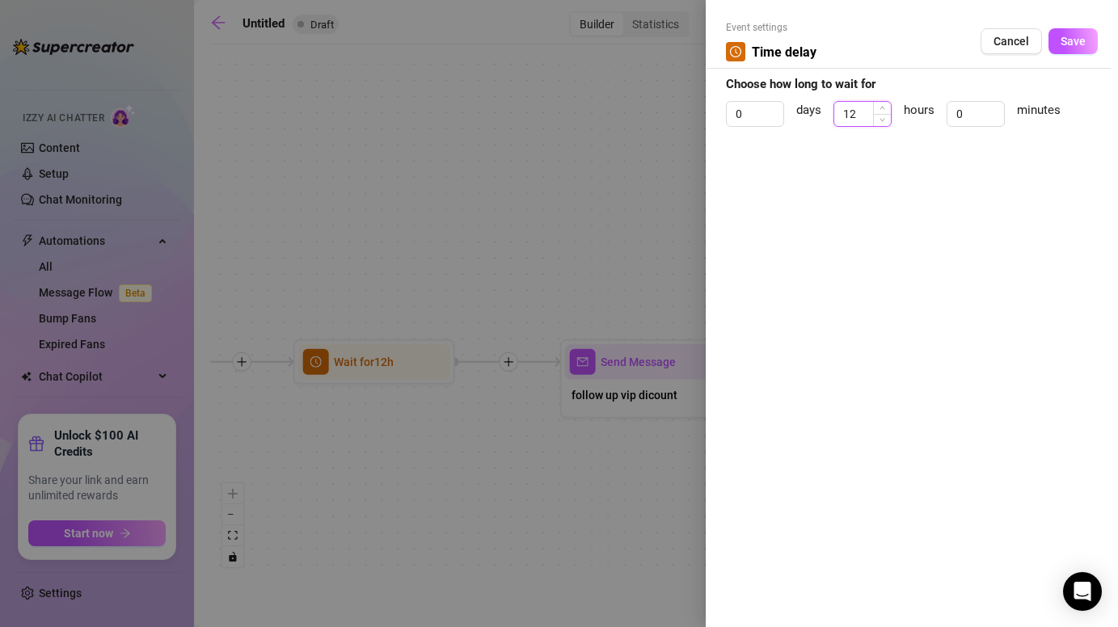
click at [861, 111] on input "12" at bounding box center [862, 114] width 57 height 24
click at [985, 108] on input "0" at bounding box center [976, 114] width 57 height 24
click at [1062, 44] on span "Save" at bounding box center [1073, 41] width 25 height 13
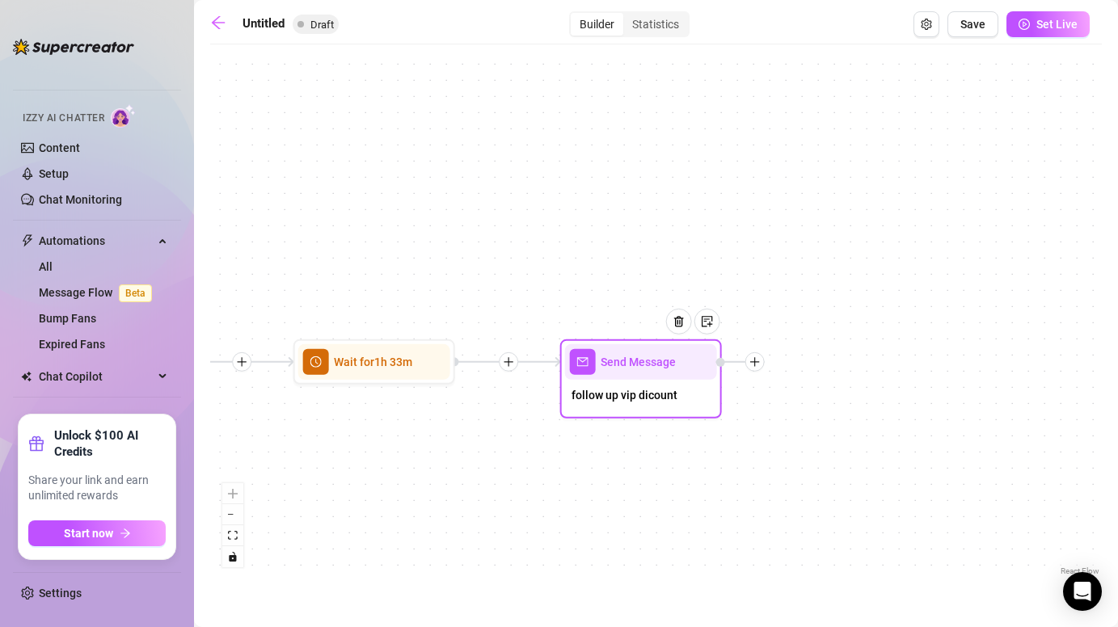
click at [756, 357] on icon "plus" at bounding box center [754, 362] width 11 height 11
click at [821, 414] on div "Message" at bounding box center [835, 418] width 118 height 27
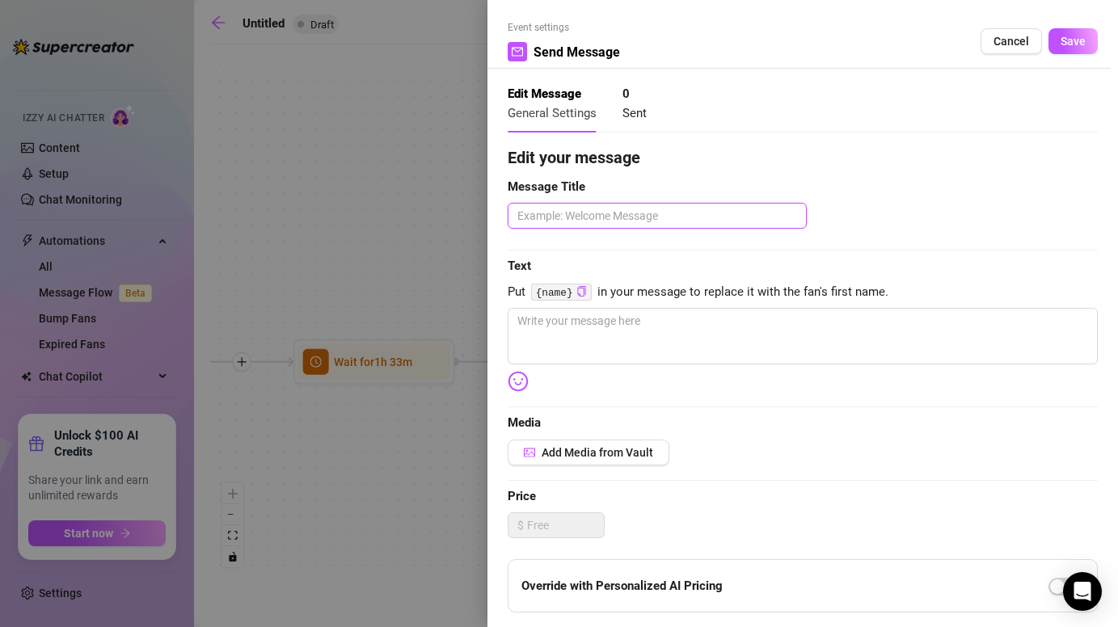
click at [677, 214] on textarea at bounding box center [657, 216] width 299 height 26
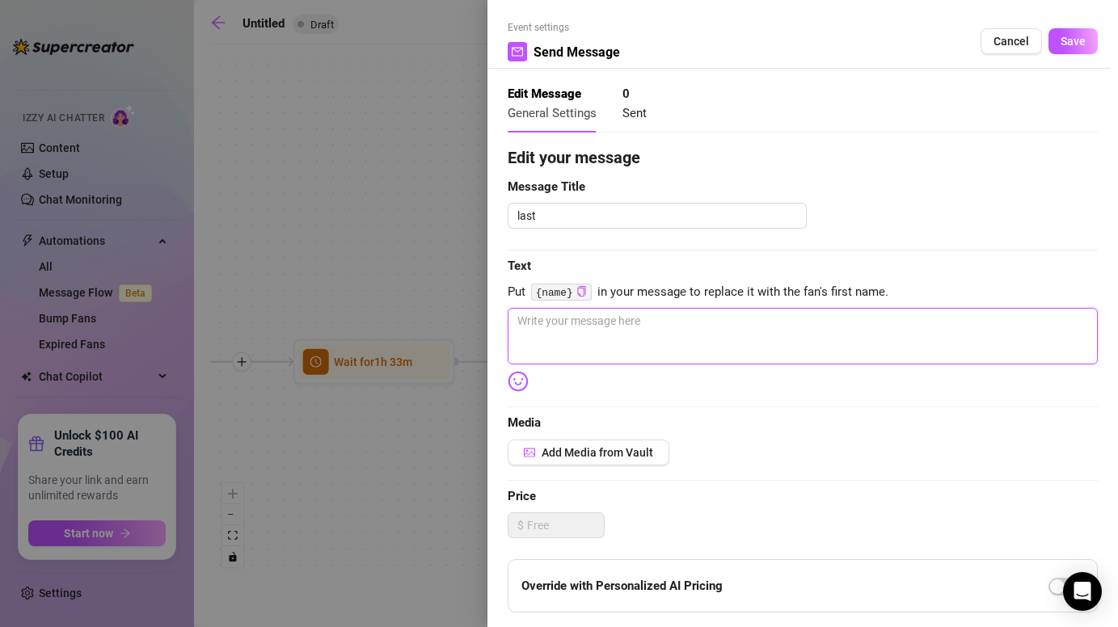
click at [625, 332] on textarea at bounding box center [803, 336] width 590 height 57
paste textarea "lol what’s ur biggest weakness w girls like me 👀💋"
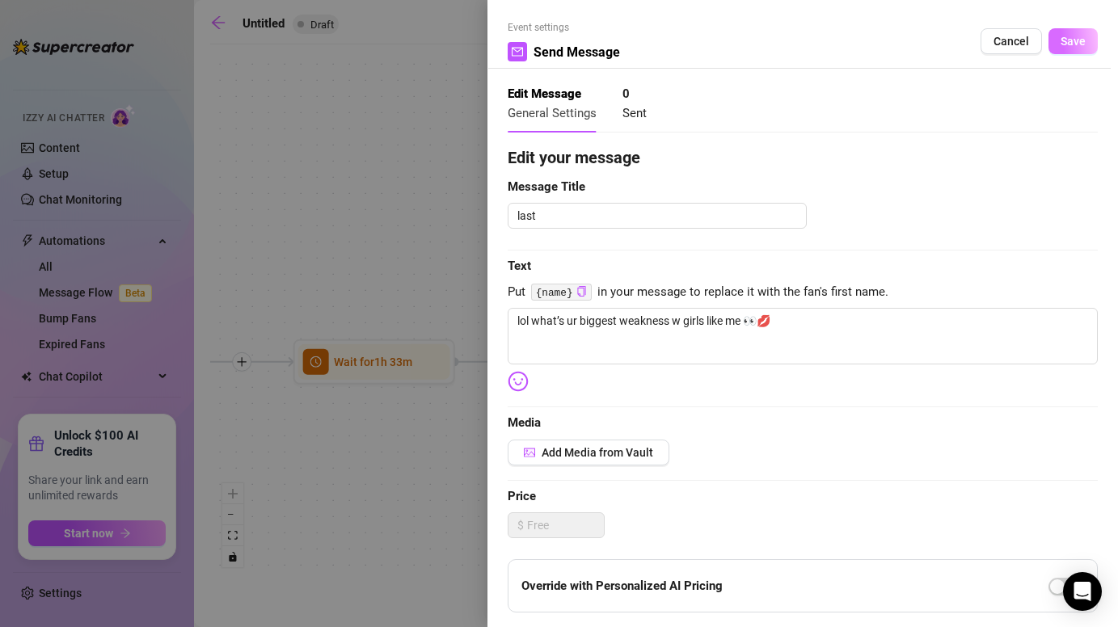
click at [1066, 37] on span "Save" at bounding box center [1073, 41] width 25 height 13
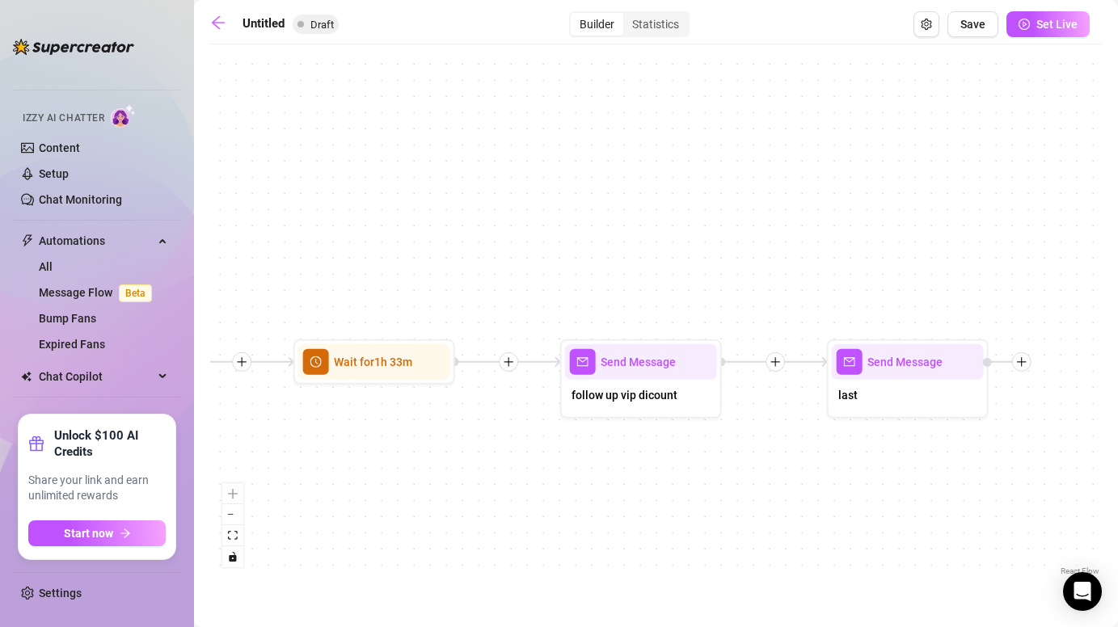
click at [780, 354] on div at bounding box center [775, 362] width 19 height 19
click at [820, 361] on div "Time Delay" at bounding box center [854, 363] width 118 height 27
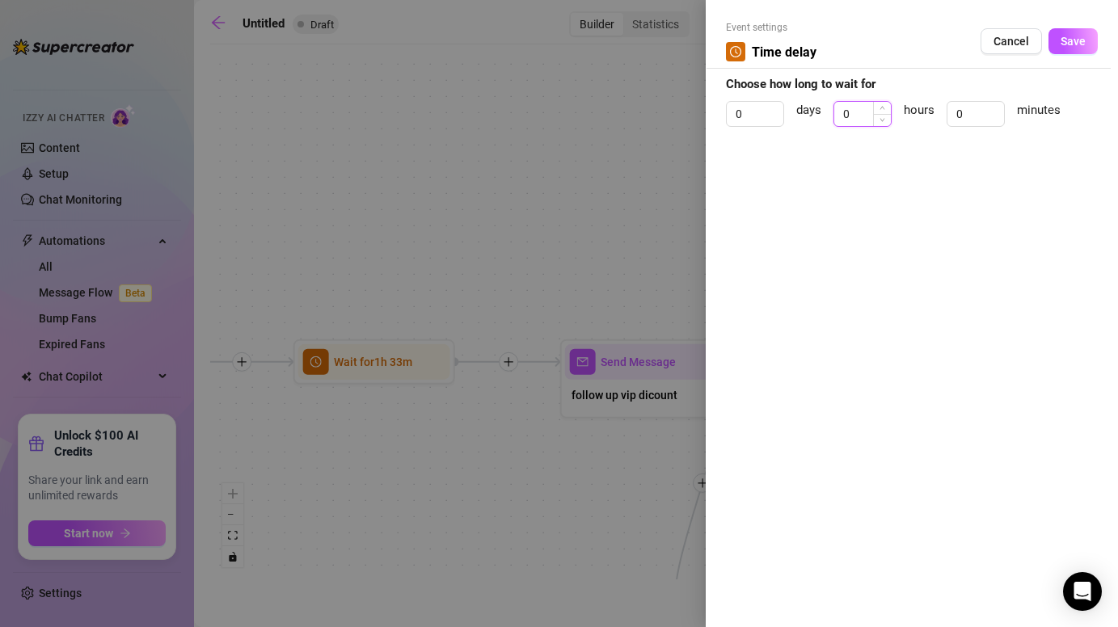
click at [854, 119] on input "0" at bounding box center [862, 114] width 57 height 24
click at [772, 111] on span "Increase Value" at bounding box center [775, 109] width 18 height 15
click at [876, 112] on span "Decrease Value" at bounding box center [882, 119] width 18 height 15
click at [973, 112] on input "0" at bounding box center [976, 114] width 57 height 24
click at [1082, 39] on span "Save" at bounding box center [1073, 41] width 25 height 13
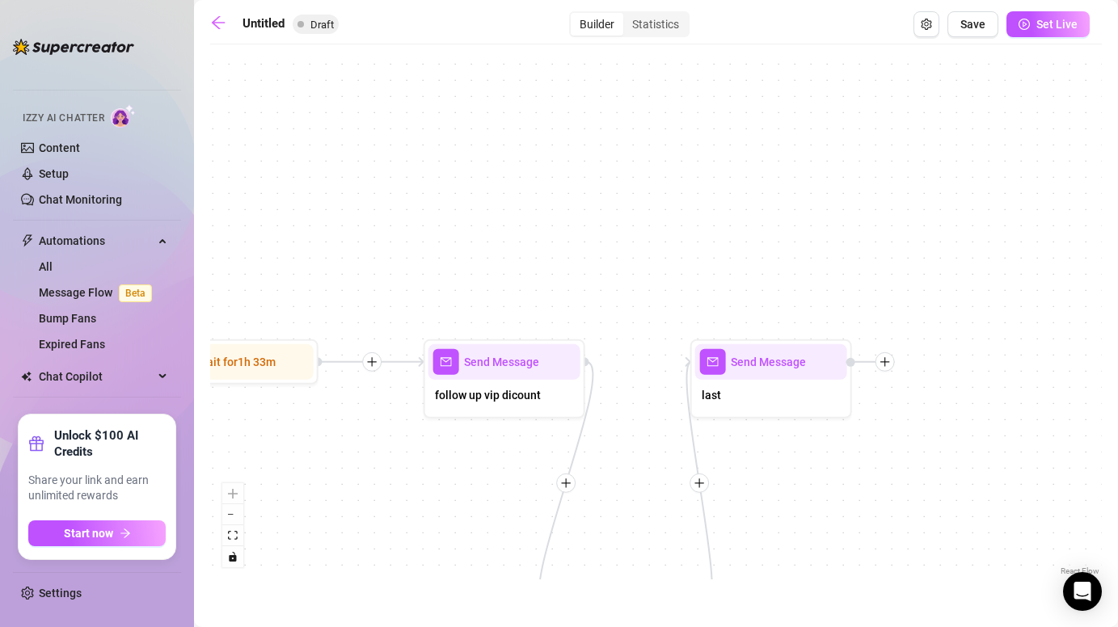
drag, startPoint x: 859, startPoint y: 285, endPoint x: 712, endPoint y: 285, distance: 146.3
click at [712, 285] on div "Wait for 1d 4h 5m Send Message last Send Message follow up vip dicount Wait for…" at bounding box center [656, 316] width 892 height 527
click at [990, 23] on button "Save" at bounding box center [973, 24] width 51 height 26
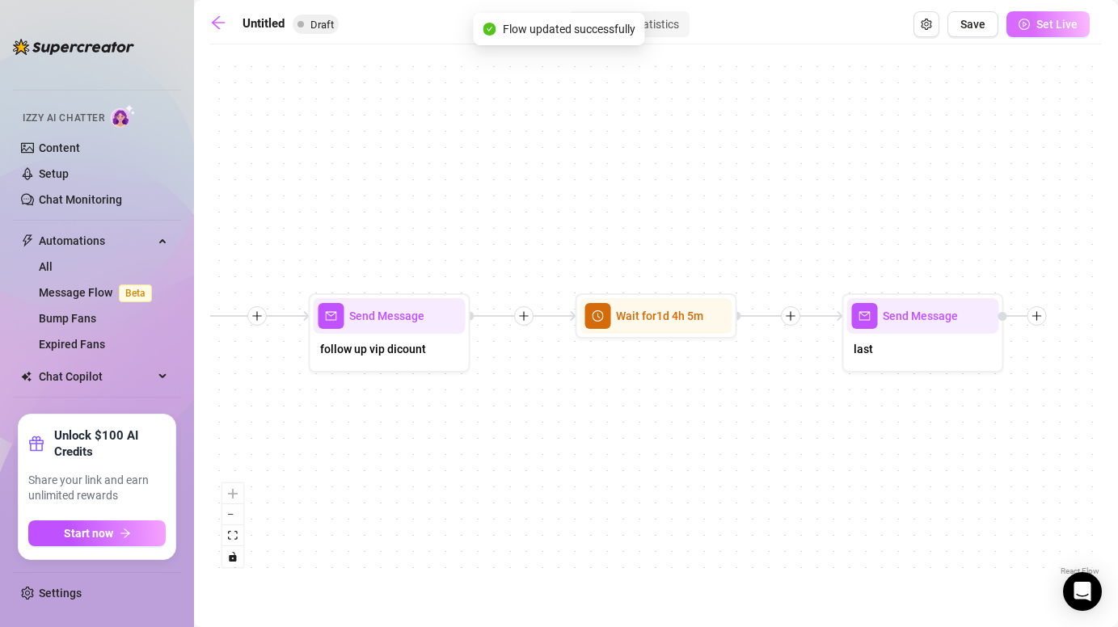
click at [1046, 27] on span "Set Live" at bounding box center [1057, 24] width 41 height 13
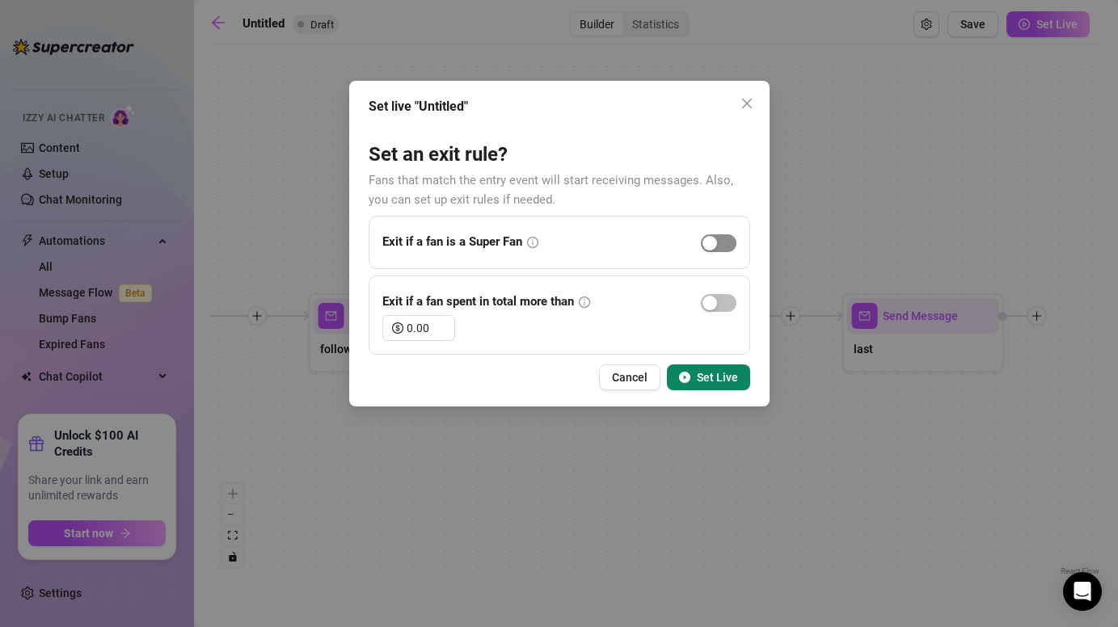
click at [717, 242] on span "button" at bounding box center [719, 243] width 36 height 18
click at [714, 374] on span "Set Live" at bounding box center [717, 377] width 41 height 13
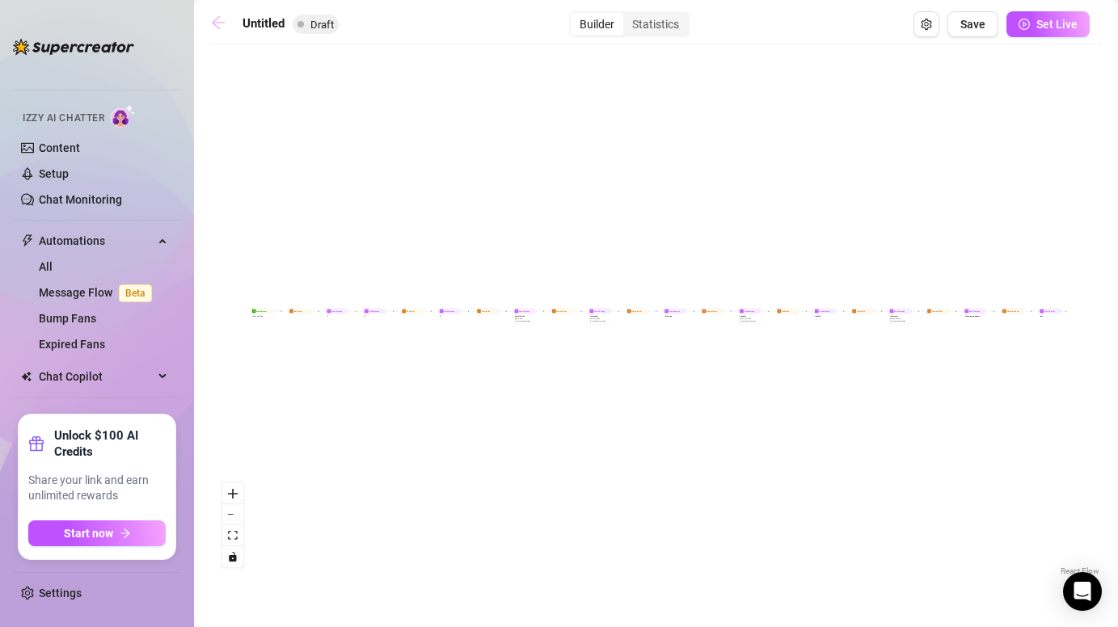
click at [217, 23] on icon "arrow-left" at bounding box center [218, 22] width 13 height 13
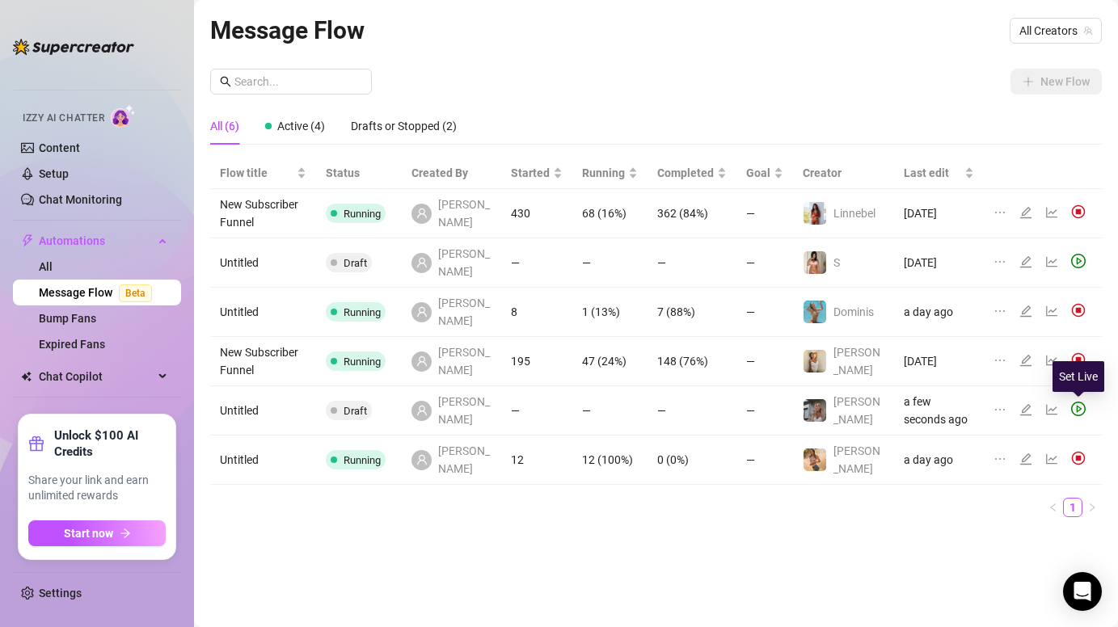
click at [1079, 410] on icon "play-circle" at bounding box center [1080, 409] width 6 height 7
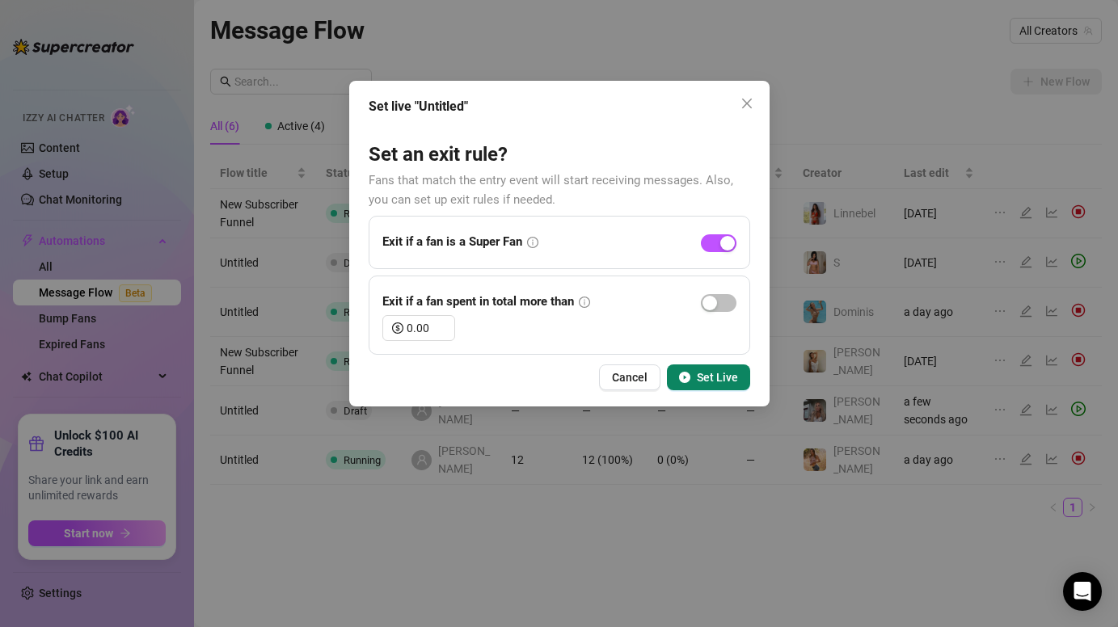
click at [724, 377] on span "Set Live" at bounding box center [717, 377] width 41 height 13
